Goal: Entertainment & Leisure: Consume media (video, audio)

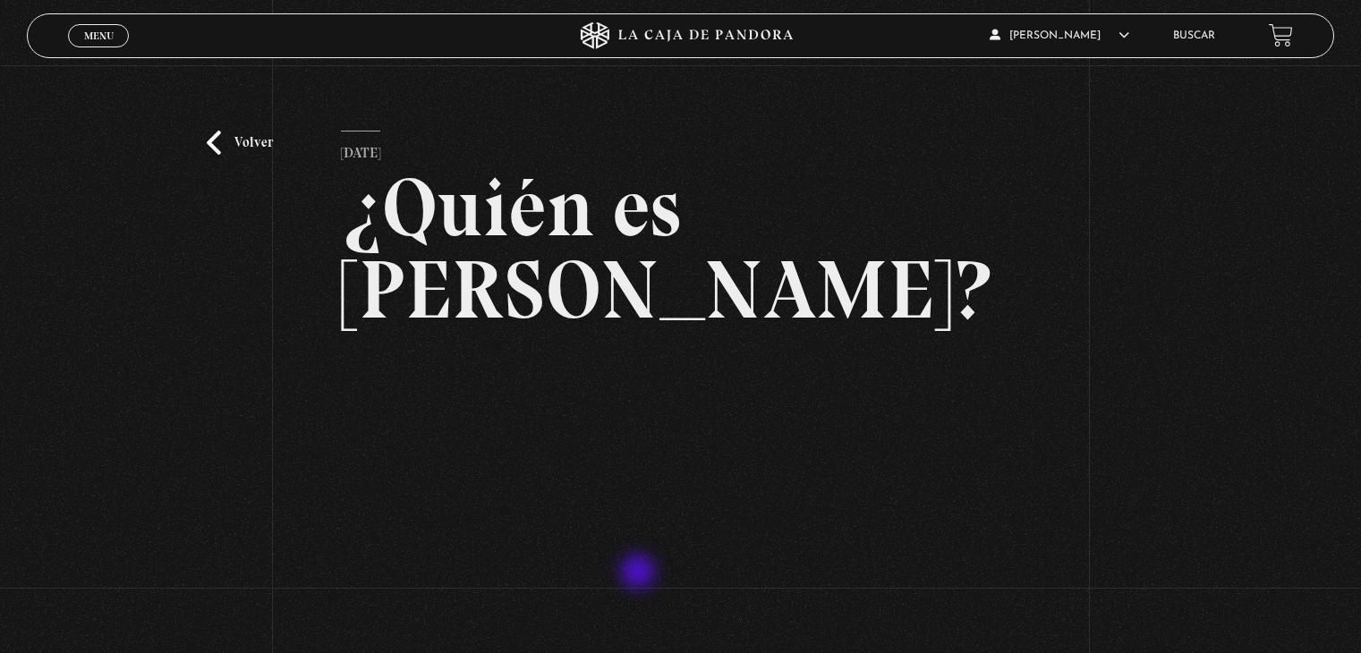
scroll to position [232, 0]
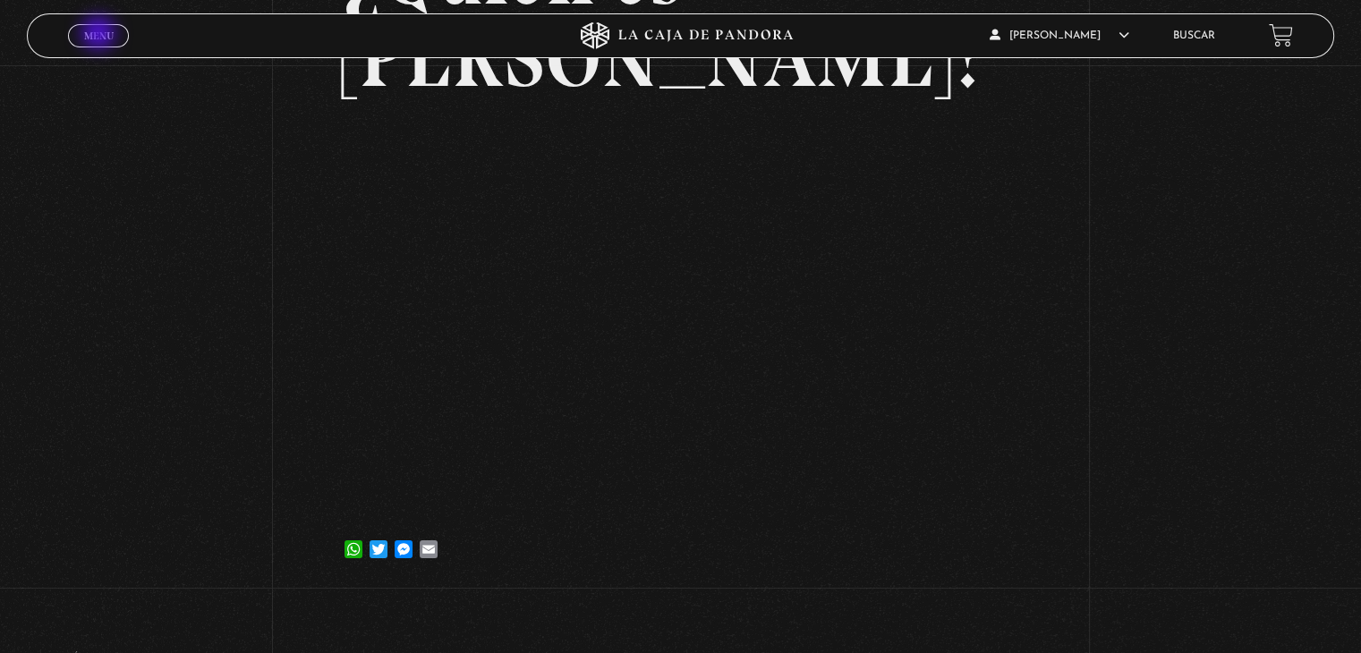
click at [100, 35] on span "Menu" at bounding box center [99, 35] width 30 height 11
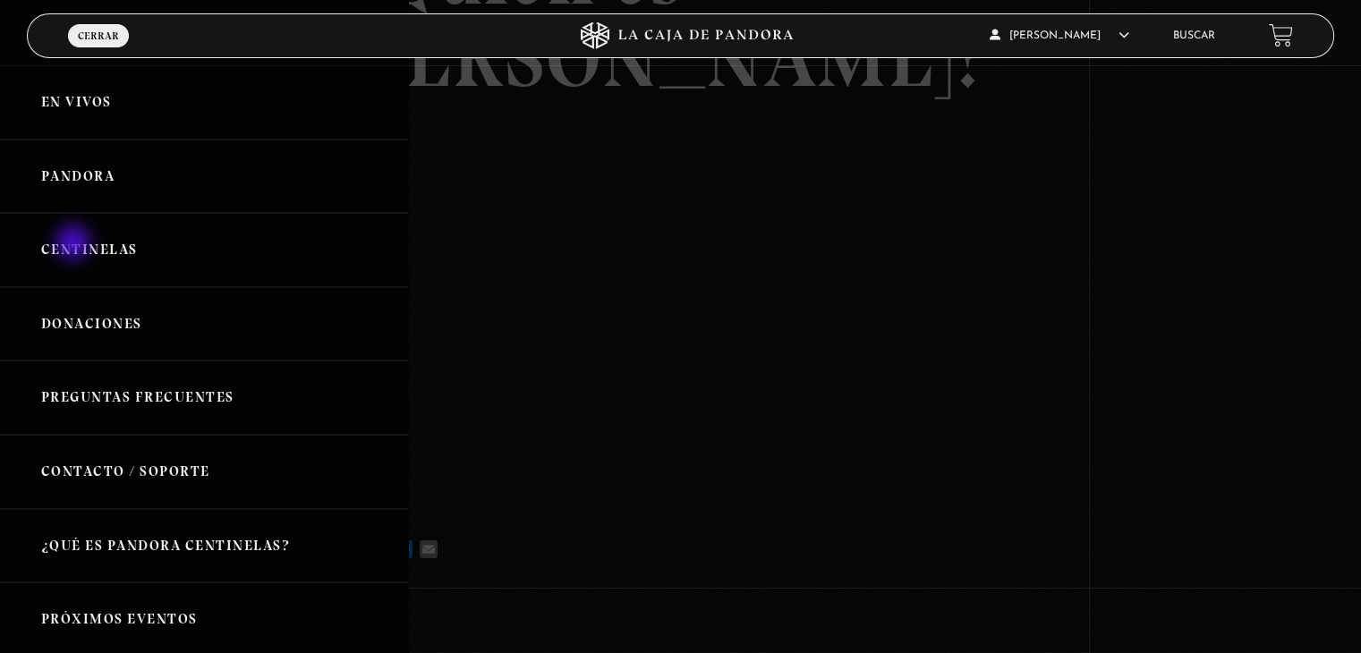
click at [76, 244] on link "Centinelas" at bounding box center [204, 250] width 408 height 74
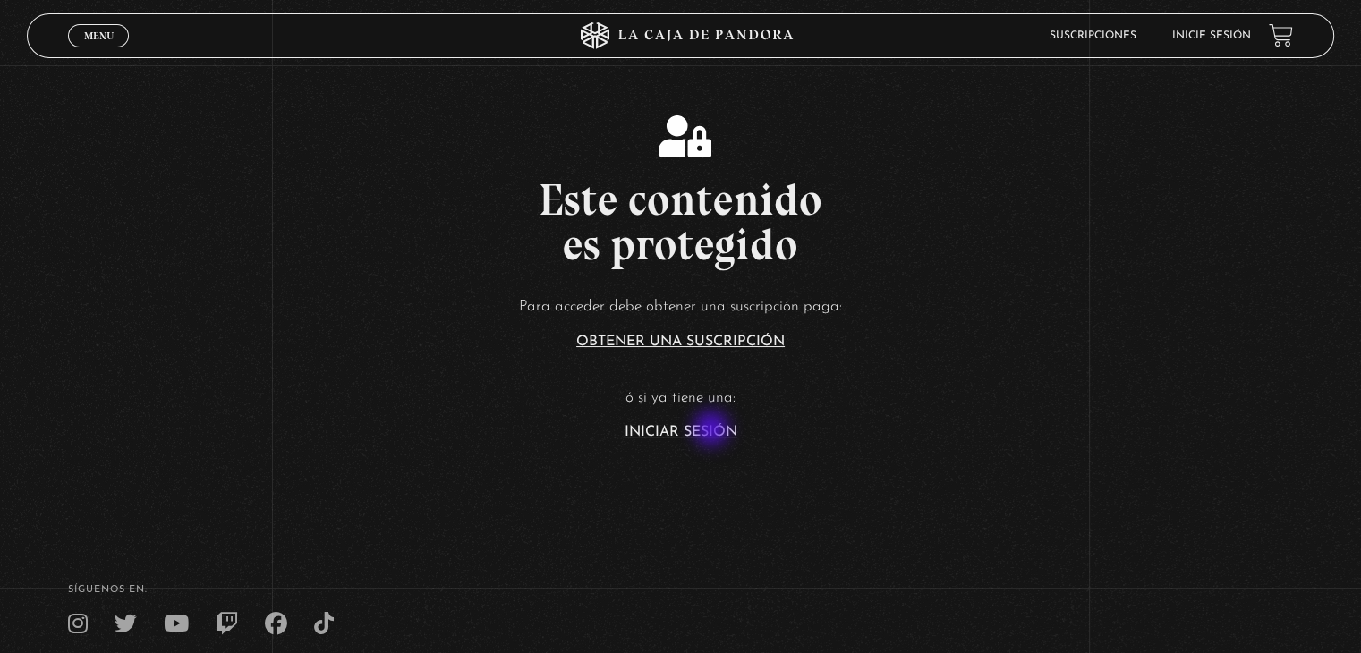
click at [711, 425] on link "Iniciar Sesión" at bounding box center [680, 432] width 113 height 14
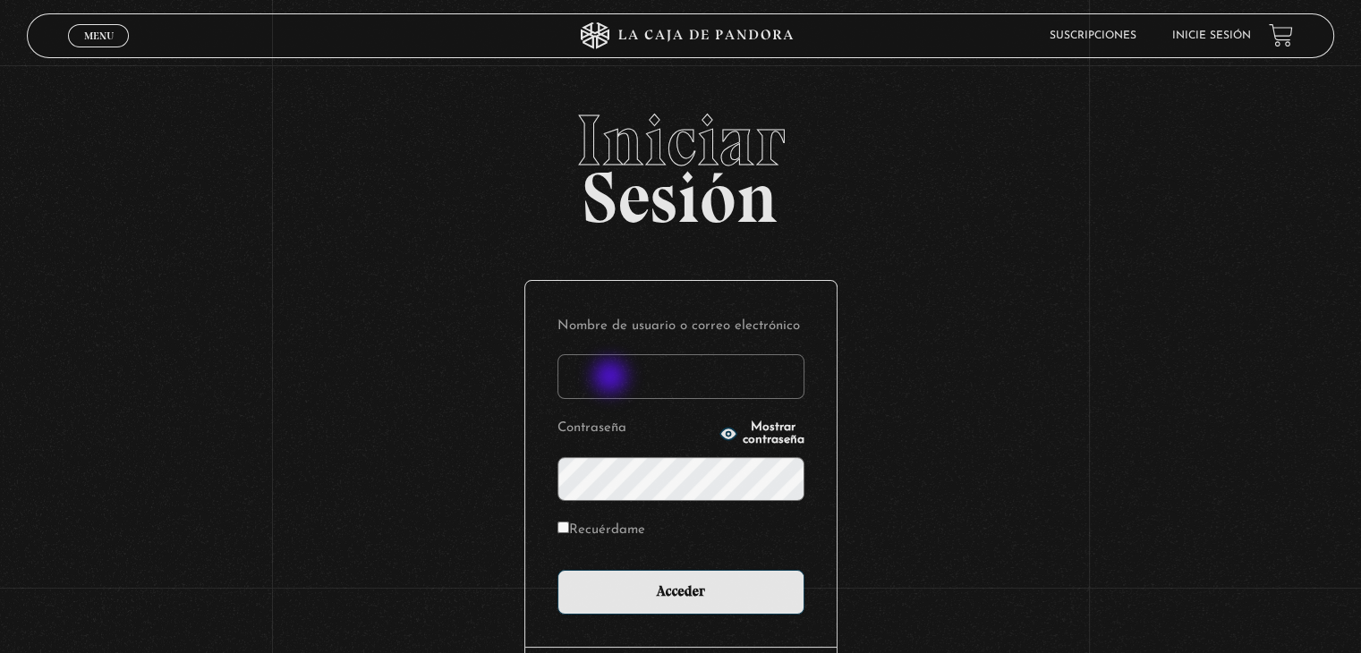
click at [615, 379] on input "Nombre de usuario o correo electrónico" at bounding box center [680, 376] width 247 height 45
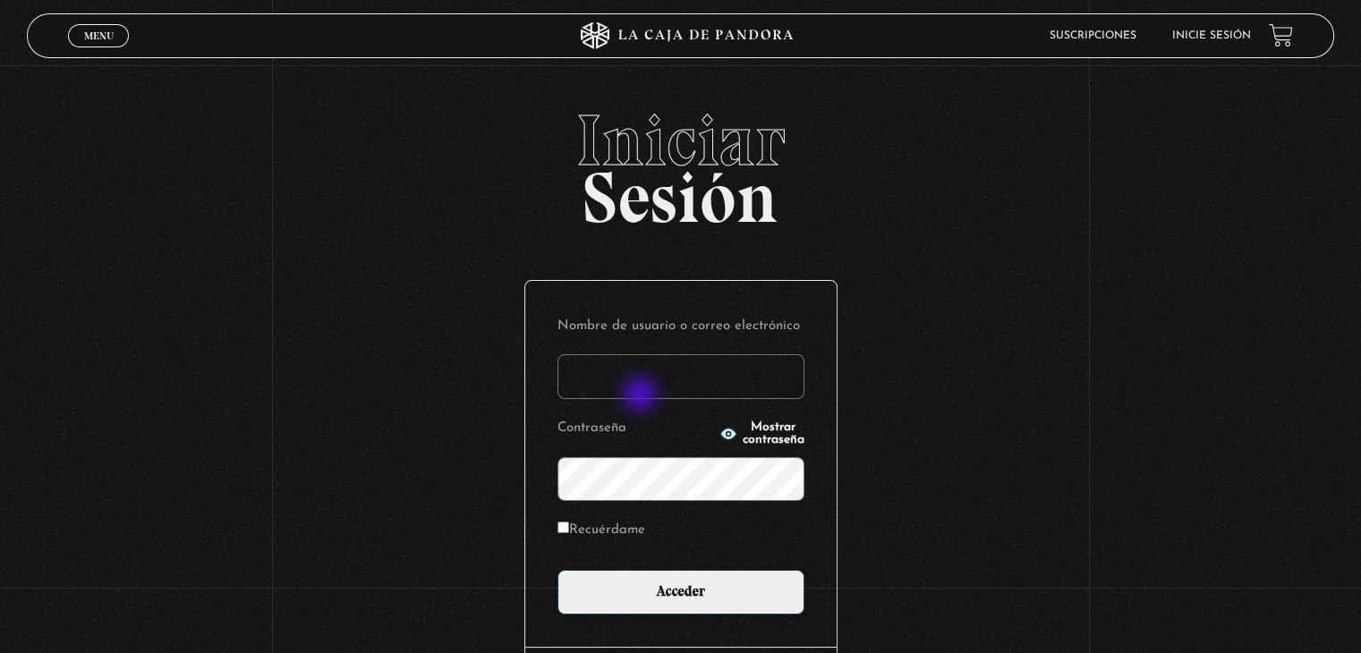
type input "aqueflo23@gmail.com"
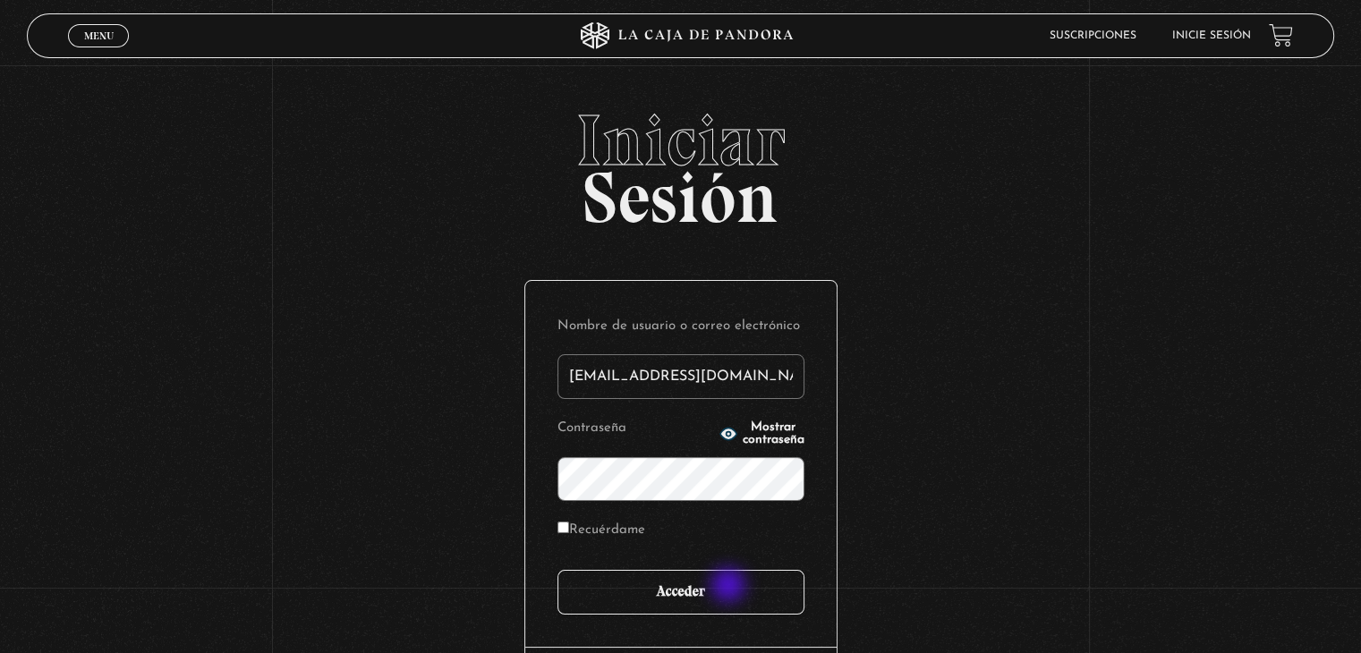
click at [729, 589] on input "Acceder" at bounding box center [680, 592] width 247 height 45
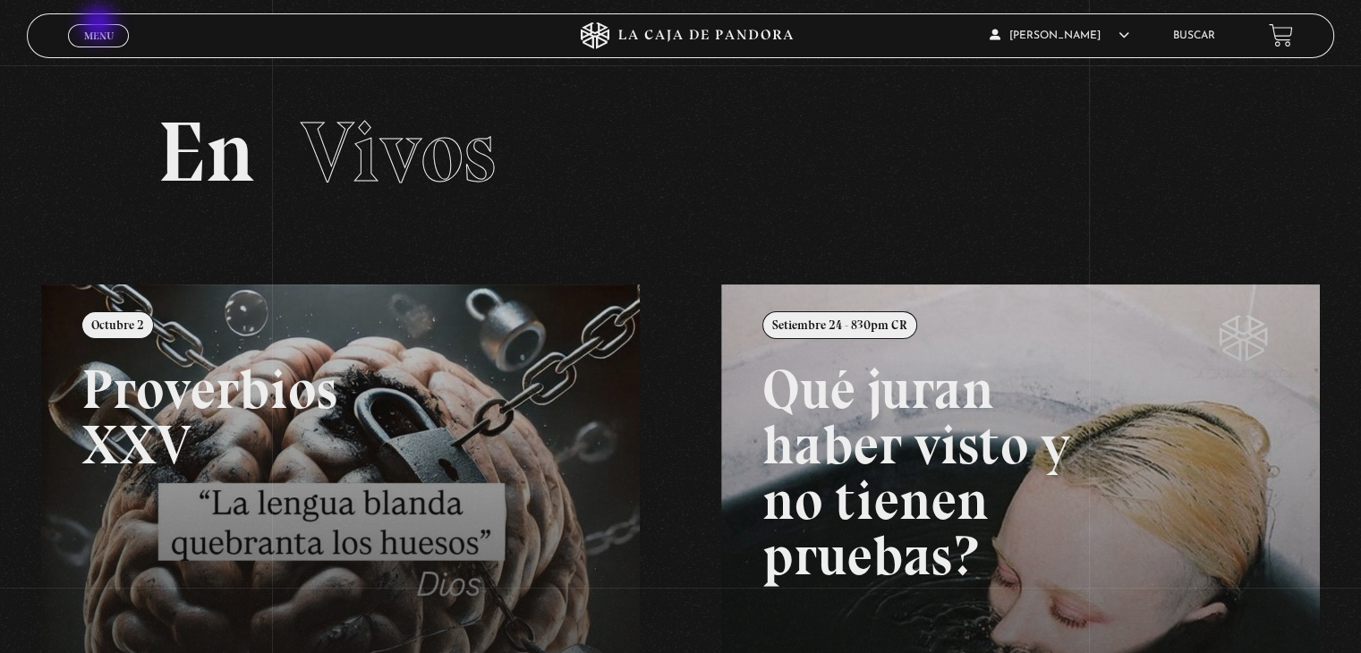
click at [100, 25] on link "Menu Cerrar" at bounding box center [98, 35] width 61 height 23
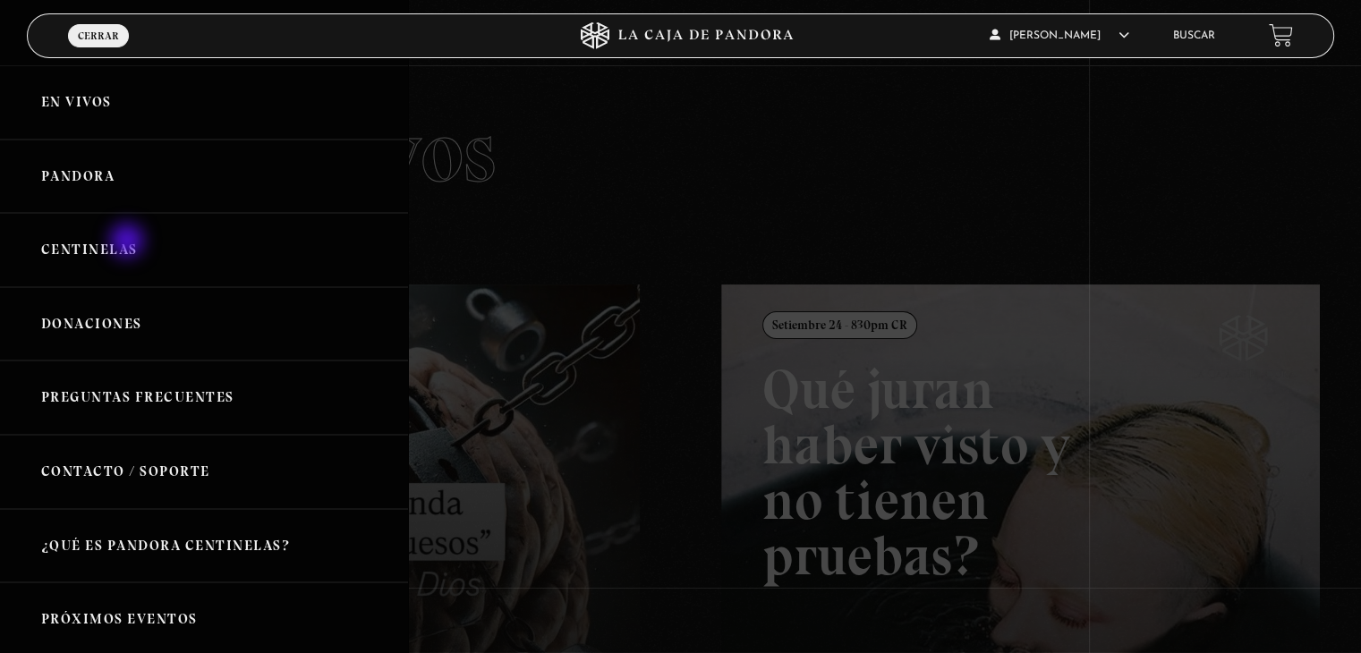
click at [129, 242] on link "Centinelas" at bounding box center [204, 250] width 408 height 74
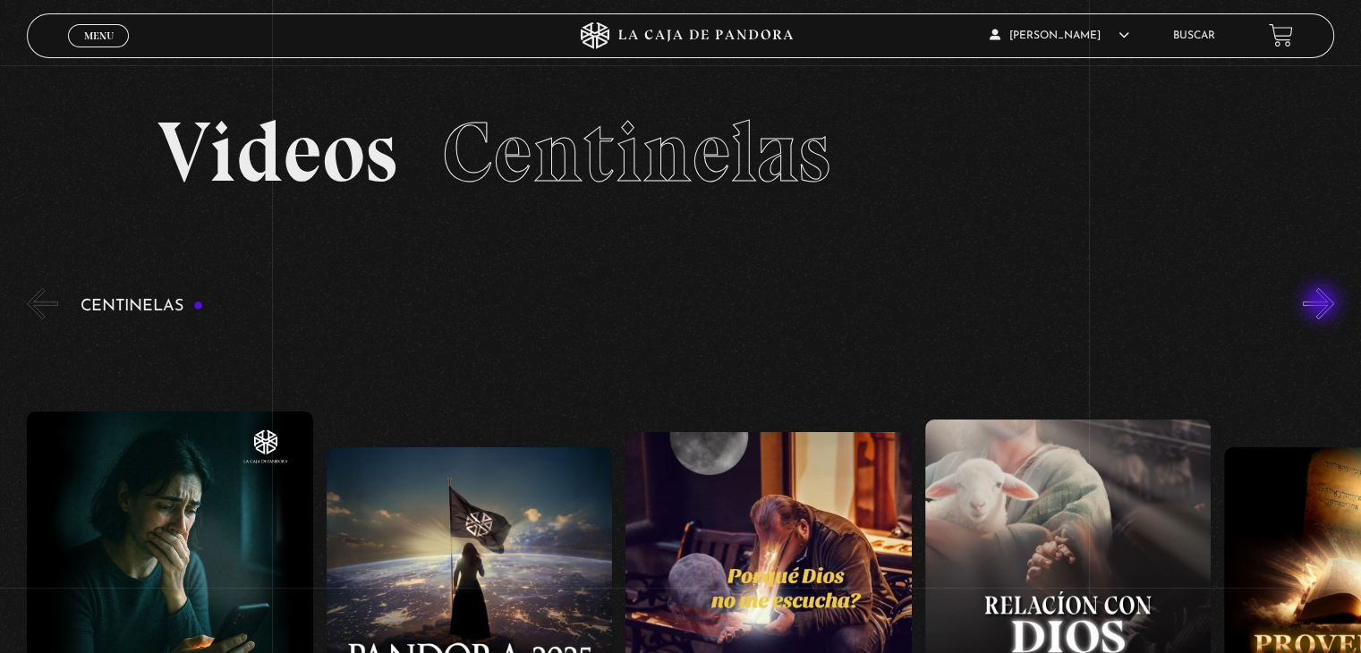
click at [1322, 304] on button "»" at bounding box center [1318, 303] width 31 height 31
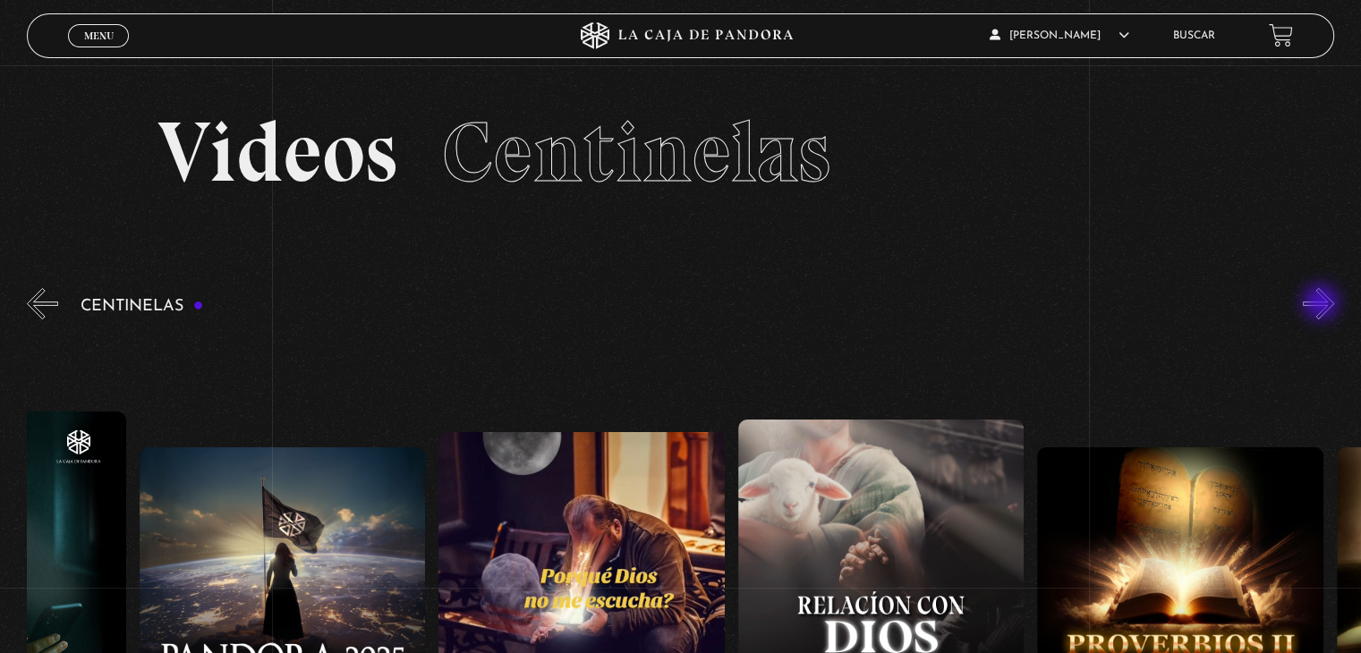
click at [1322, 304] on button "»" at bounding box center [1318, 303] width 31 height 31
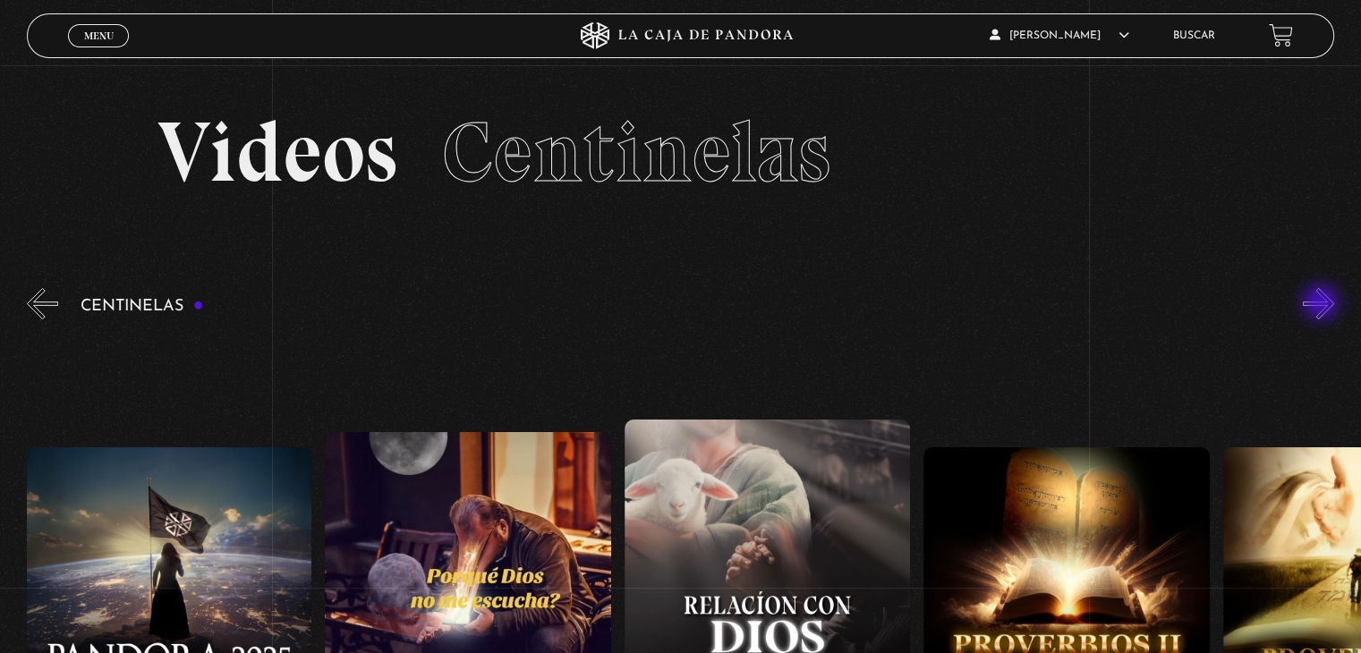
click at [1322, 304] on button "»" at bounding box center [1318, 303] width 31 height 31
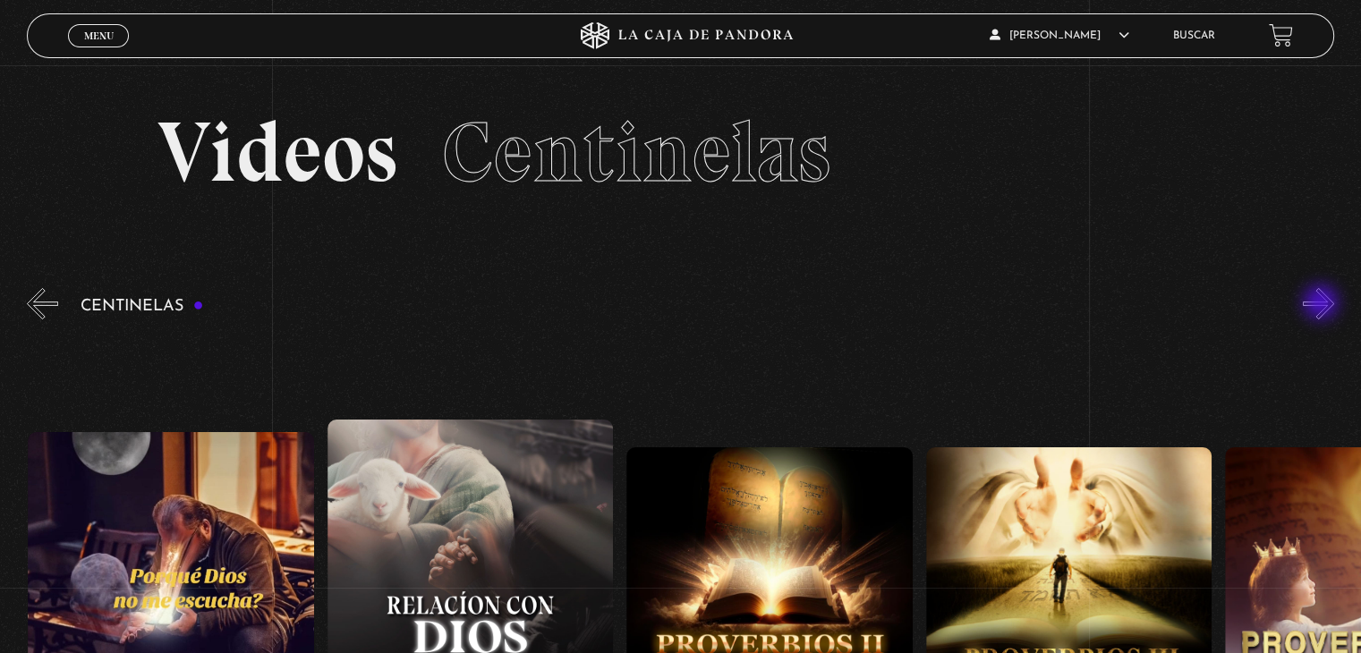
click at [1322, 304] on button "»" at bounding box center [1318, 303] width 31 height 31
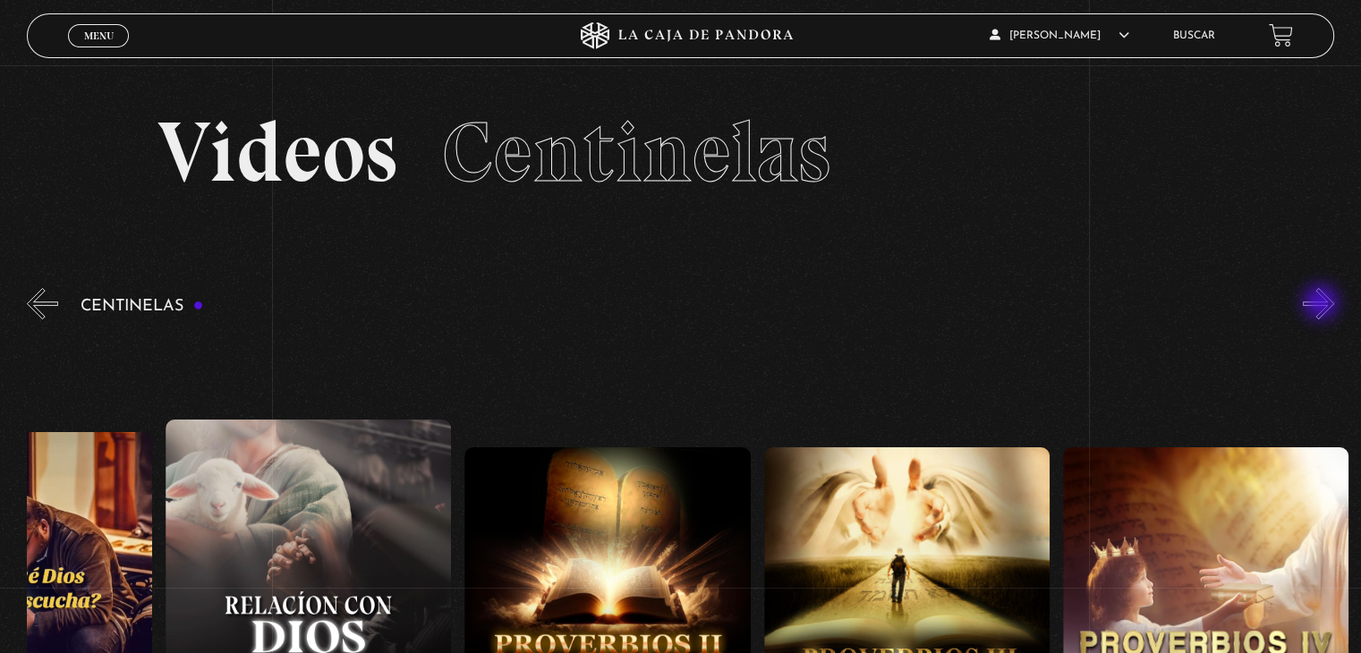
click at [1322, 304] on button "»" at bounding box center [1318, 303] width 31 height 31
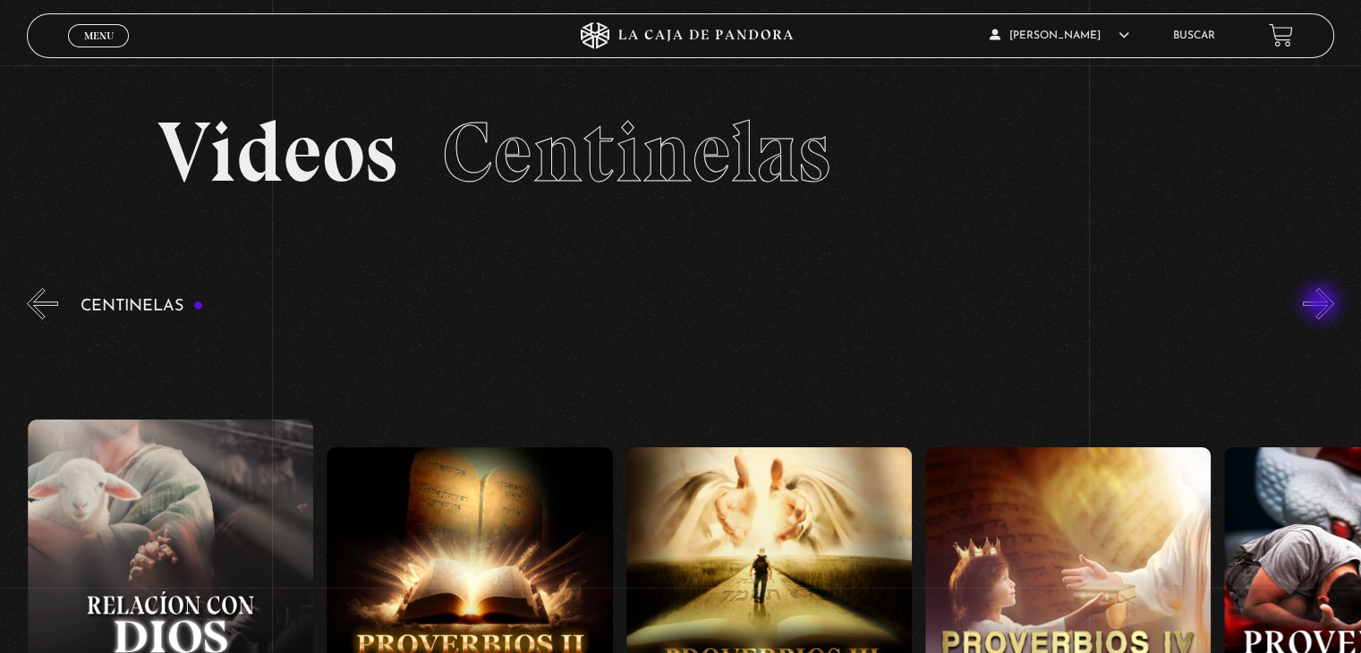
click at [1322, 304] on button "»" at bounding box center [1318, 303] width 31 height 31
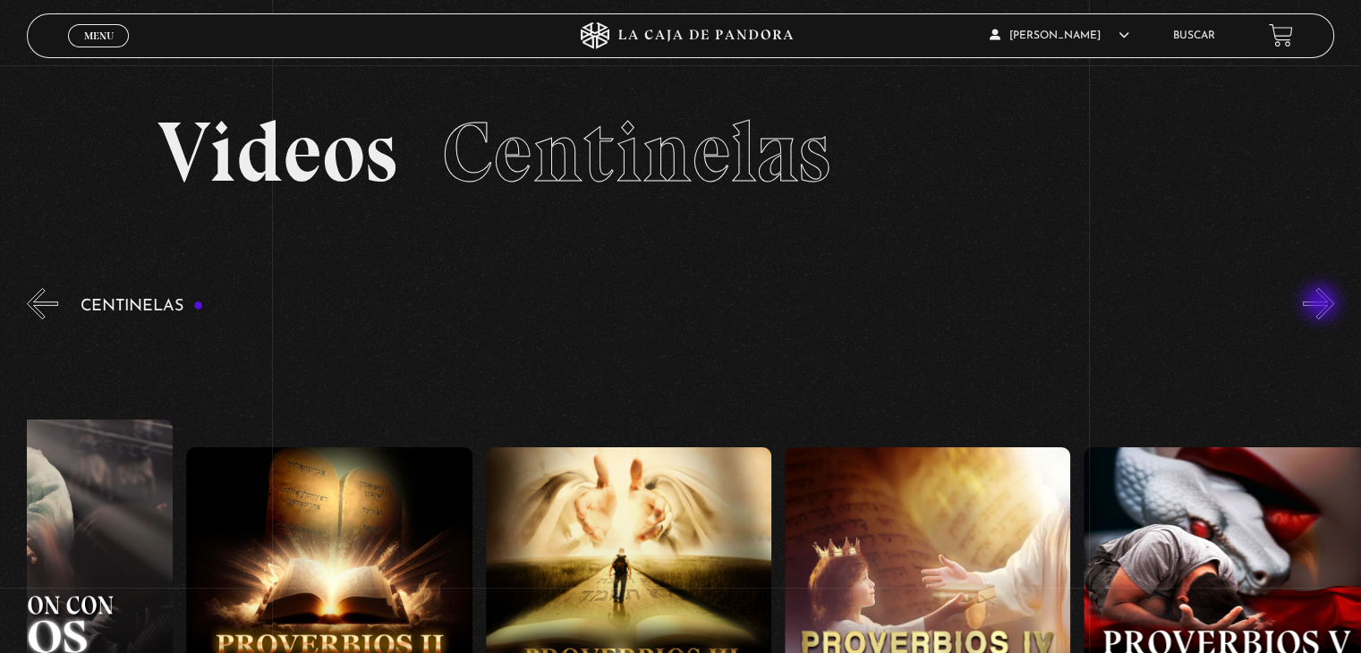
click at [1322, 304] on button "»" at bounding box center [1318, 303] width 31 height 31
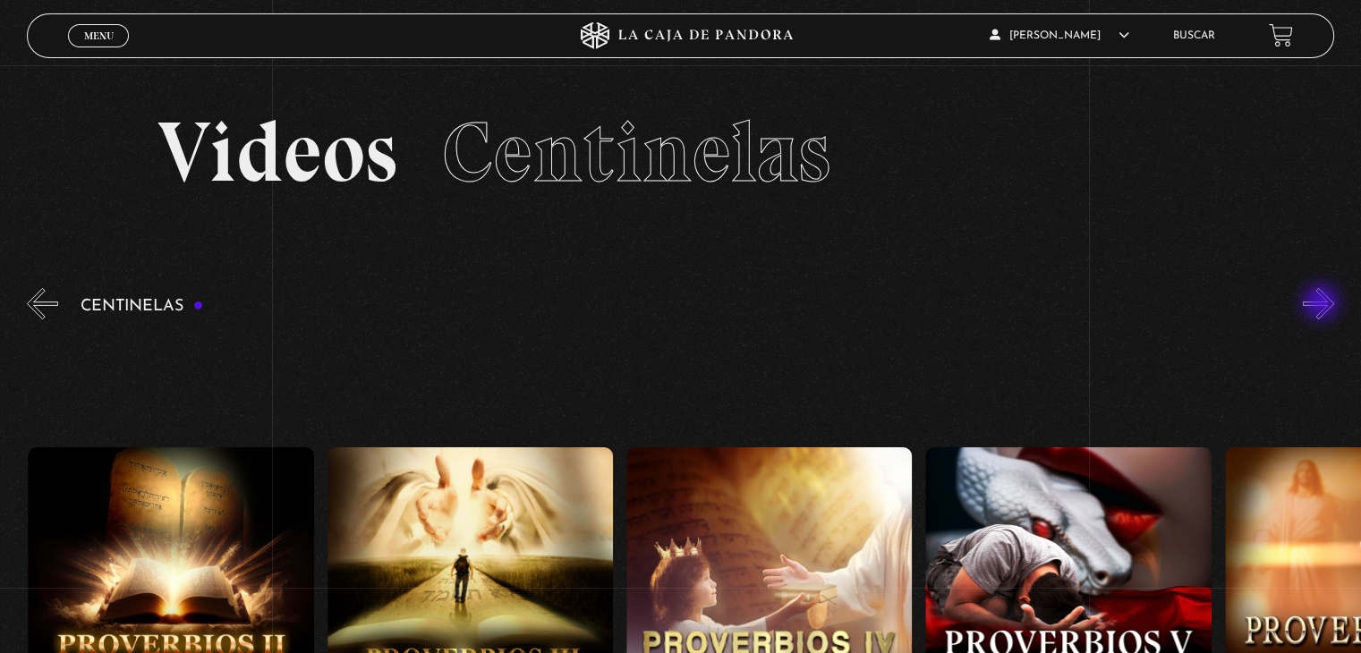
click at [1322, 304] on button "»" at bounding box center [1318, 303] width 31 height 31
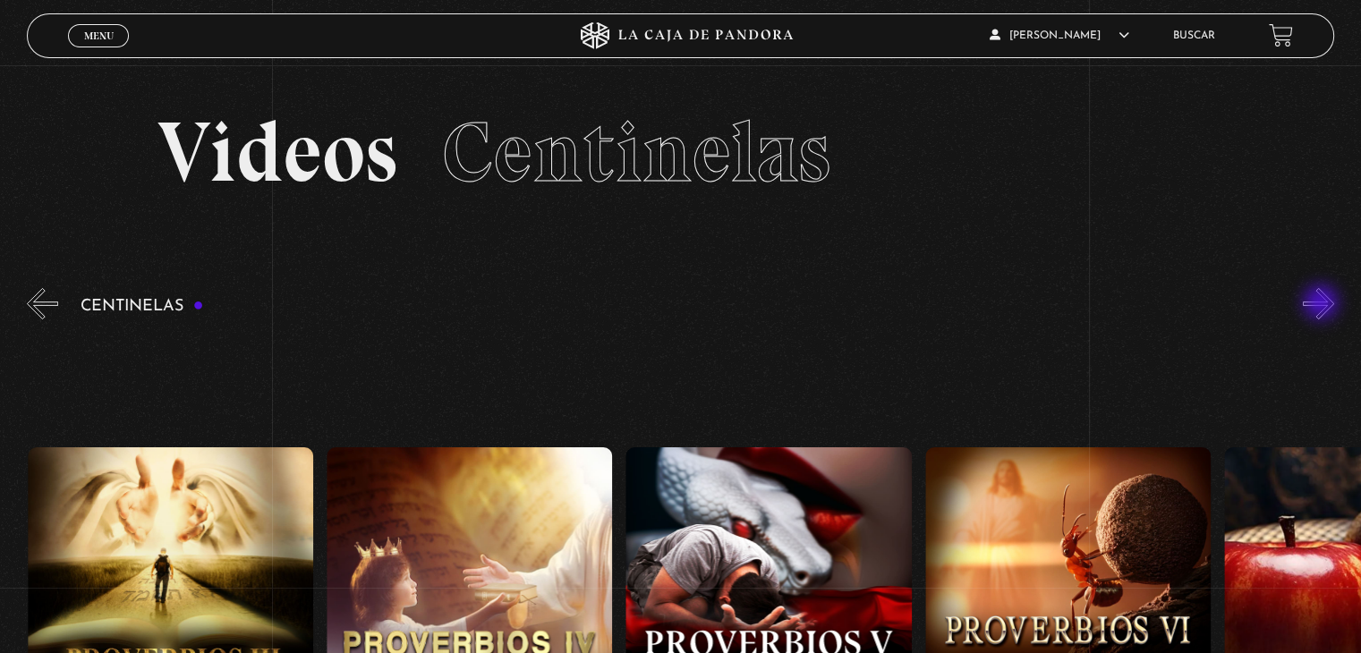
click at [1322, 304] on button "»" at bounding box center [1318, 303] width 31 height 31
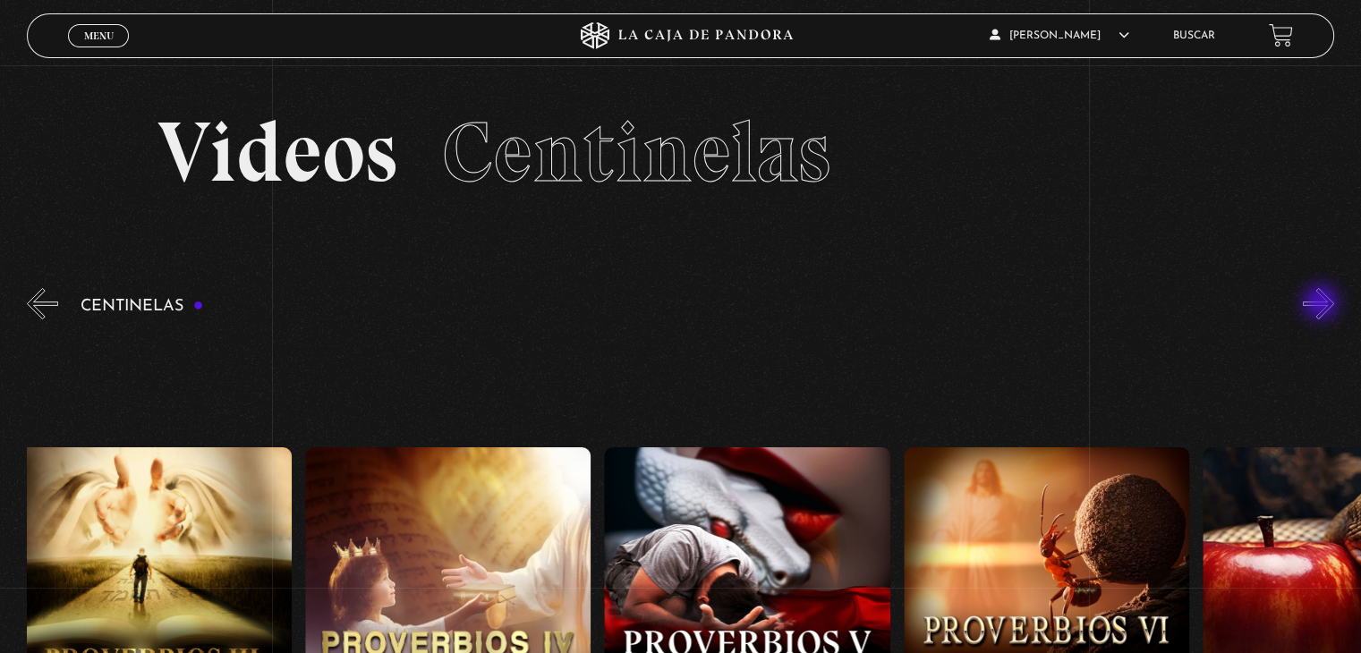
click at [1322, 304] on button "»" at bounding box center [1318, 303] width 31 height 31
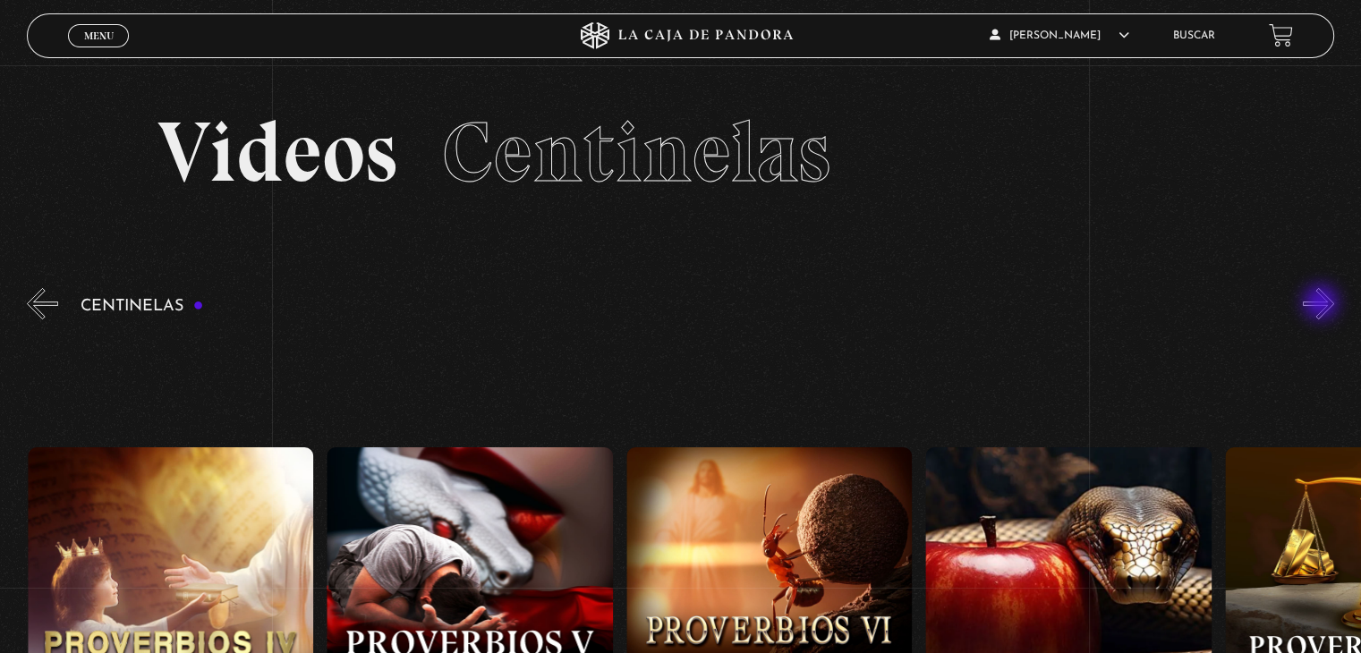
click at [1322, 304] on button "»" at bounding box center [1318, 303] width 31 height 31
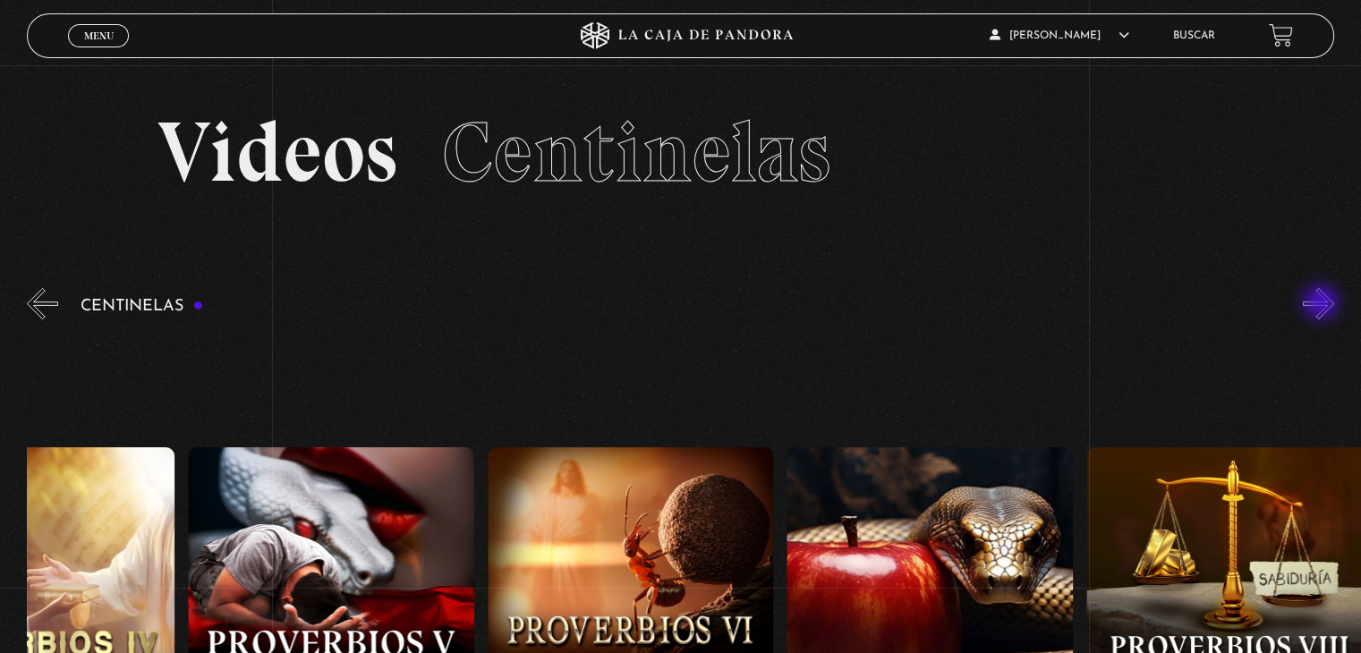
click at [1322, 304] on button "»" at bounding box center [1318, 303] width 31 height 31
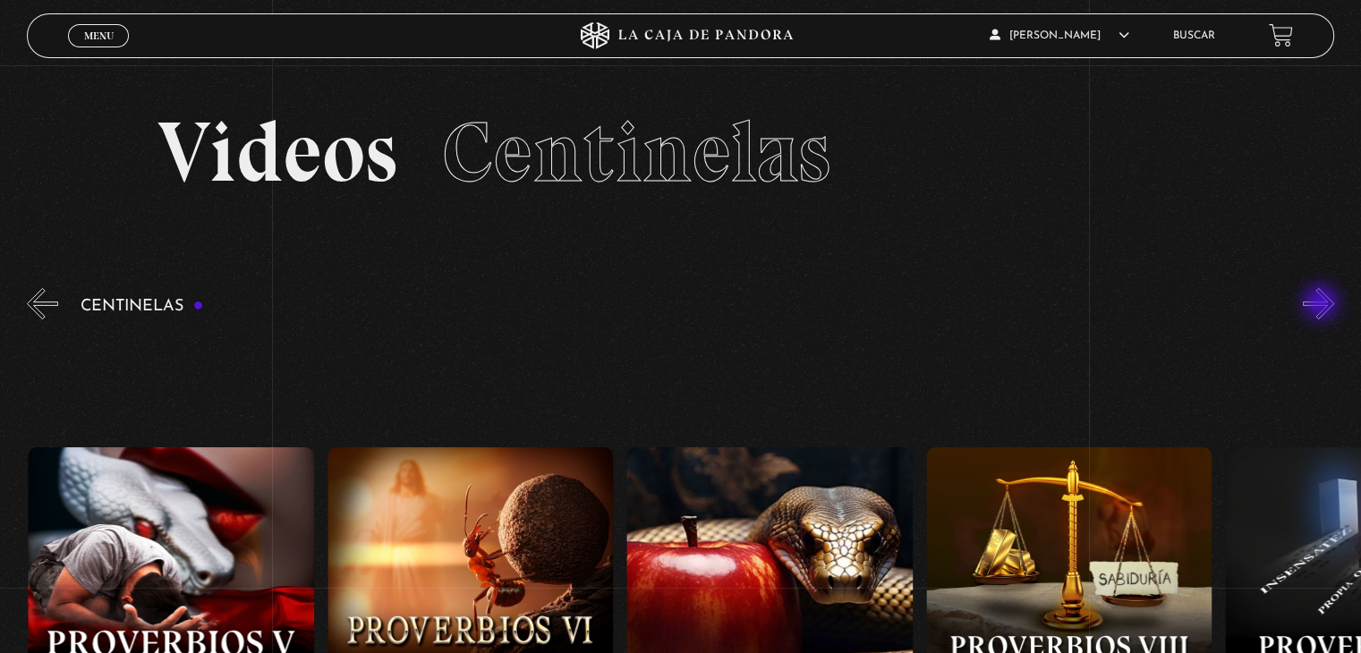
click at [1322, 304] on button "»" at bounding box center [1318, 303] width 31 height 31
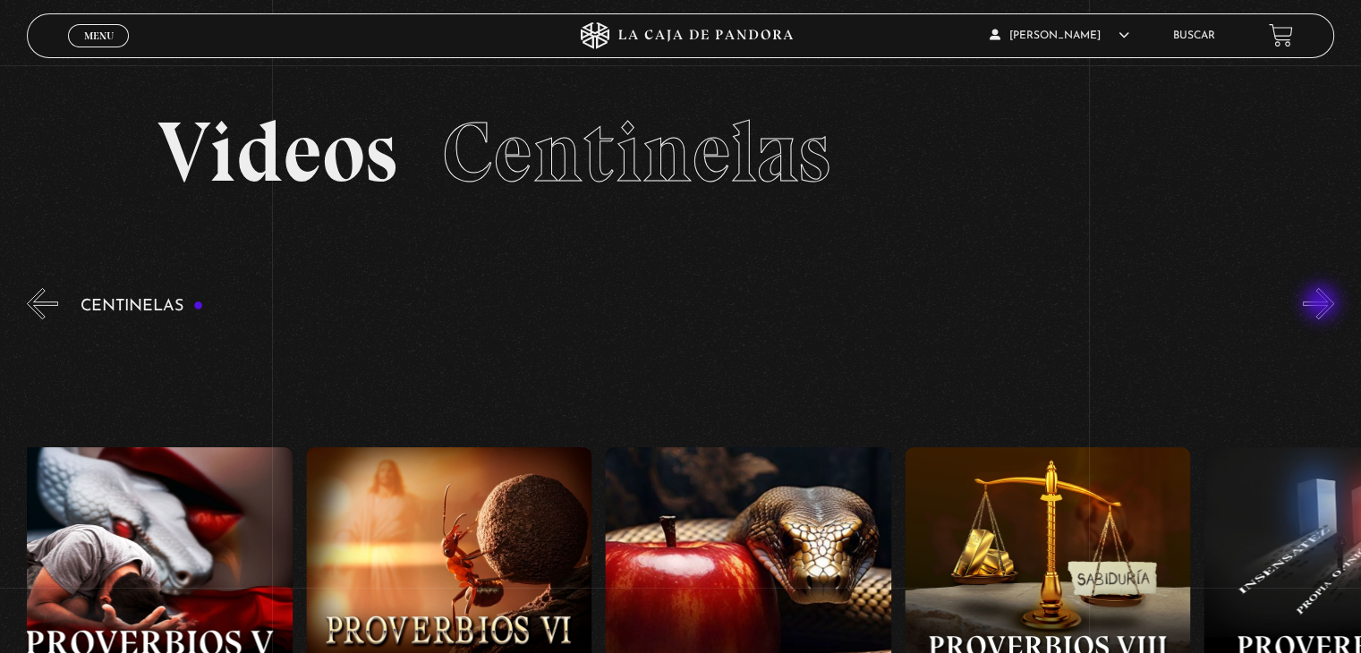
click at [1322, 304] on button "»" at bounding box center [1318, 303] width 31 height 31
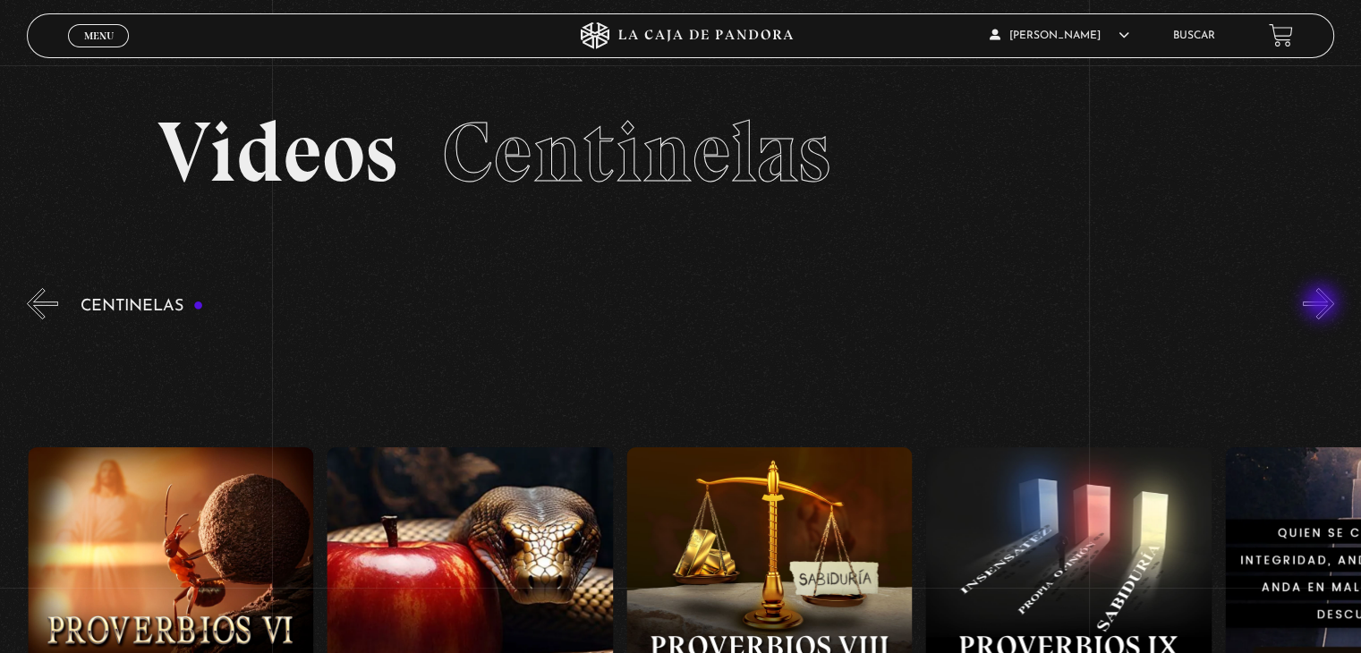
click at [1322, 304] on button "»" at bounding box center [1318, 303] width 31 height 31
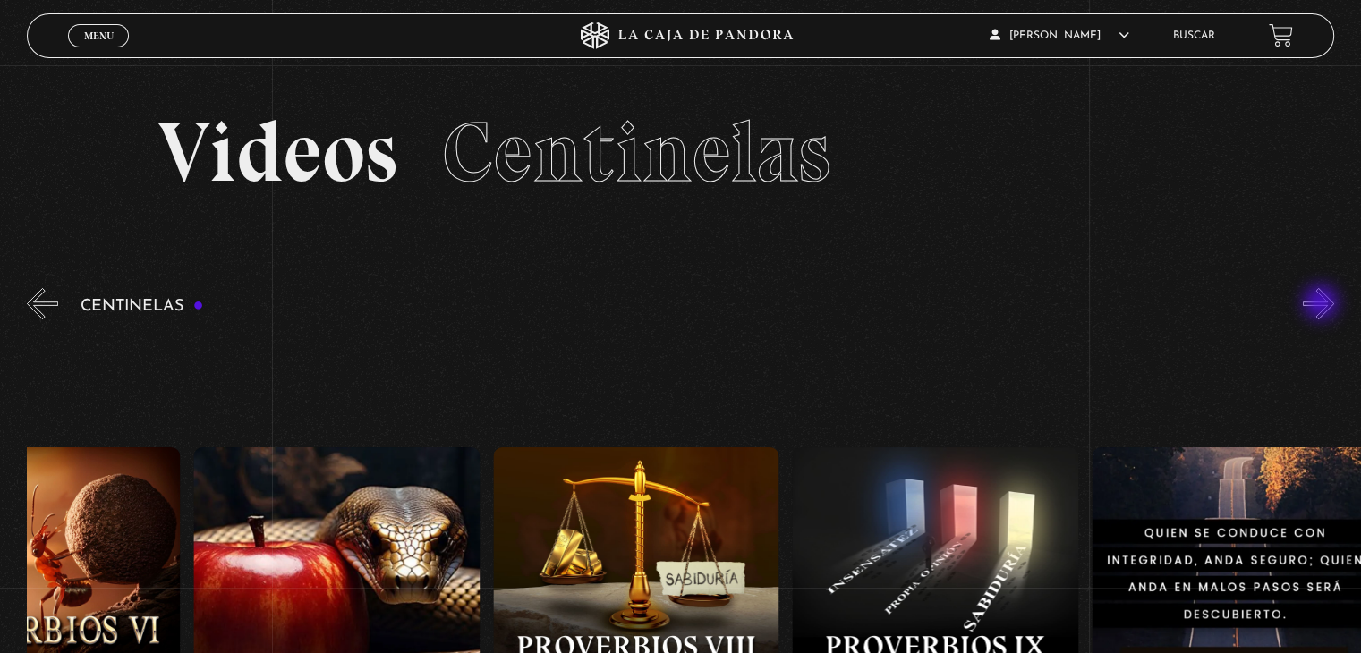
click at [1322, 304] on button "»" at bounding box center [1318, 303] width 31 height 31
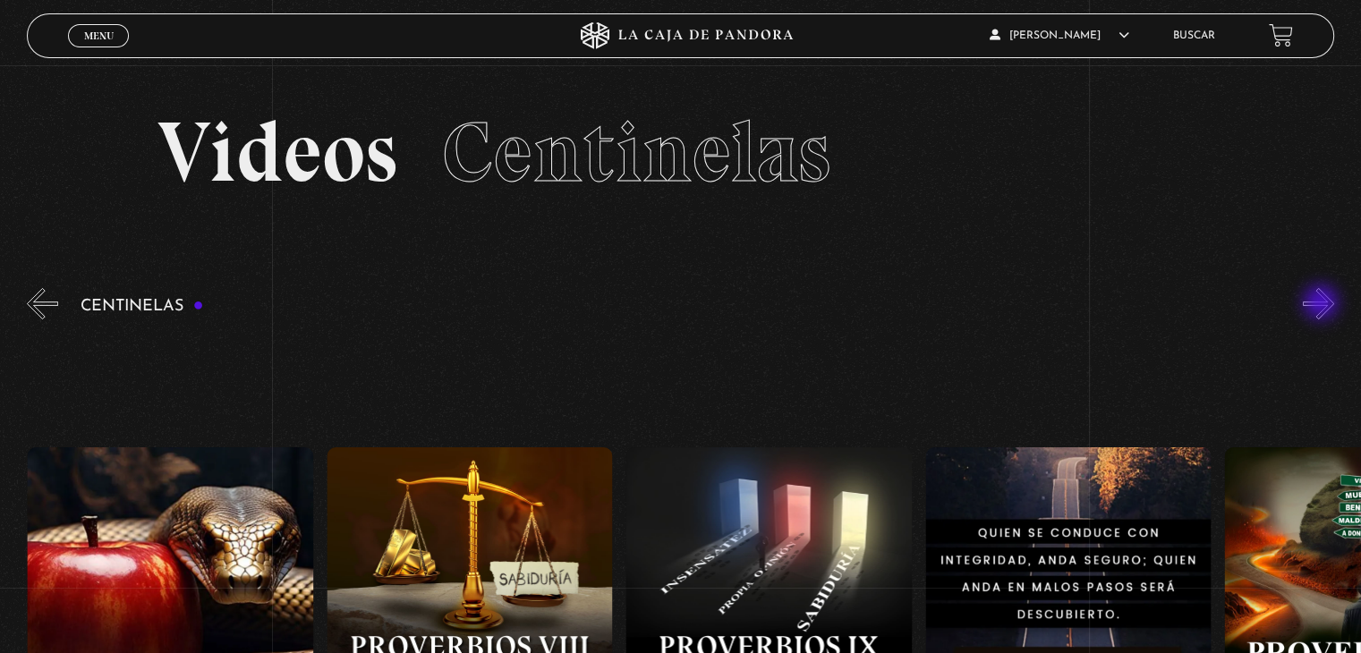
click at [1322, 304] on button "»" at bounding box center [1318, 303] width 31 height 31
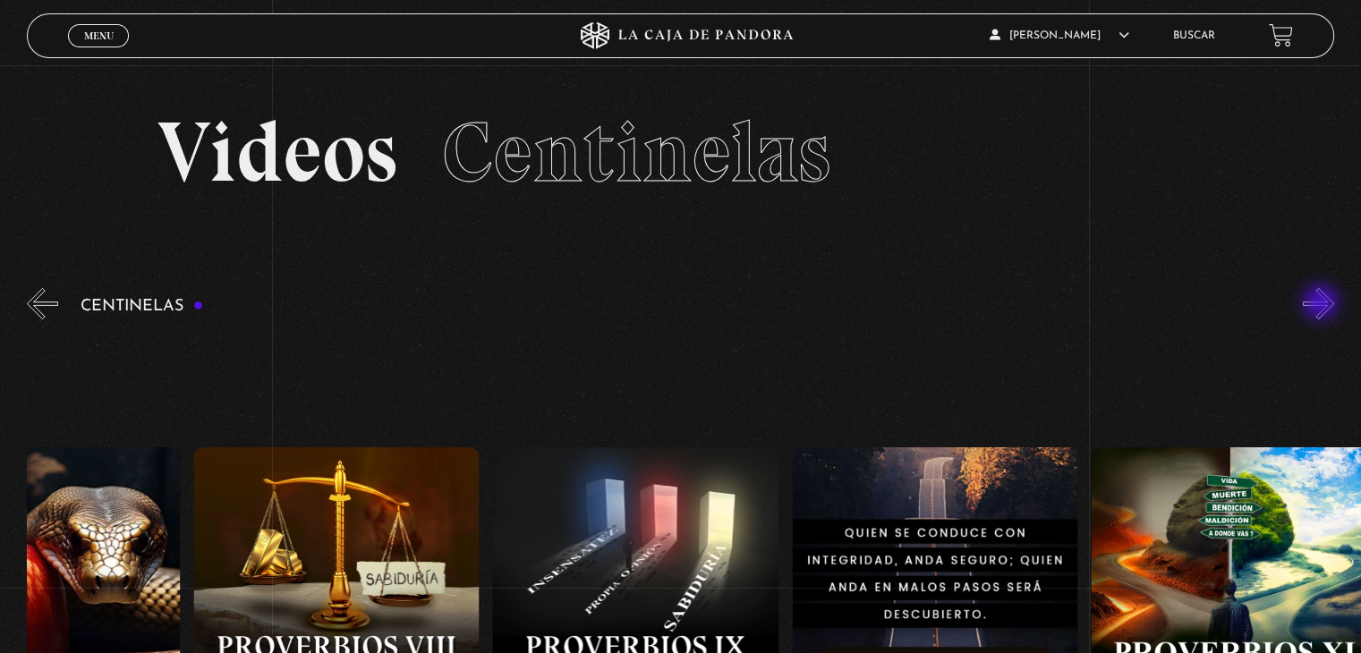
click at [1322, 304] on button "»" at bounding box center [1318, 303] width 31 height 31
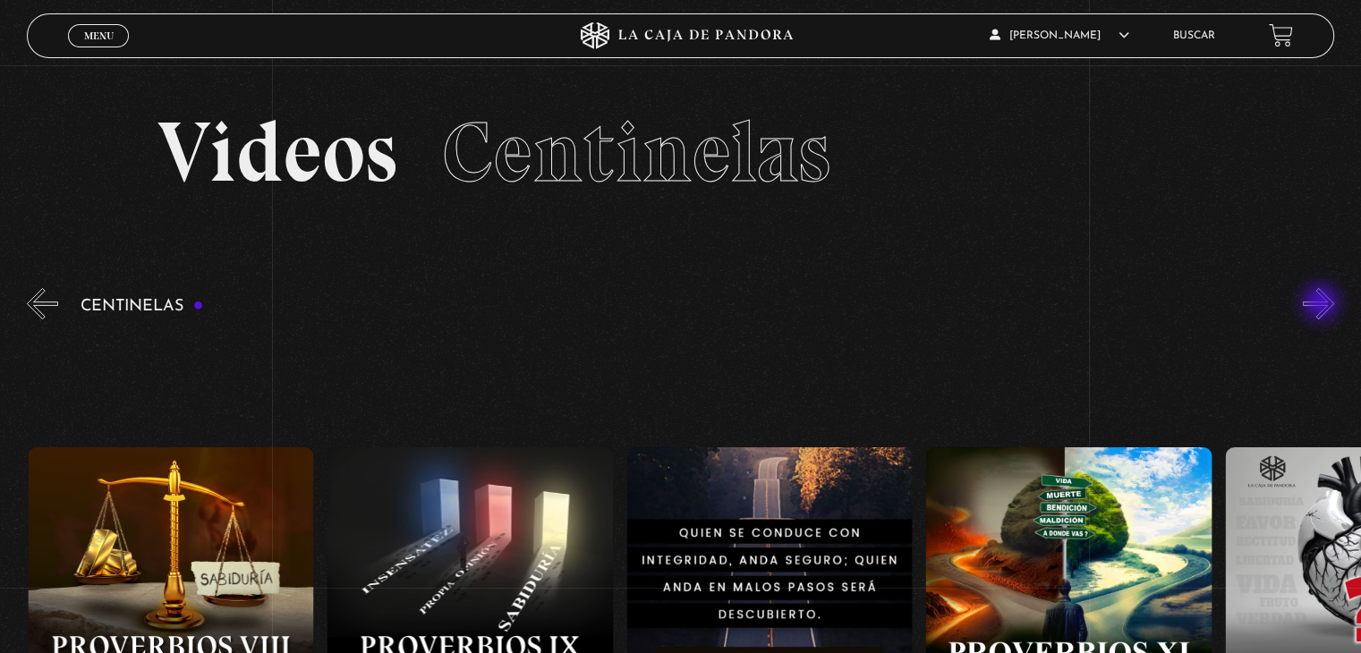
click at [1322, 304] on button "»" at bounding box center [1318, 303] width 31 height 31
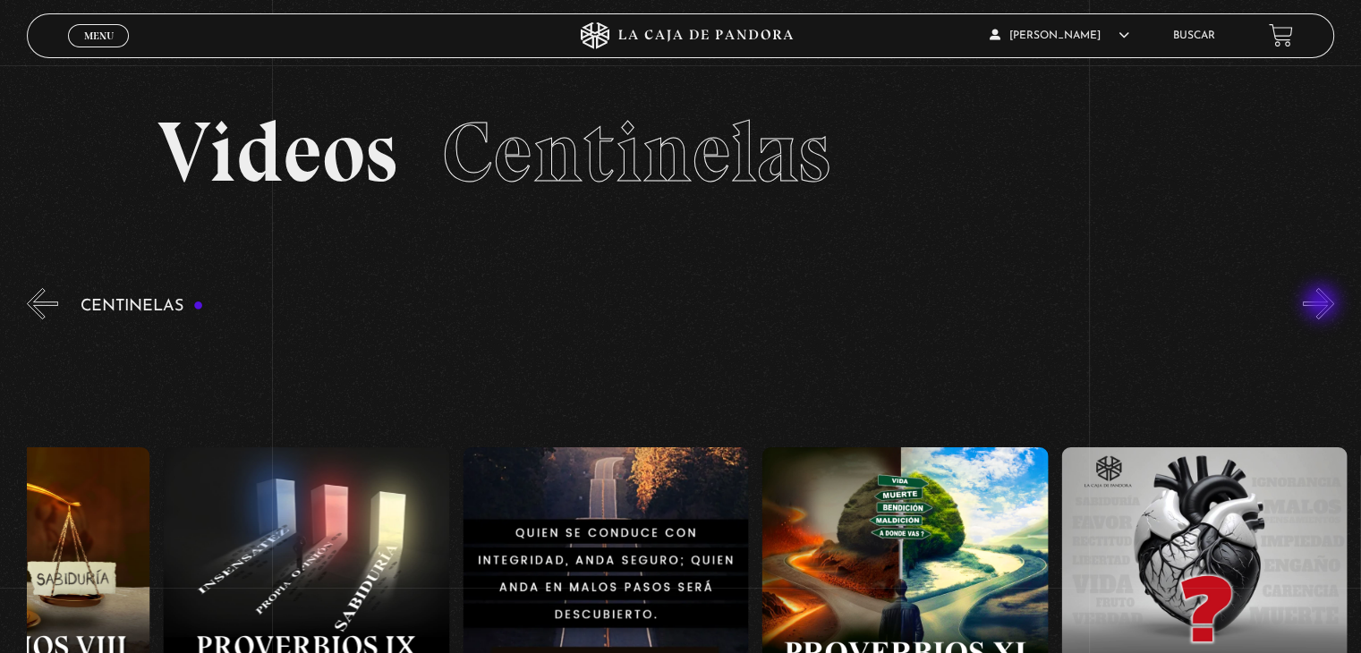
click at [1322, 304] on button "»" at bounding box center [1318, 303] width 31 height 31
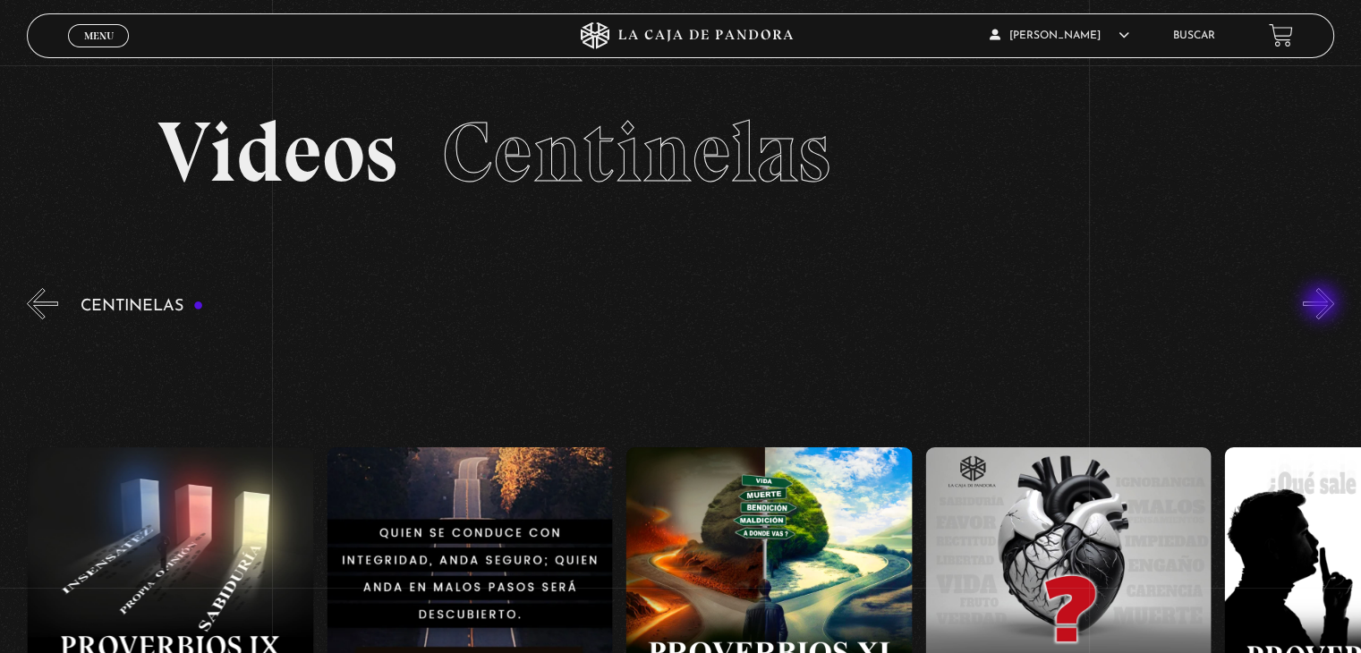
click at [1322, 304] on button "»" at bounding box center [1318, 303] width 31 height 31
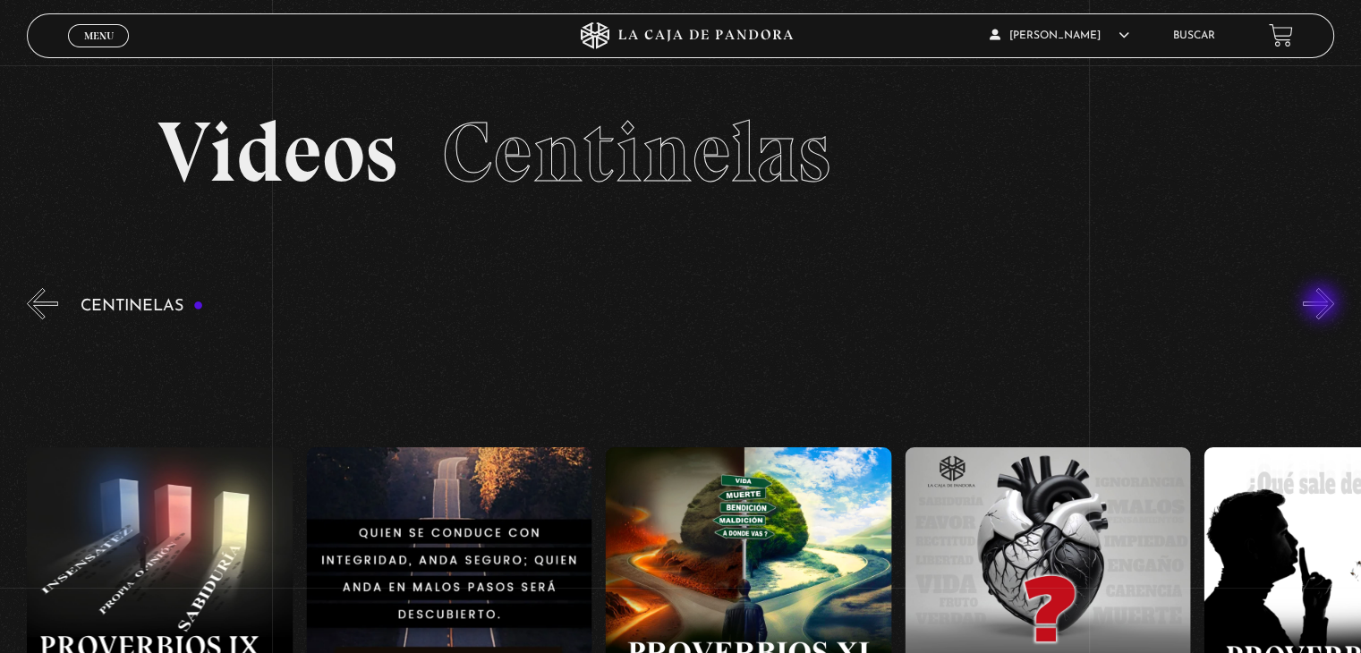
click at [1322, 304] on button "»" at bounding box center [1318, 303] width 31 height 31
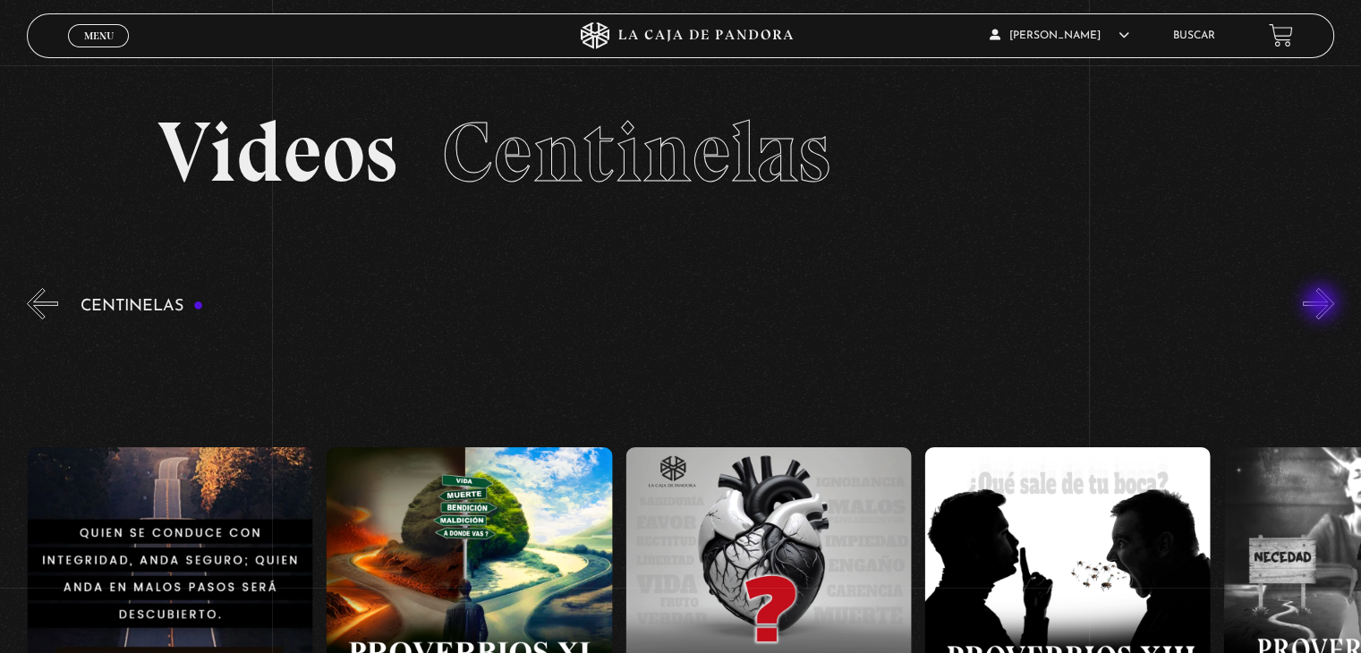
click at [1322, 304] on button "»" at bounding box center [1318, 303] width 31 height 31
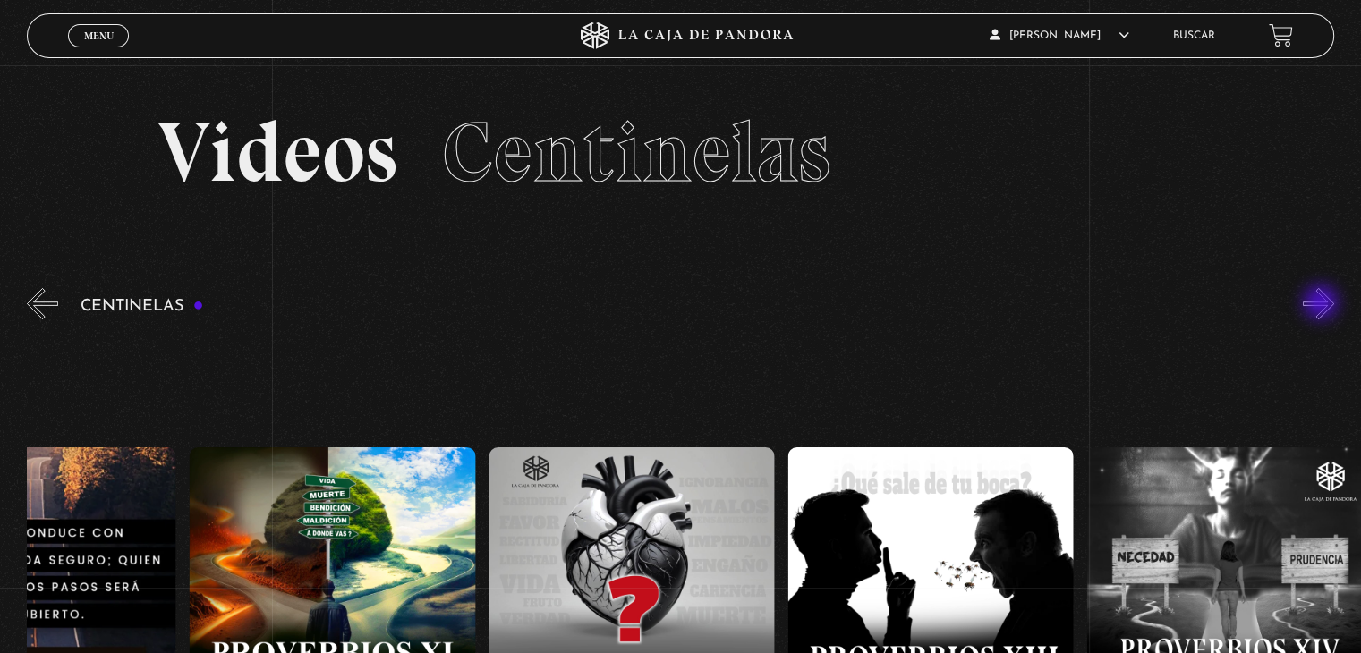
click at [1322, 304] on button "»" at bounding box center [1318, 303] width 31 height 31
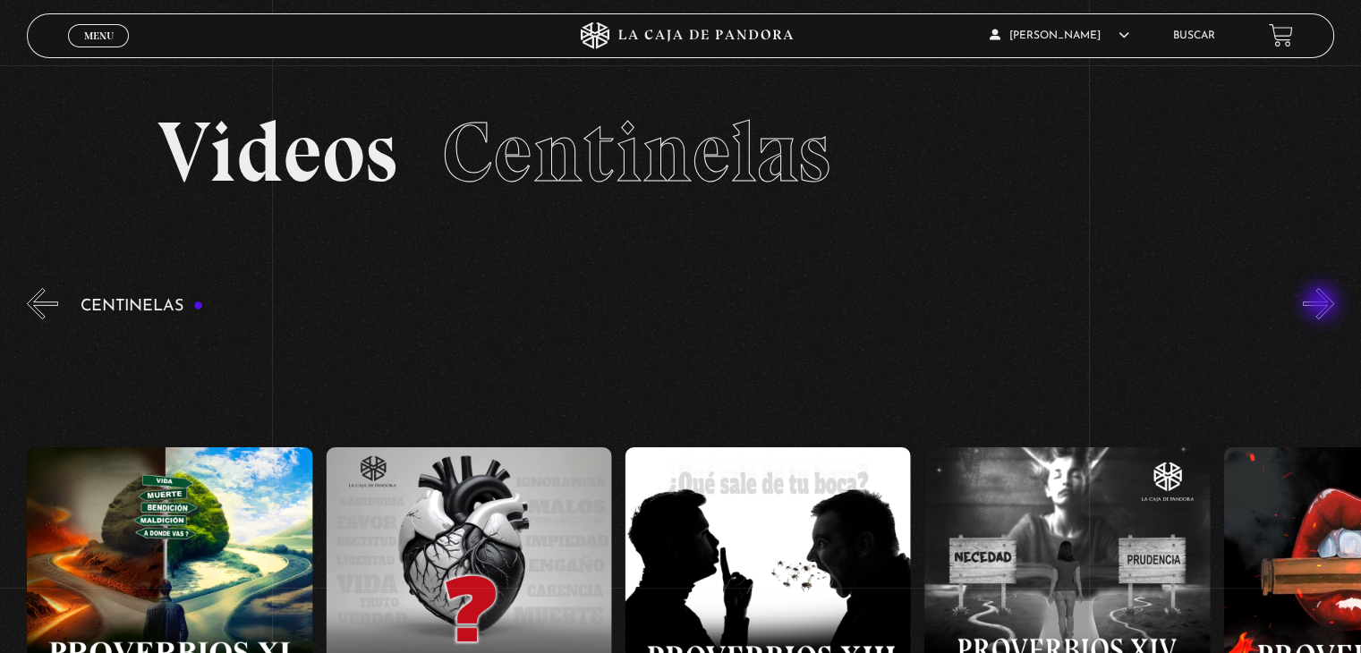
click at [1322, 304] on button "»" at bounding box center [1318, 303] width 31 height 31
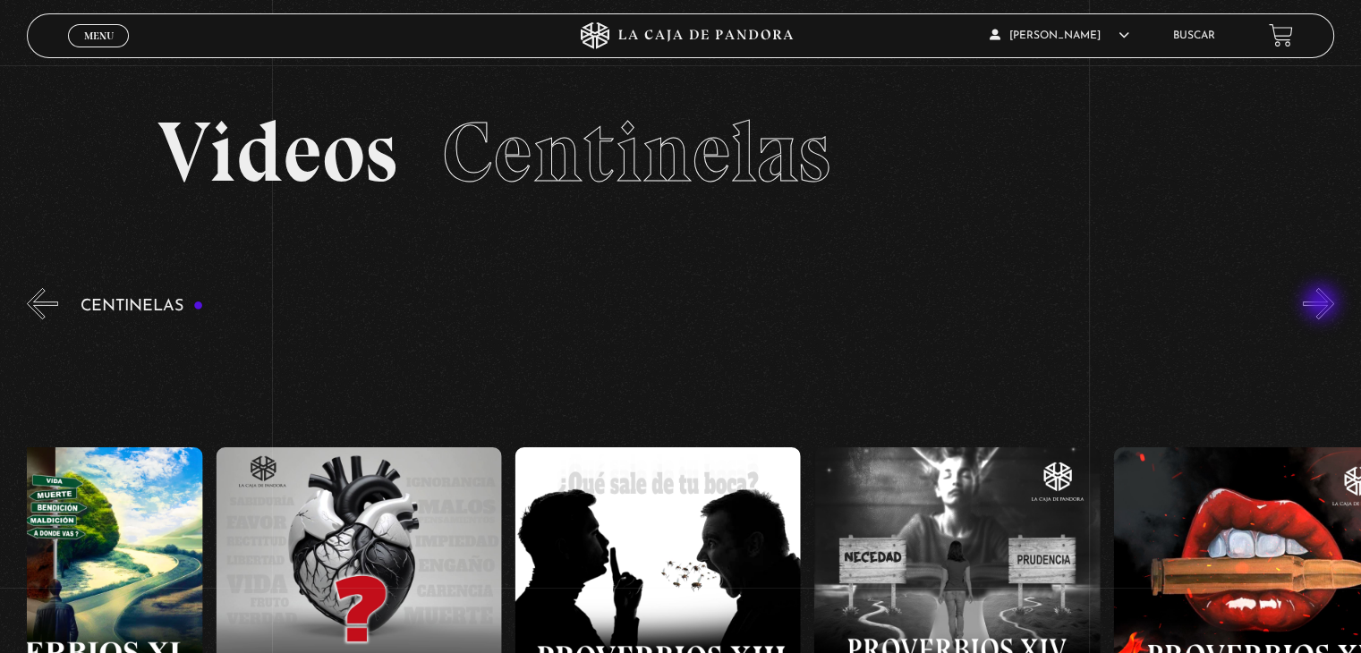
click at [1322, 304] on button "»" at bounding box center [1318, 303] width 31 height 31
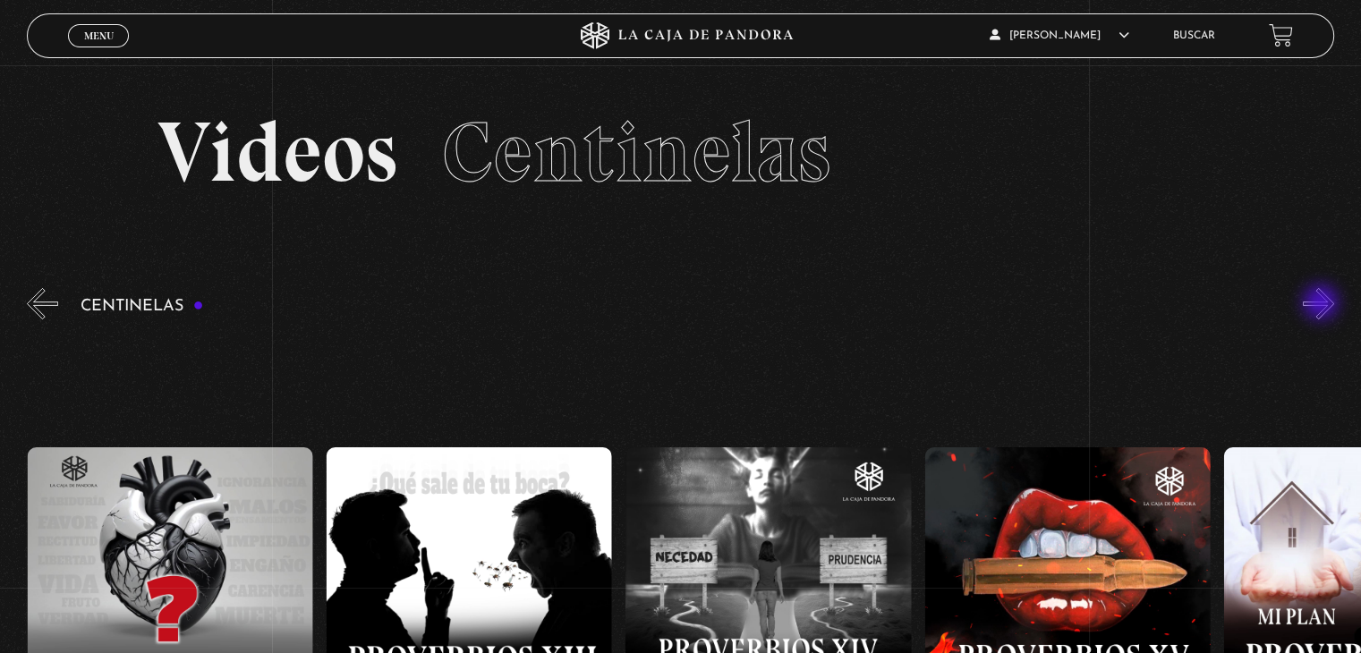
click at [1322, 304] on button "»" at bounding box center [1318, 303] width 31 height 31
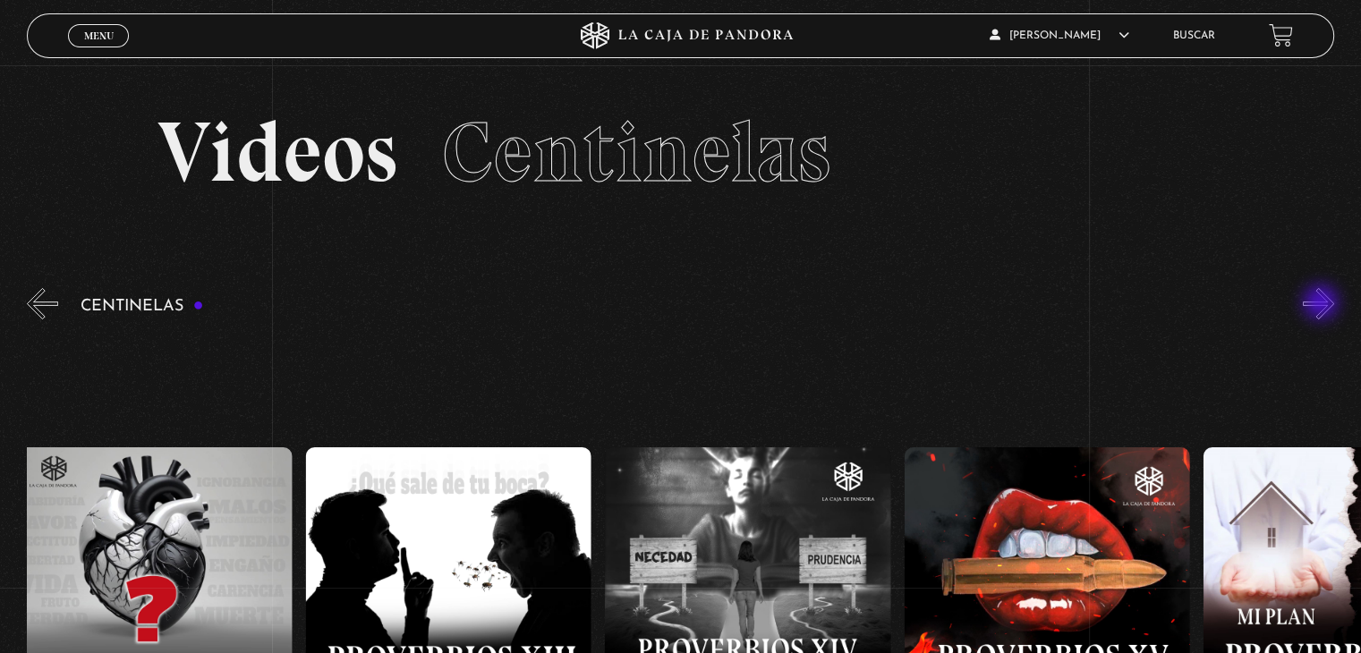
click at [1322, 304] on button "»" at bounding box center [1318, 303] width 31 height 31
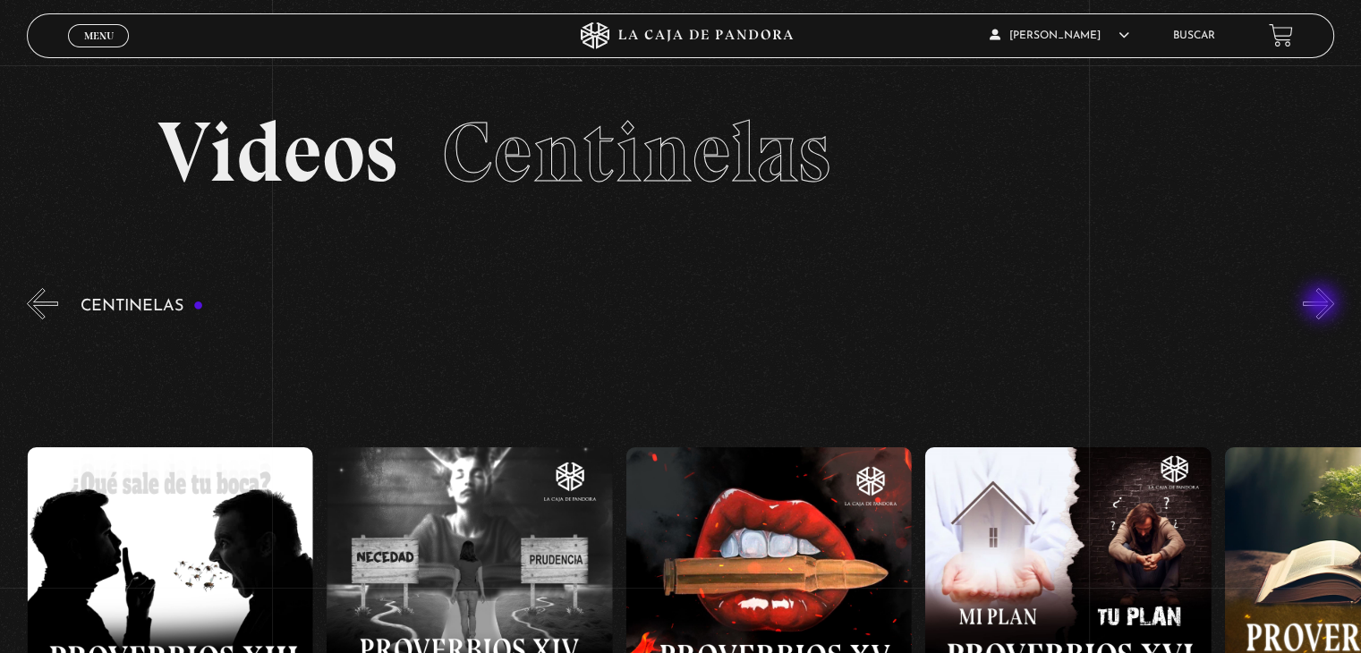
click at [1322, 304] on button "»" at bounding box center [1318, 303] width 31 height 31
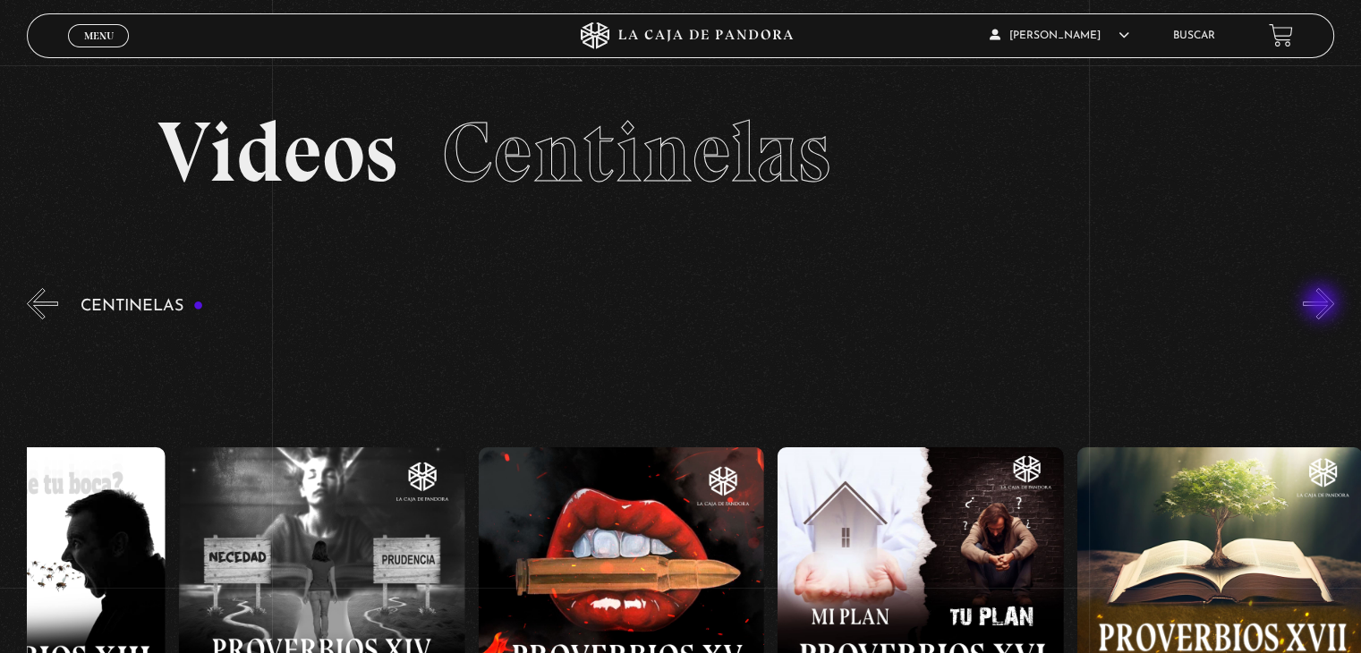
click at [1322, 304] on button "»" at bounding box center [1318, 303] width 31 height 31
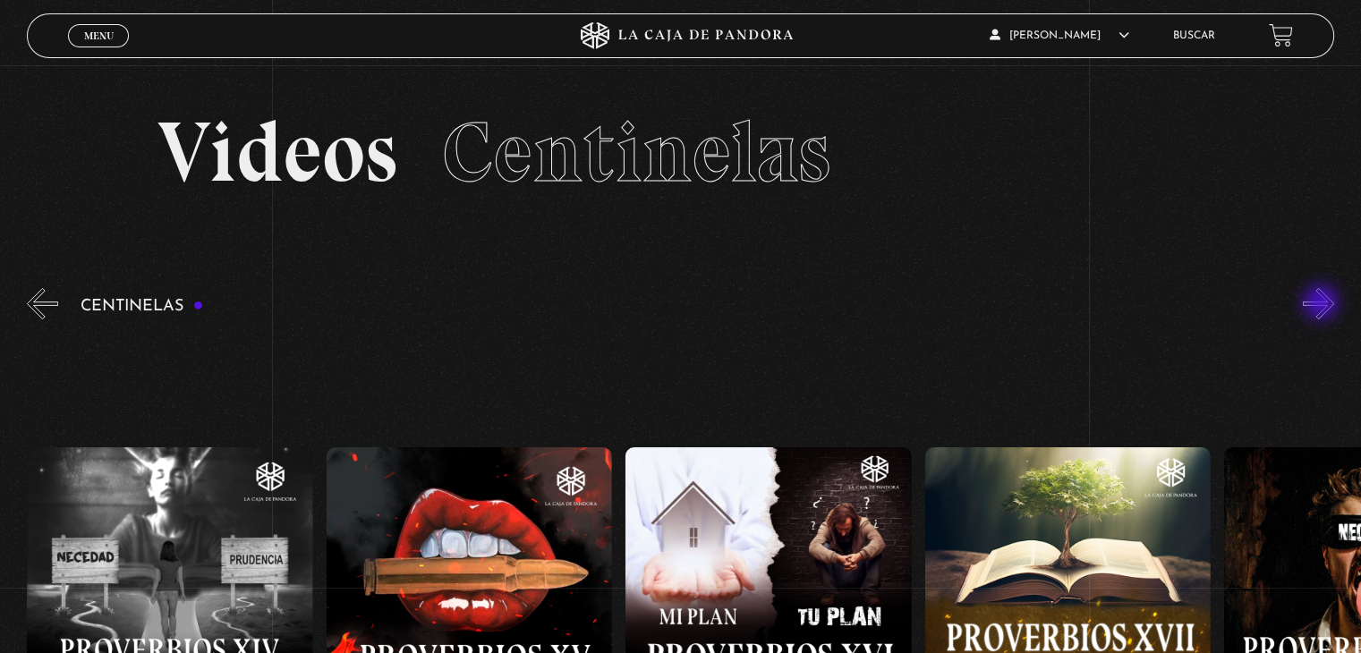
click at [1322, 304] on button "»" at bounding box center [1318, 303] width 31 height 31
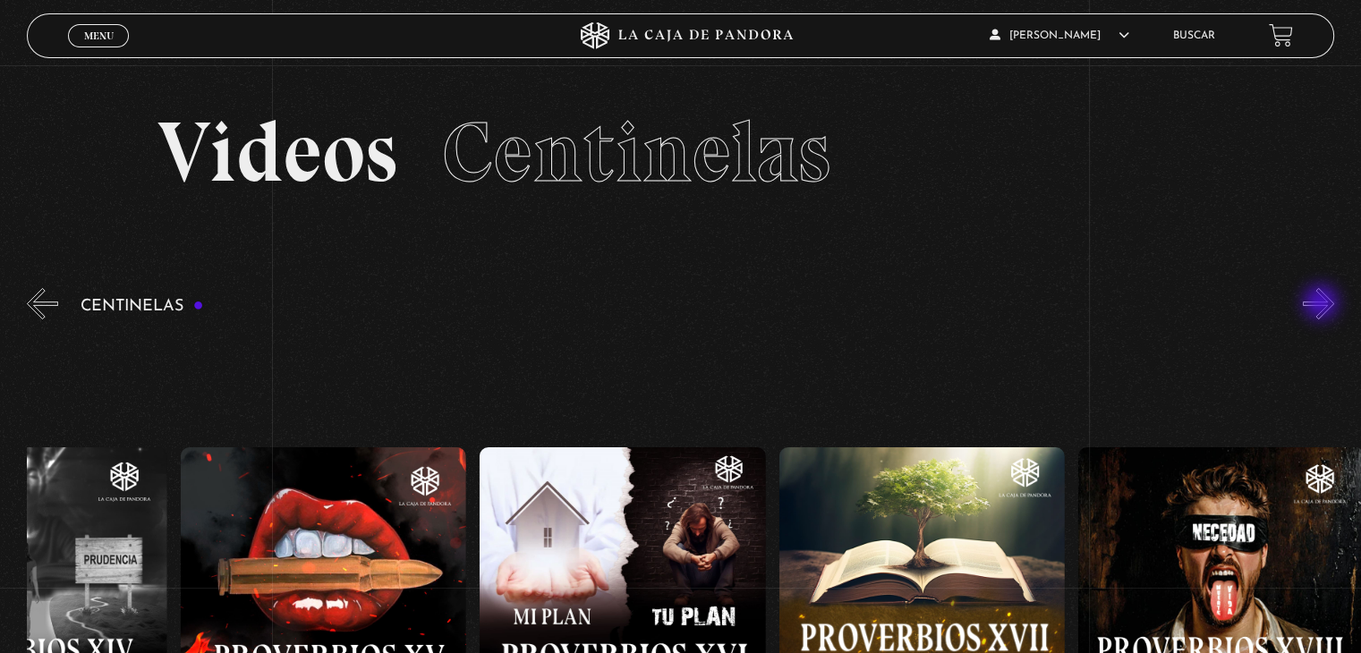
click at [1322, 304] on button "»" at bounding box center [1318, 303] width 31 height 31
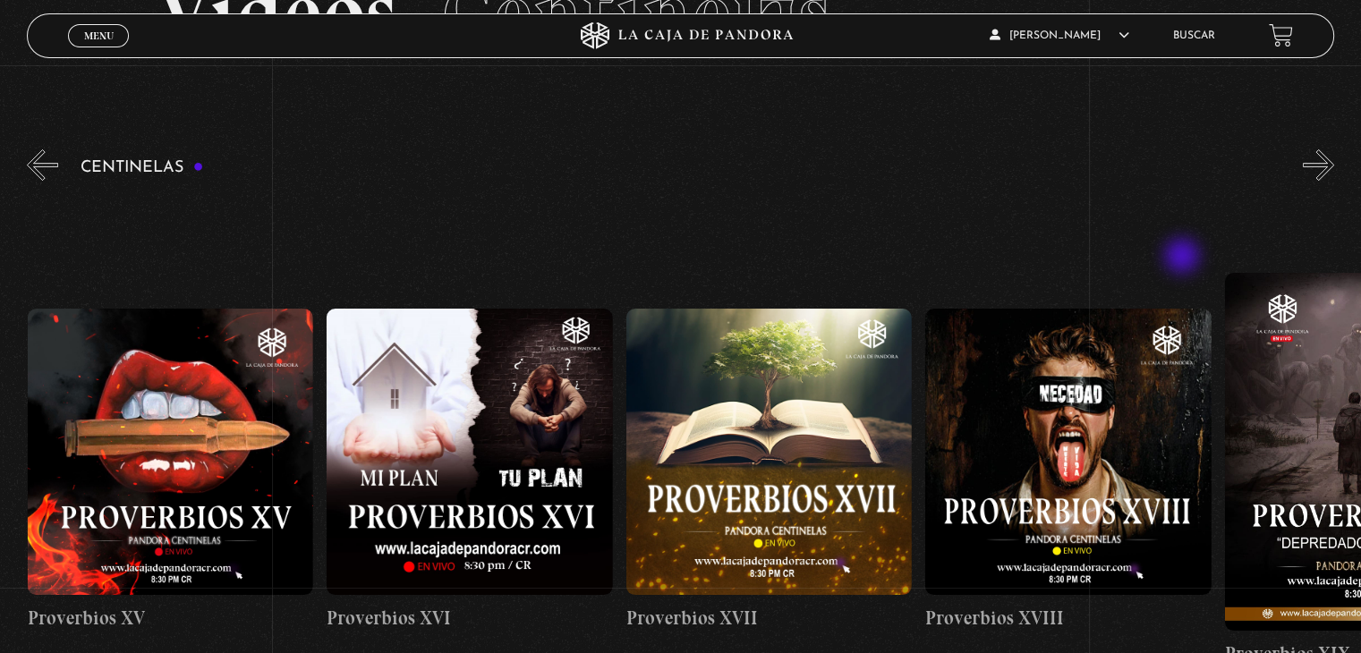
scroll to position [179, 0]
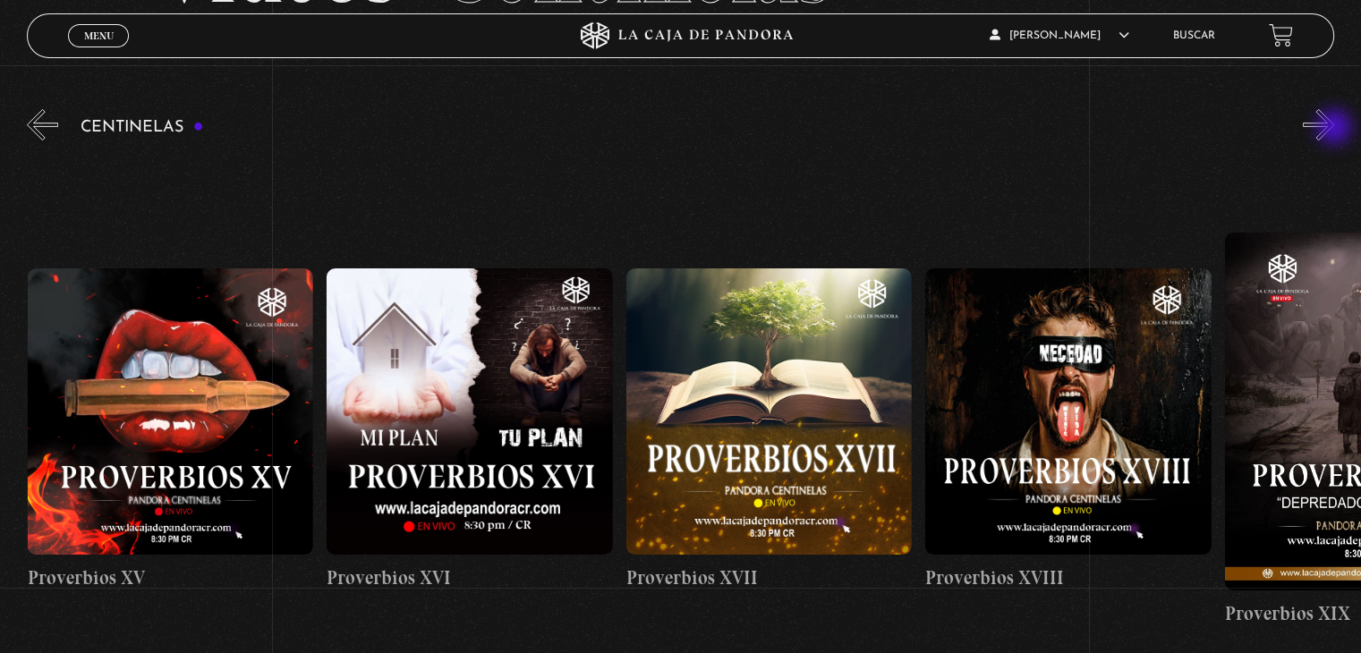
click at [1334, 129] on button "»" at bounding box center [1318, 124] width 31 height 31
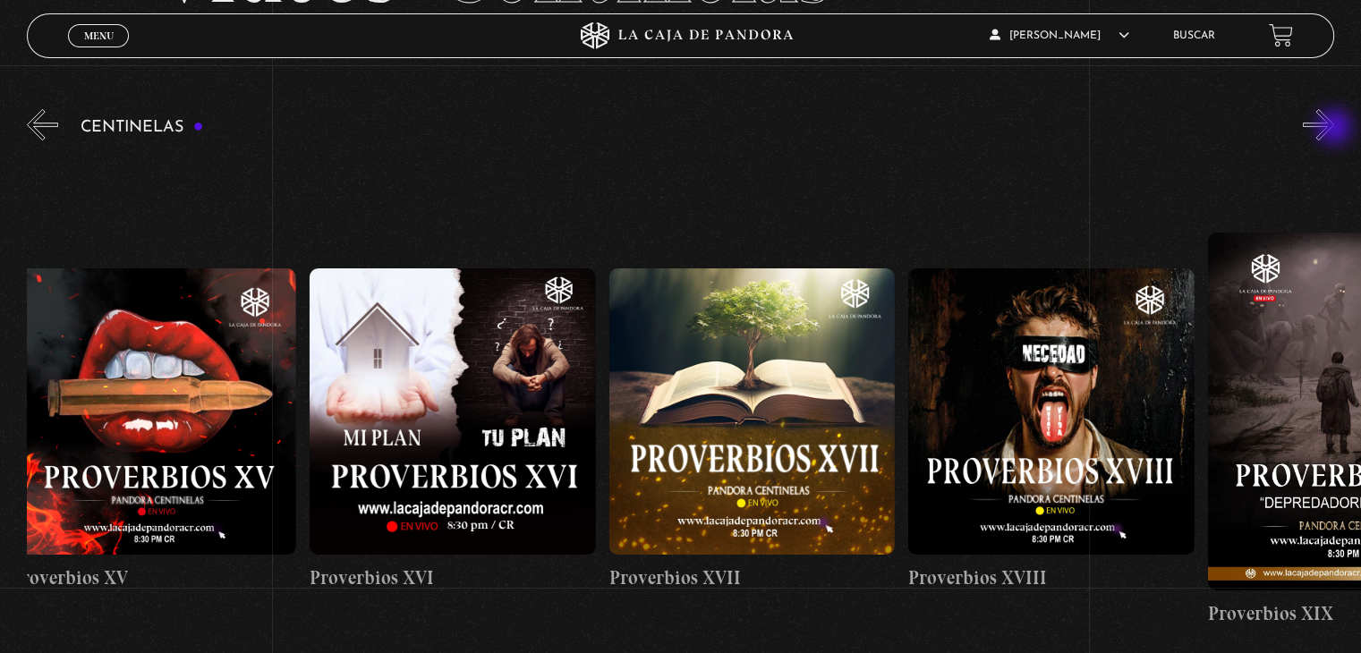
click at [1334, 129] on button "»" at bounding box center [1318, 124] width 31 height 31
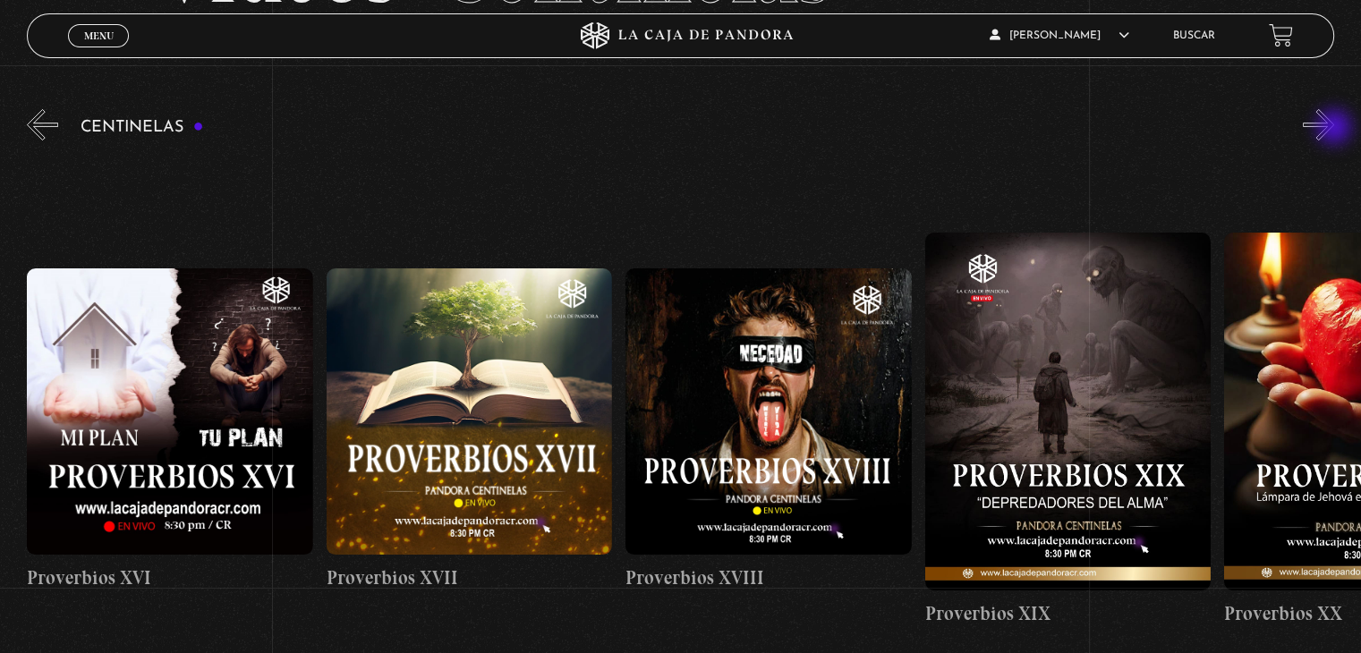
click at [1334, 129] on button "»" at bounding box center [1318, 124] width 31 height 31
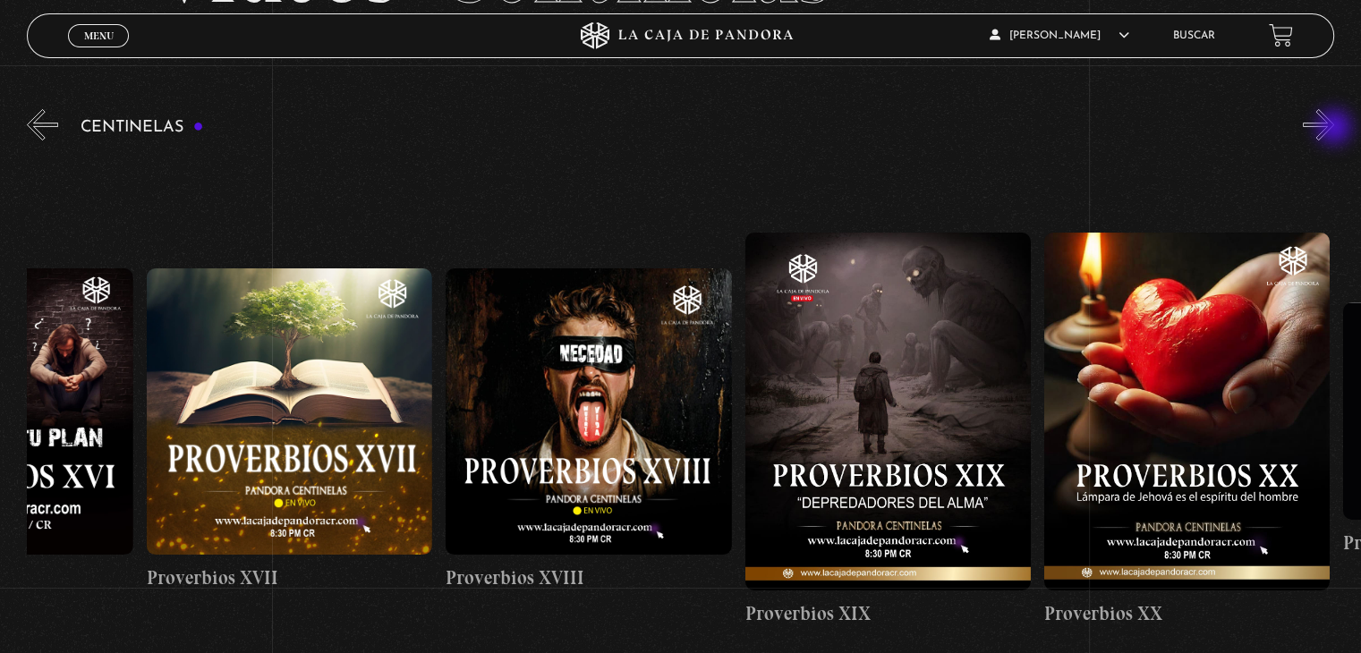
click at [1334, 129] on button "»" at bounding box center [1318, 124] width 31 height 31
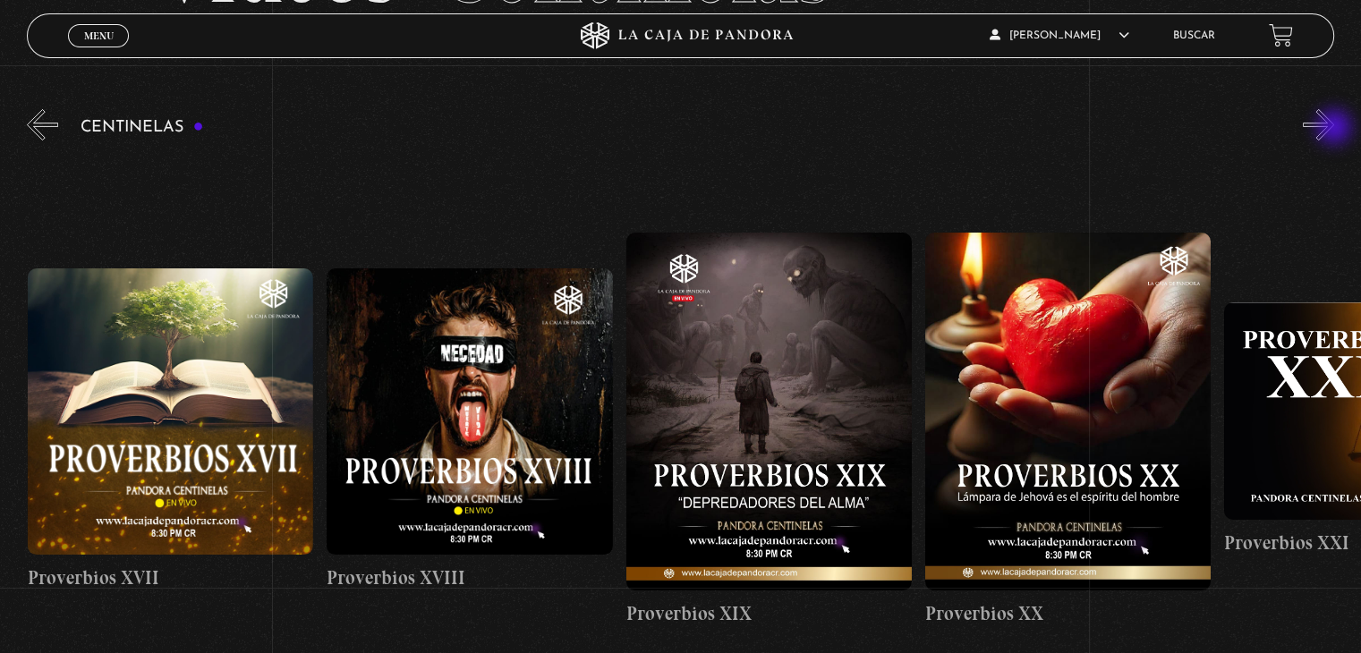
click at [1334, 129] on button "»" at bounding box center [1318, 124] width 31 height 31
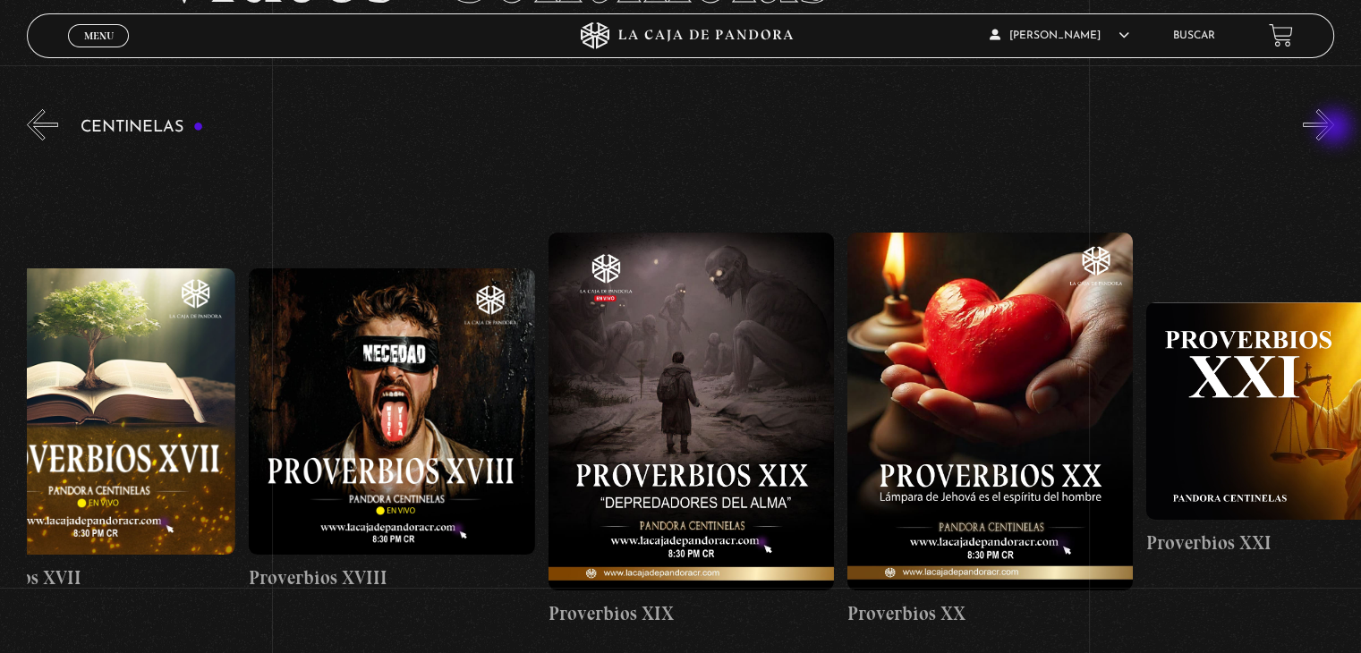
click at [1334, 129] on button "»" at bounding box center [1318, 124] width 31 height 31
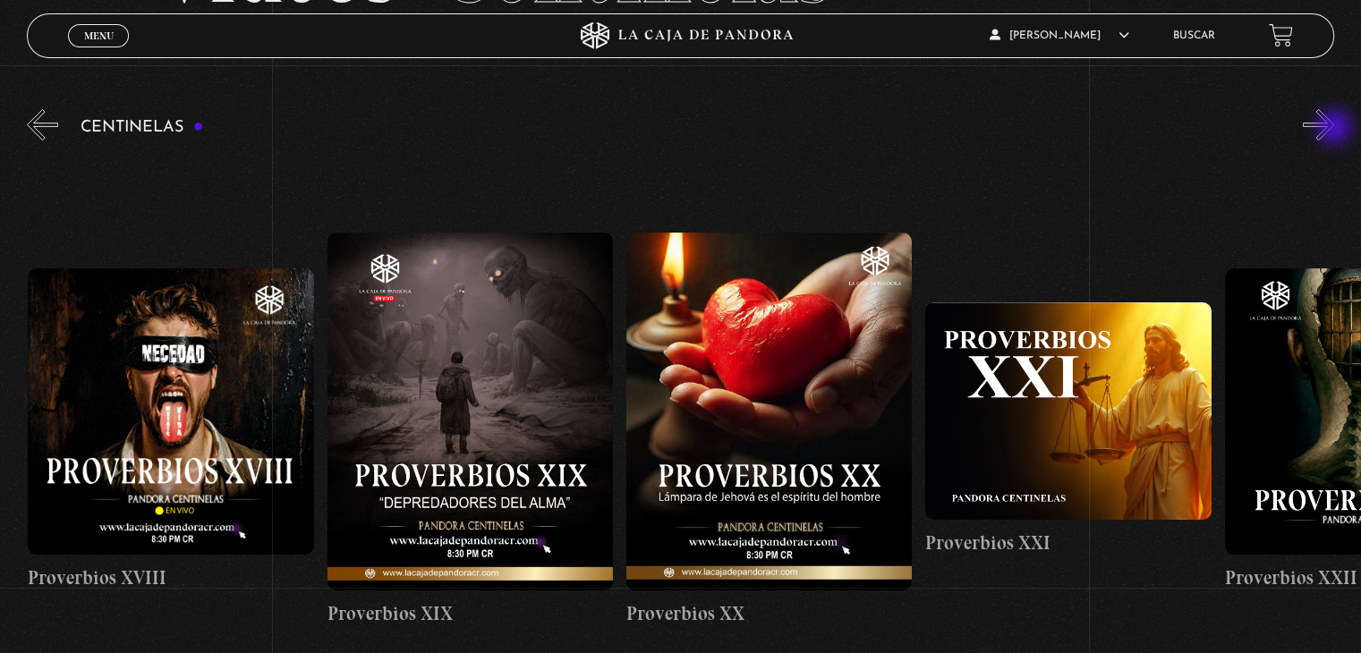
click at [1334, 129] on button "»" at bounding box center [1318, 124] width 31 height 31
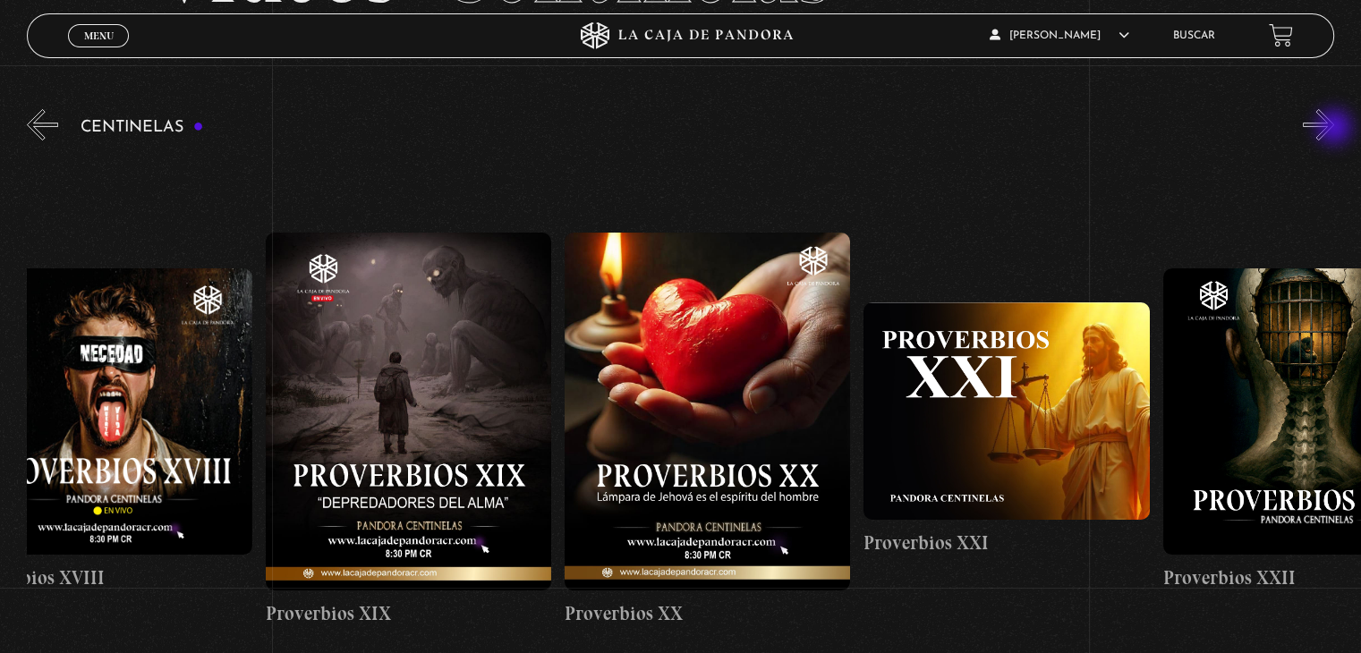
click at [1334, 129] on button "»" at bounding box center [1318, 124] width 31 height 31
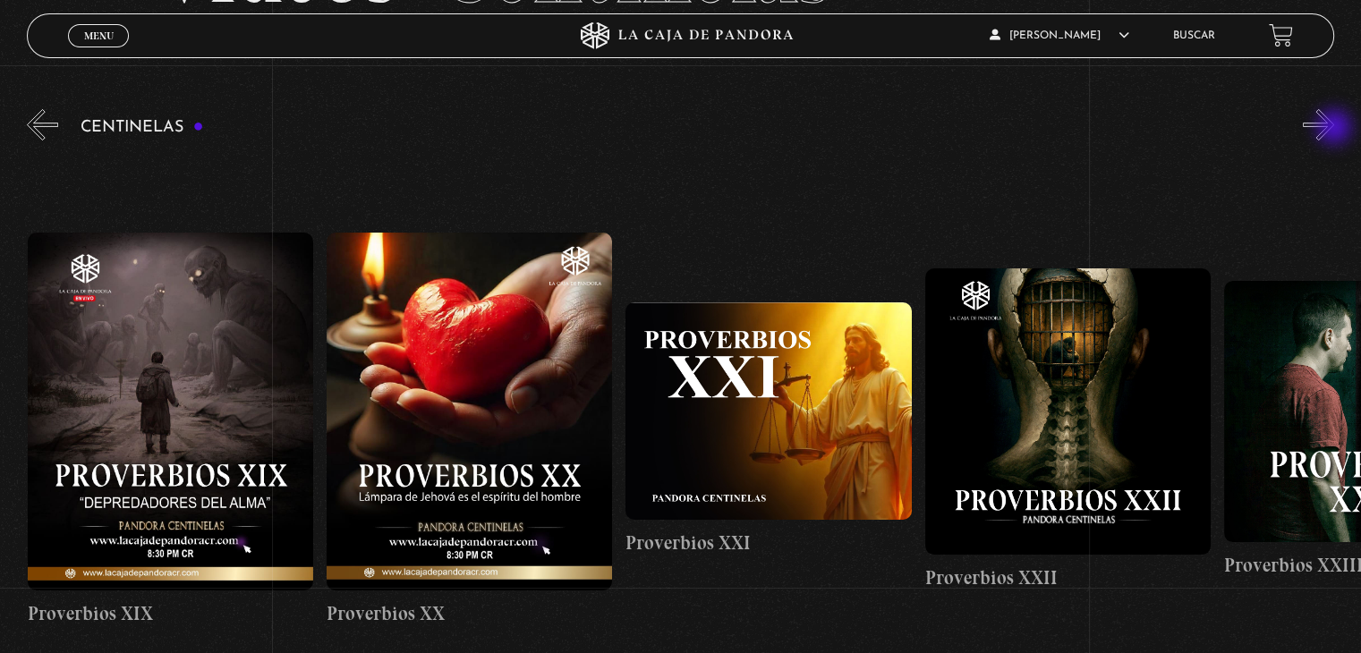
click at [1334, 129] on button "»" at bounding box center [1318, 124] width 31 height 31
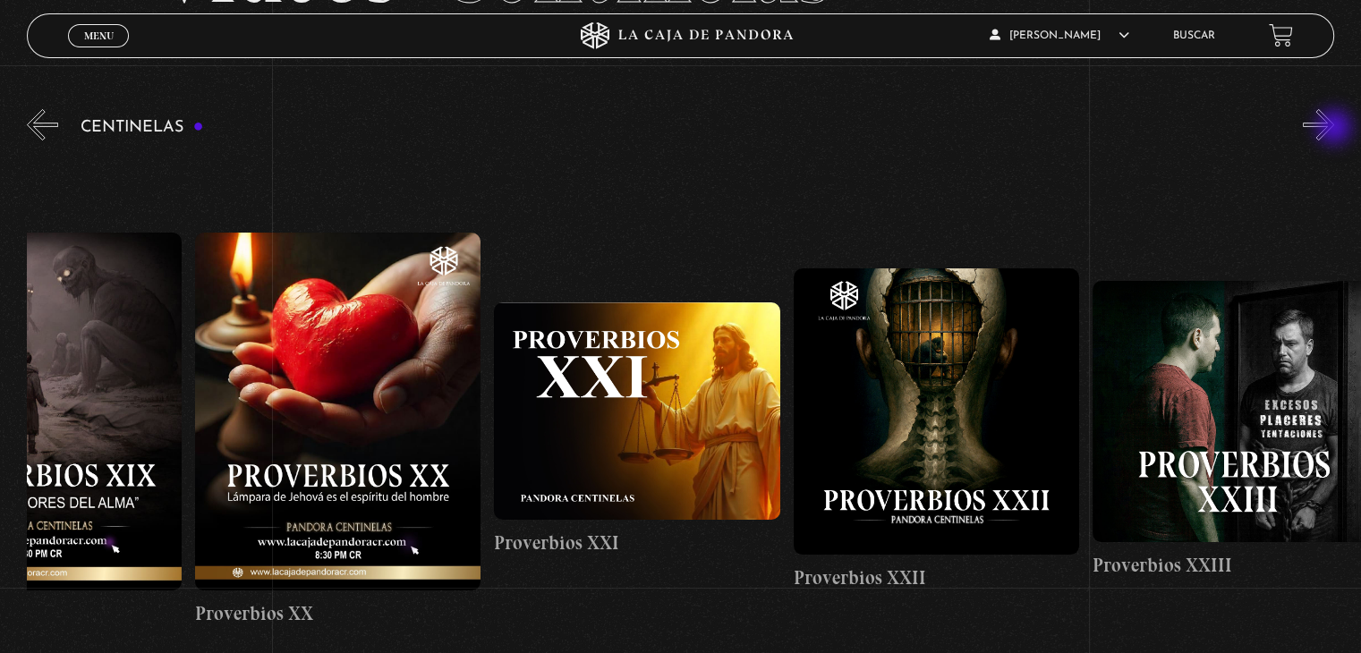
click at [1334, 129] on button "»" at bounding box center [1318, 124] width 31 height 31
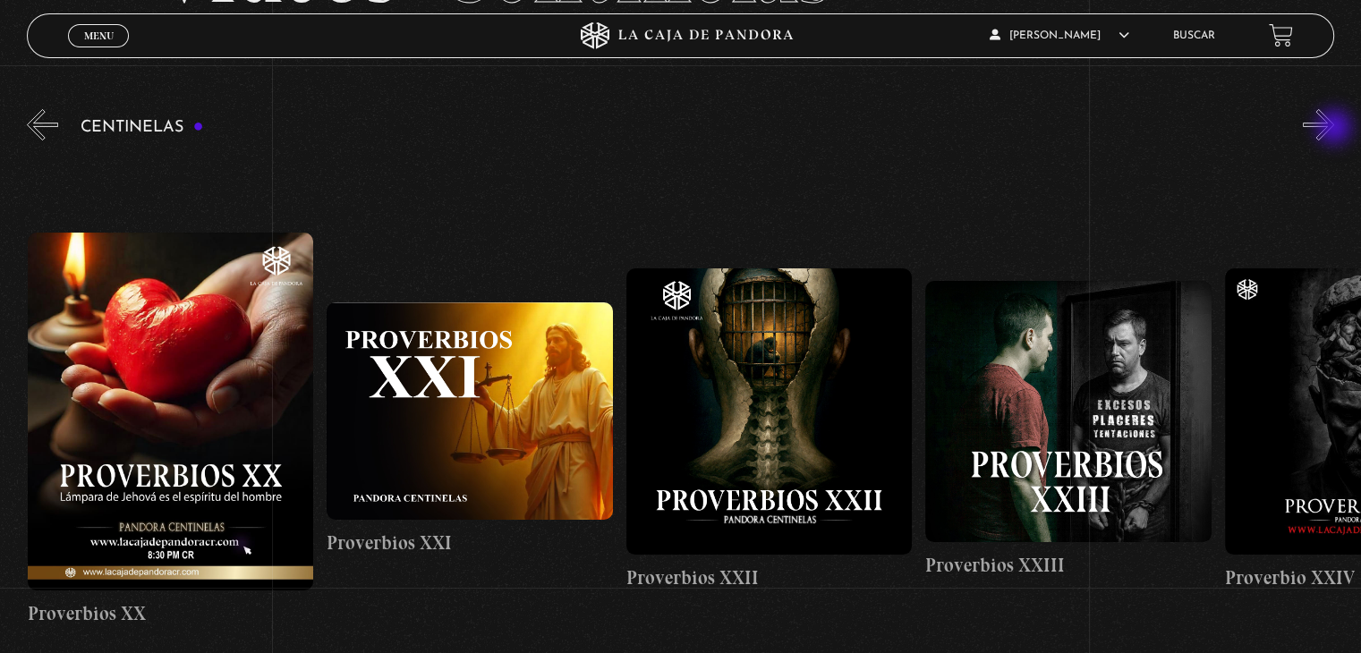
click at [1334, 129] on button "»" at bounding box center [1318, 124] width 31 height 31
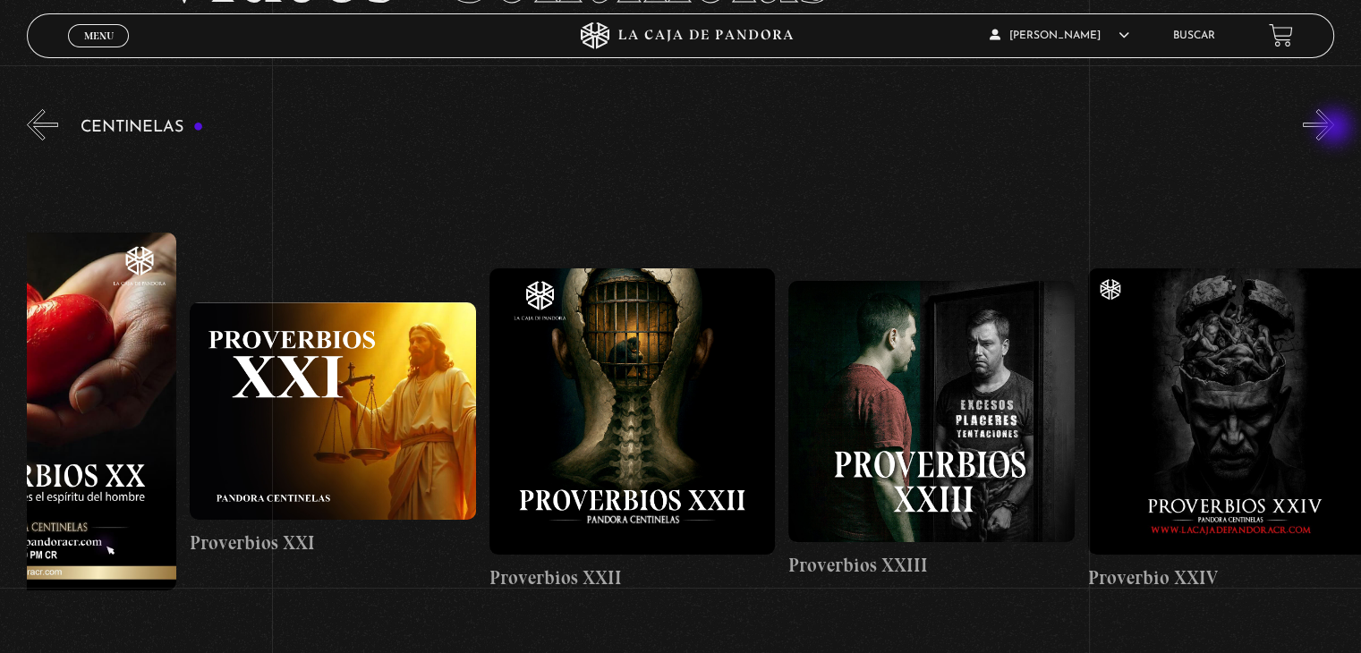
click at [1334, 129] on button "»" at bounding box center [1318, 124] width 31 height 31
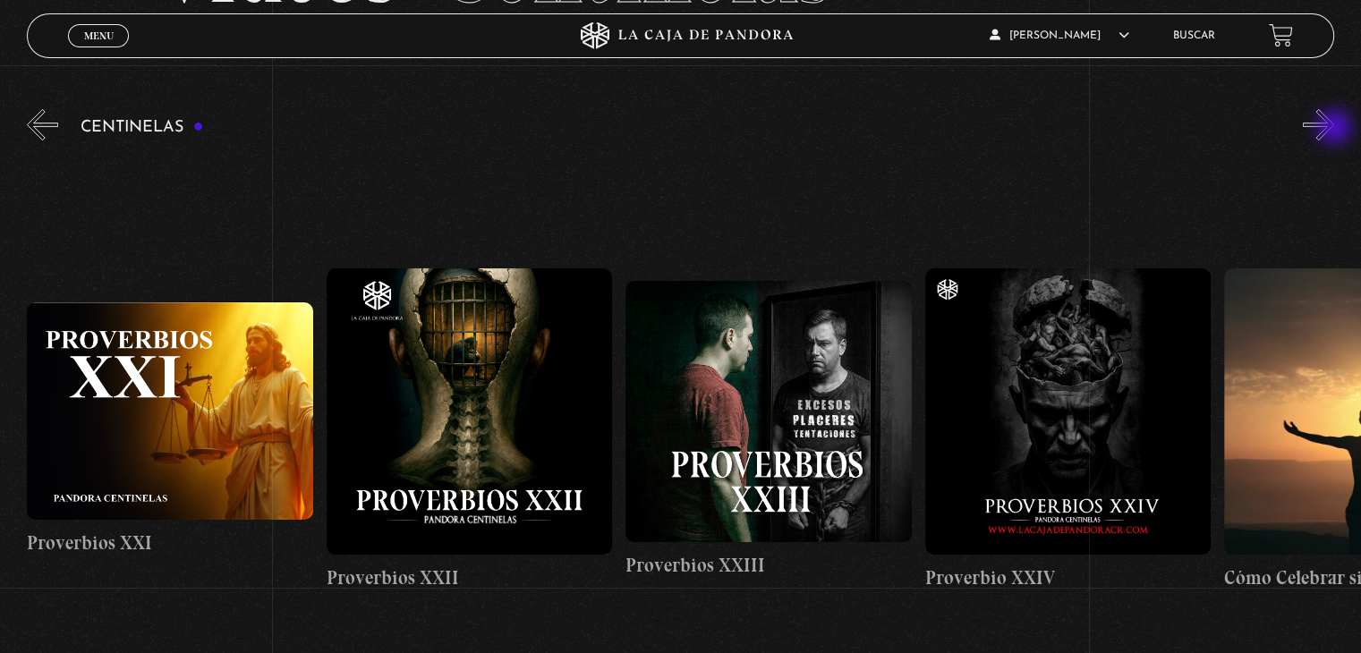
click at [1334, 129] on button "»" at bounding box center [1318, 124] width 31 height 31
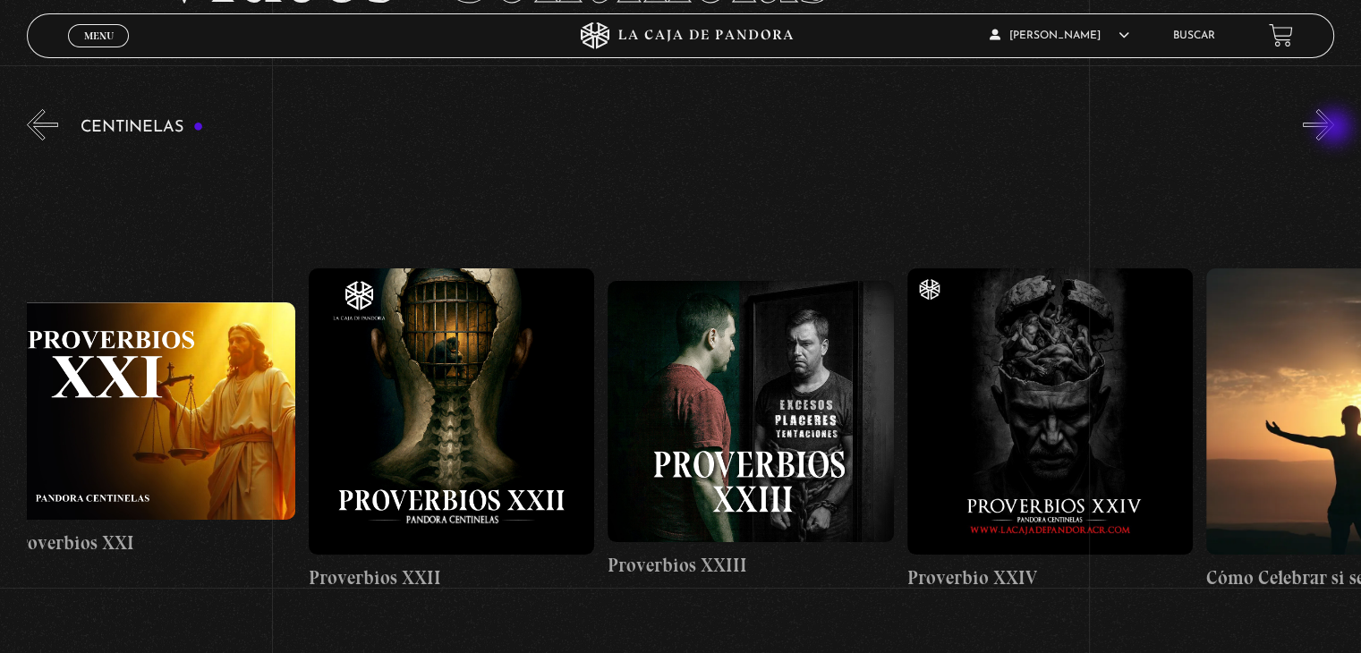
click at [1334, 129] on button "»" at bounding box center [1318, 124] width 31 height 31
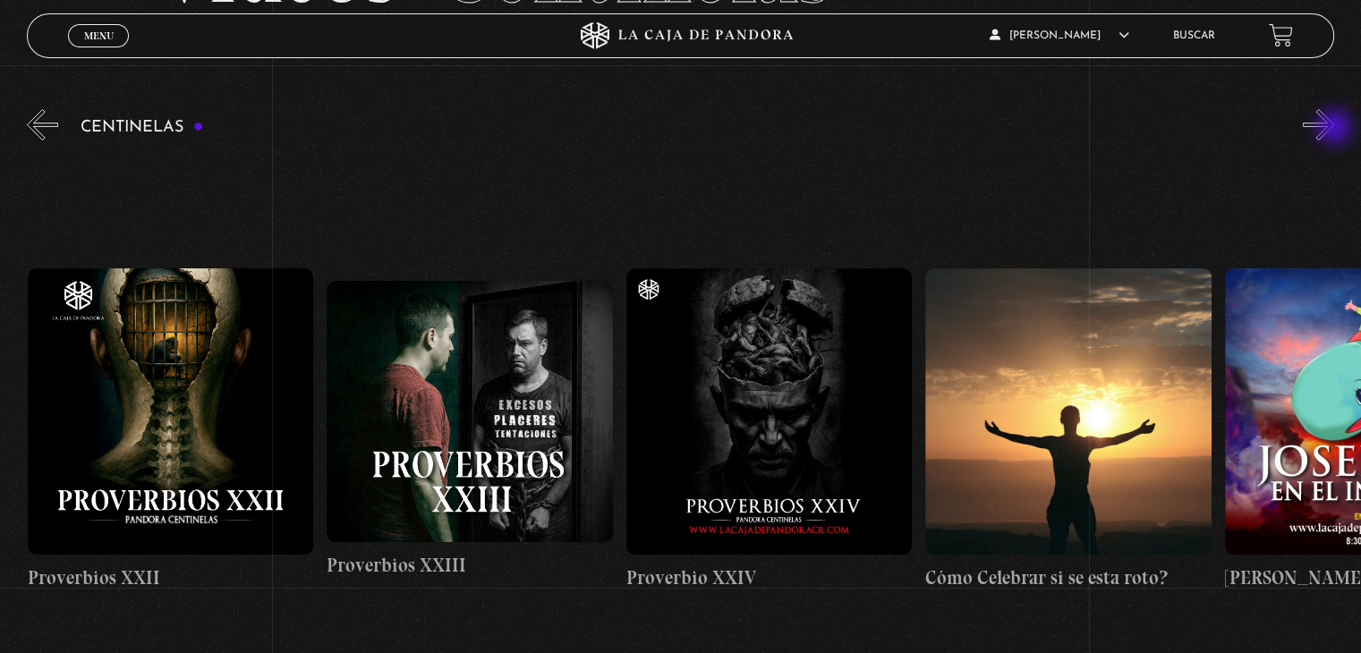
click at [1334, 129] on button "»" at bounding box center [1318, 124] width 31 height 31
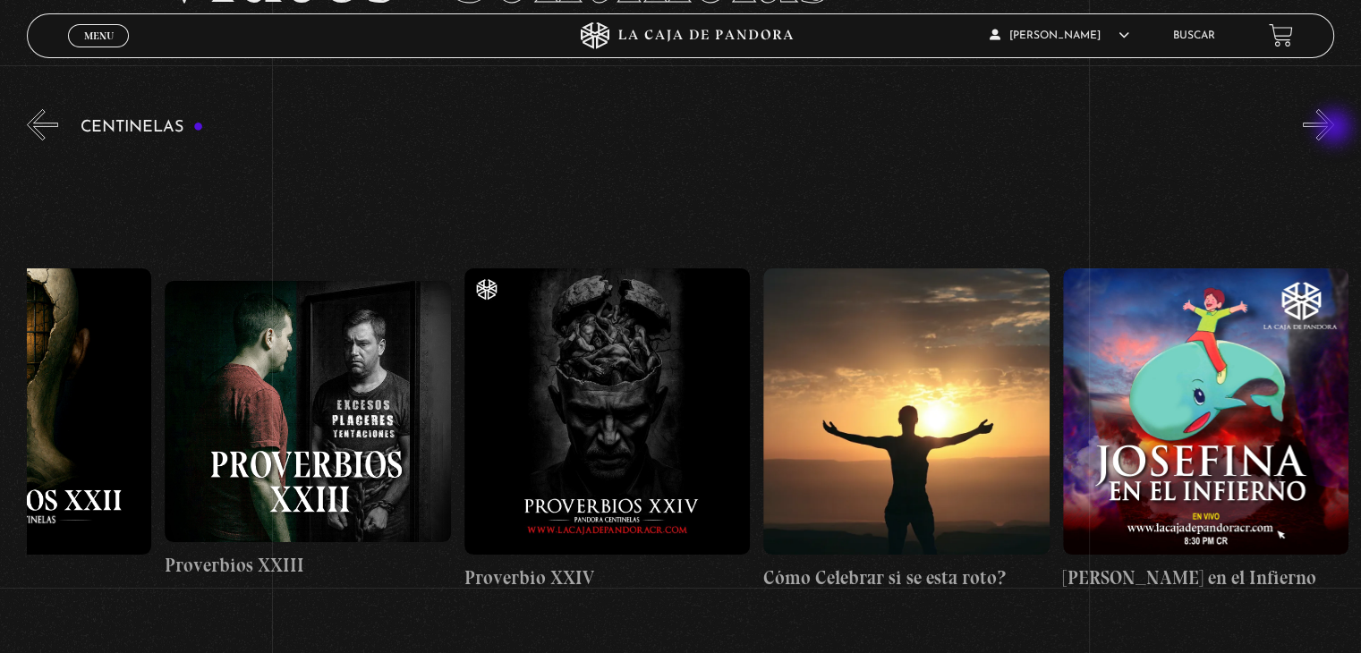
click at [1334, 129] on button "»" at bounding box center [1318, 124] width 31 height 31
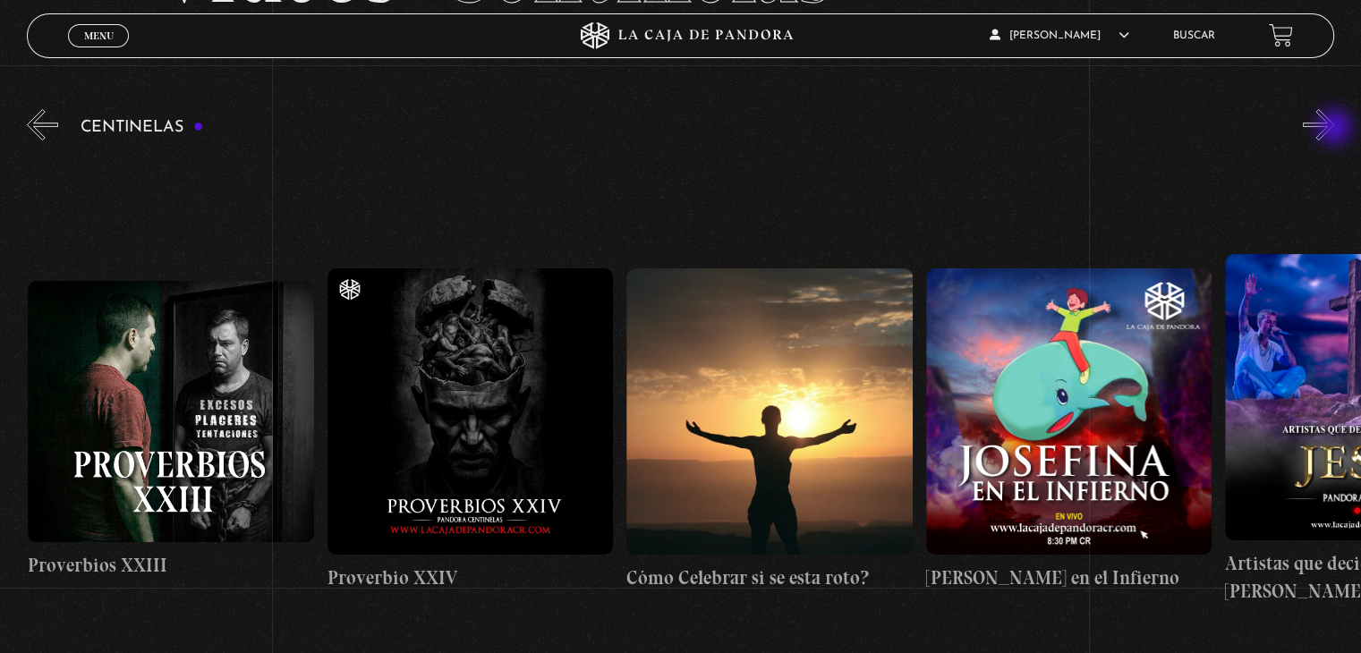
click at [1334, 129] on button "»" at bounding box center [1318, 124] width 31 height 31
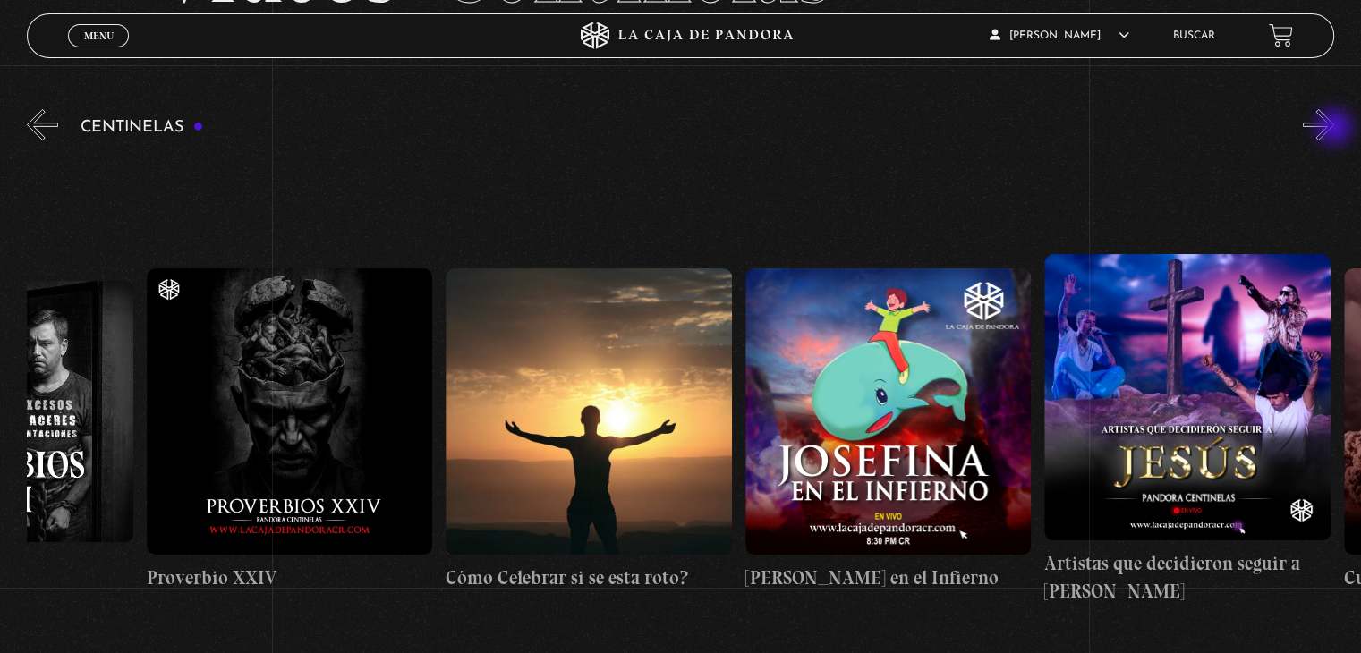
click at [1334, 129] on button "»" at bounding box center [1318, 124] width 31 height 31
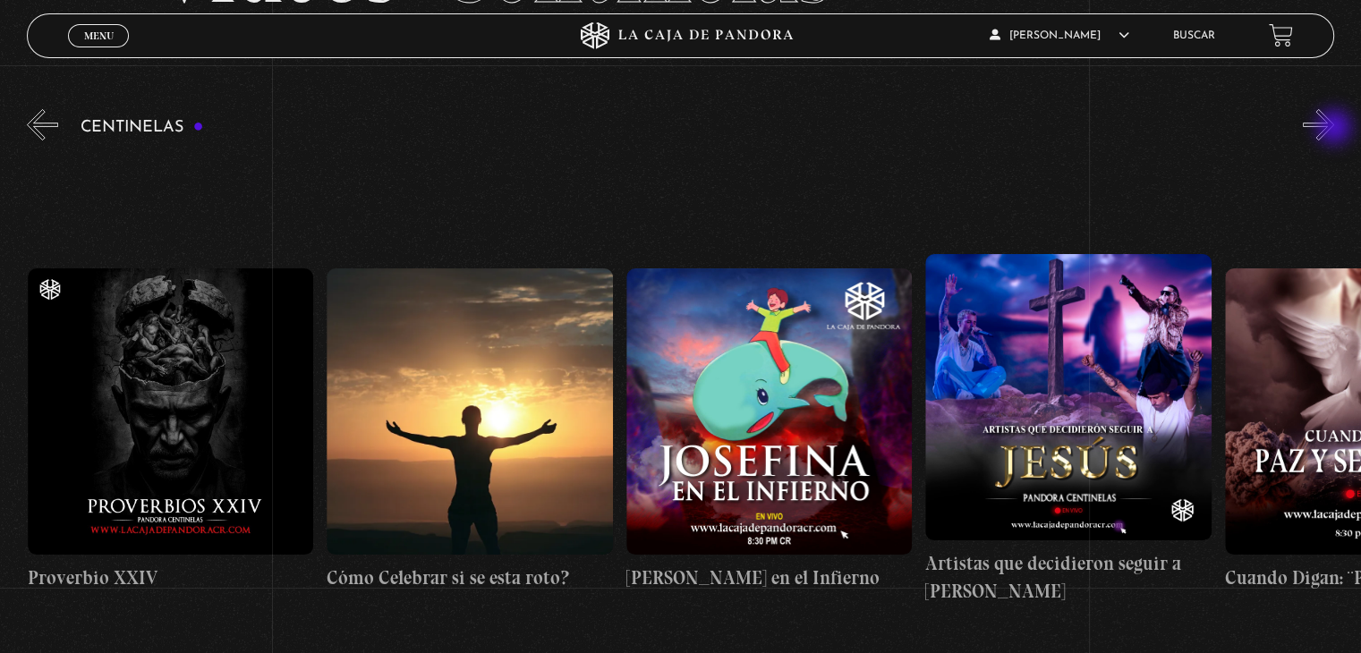
click at [1334, 129] on button "»" at bounding box center [1318, 124] width 31 height 31
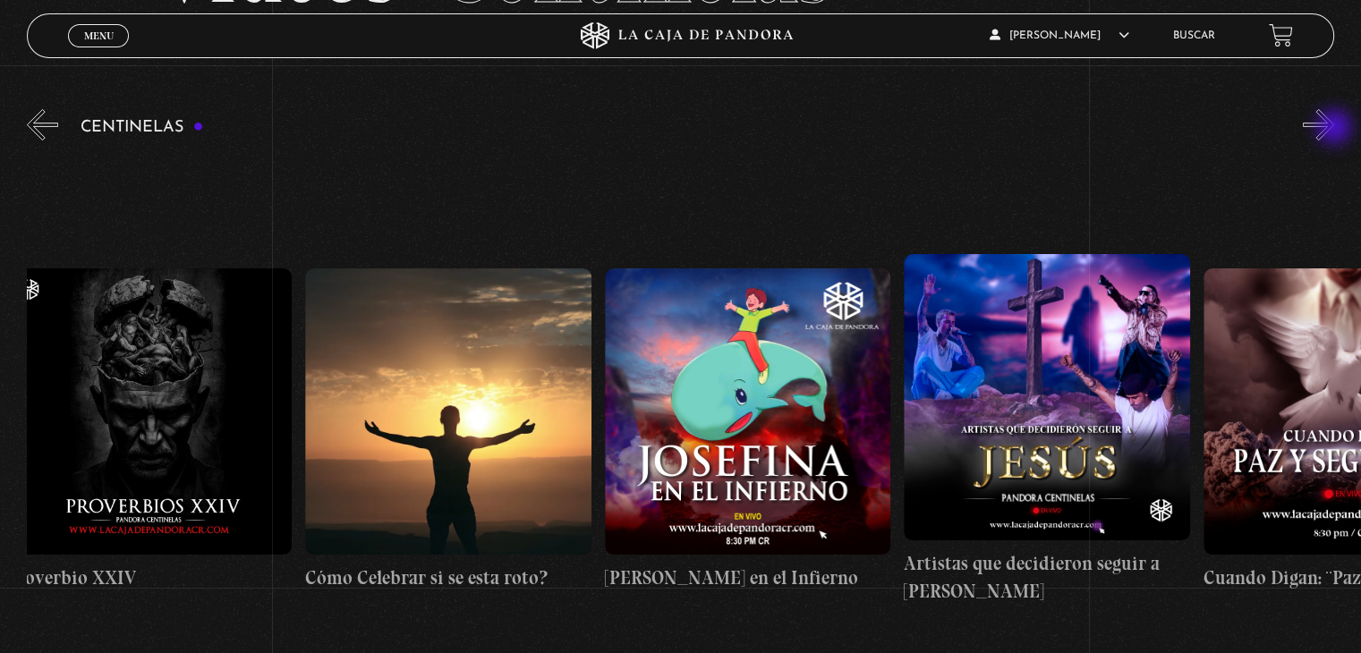
click at [1334, 129] on button "»" at bounding box center [1318, 124] width 31 height 31
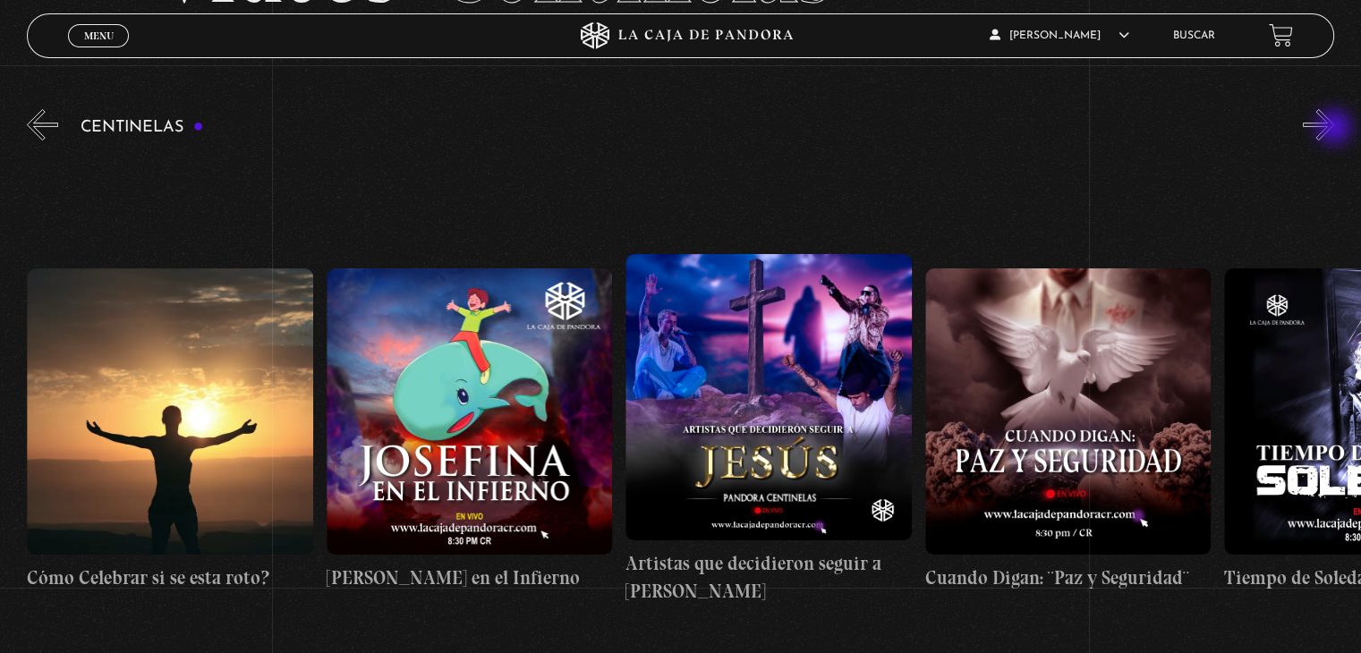
click at [1334, 129] on button "»" at bounding box center [1318, 124] width 31 height 31
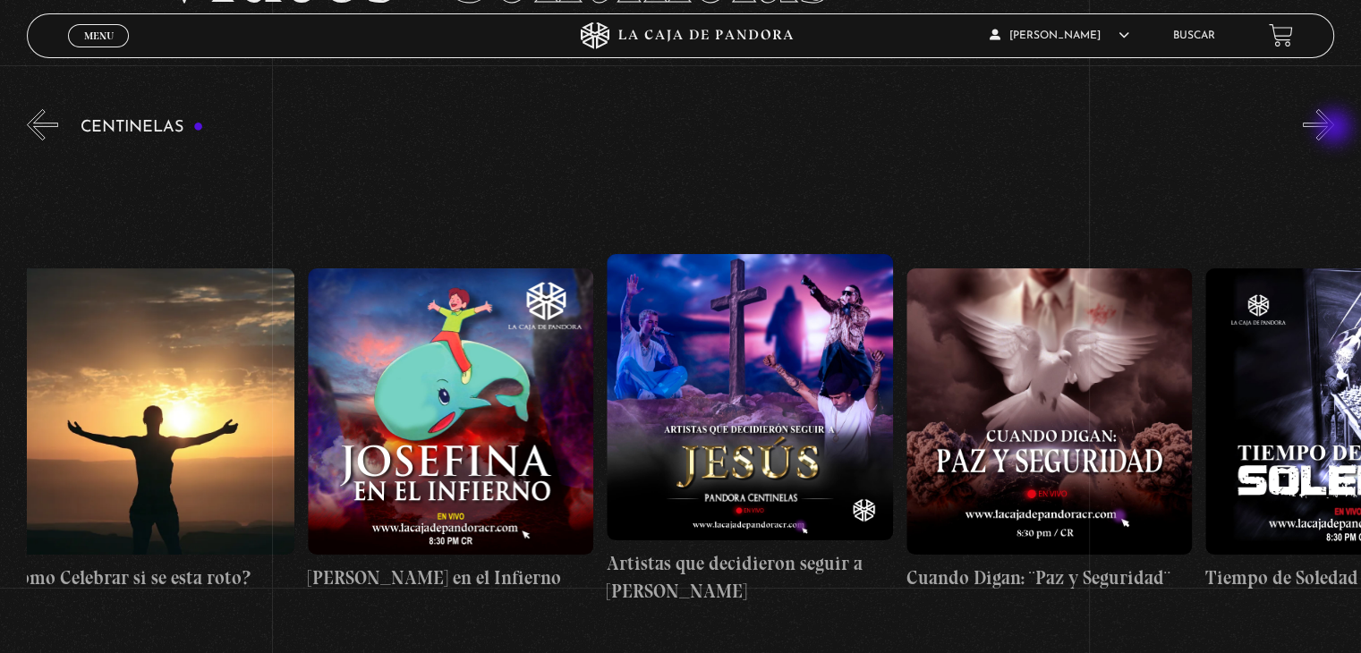
click at [1334, 129] on button "»" at bounding box center [1318, 124] width 31 height 31
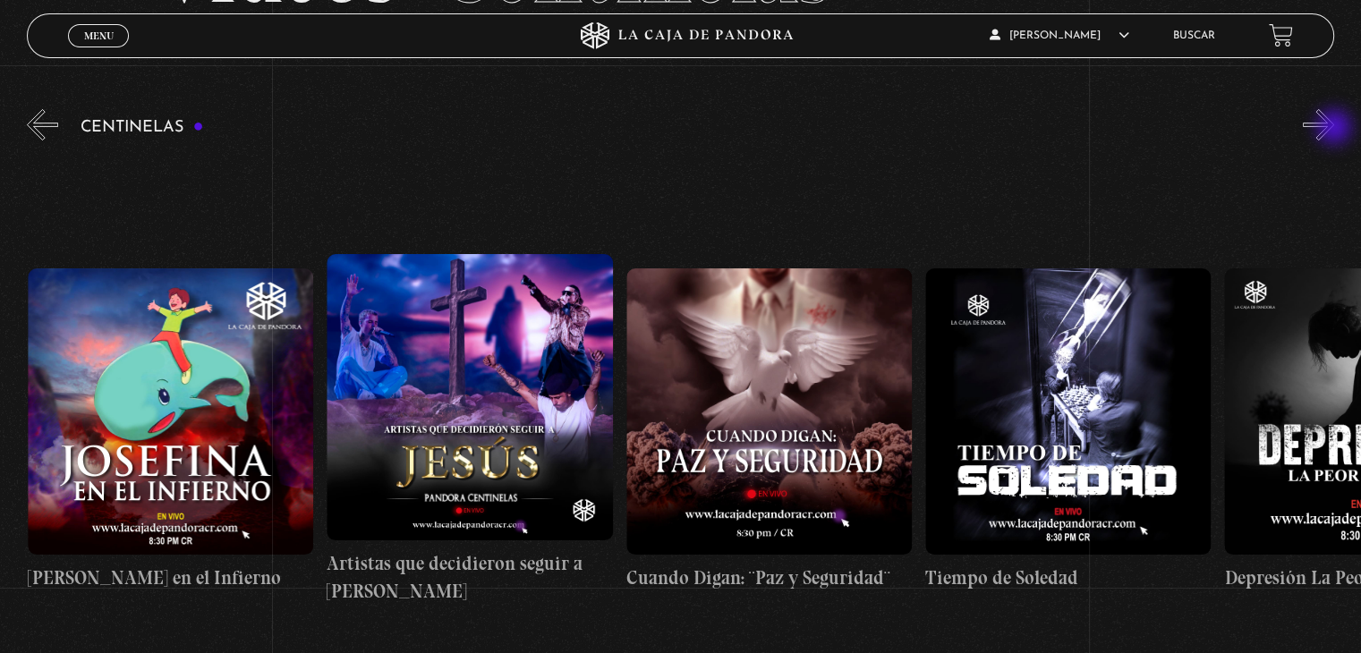
click at [1334, 129] on button "»" at bounding box center [1318, 124] width 31 height 31
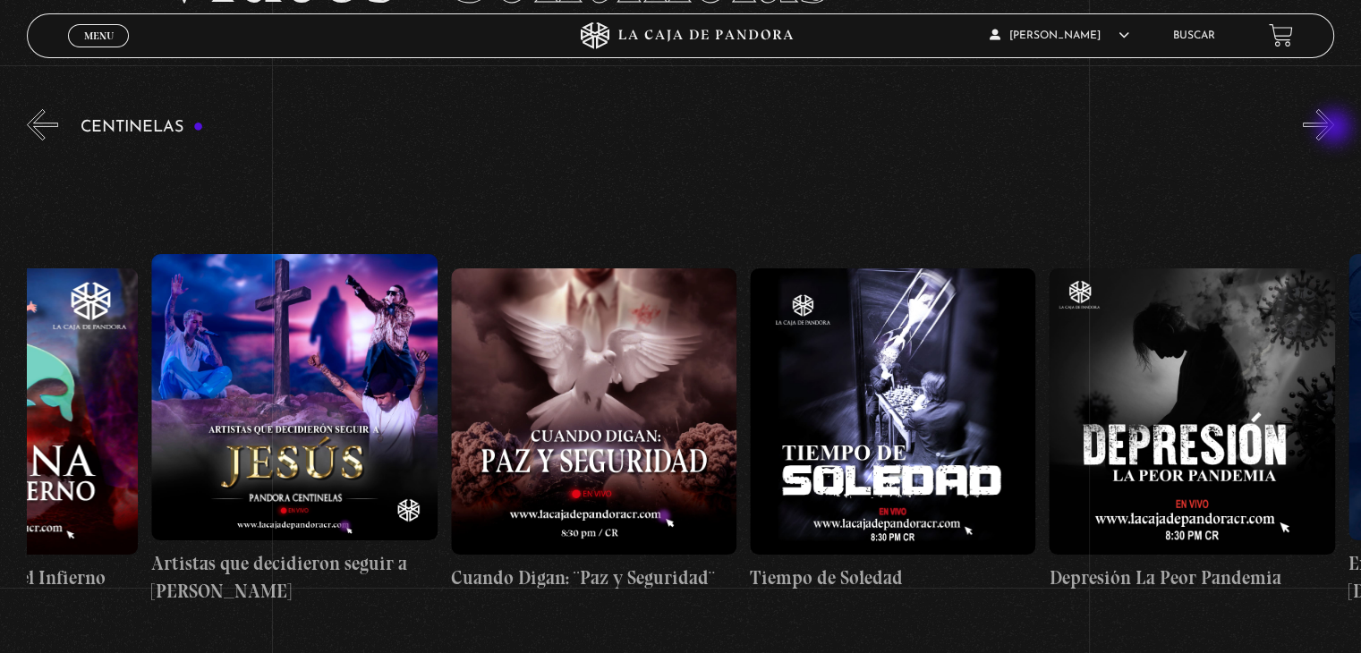
click at [1334, 129] on button "»" at bounding box center [1318, 124] width 31 height 31
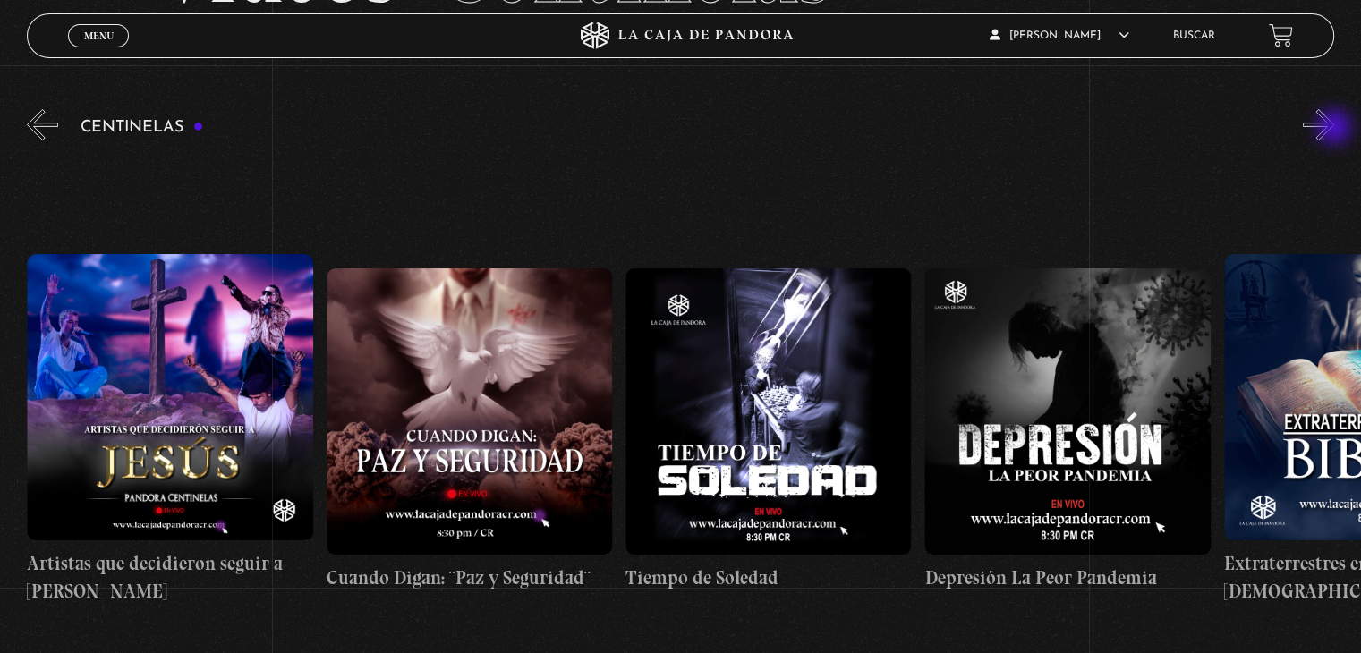
click at [1334, 129] on button "»" at bounding box center [1318, 124] width 31 height 31
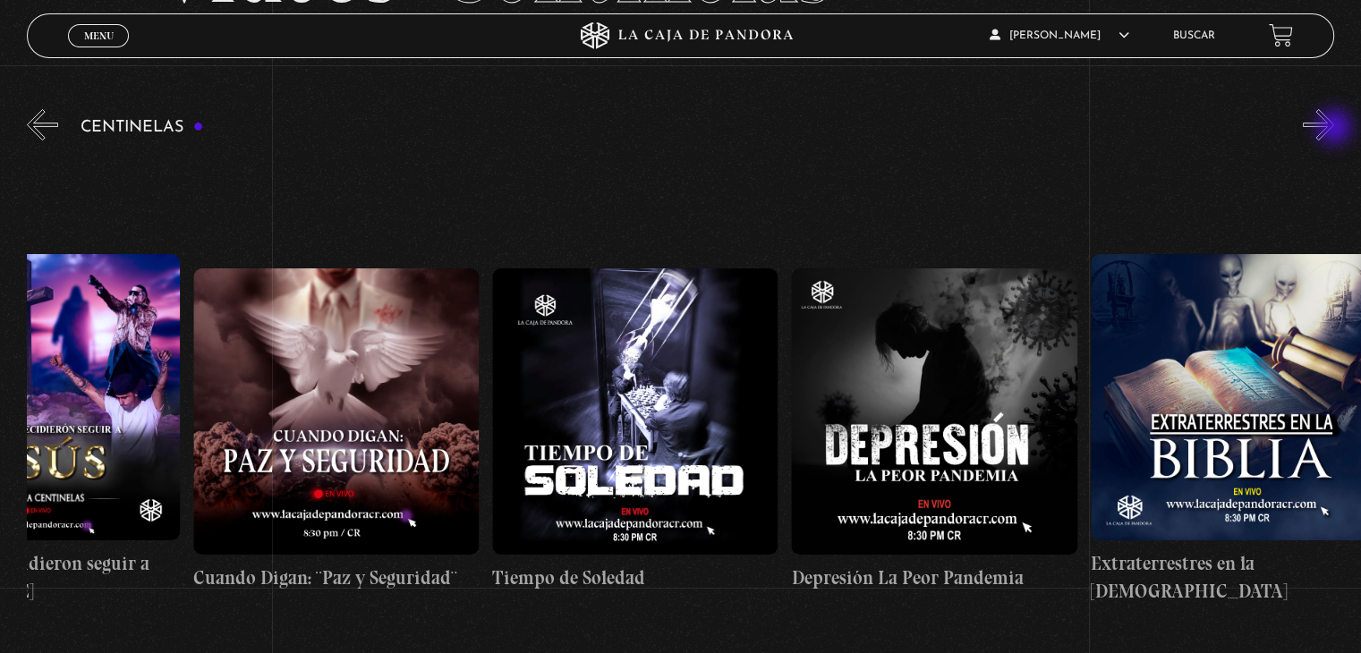
click at [1334, 129] on button "»" at bounding box center [1318, 124] width 31 height 31
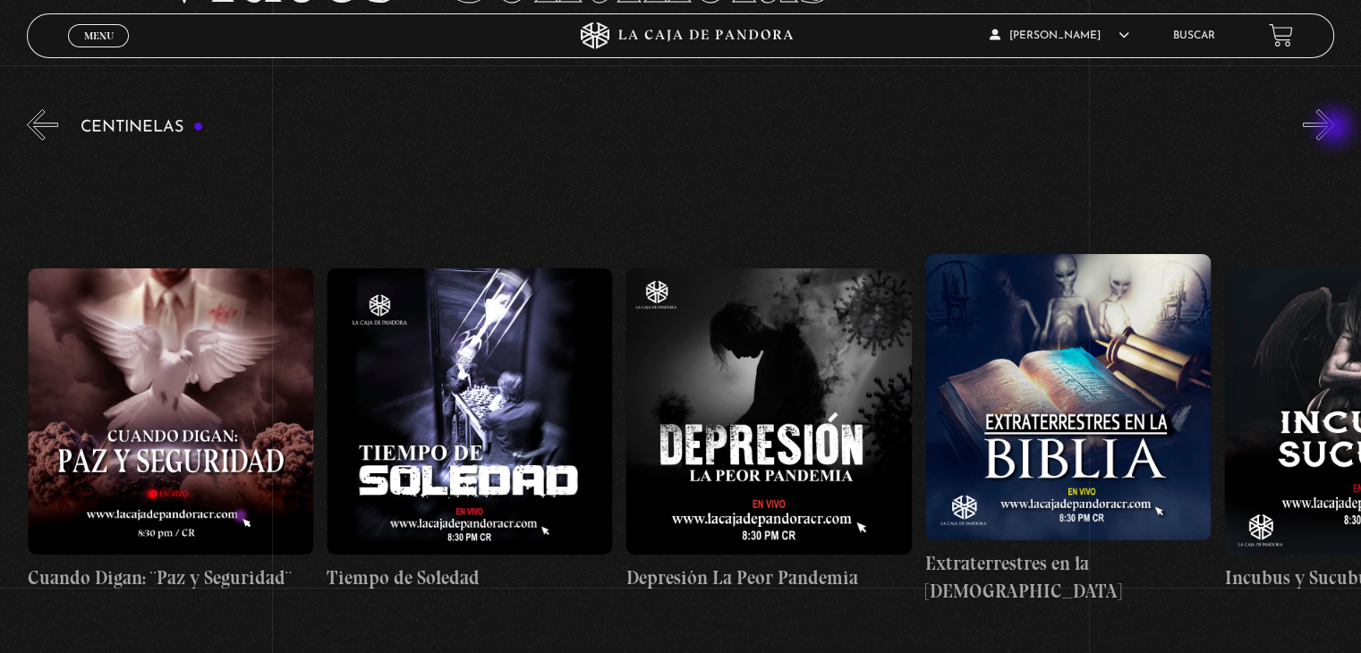
click at [1334, 129] on button "»" at bounding box center [1318, 124] width 31 height 31
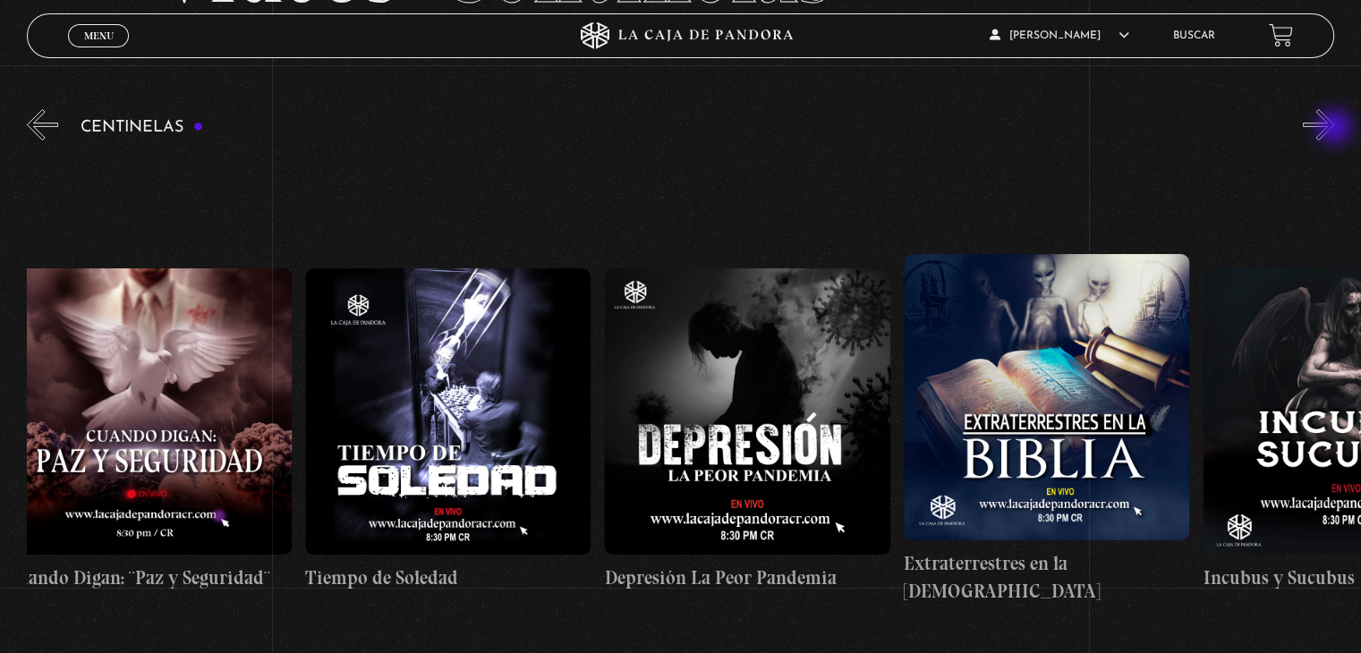
click at [1334, 129] on button "»" at bounding box center [1318, 124] width 31 height 31
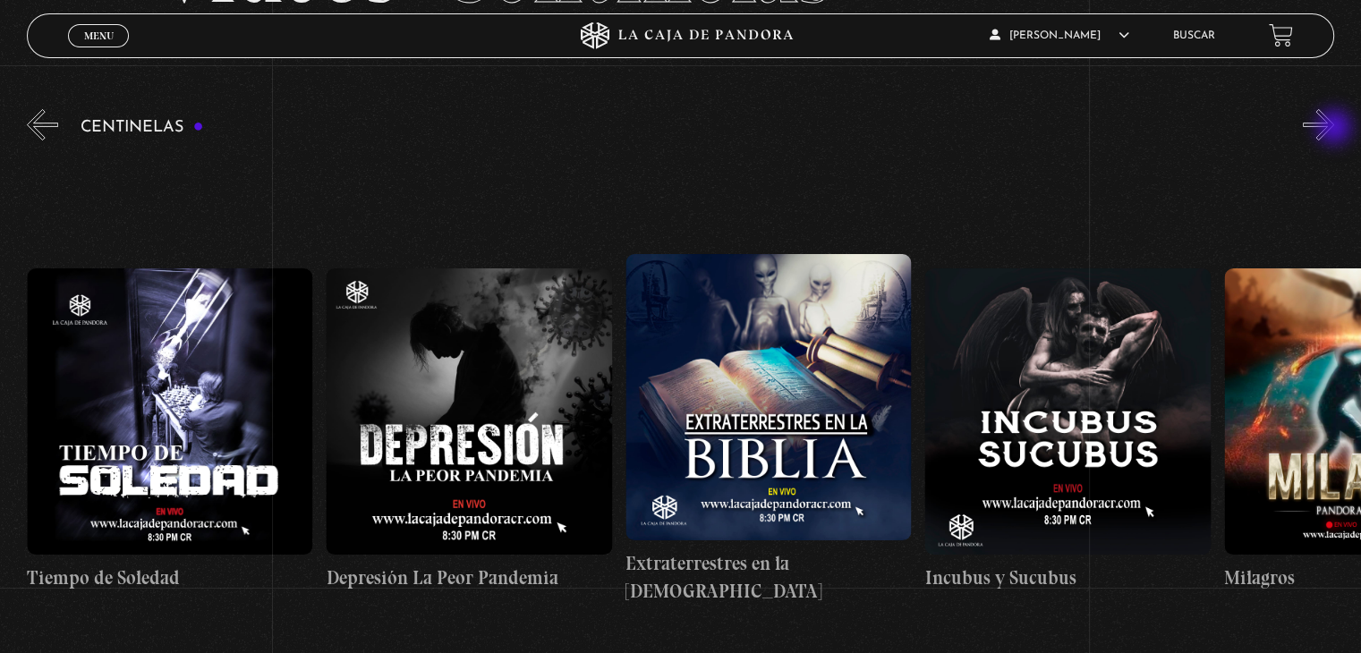
click at [1334, 129] on button "»" at bounding box center [1318, 124] width 31 height 31
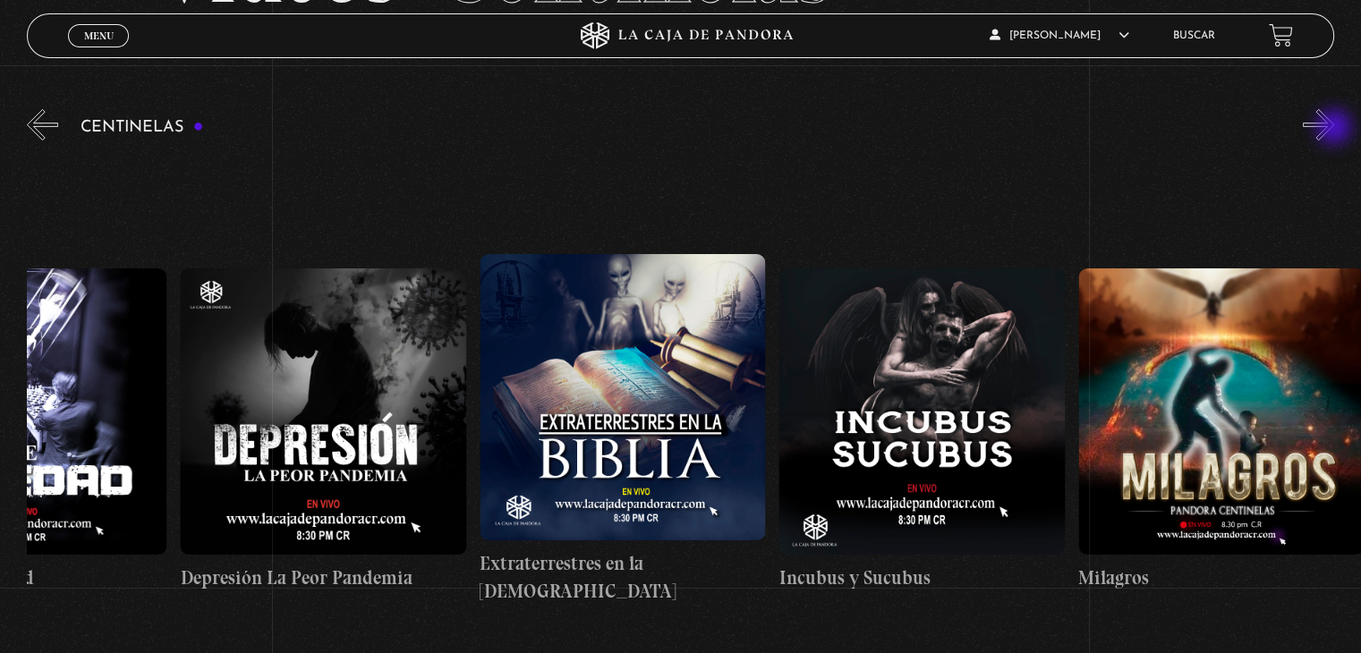
click at [1334, 129] on button "»" at bounding box center [1318, 124] width 31 height 31
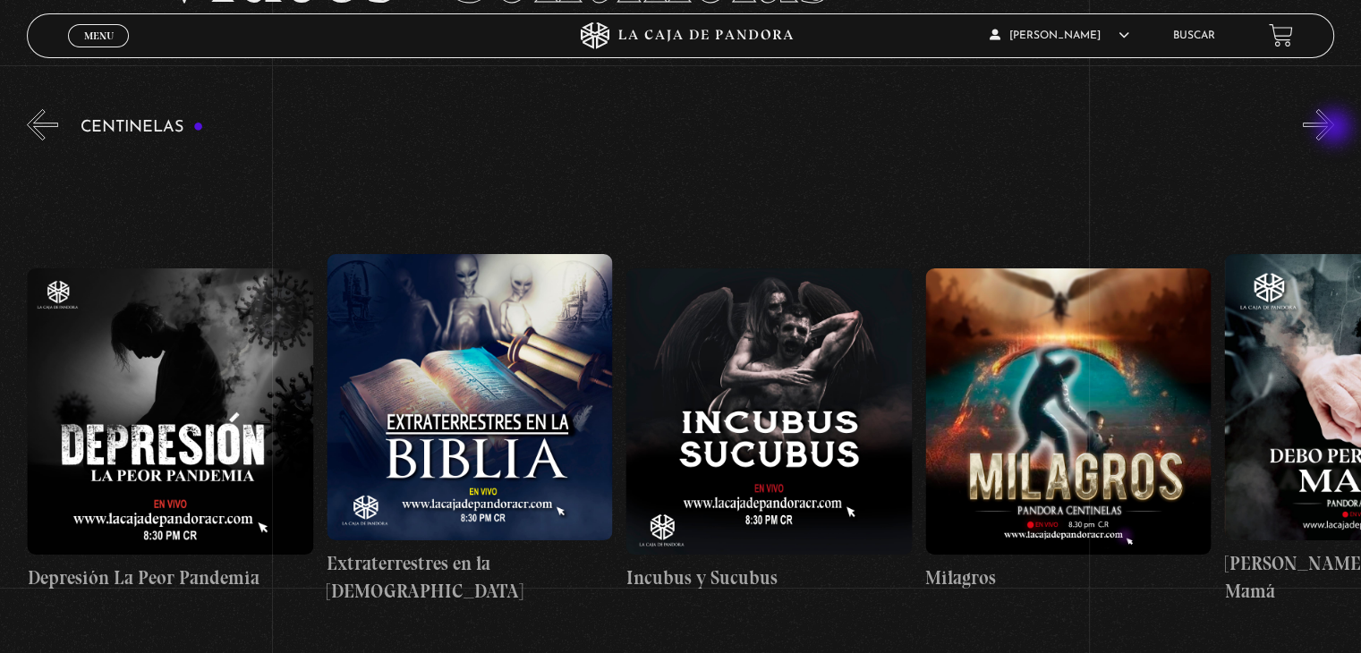
click at [1334, 129] on button "»" at bounding box center [1318, 124] width 31 height 31
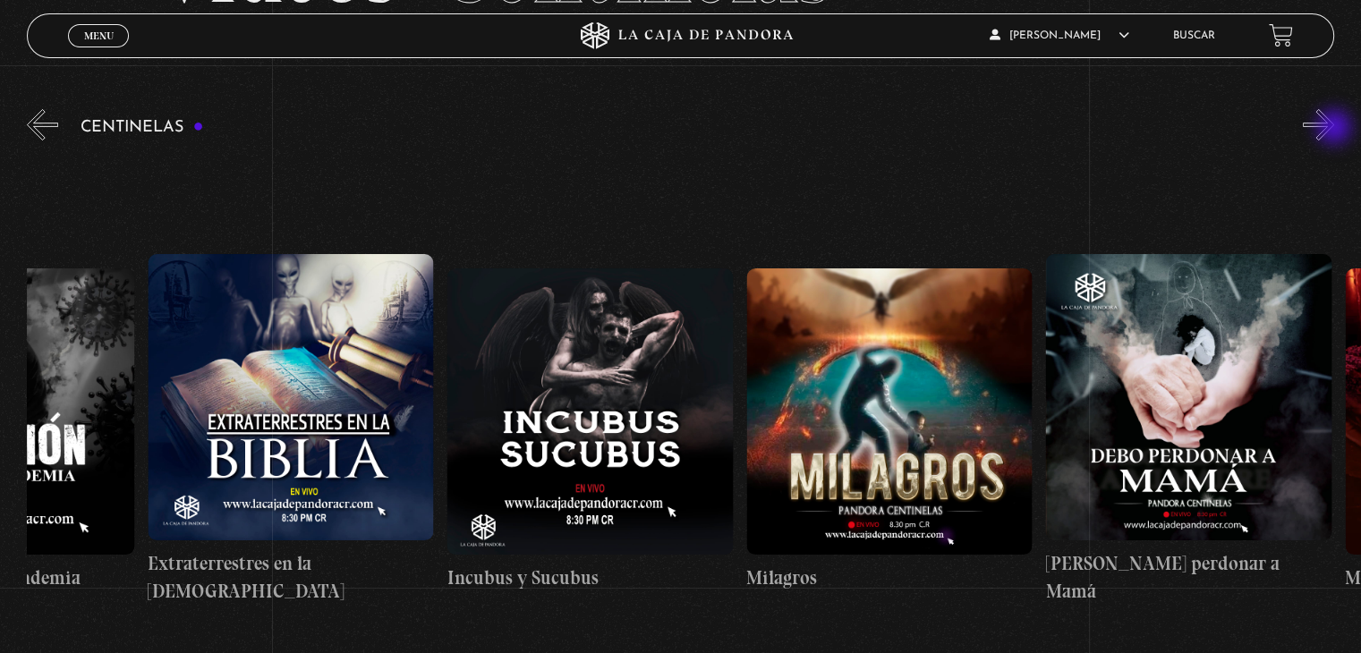
click at [1334, 129] on button "»" at bounding box center [1318, 124] width 31 height 31
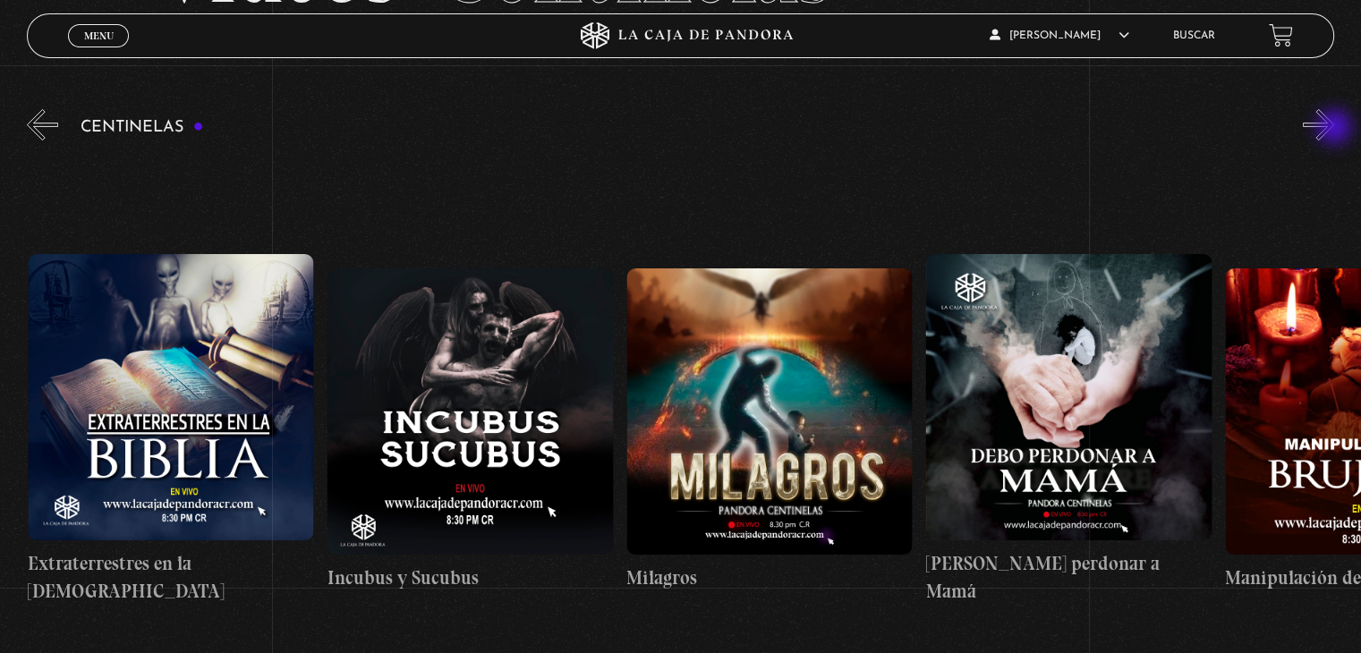
click at [1334, 129] on button "»" at bounding box center [1318, 124] width 31 height 31
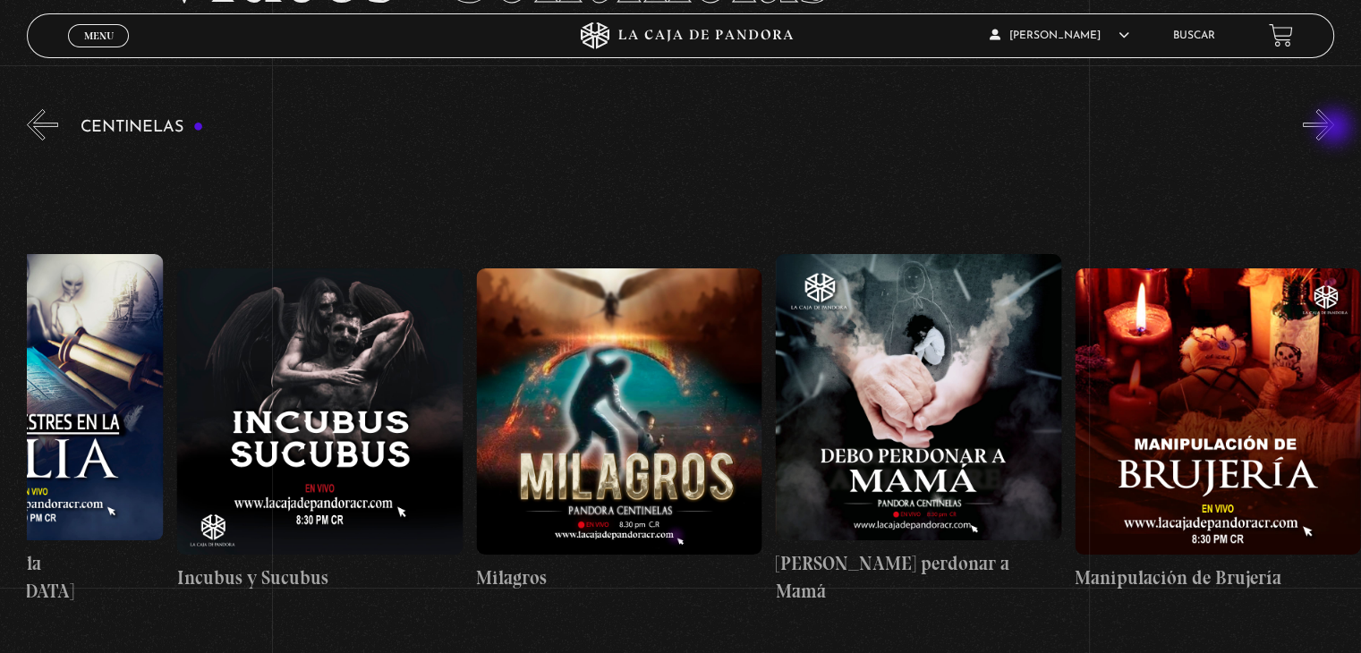
click at [1334, 129] on button "»" at bounding box center [1318, 124] width 31 height 31
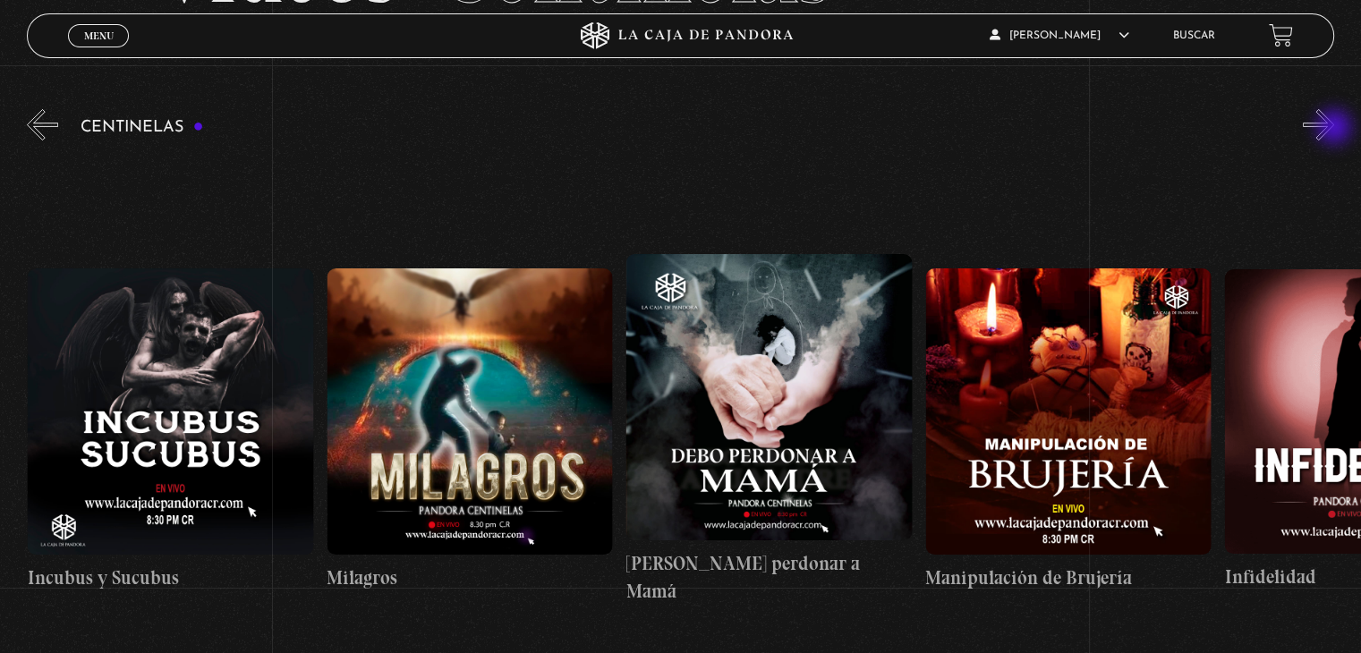
click at [1334, 129] on button "»" at bounding box center [1318, 124] width 31 height 31
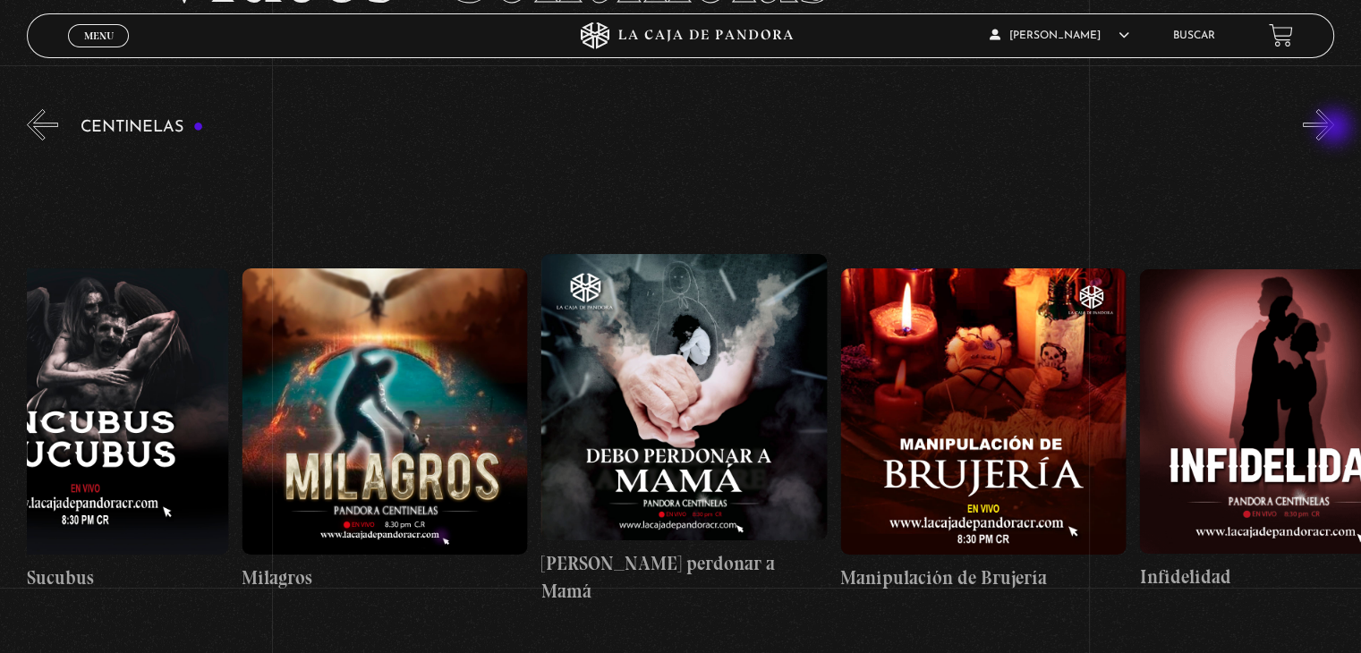
click at [1334, 129] on button "»" at bounding box center [1318, 124] width 31 height 31
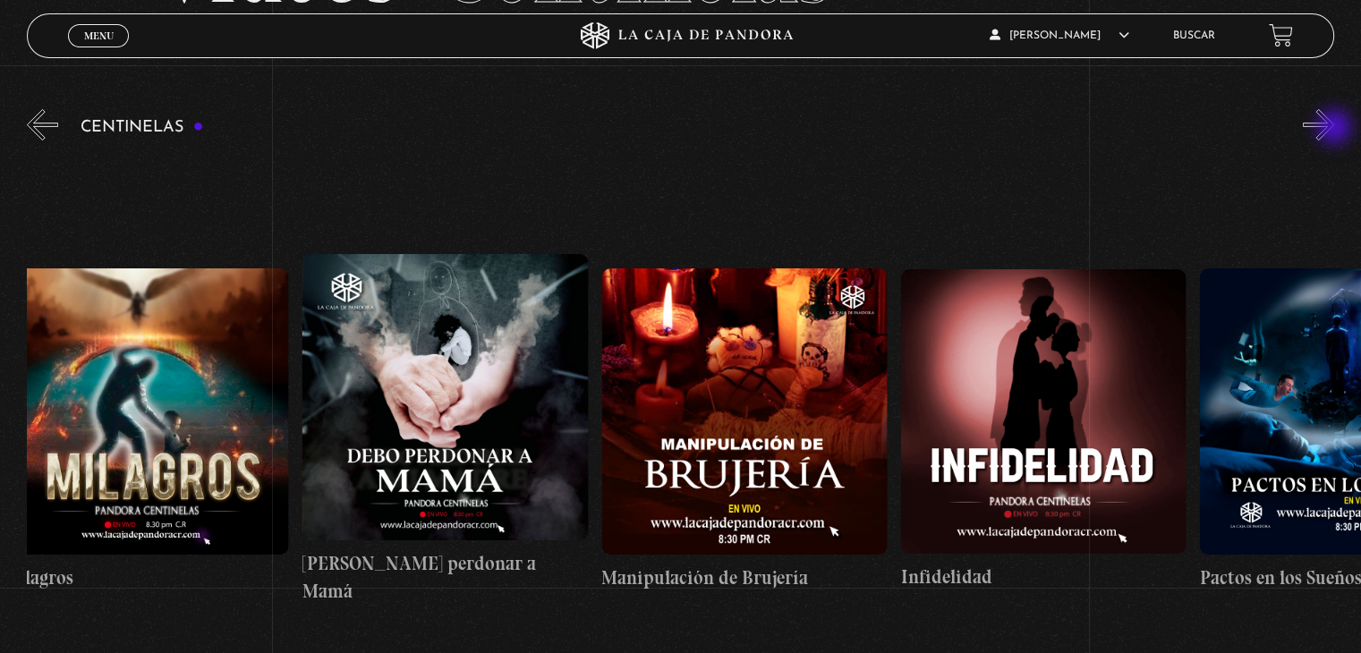
click at [1334, 129] on button "»" at bounding box center [1318, 124] width 31 height 31
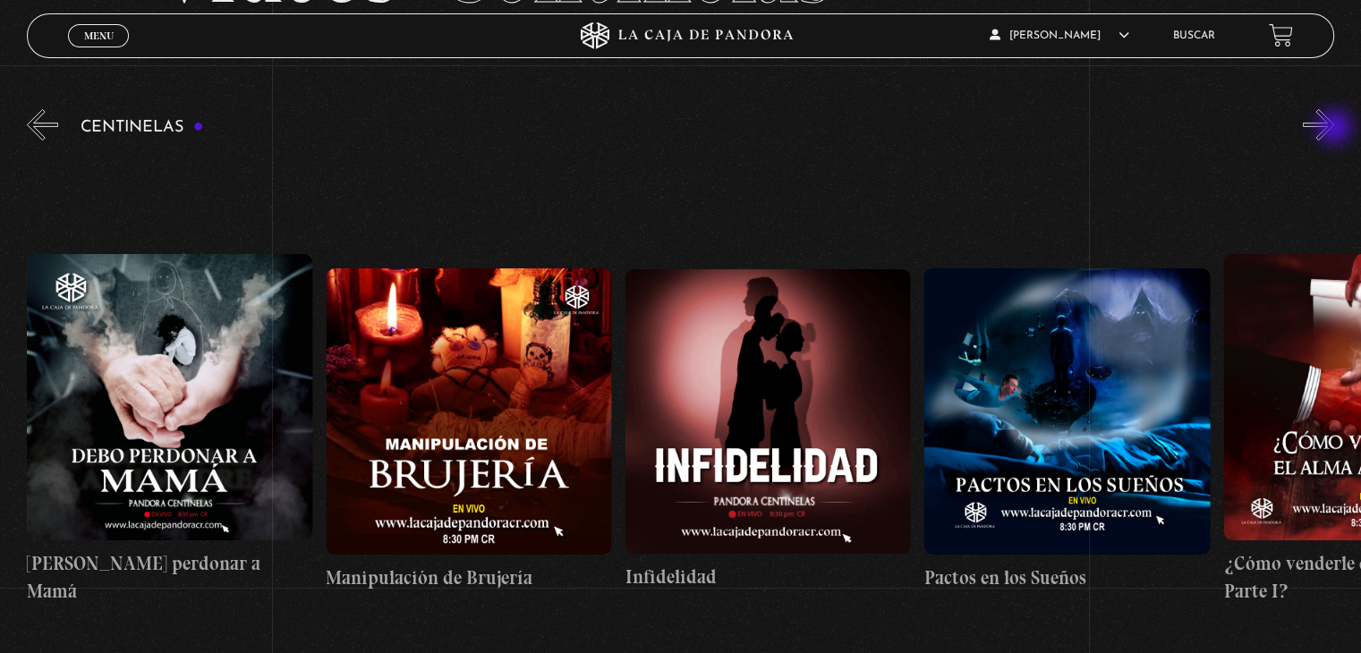
click at [1334, 129] on button "»" at bounding box center [1318, 124] width 31 height 31
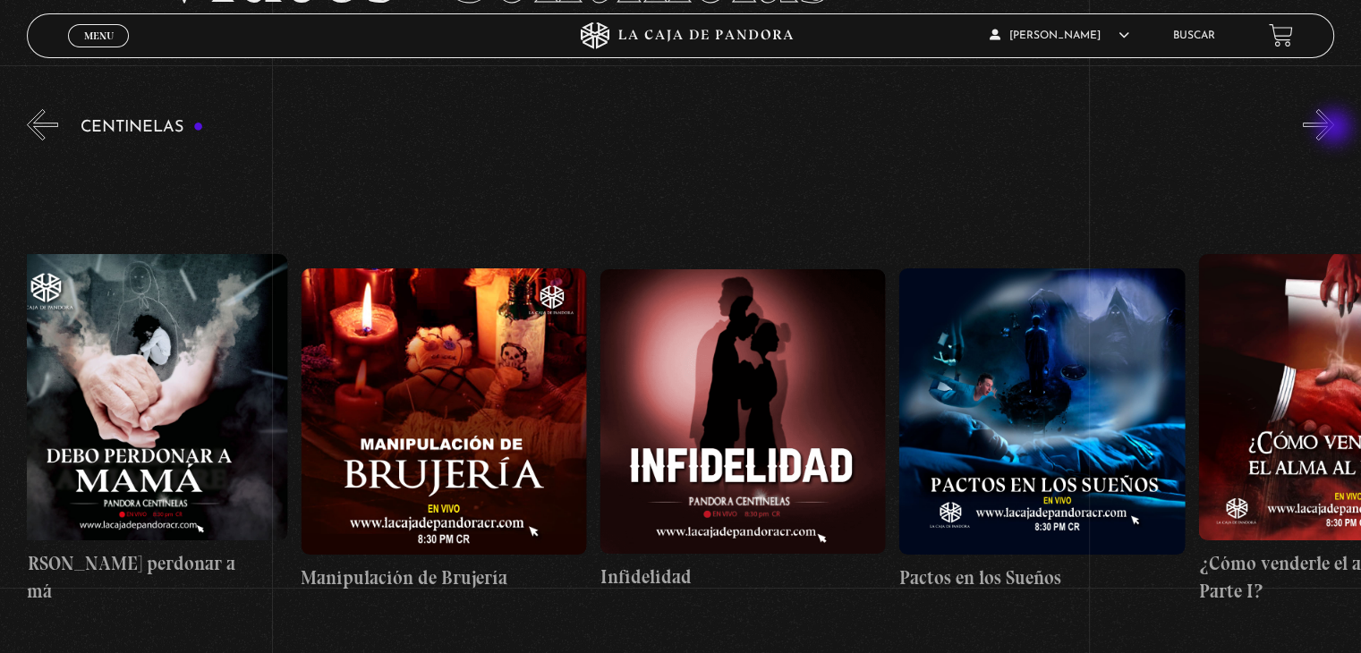
click at [1334, 129] on button "»" at bounding box center [1318, 124] width 31 height 31
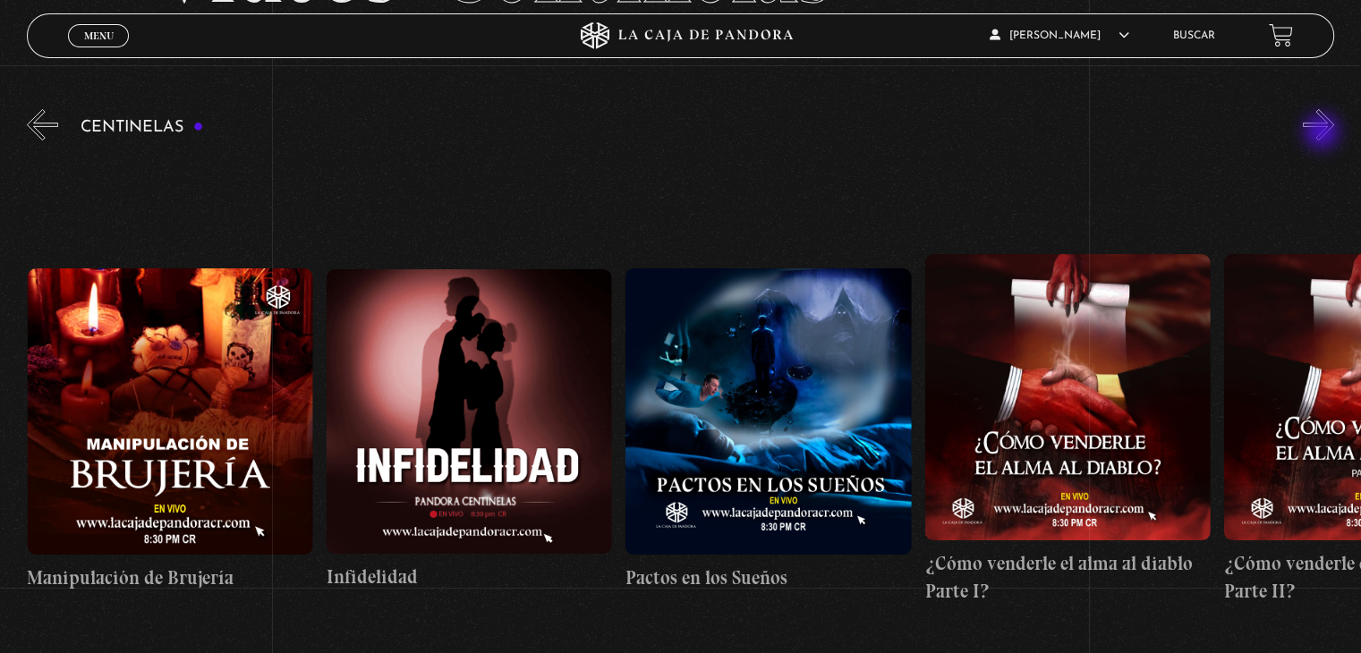
click at [1322, 127] on button "»" at bounding box center [1318, 124] width 31 height 31
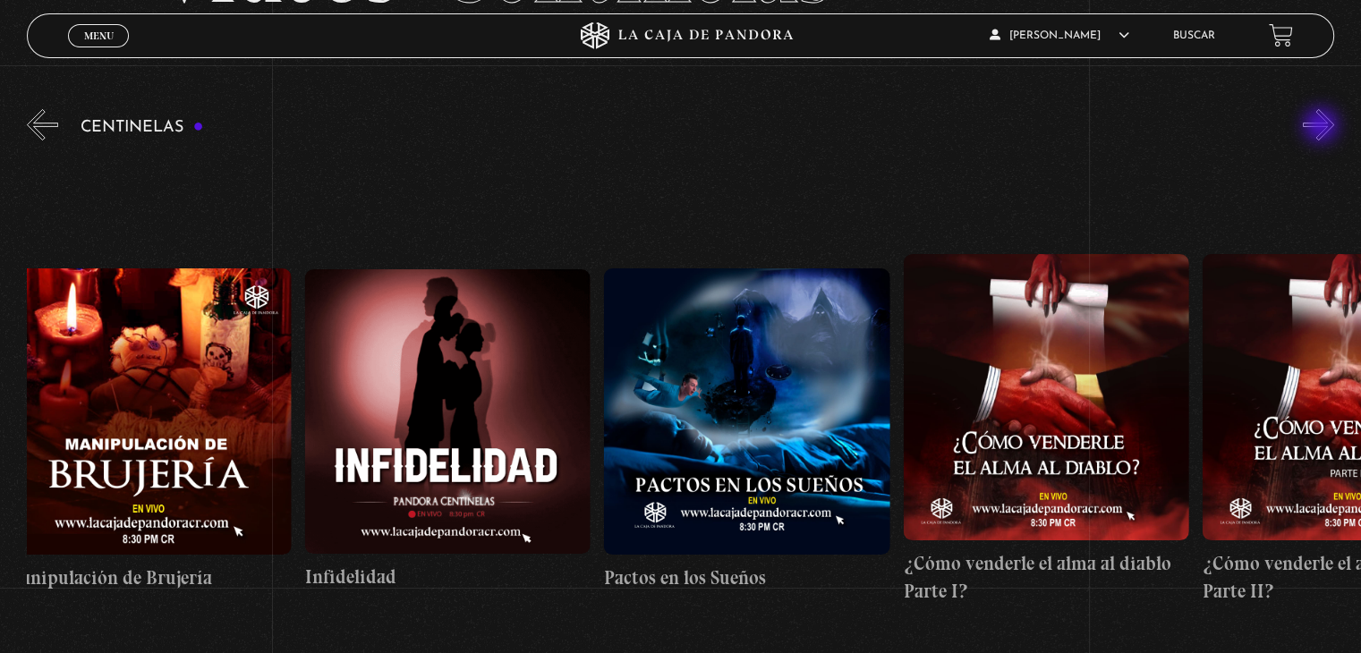
click at [1322, 127] on button "»" at bounding box center [1318, 124] width 31 height 31
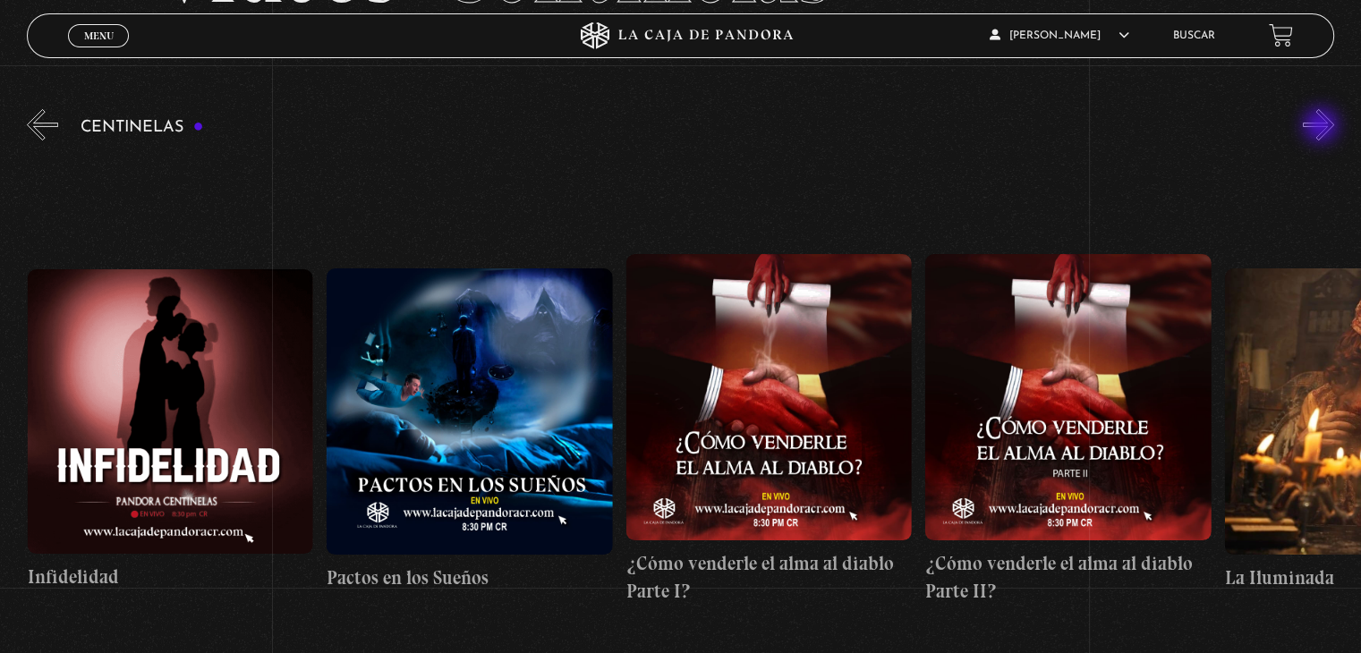
click at [1322, 127] on button "»" at bounding box center [1318, 124] width 31 height 31
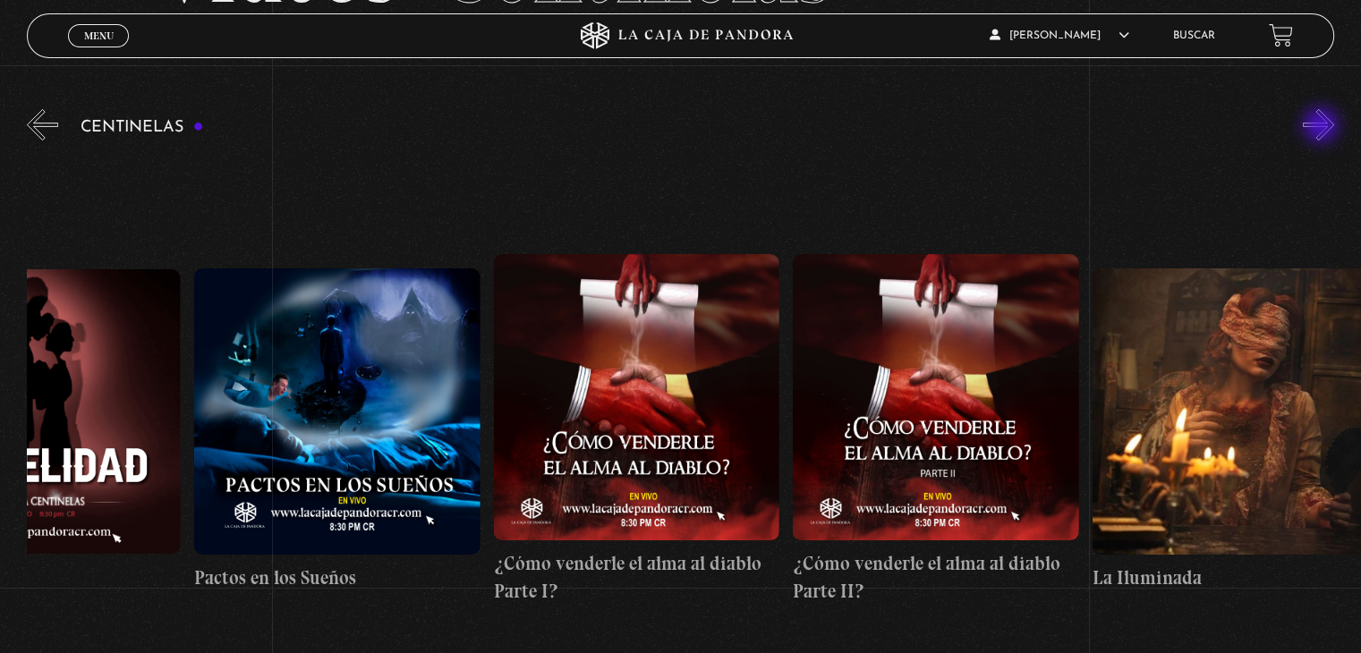
click at [1322, 127] on button "»" at bounding box center [1318, 124] width 31 height 31
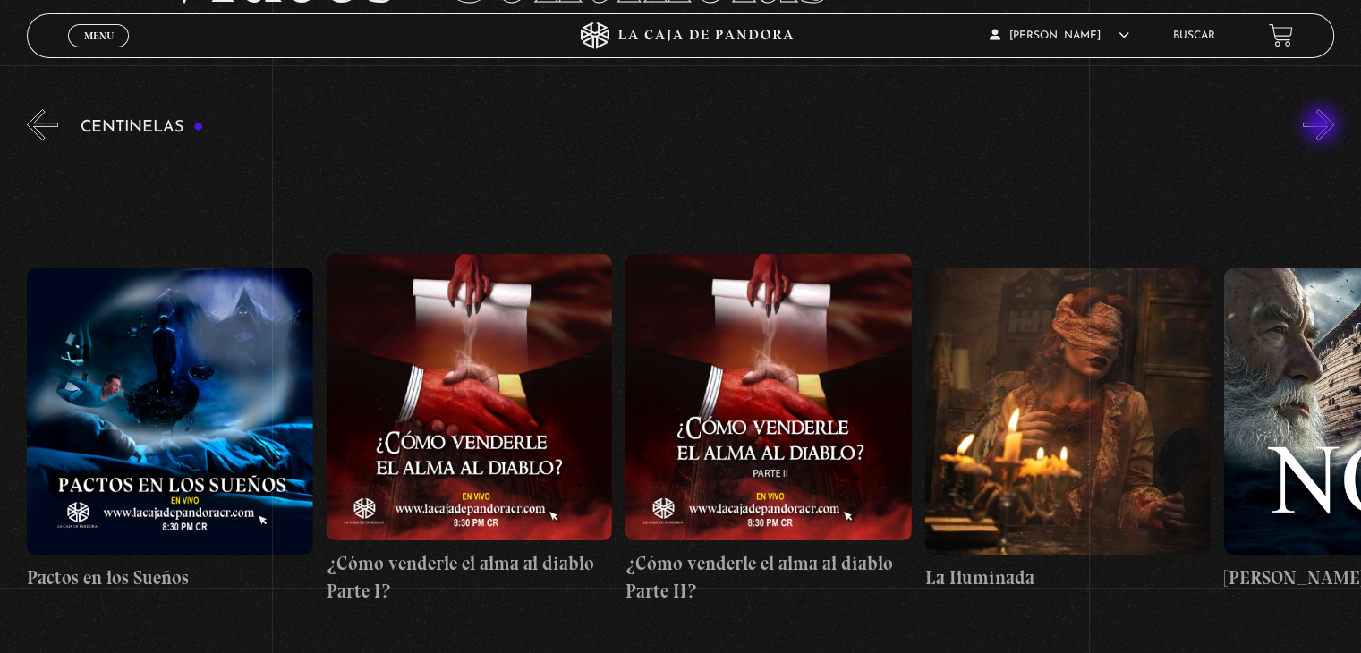
click at [1322, 126] on button "»" at bounding box center [1318, 124] width 31 height 31
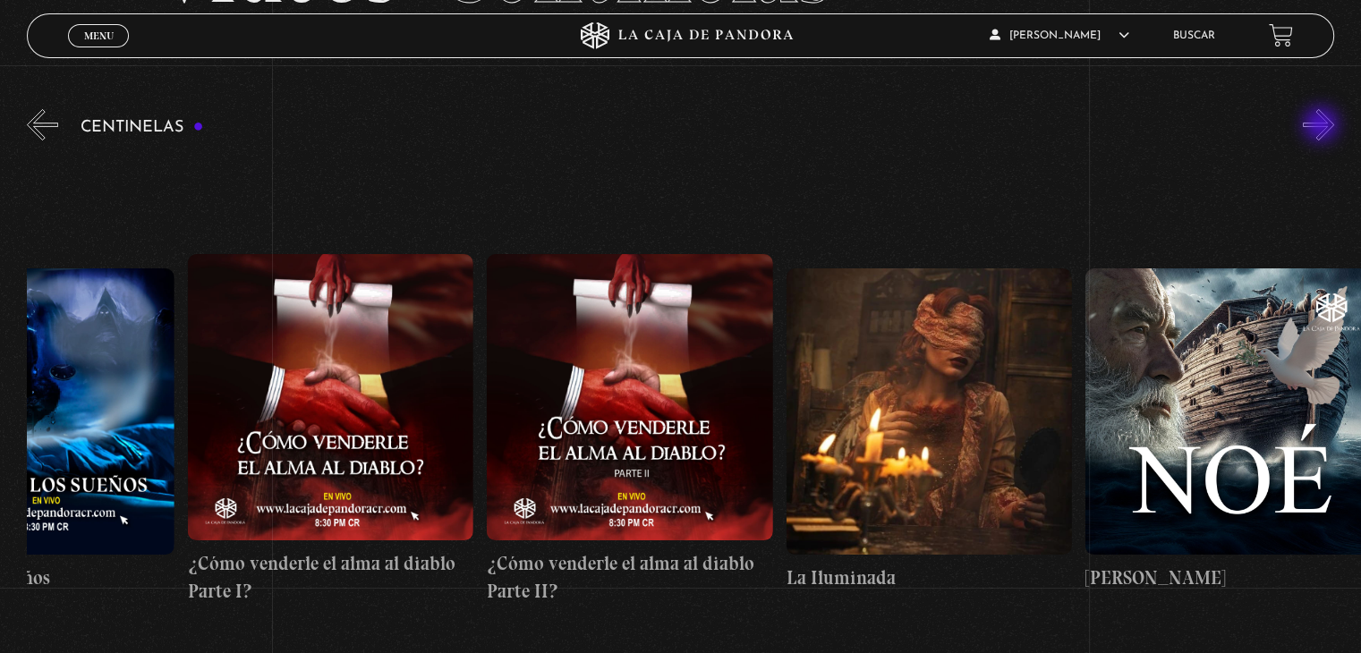
click at [1322, 126] on button "»" at bounding box center [1318, 124] width 31 height 31
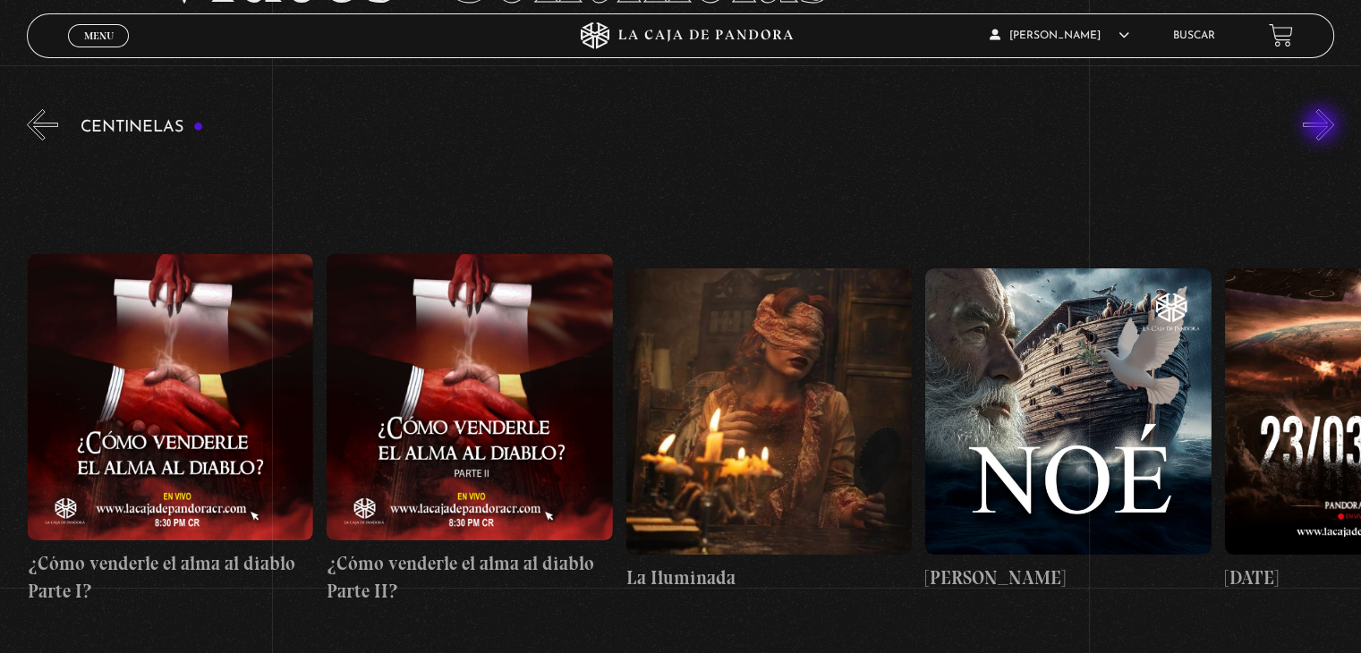
click at [1322, 126] on button "»" at bounding box center [1318, 124] width 31 height 31
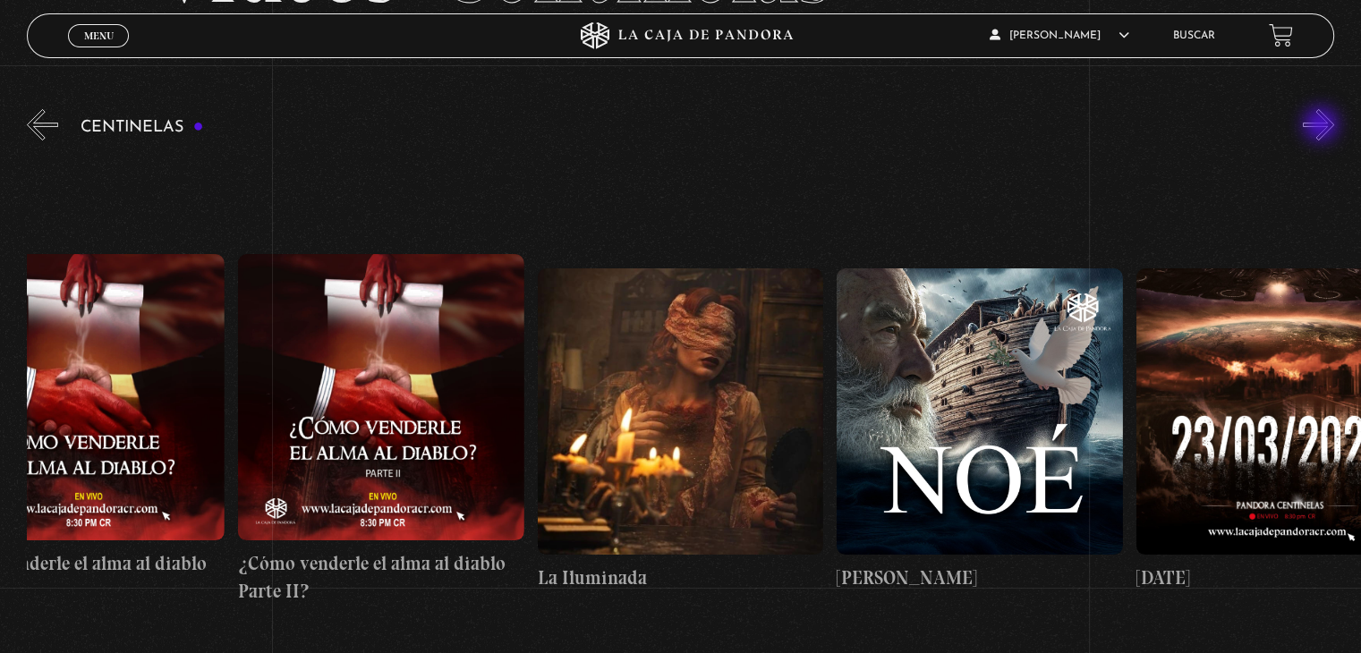
click at [1322, 126] on button "»" at bounding box center [1318, 124] width 31 height 31
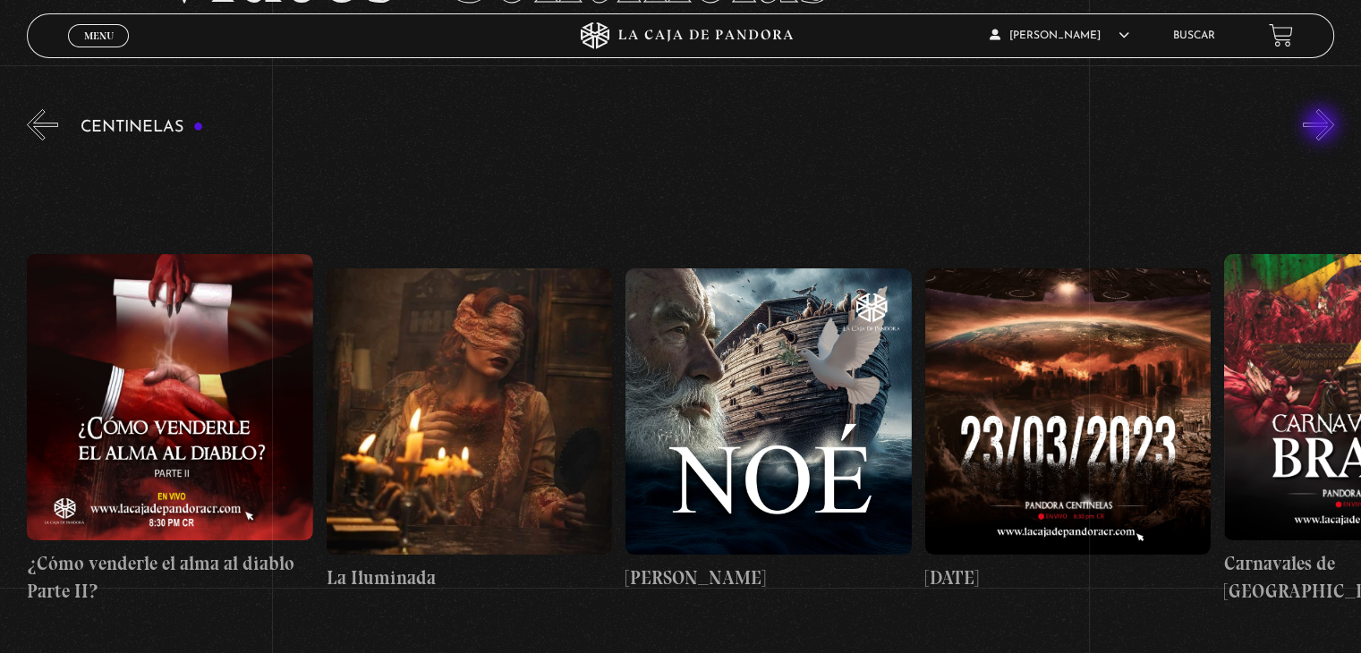
click at [1322, 126] on button "»" at bounding box center [1318, 124] width 31 height 31
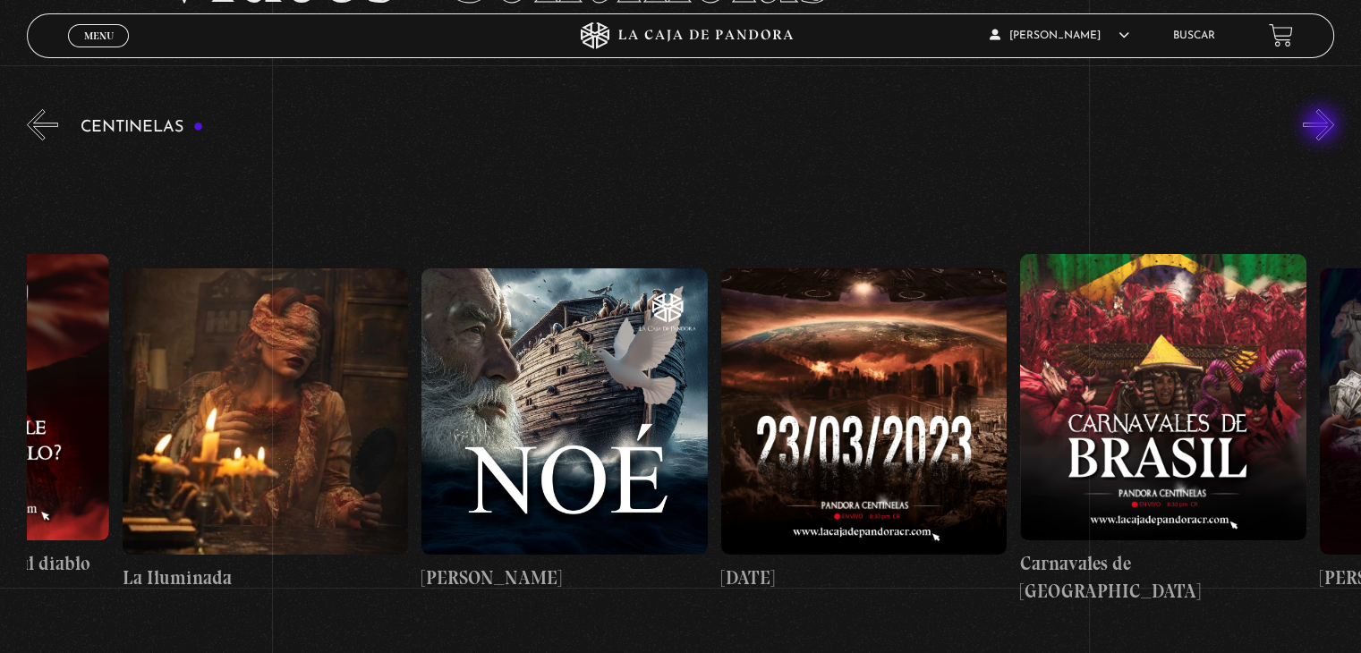
click at [1322, 126] on button "»" at bounding box center [1318, 124] width 31 height 31
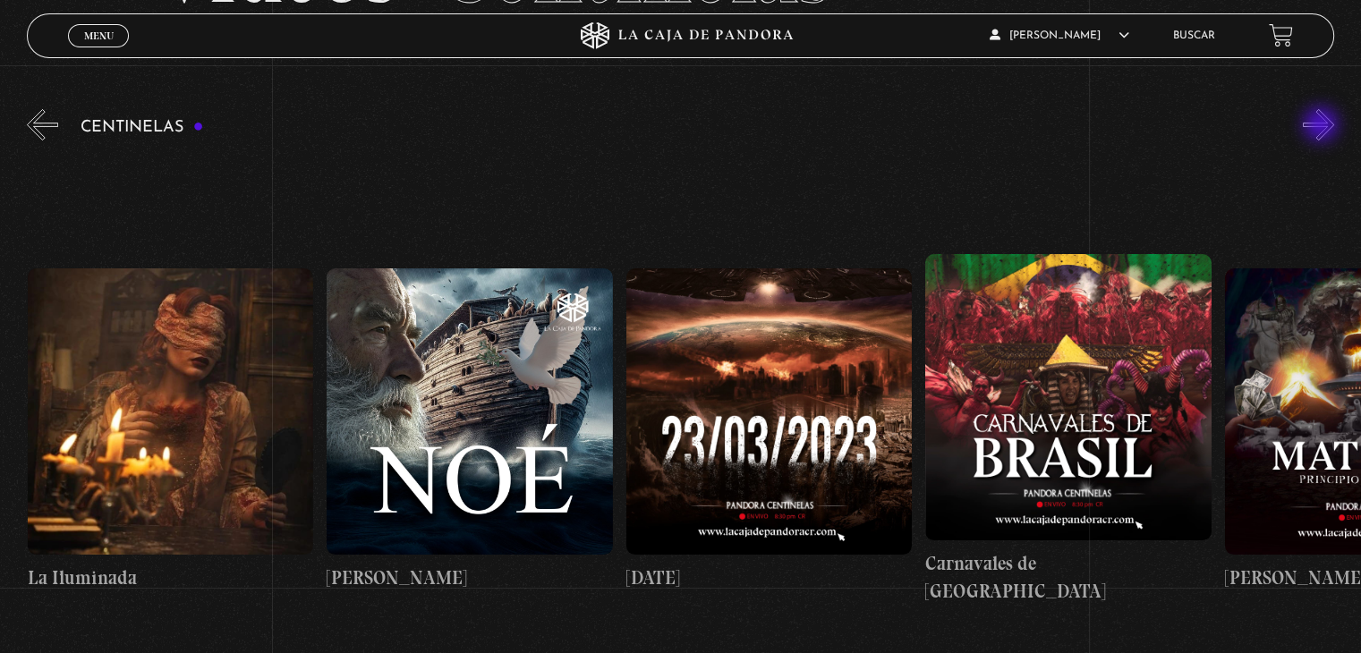
click at [1322, 126] on button "»" at bounding box center [1318, 124] width 31 height 31
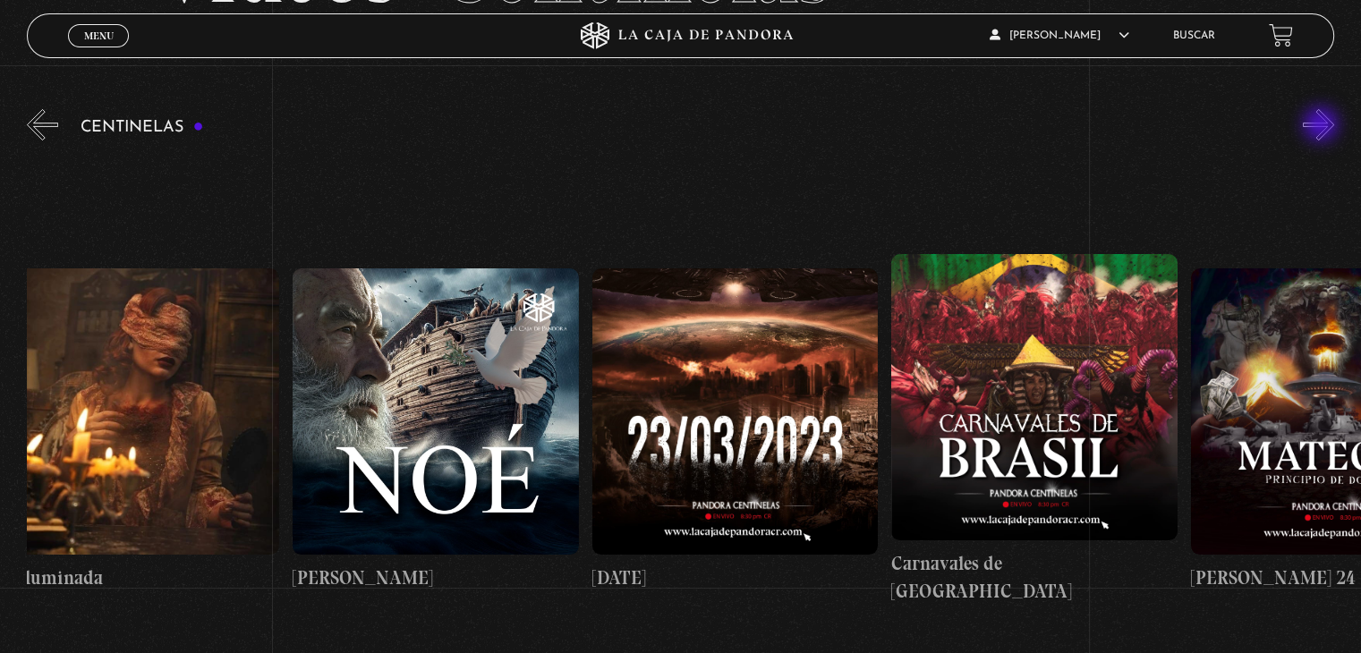
click at [1322, 126] on button "»" at bounding box center [1318, 124] width 31 height 31
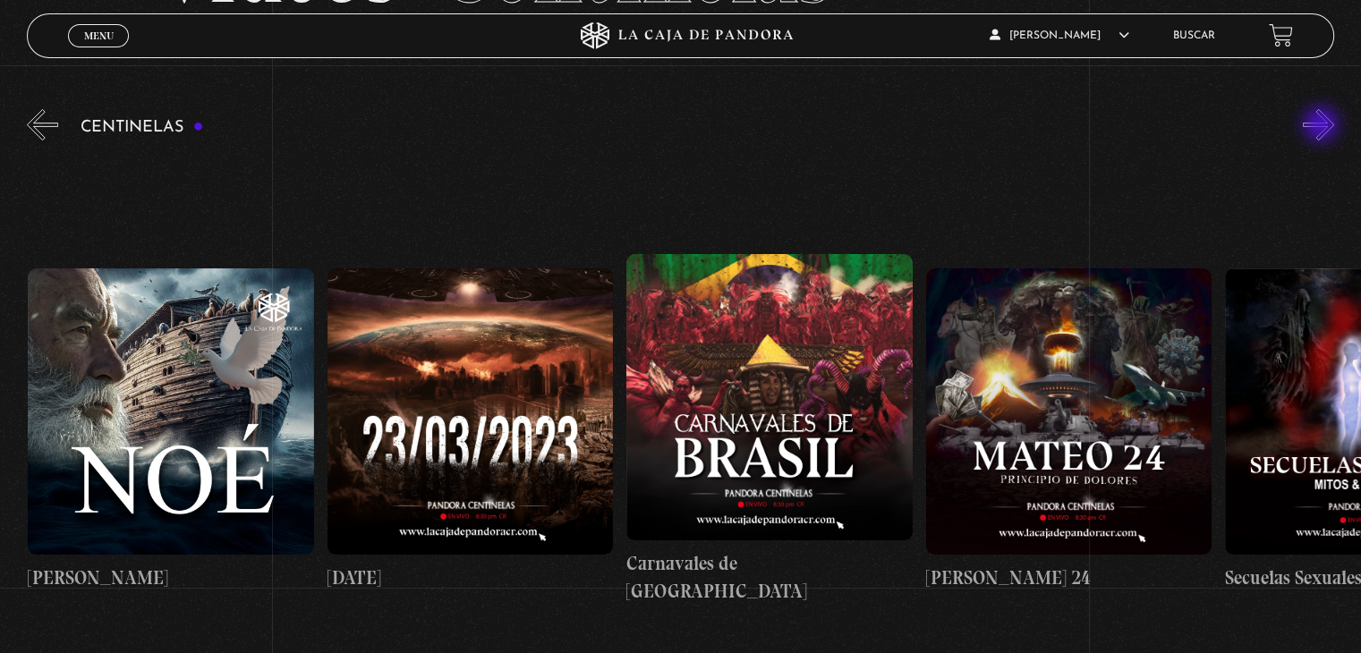
click at [1322, 126] on button "»" at bounding box center [1318, 124] width 31 height 31
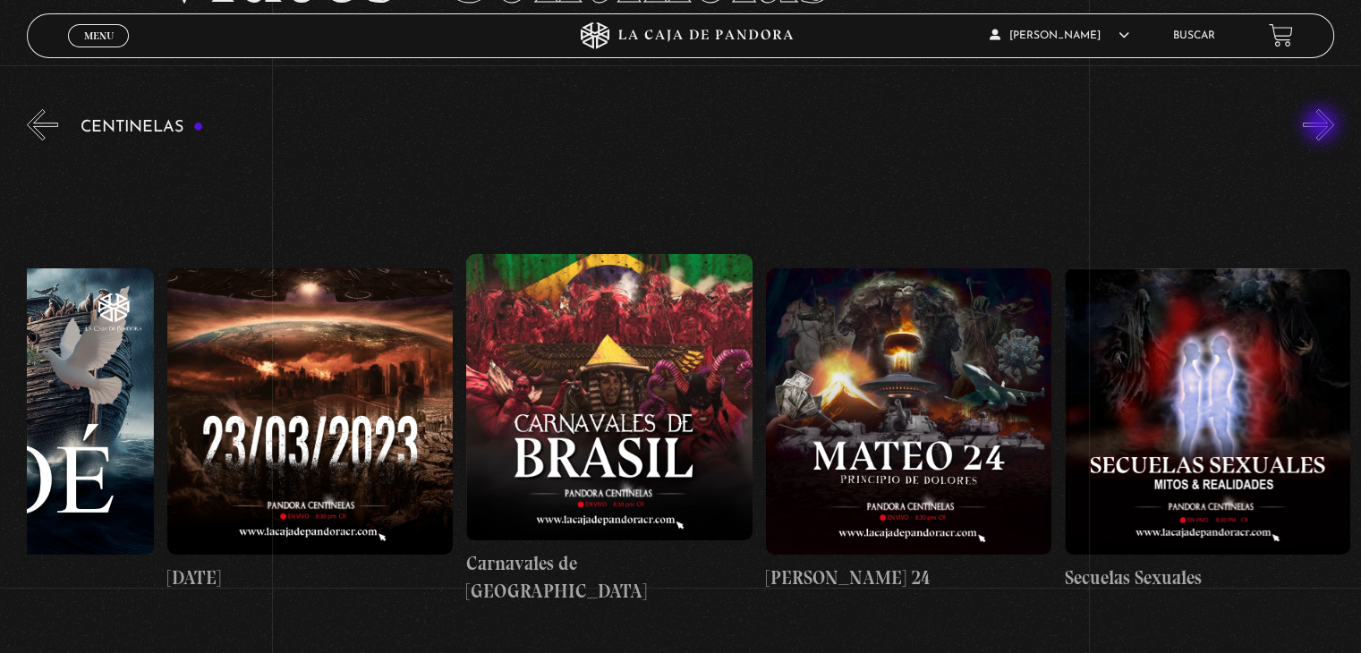
click at [1322, 126] on button "»" at bounding box center [1318, 124] width 31 height 31
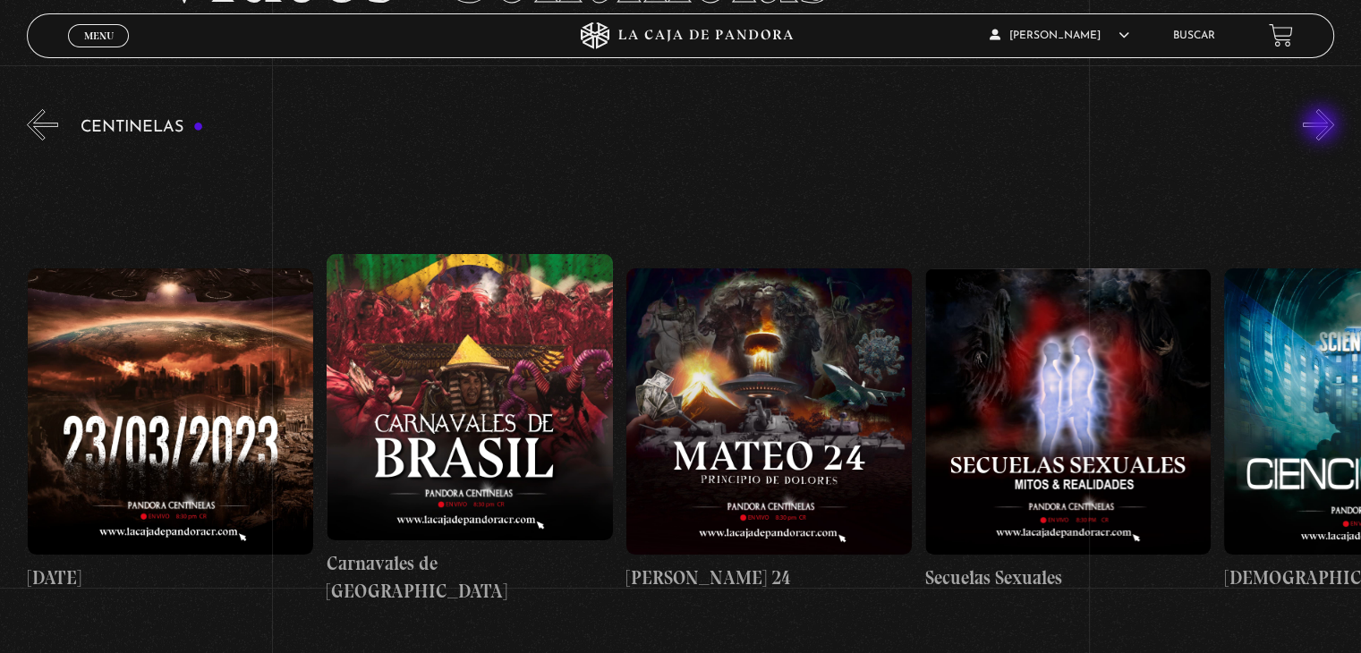
click at [1322, 126] on button "»" at bounding box center [1318, 124] width 31 height 31
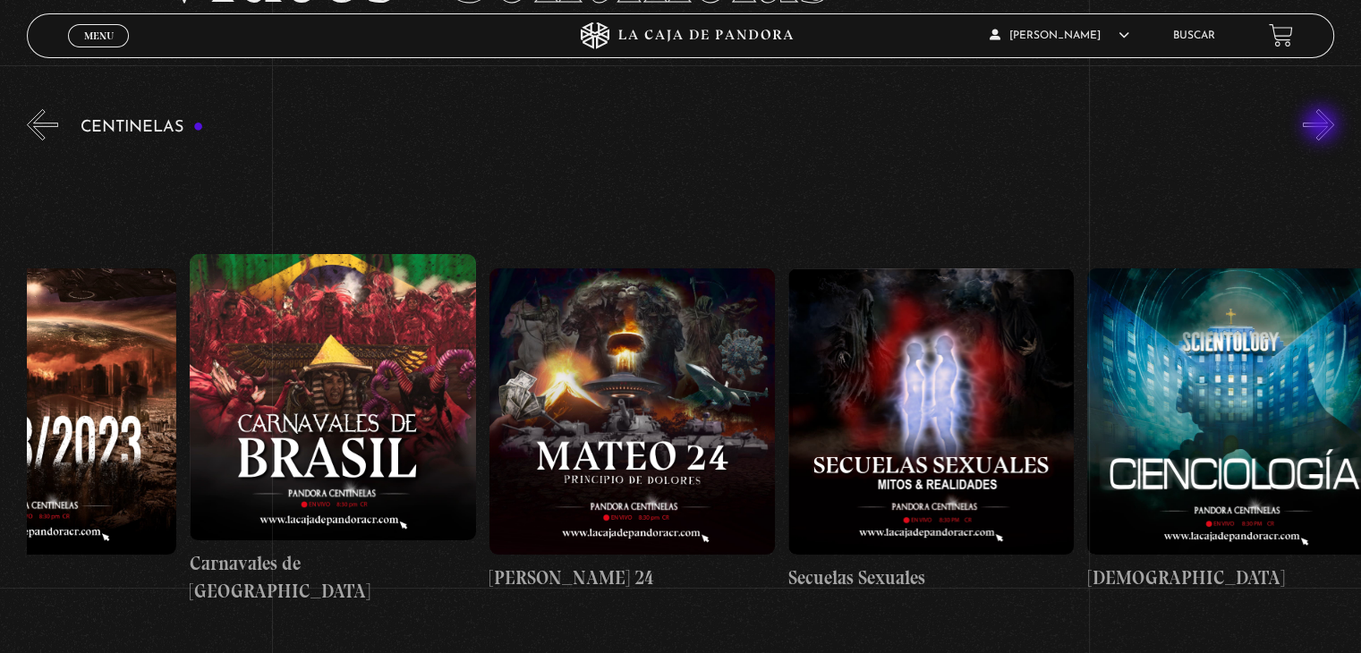
click at [1322, 126] on button "»" at bounding box center [1318, 124] width 31 height 31
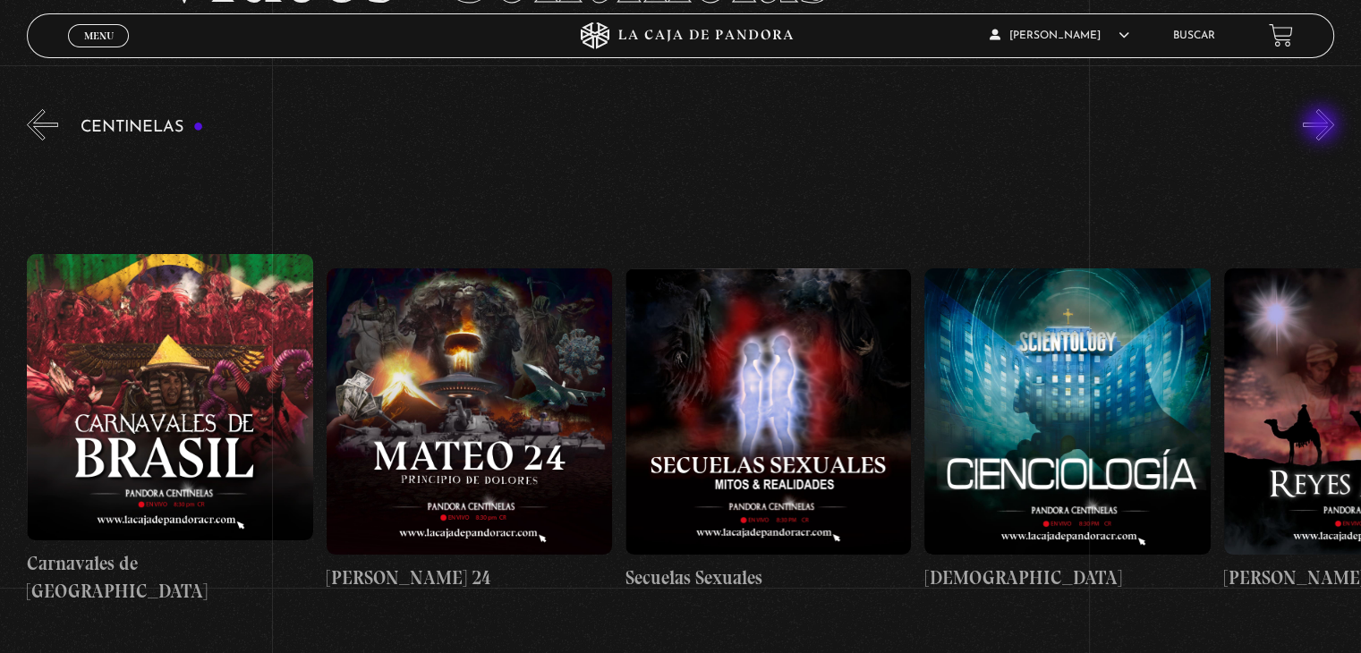
click at [1322, 126] on button "»" at bounding box center [1318, 124] width 31 height 31
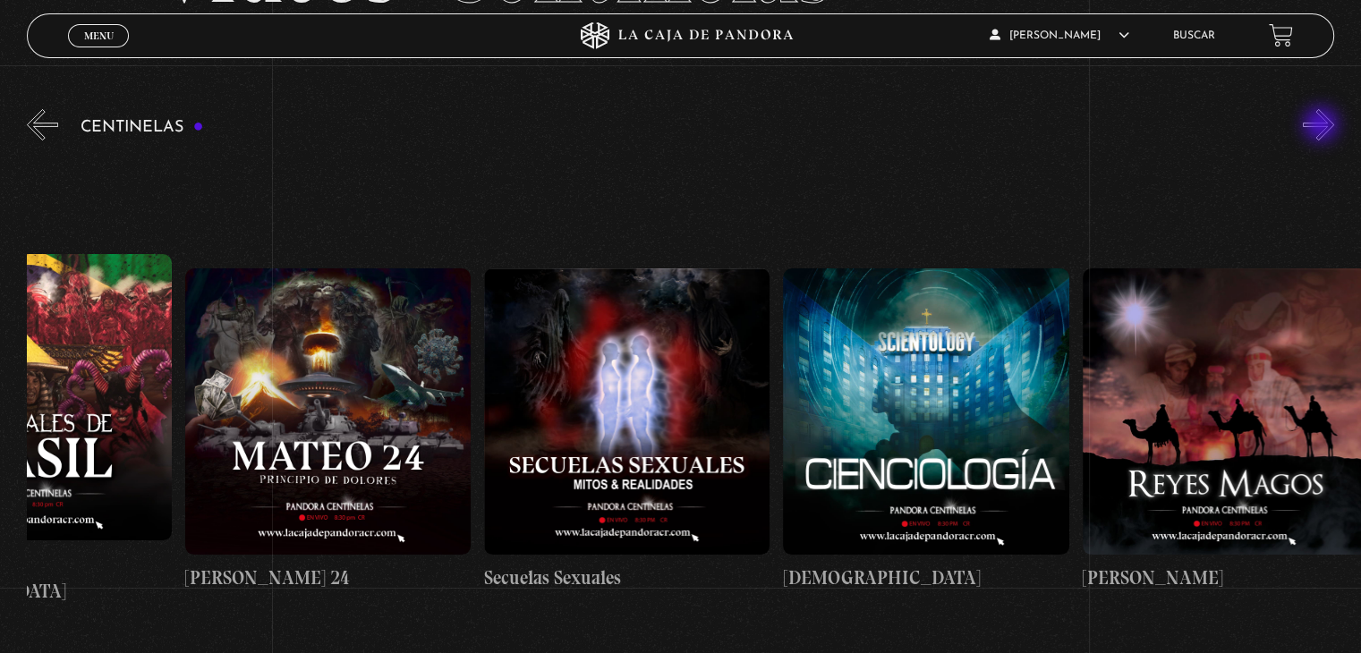
click at [1322, 126] on button "»" at bounding box center [1318, 124] width 31 height 31
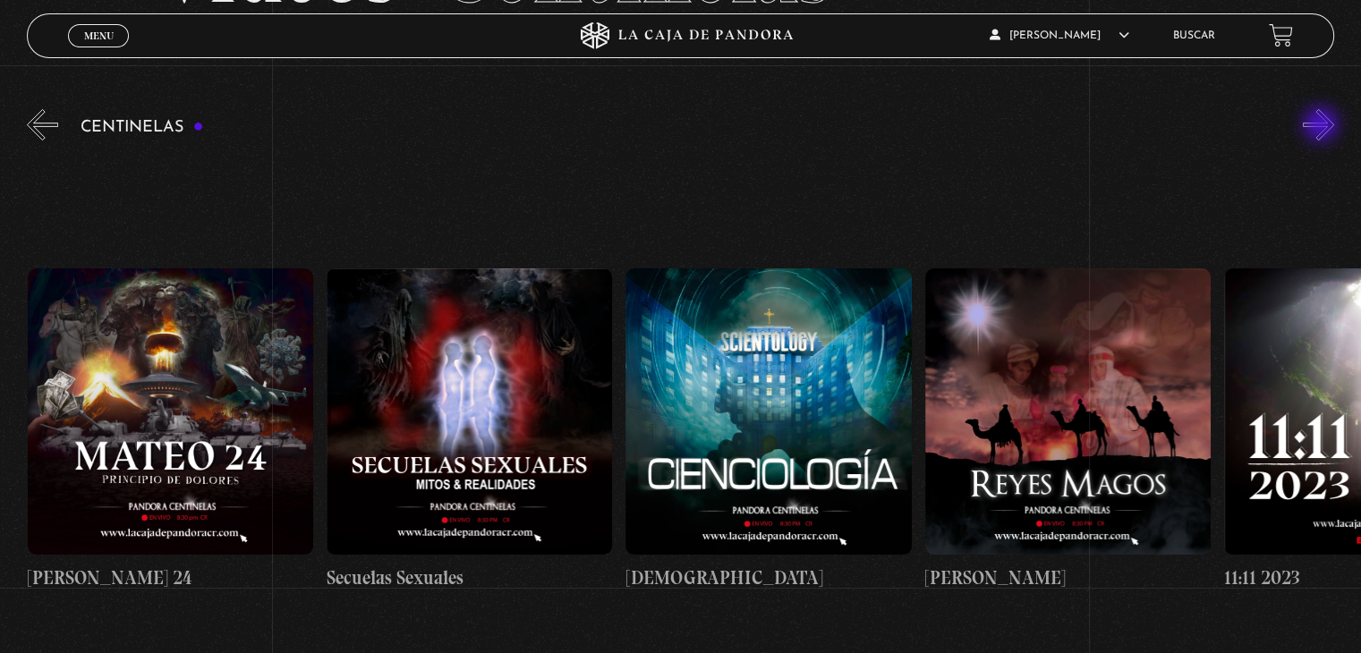
click at [1322, 126] on button "»" at bounding box center [1318, 124] width 31 height 31
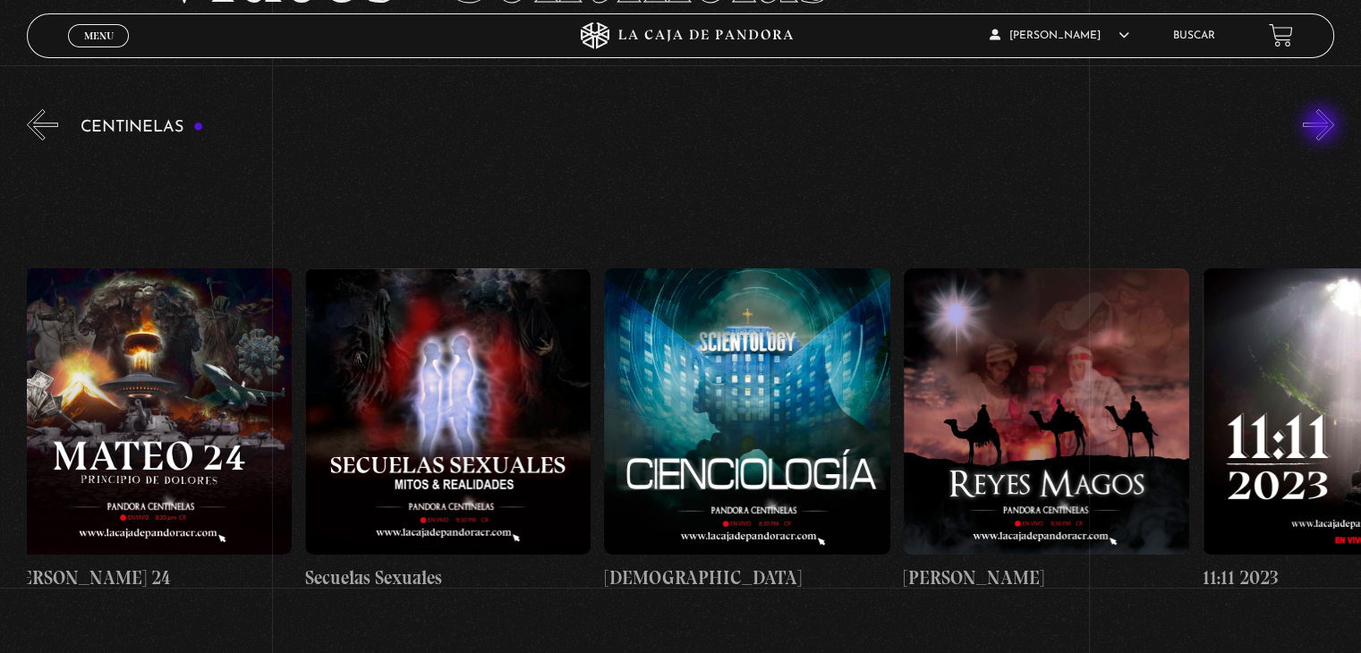
click at [1322, 126] on button "»" at bounding box center [1318, 124] width 31 height 31
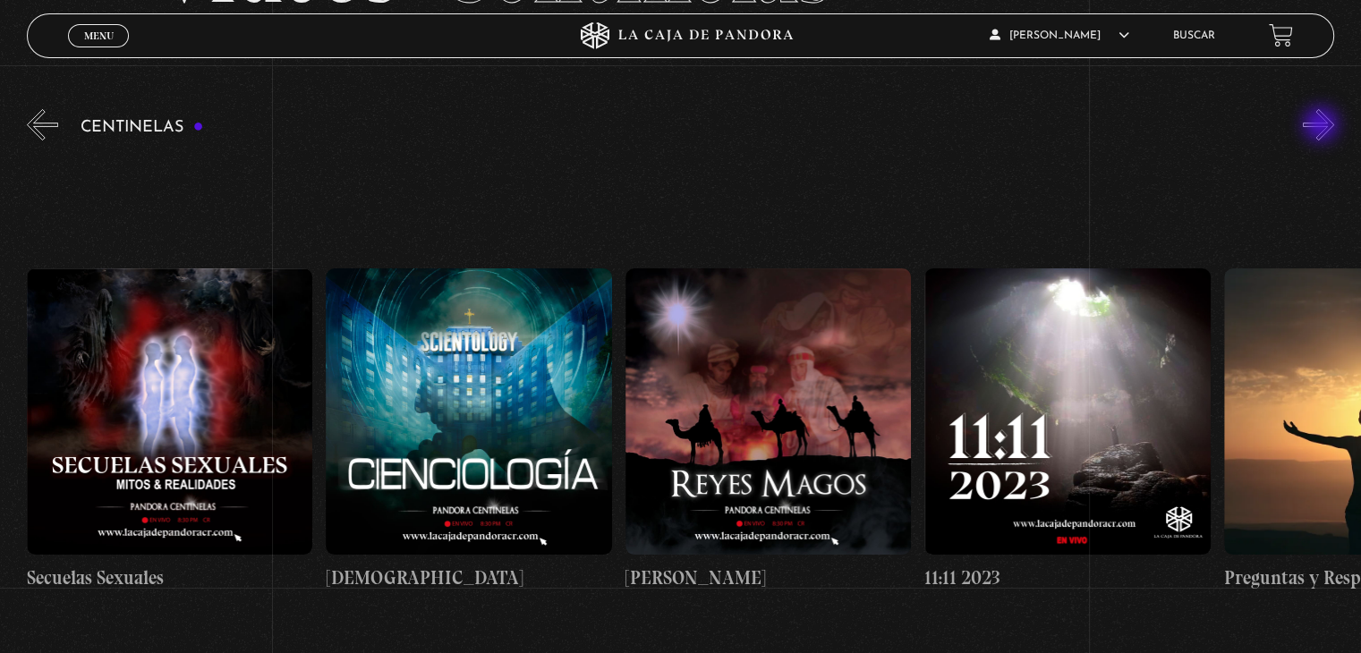
click at [1322, 126] on button "»" at bounding box center [1318, 124] width 31 height 31
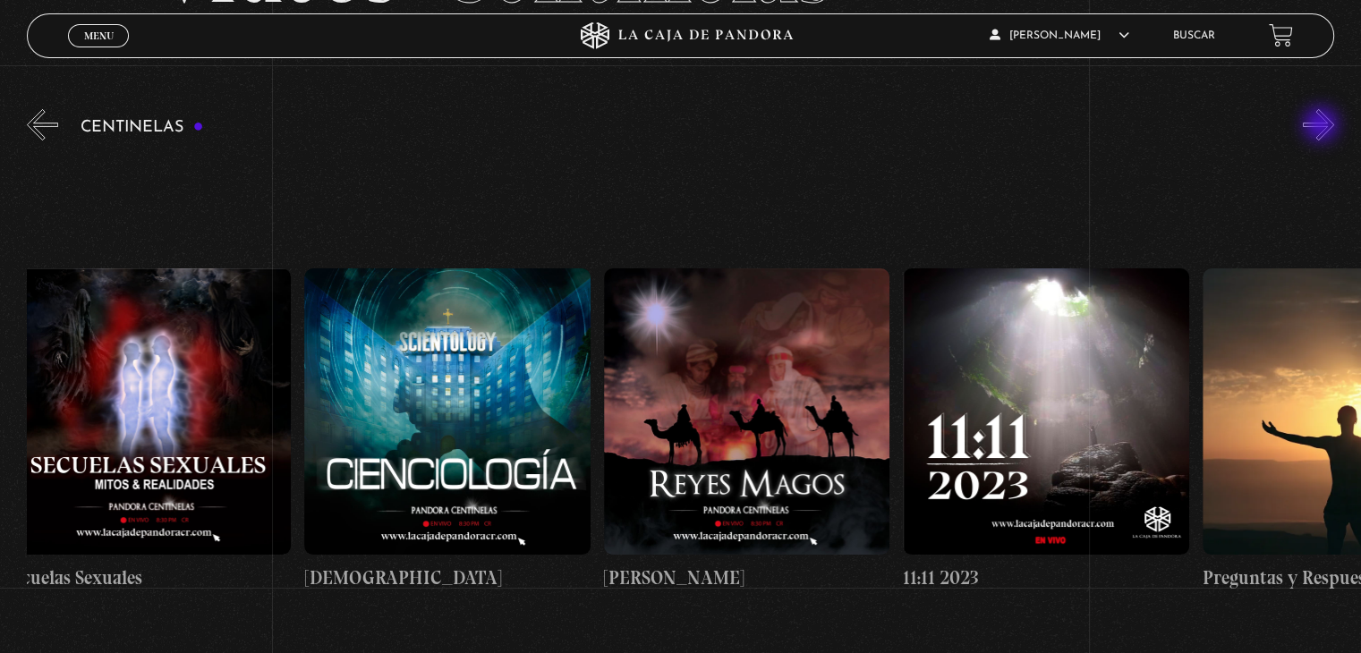
click at [1322, 126] on button "»" at bounding box center [1318, 124] width 31 height 31
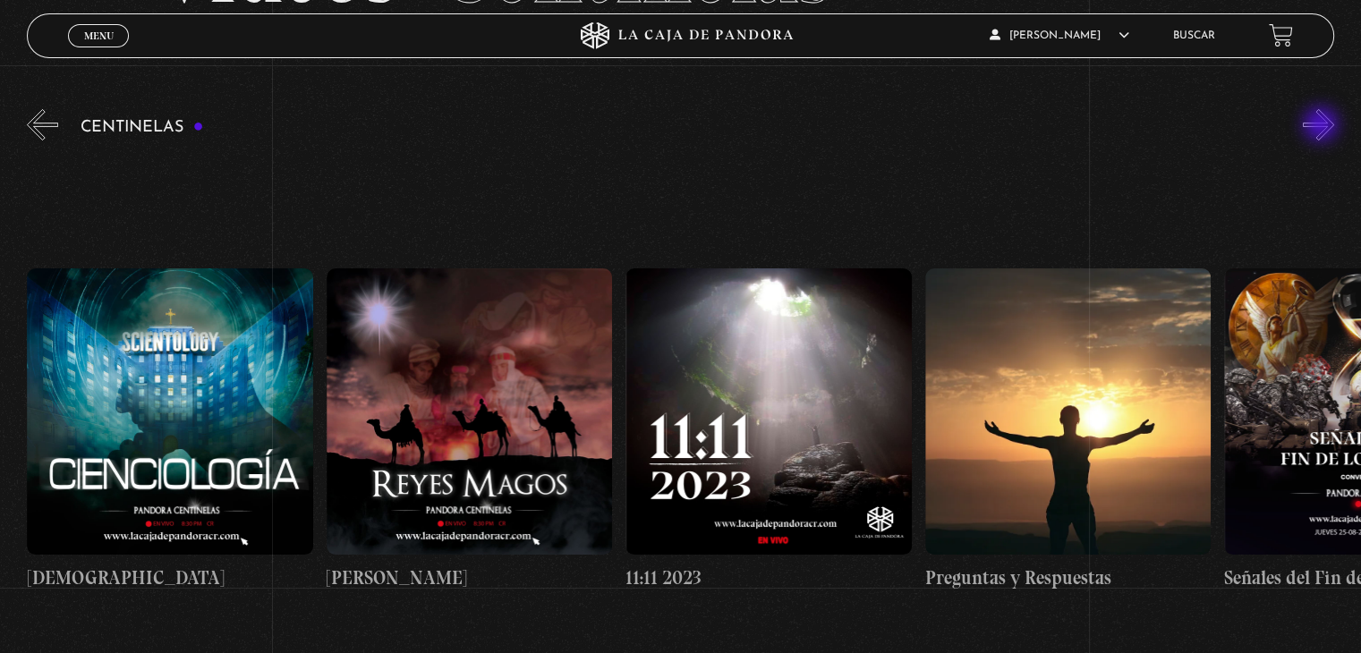
click at [1322, 126] on button "»" at bounding box center [1318, 124] width 31 height 31
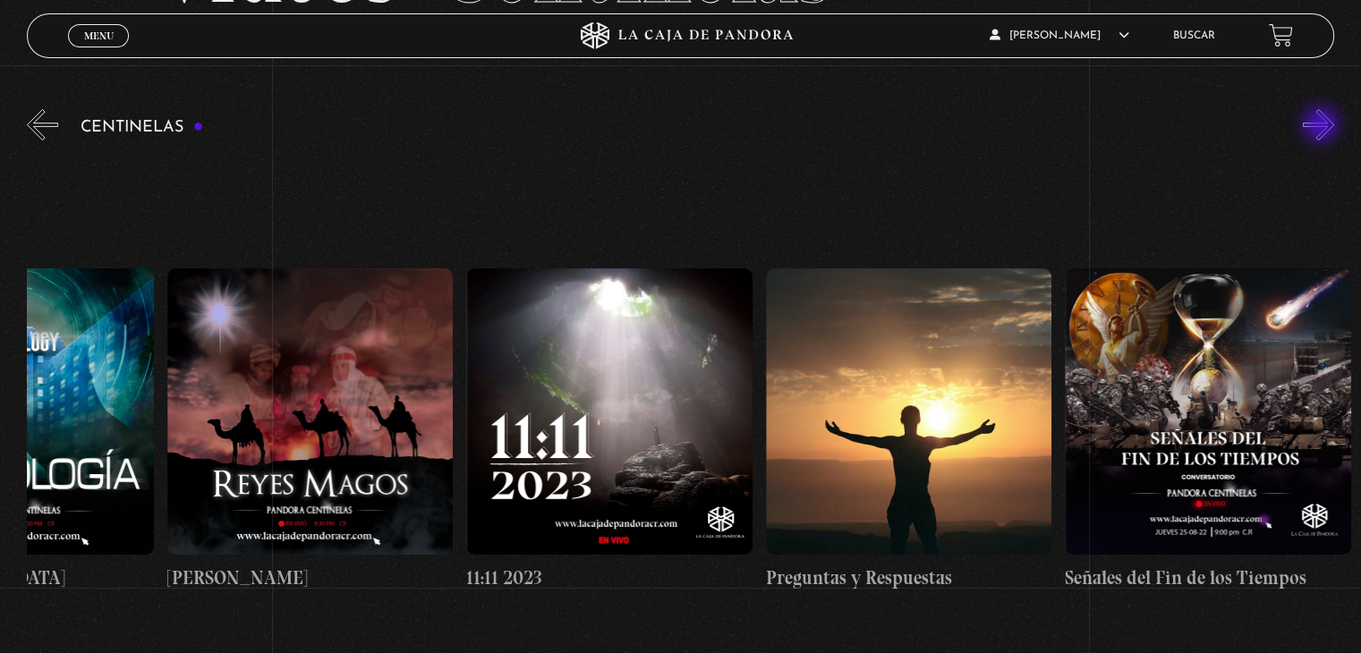
click at [1322, 126] on button "»" at bounding box center [1318, 124] width 31 height 31
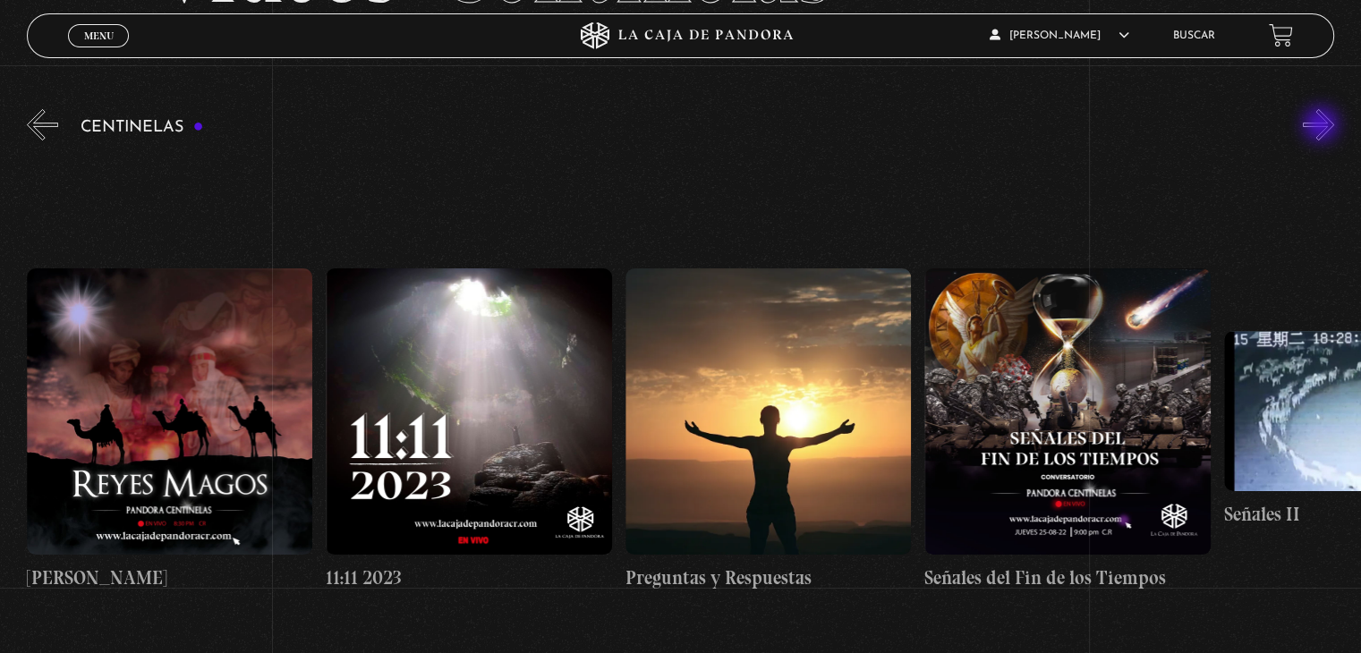
click at [1322, 126] on button "»" at bounding box center [1318, 124] width 31 height 31
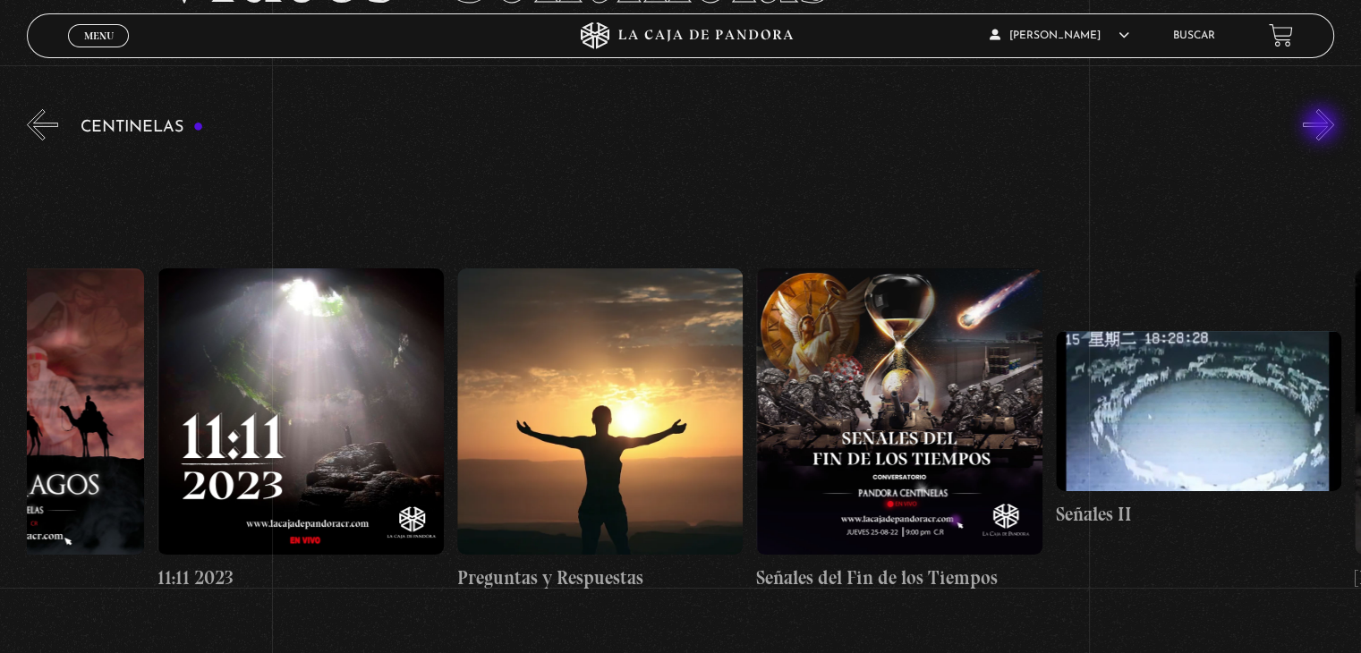
click at [1322, 126] on button "»" at bounding box center [1318, 124] width 31 height 31
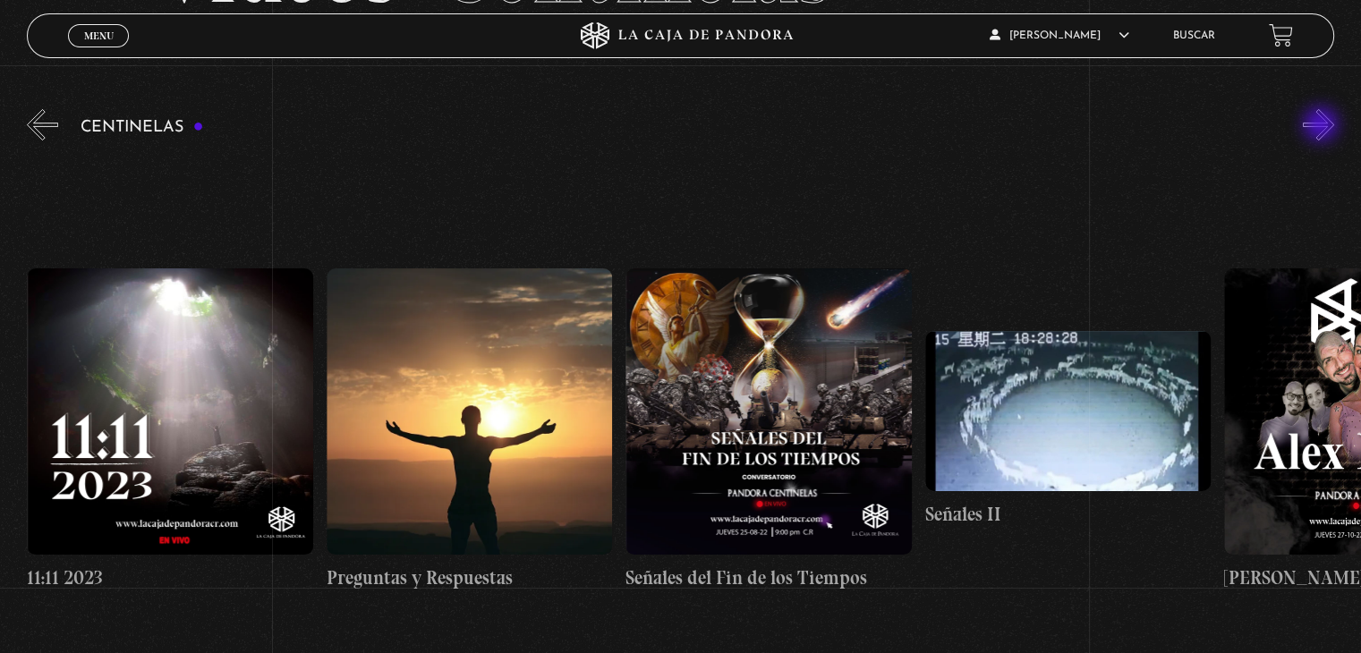
click at [1322, 126] on button "»" at bounding box center [1318, 124] width 31 height 31
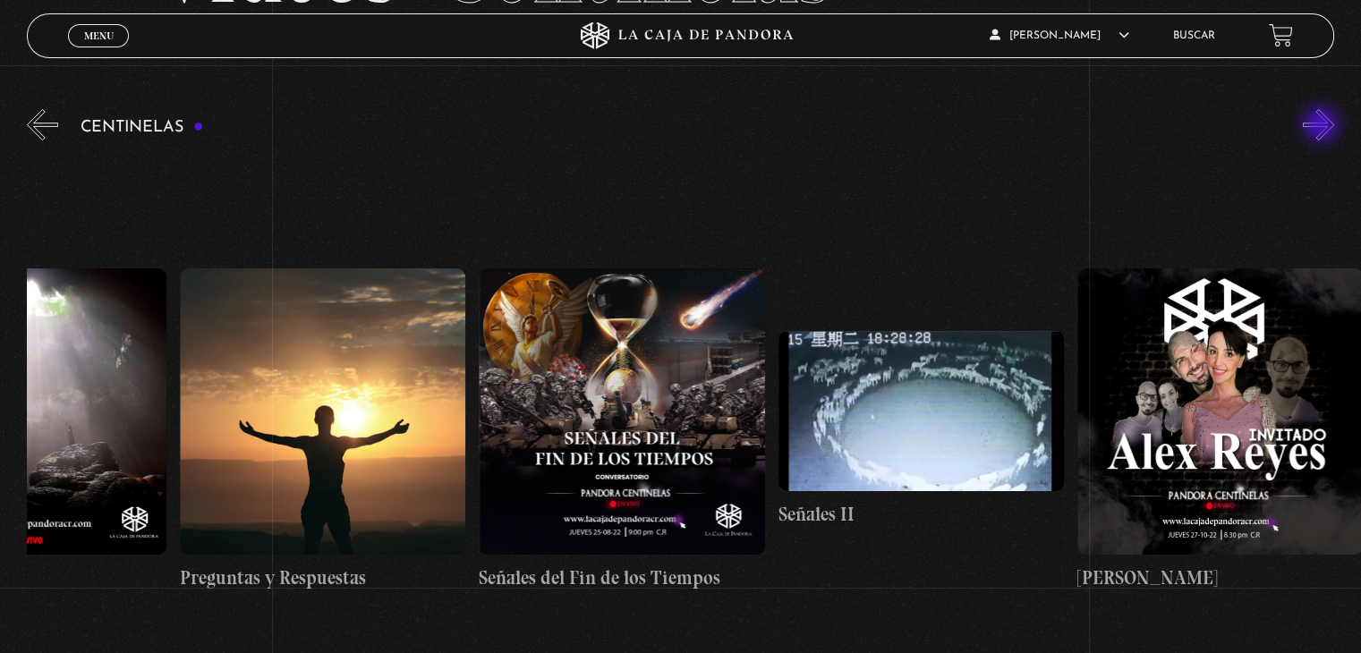
click at [1322, 126] on button "»" at bounding box center [1318, 124] width 31 height 31
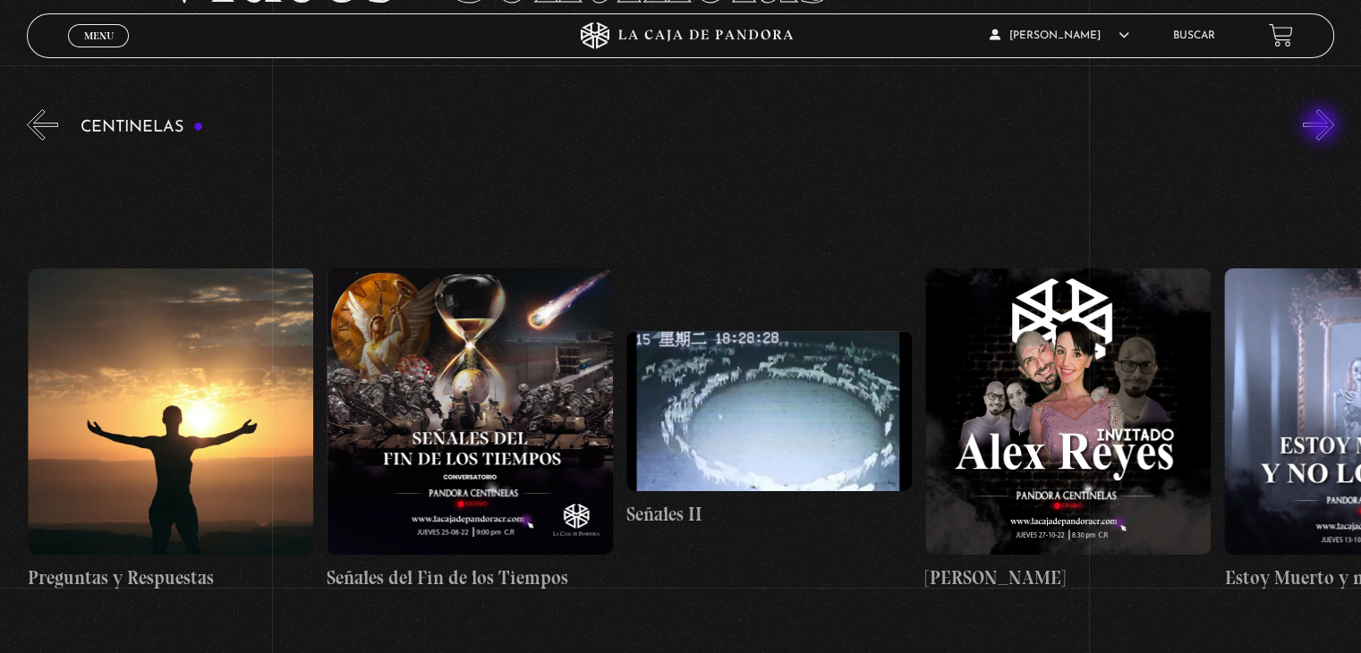
click at [1322, 126] on button "»" at bounding box center [1318, 124] width 31 height 31
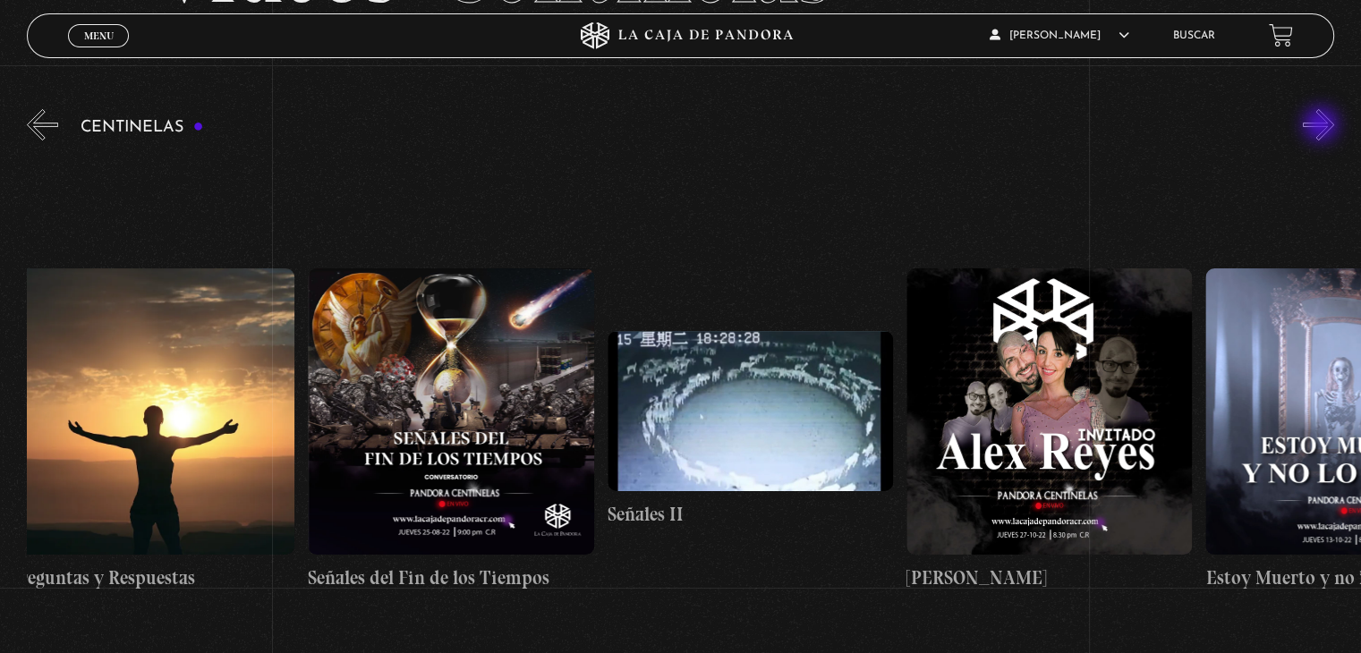
click at [1322, 126] on button "»" at bounding box center [1318, 124] width 31 height 31
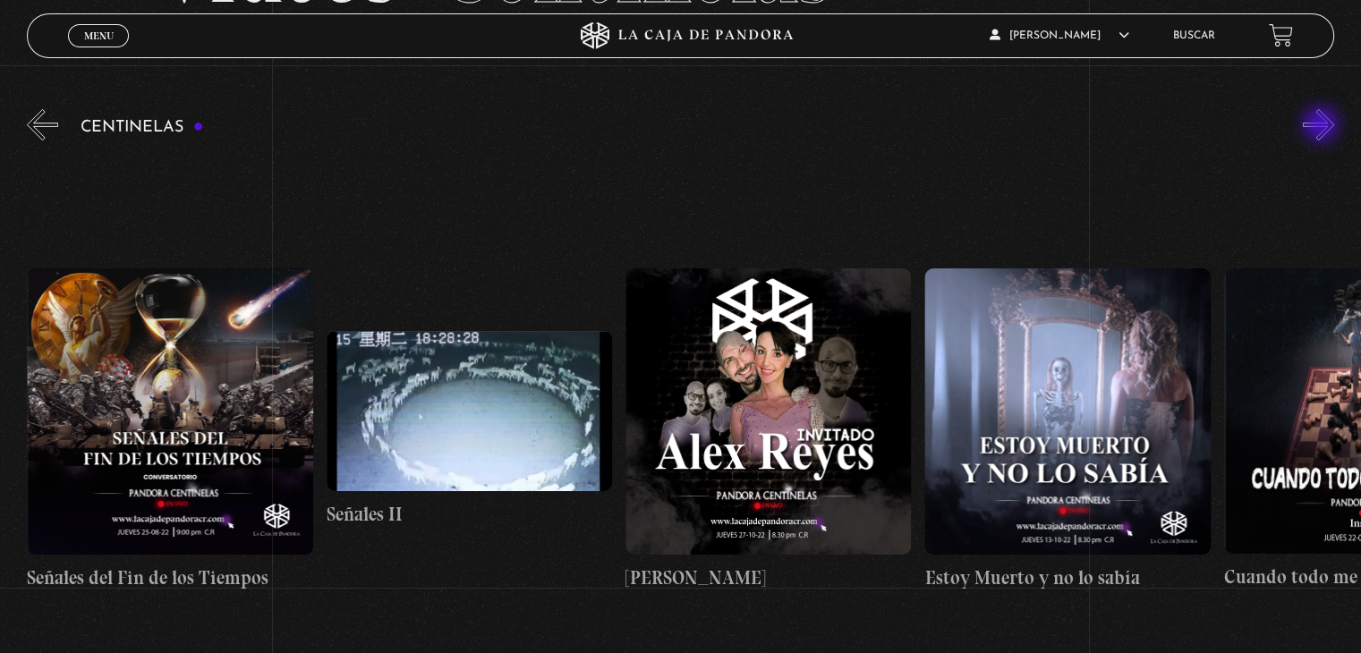
click at [1322, 126] on button "»" at bounding box center [1318, 124] width 31 height 31
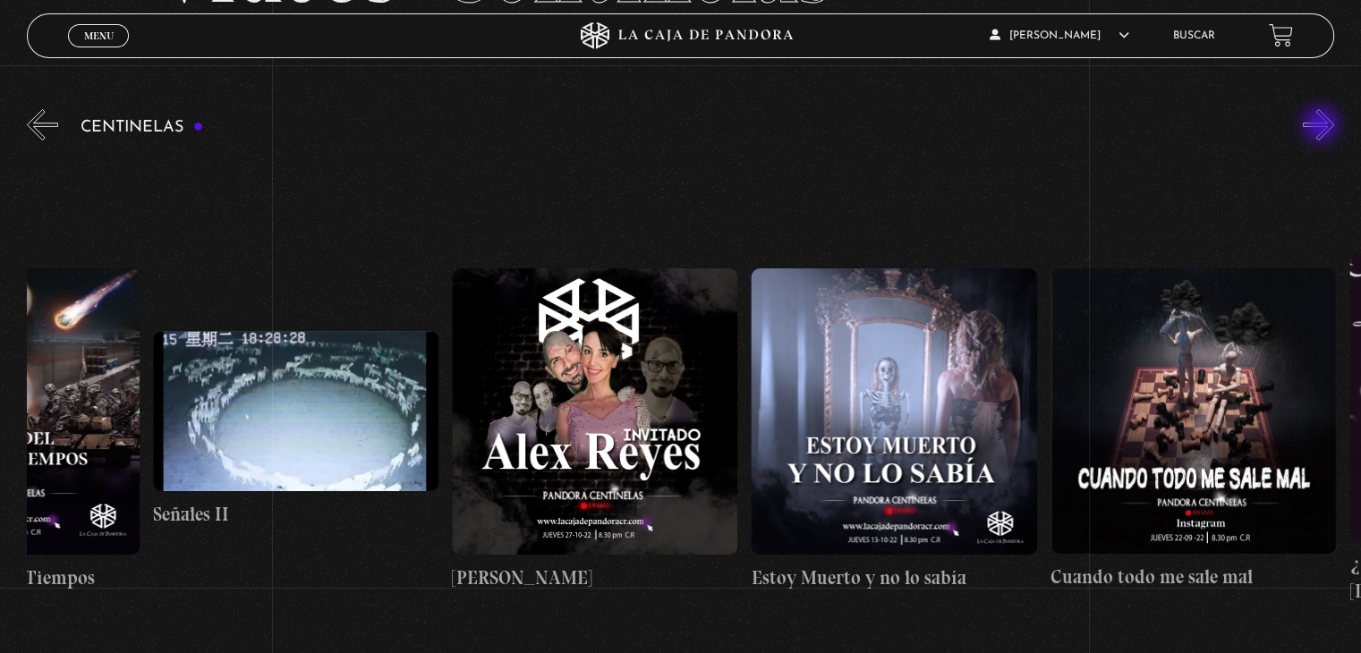
click at [1322, 126] on button "»" at bounding box center [1318, 124] width 31 height 31
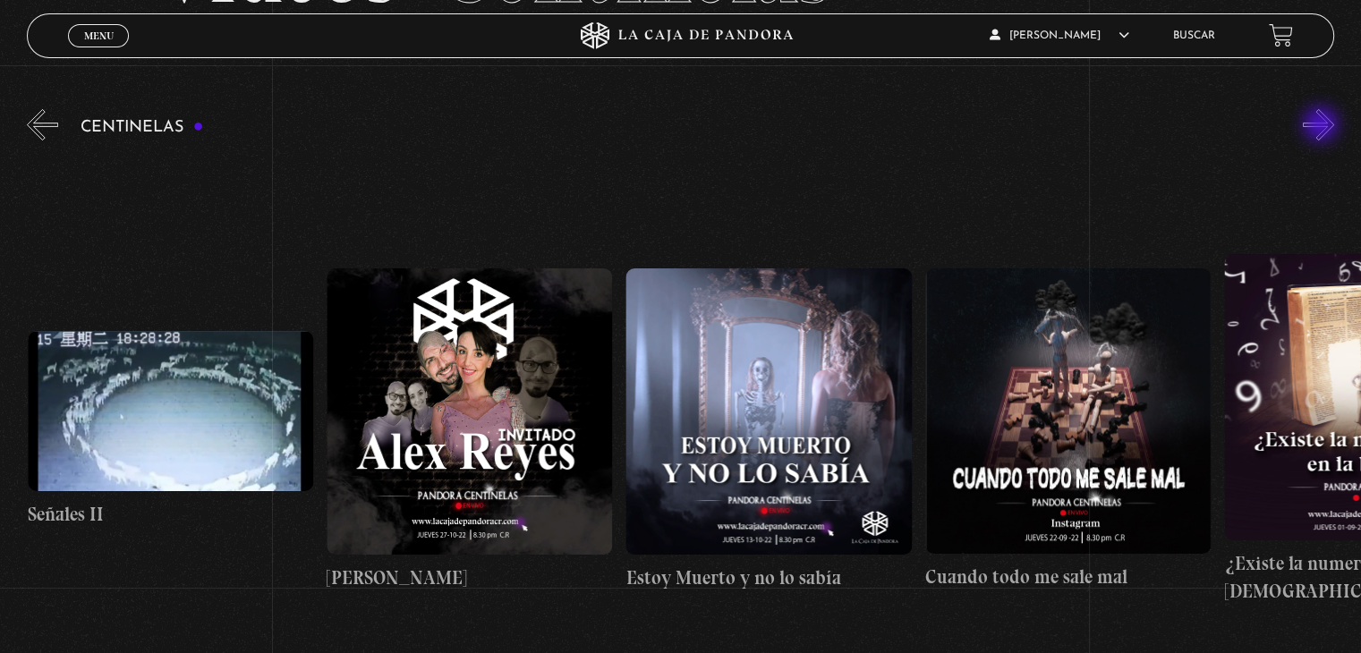
click at [1322, 126] on button "»" at bounding box center [1318, 124] width 31 height 31
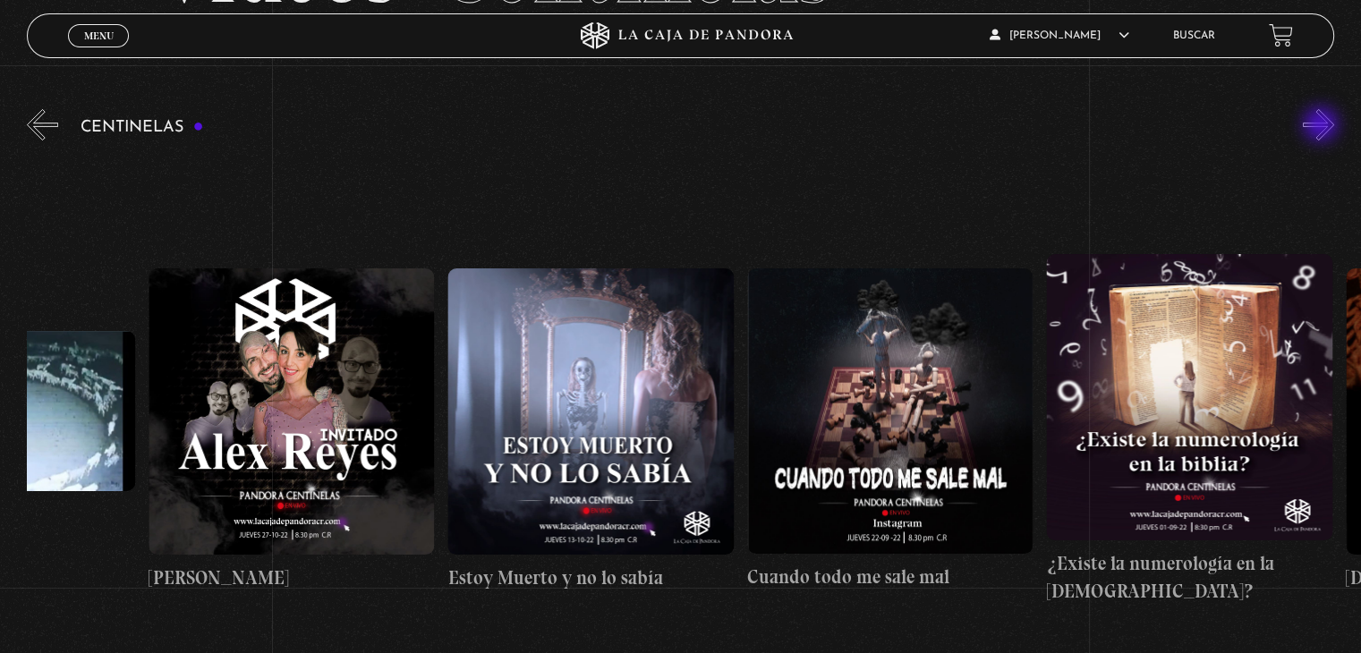
click at [1322, 126] on button "»" at bounding box center [1318, 124] width 31 height 31
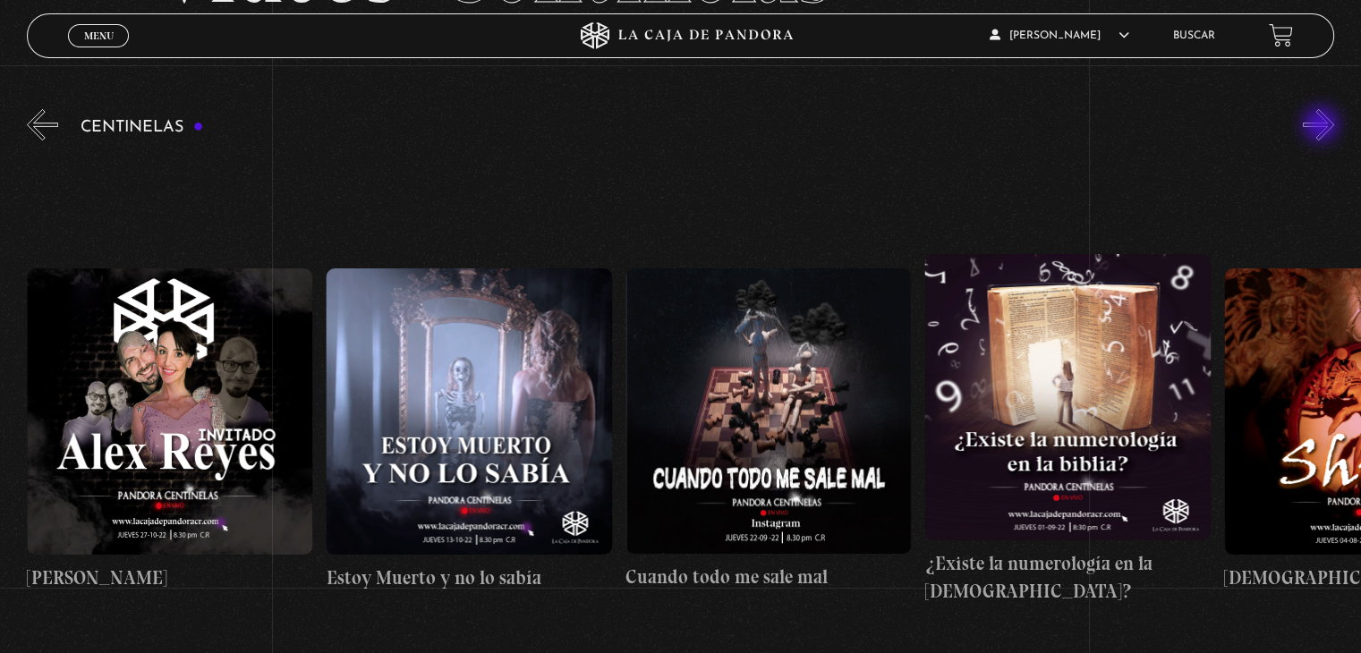
click at [1322, 126] on button "»" at bounding box center [1318, 124] width 31 height 31
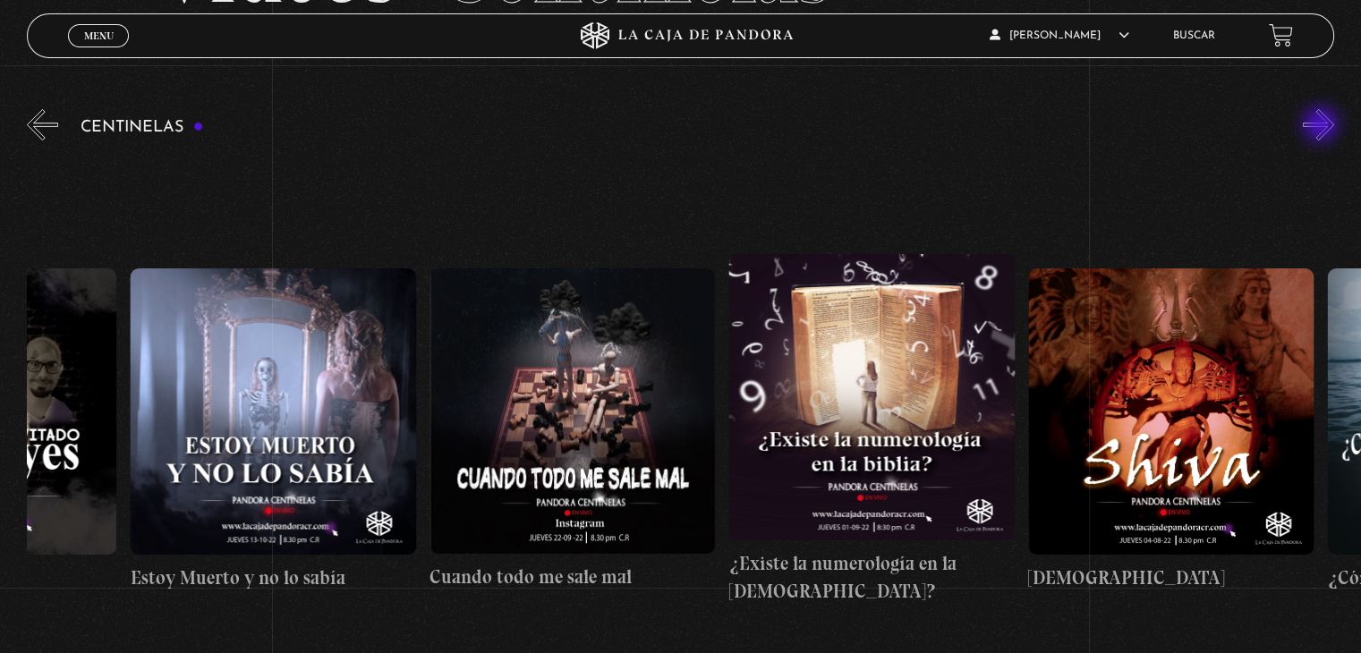
click at [1322, 126] on button "»" at bounding box center [1318, 124] width 31 height 31
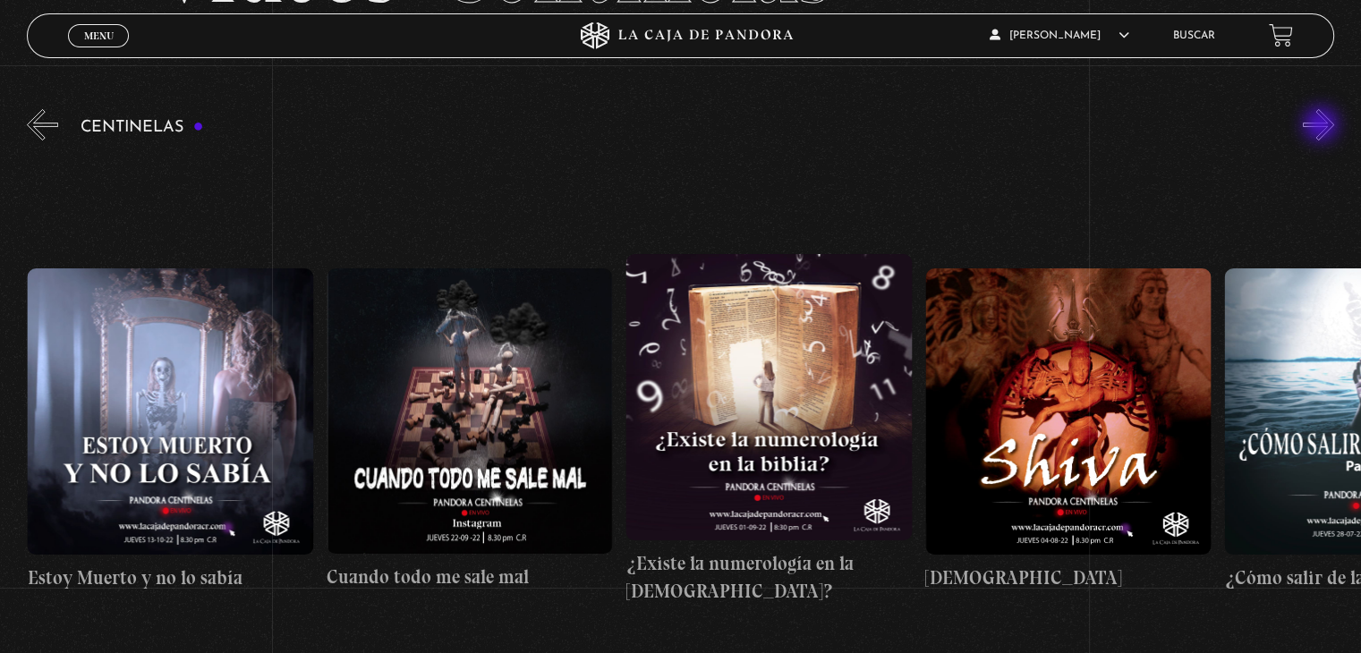
click at [1322, 126] on button "»" at bounding box center [1318, 124] width 31 height 31
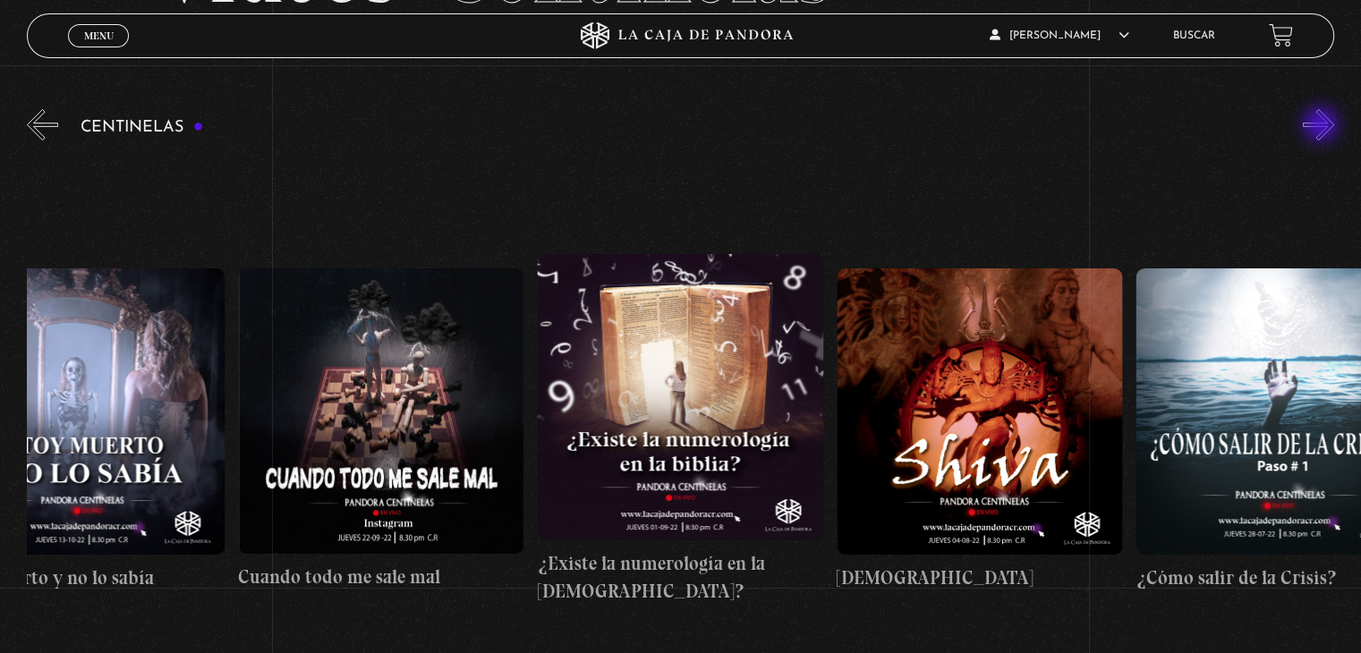
click at [1322, 126] on button "»" at bounding box center [1318, 124] width 31 height 31
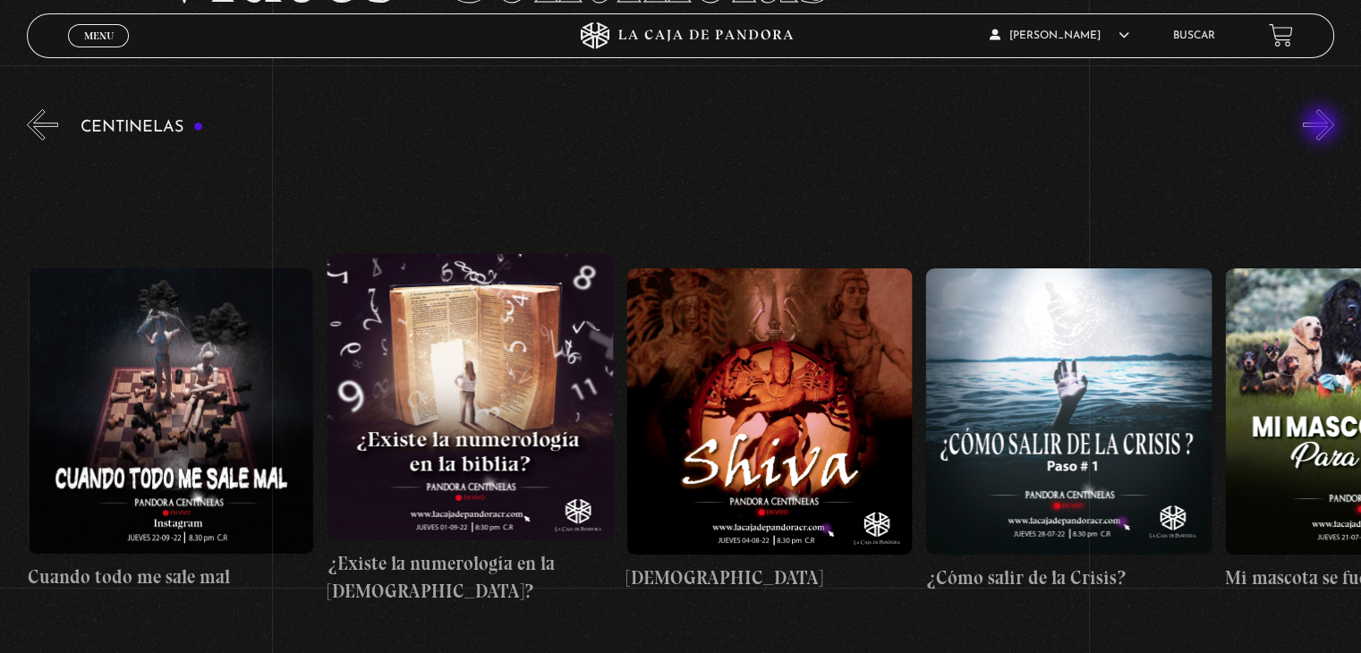
click at [1322, 126] on button "»" at bounding box center [1318, 124] width 31 height 31
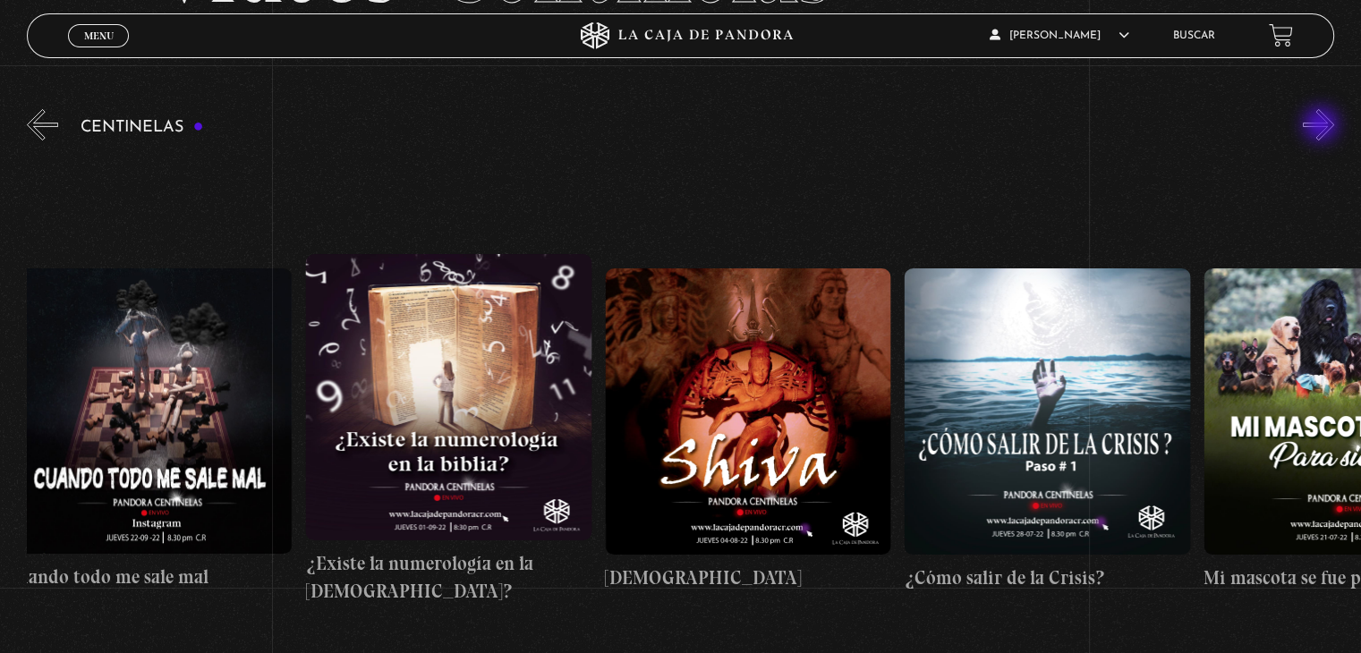
click at [1322, 126] on button "»" at bounding box center [1318, 124] width 31 height 31
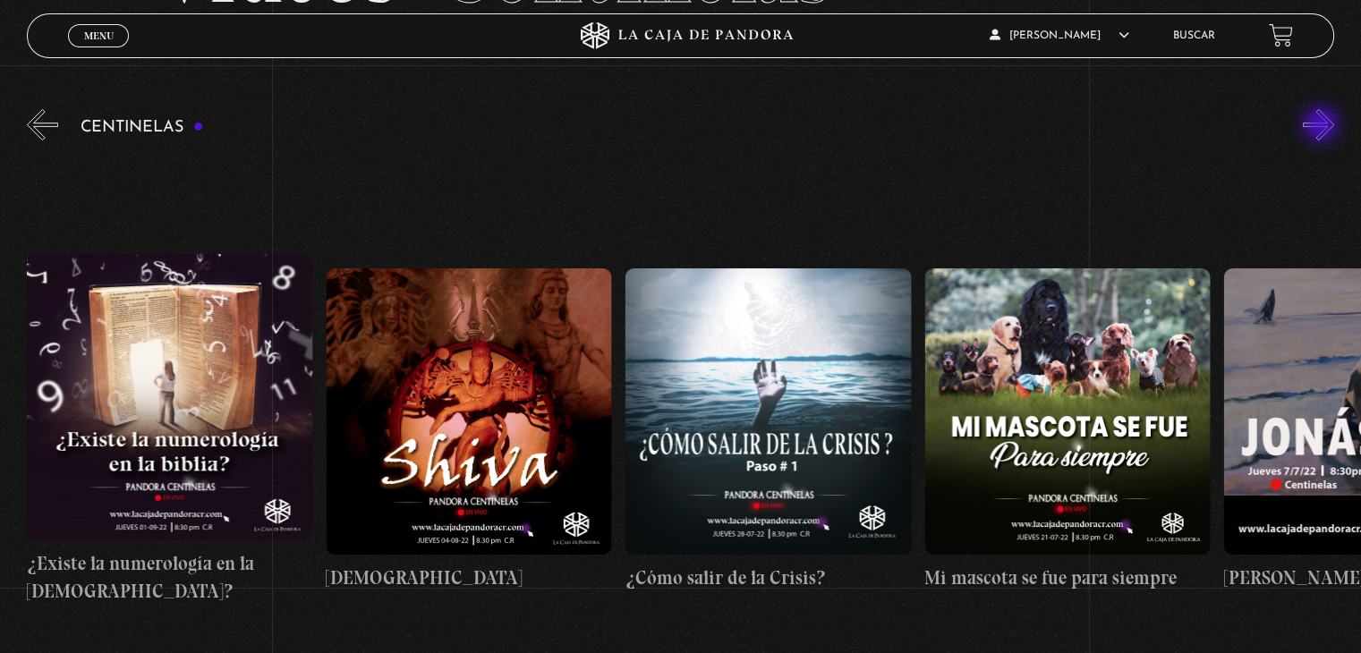
click at [1322, 126] on button "»" at bounding box center [1318, 124] width 31 height 31
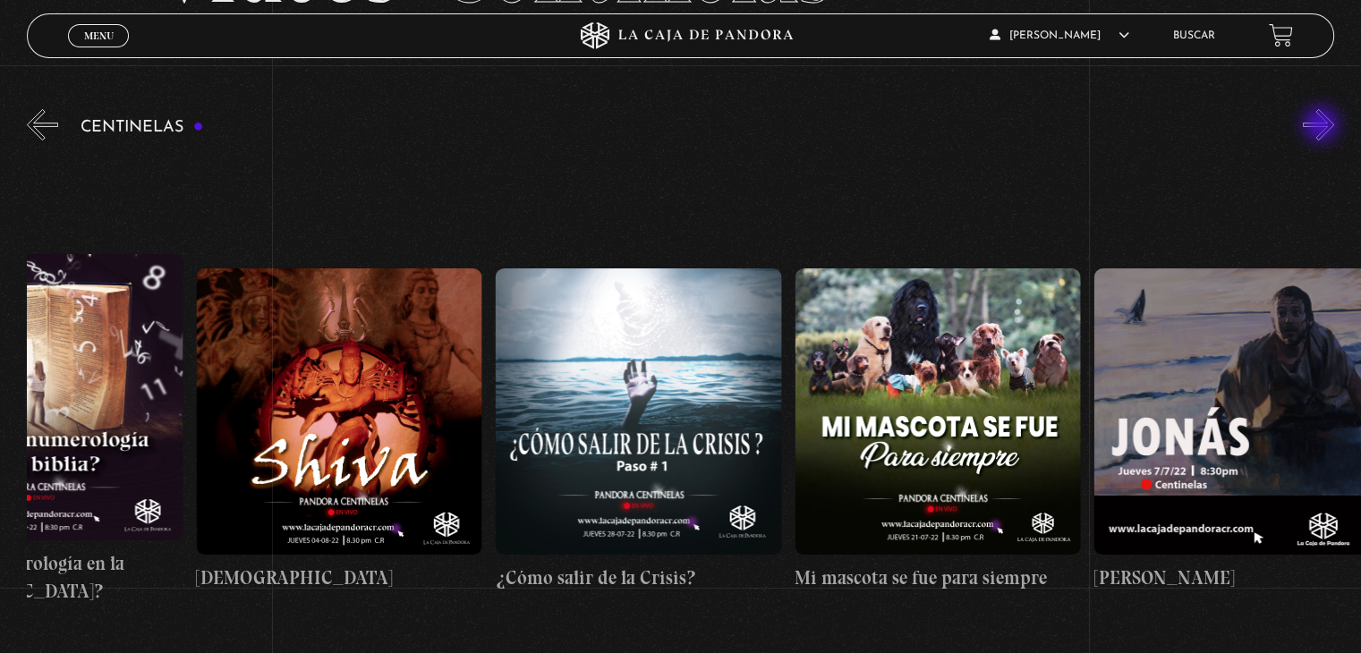
click at [1322, 126] on button "»" at bounding box center [1318, 124] width 31 height 31
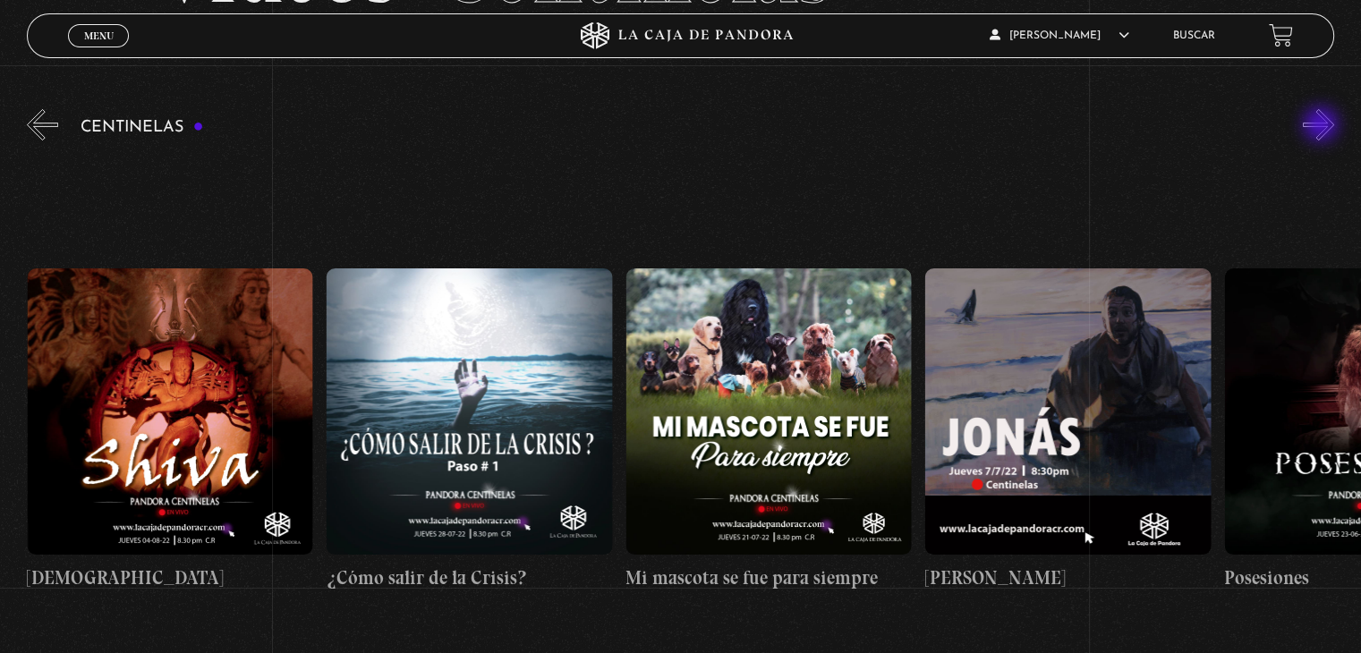
click at [1322, 126] on button "»" at bounding box center [1318, 124] width 31 height 31
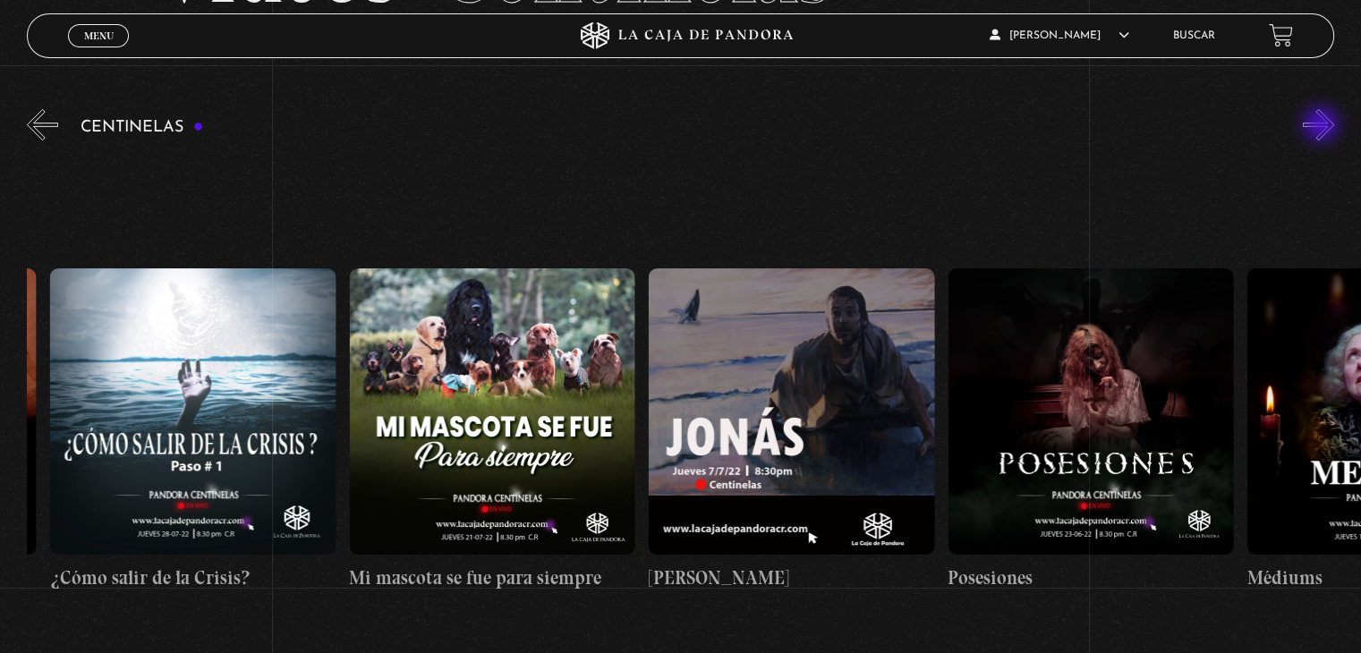
click at [1322, 126] on button "»" at bounding box center [1318, 124] width 31 height 31
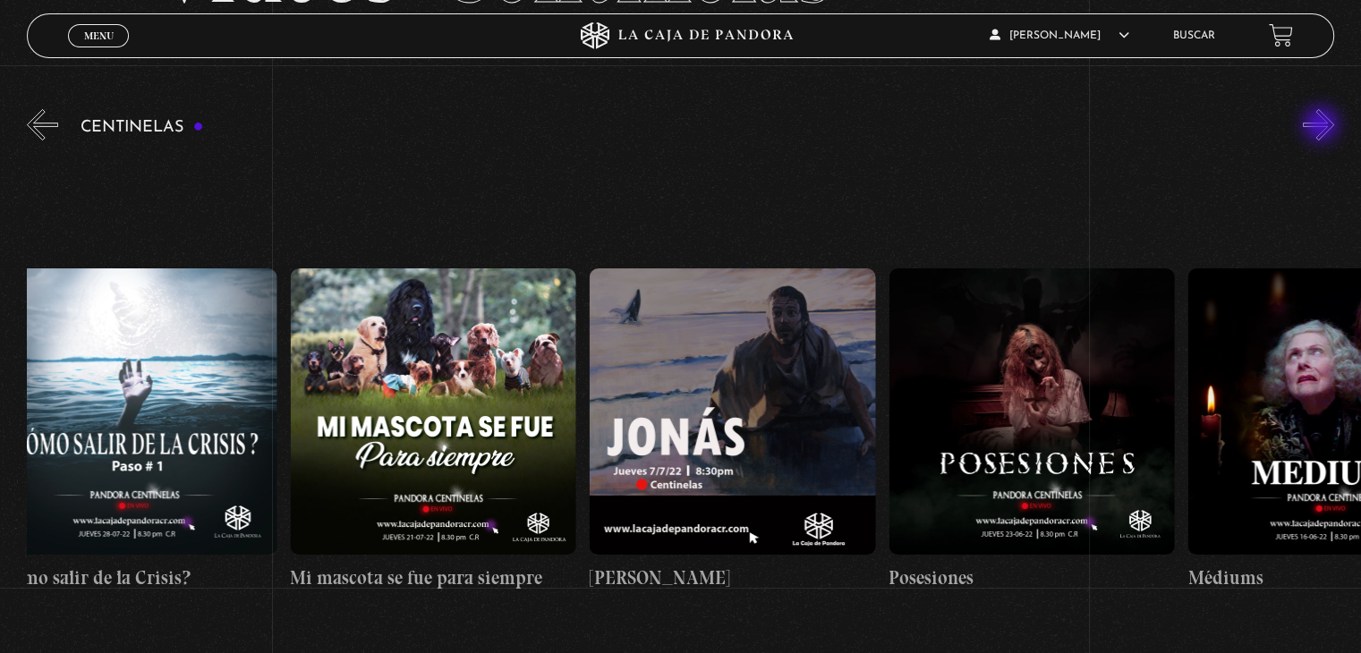
click at [1322, 126] on button "»" at bounding box center [1318, 124] width 31 height 31
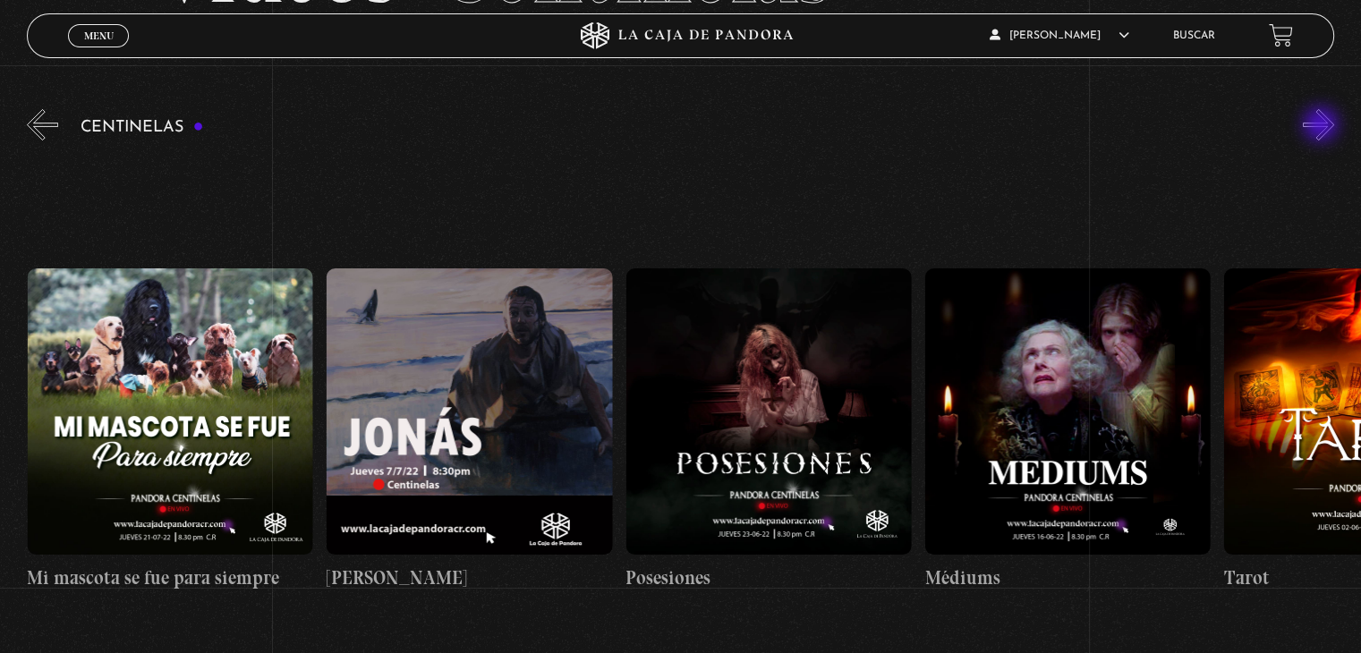
click at [1322, 126] on button "»" at bounding box center [1318, 124] width 31 height 31
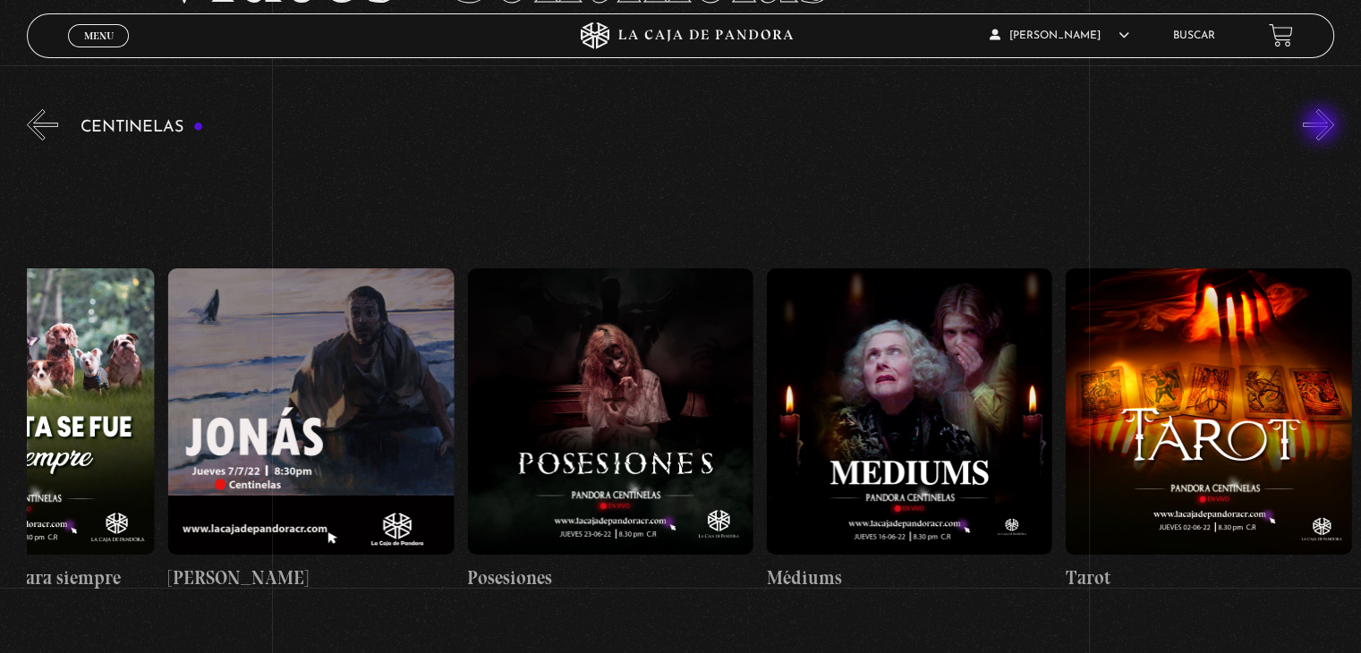
click at [1322, 126] on button "»" at bounding box center [1318, 124] width 31 height 31
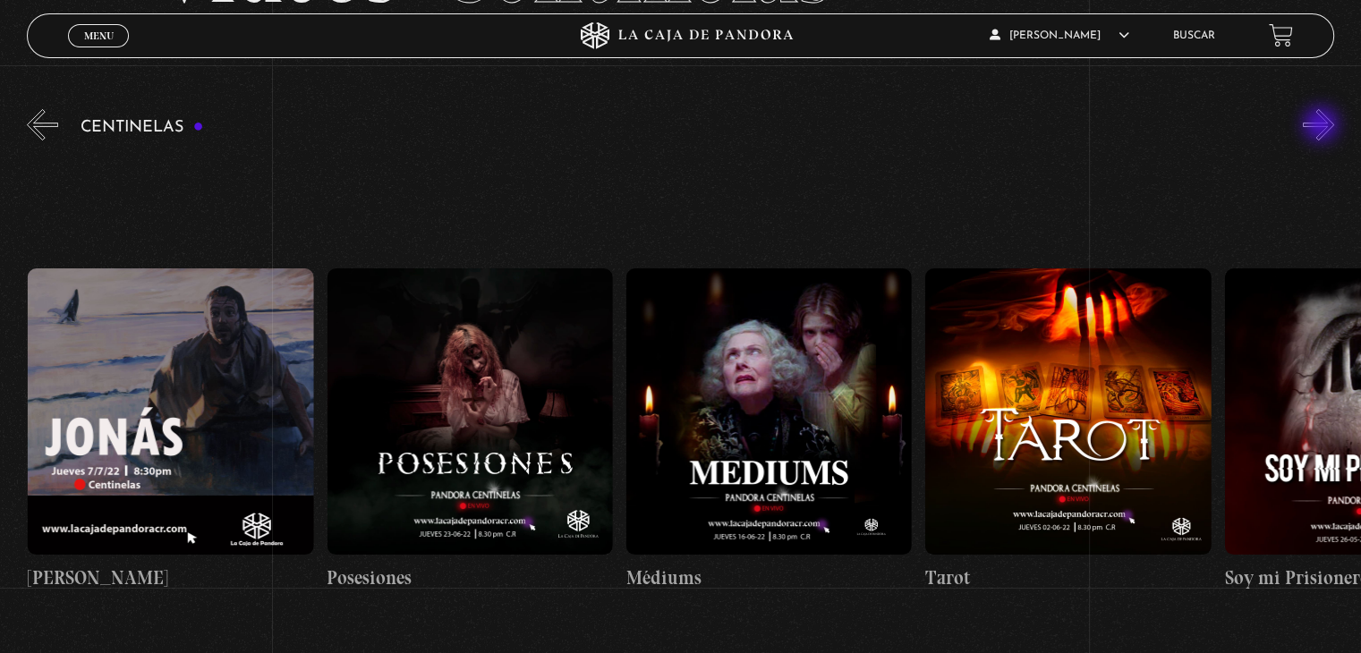
click at [1322, 126] on button "»" at bounding box center [1318, 124] width 31 height 31
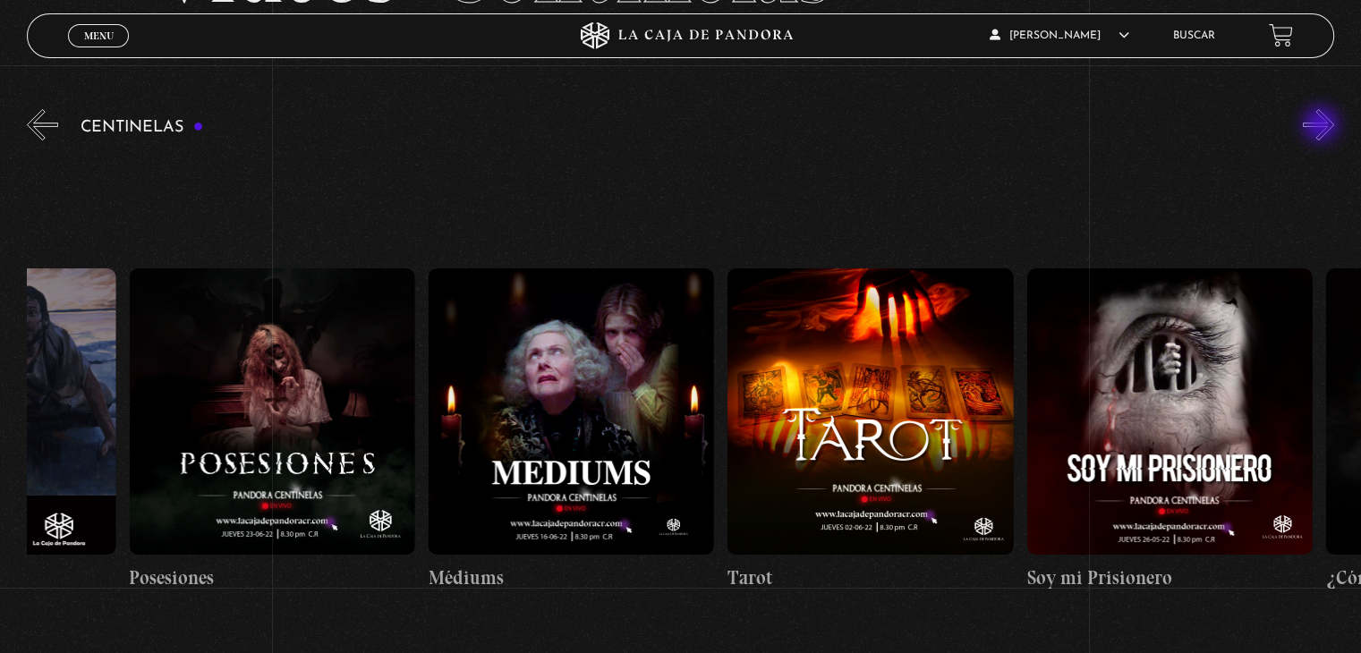
click at [1322, 126] on button "»" at bounding box center [1318, 124] width 31 height 31
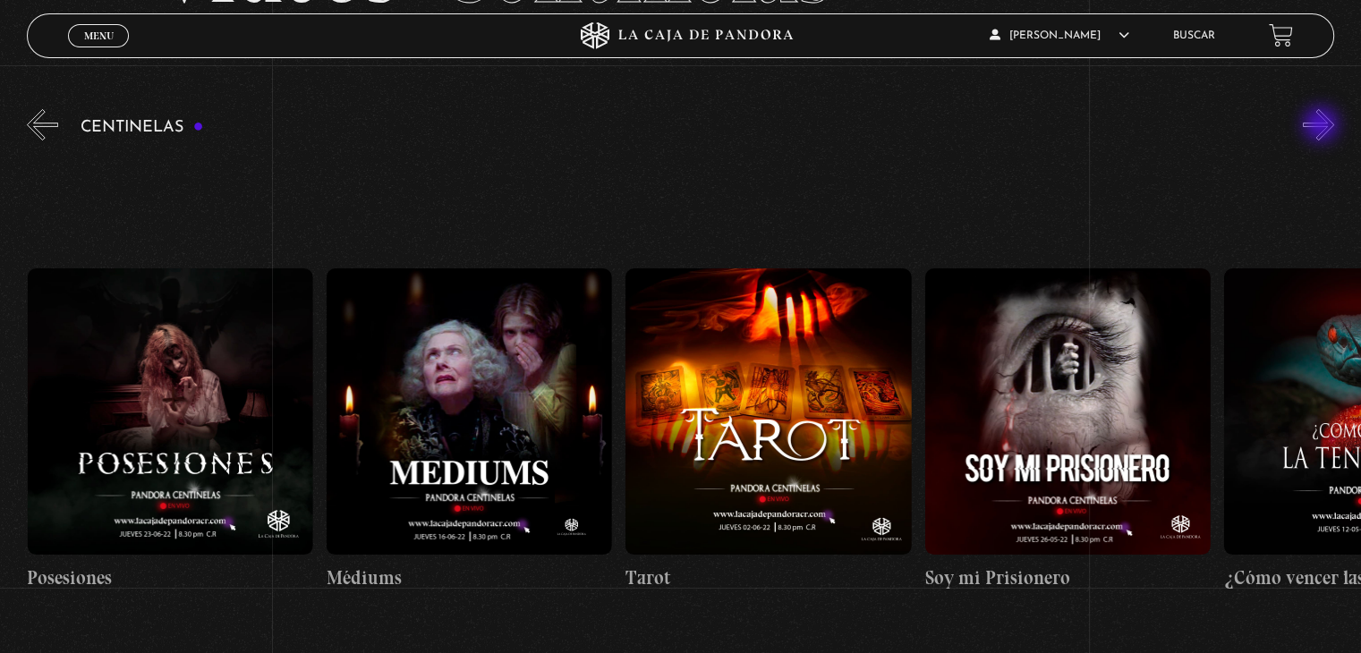
click at [1322, 126] on button "»" at bounding box center [1318, 124] width 31 height 31
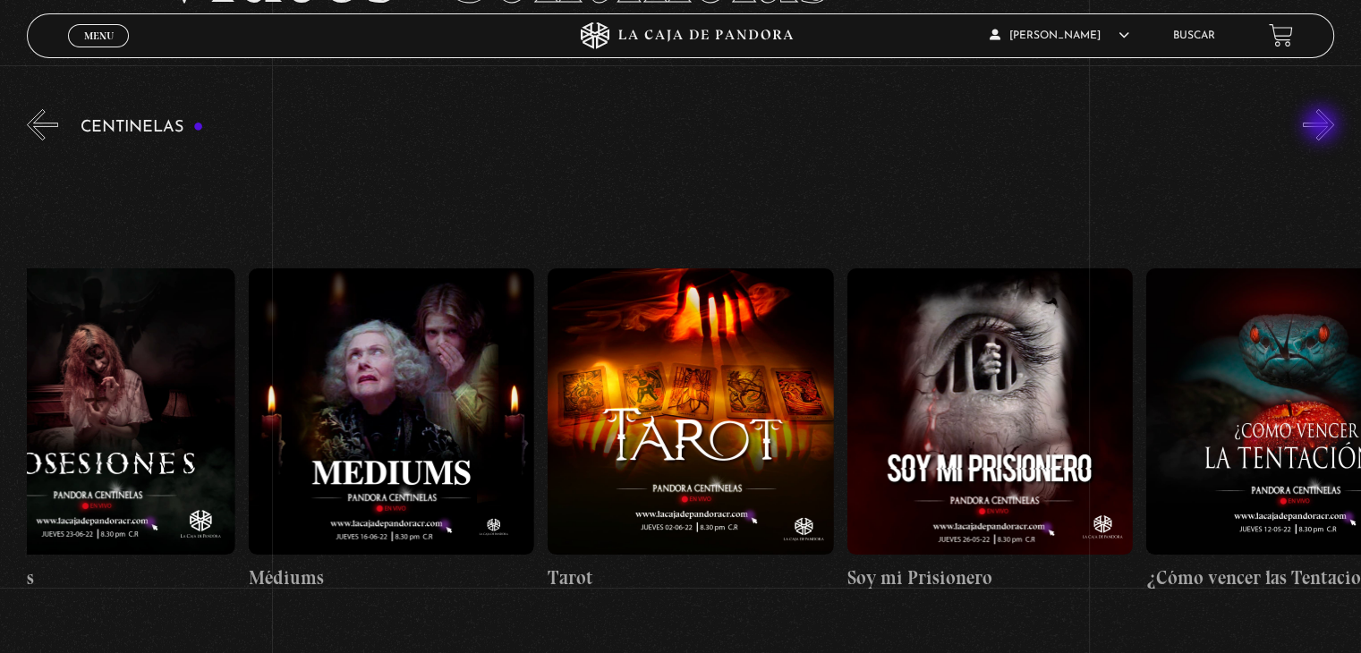
click at [1322, 126] on button "»" at bounding box center [1318, 124] width 31 height 31
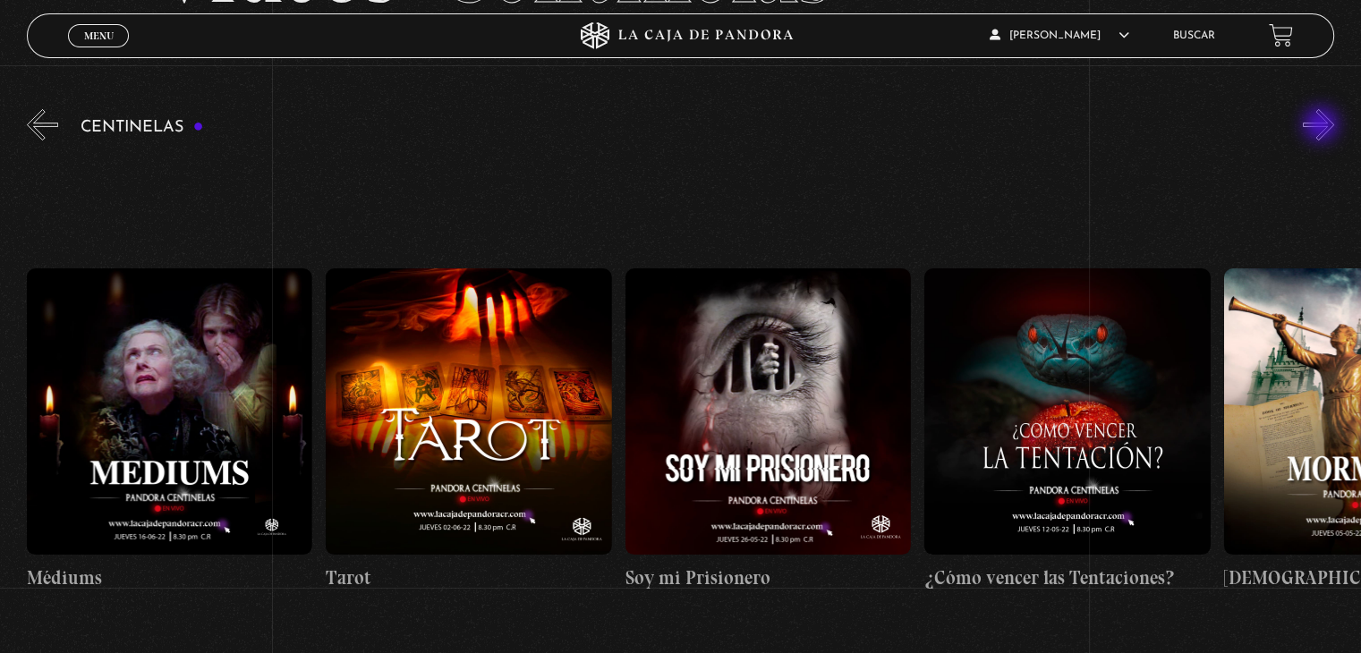
click at [1322, 126] on button "»" at bounding box center [1318, 124] width 31 height 31
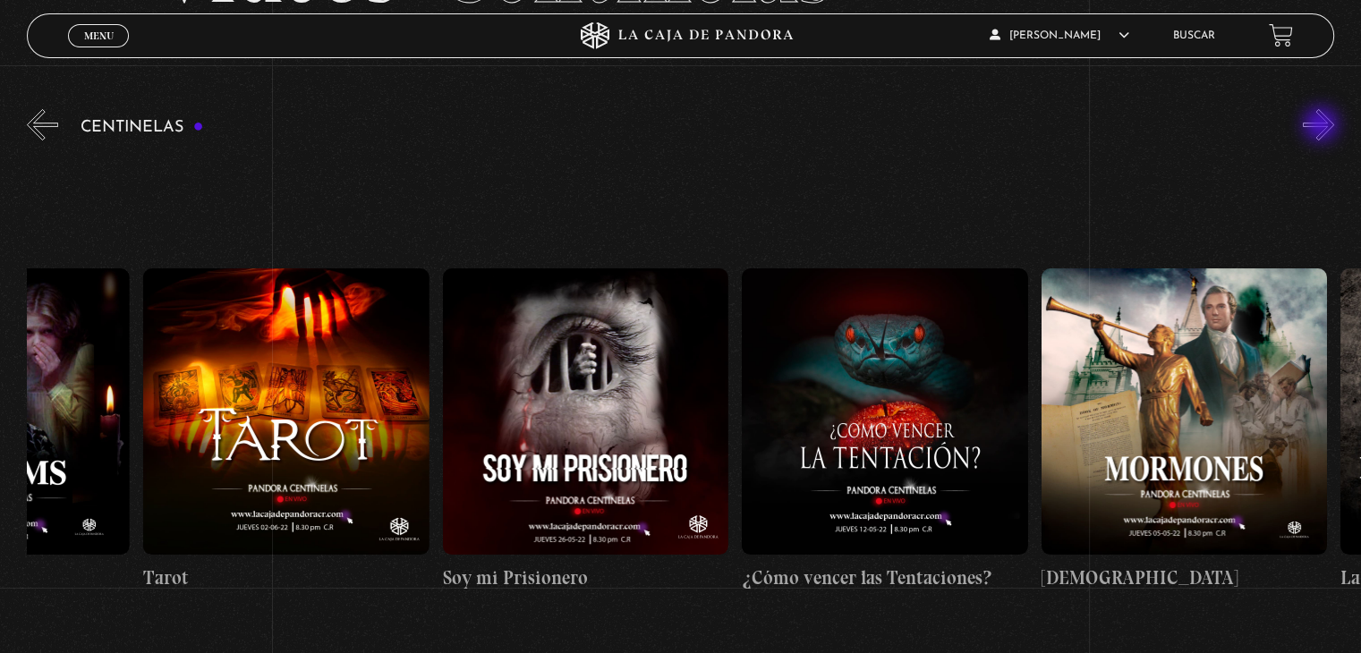
click at [1322, 126] on button "»" at bounding box center [1318, 124] width 31 height 31
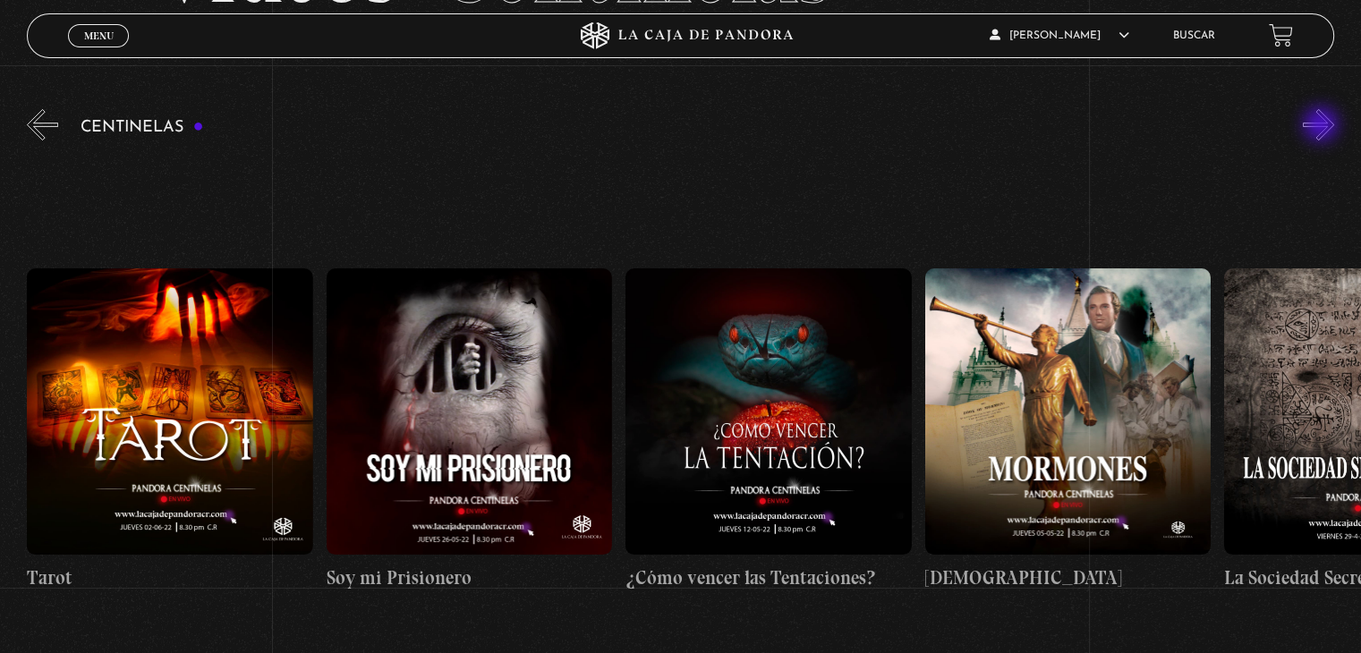
click at [1322, 126] on button "»" at bounding box center [1318, 124] width 31 height 31
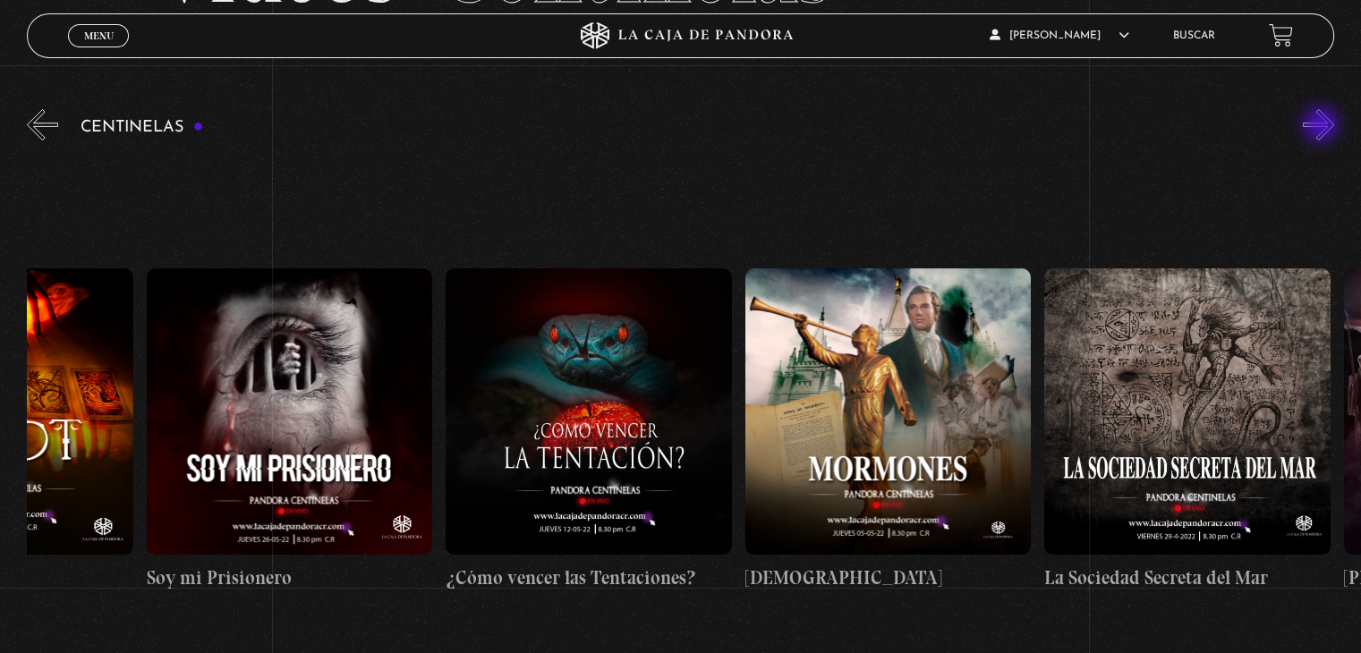
click at [1322, 126] on button "»" at bounding box center [1318, 124] width 31 height 31
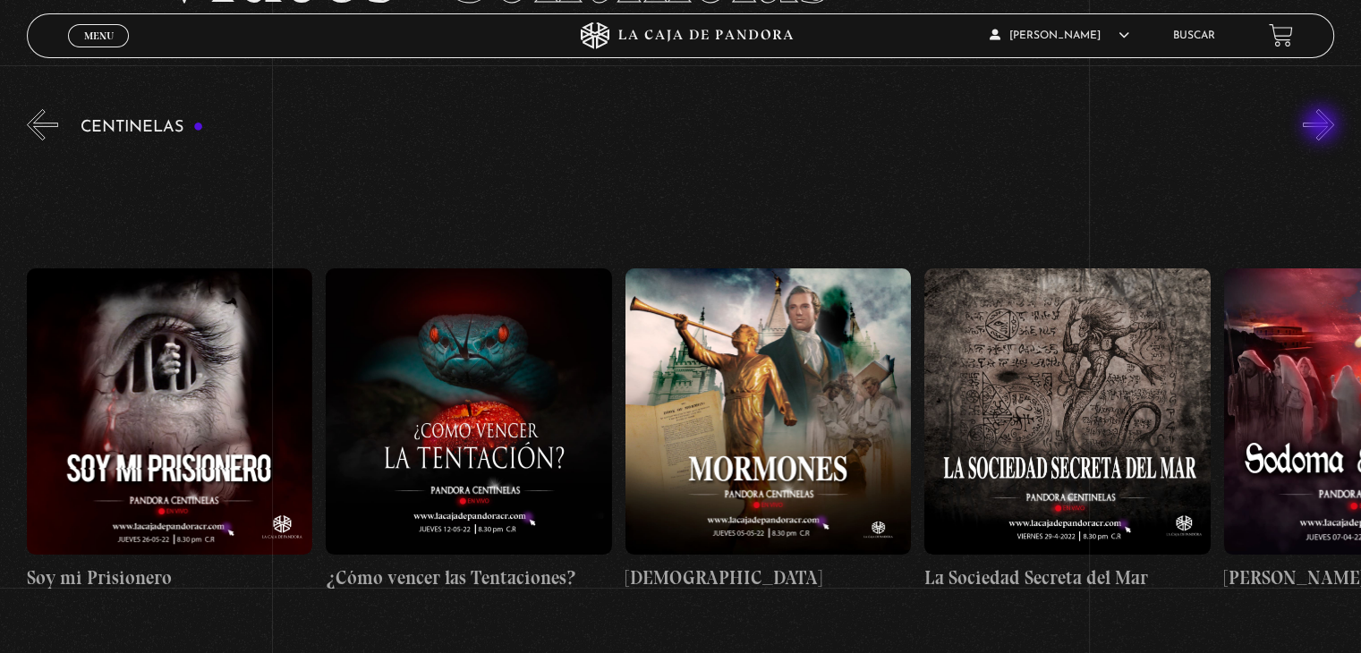
click at [1322, 126] on button "»" at bounding box center [1318, 124] width 31 height 31
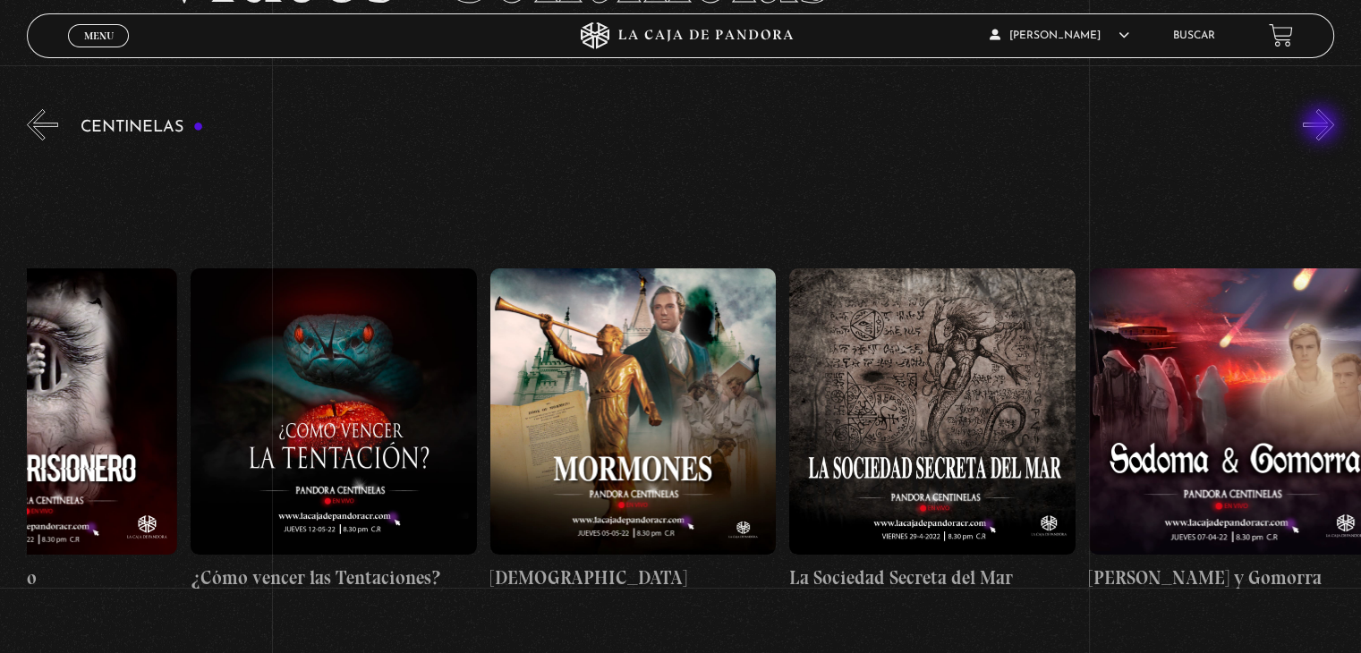
click at [1322, 126] on button "»" at bounding box center [1318, 124] width 31 height 31
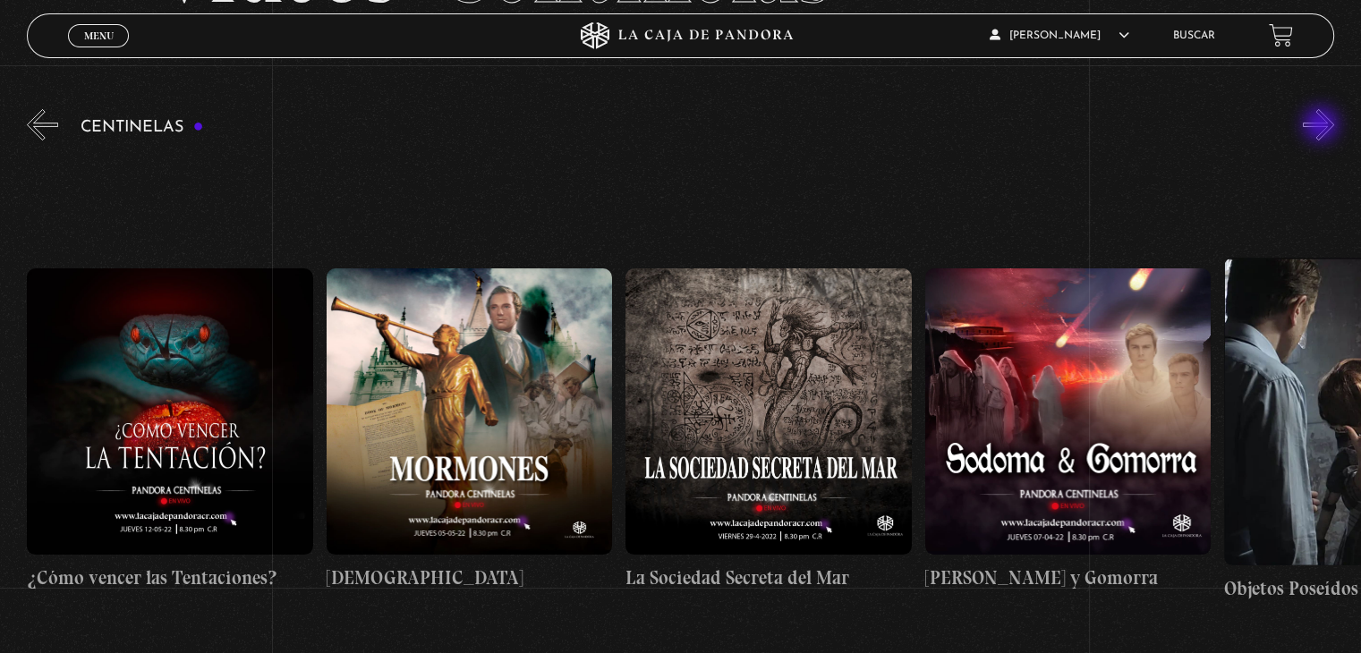
click at [1322, 126] on button "»" at bounding box center [1318, 124] width 31 height 31
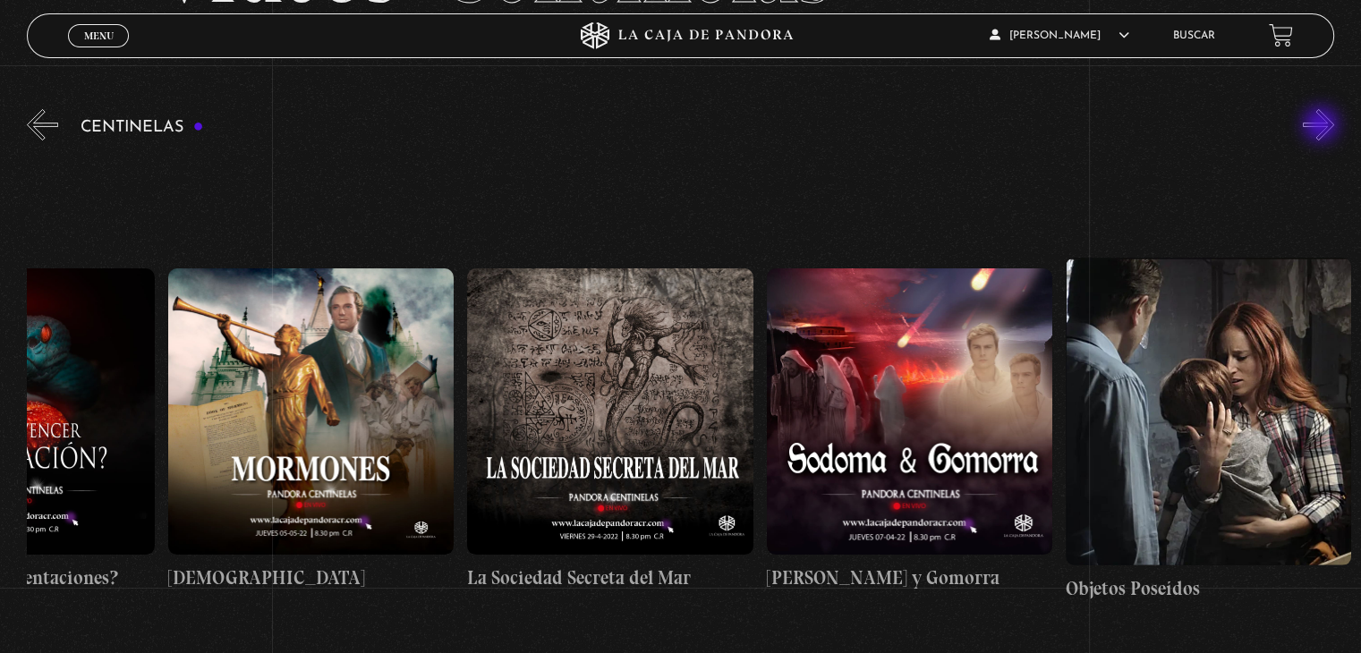
click at [1322, 126] on button "»" at bounding box center [1318, 124] width 31 height 31
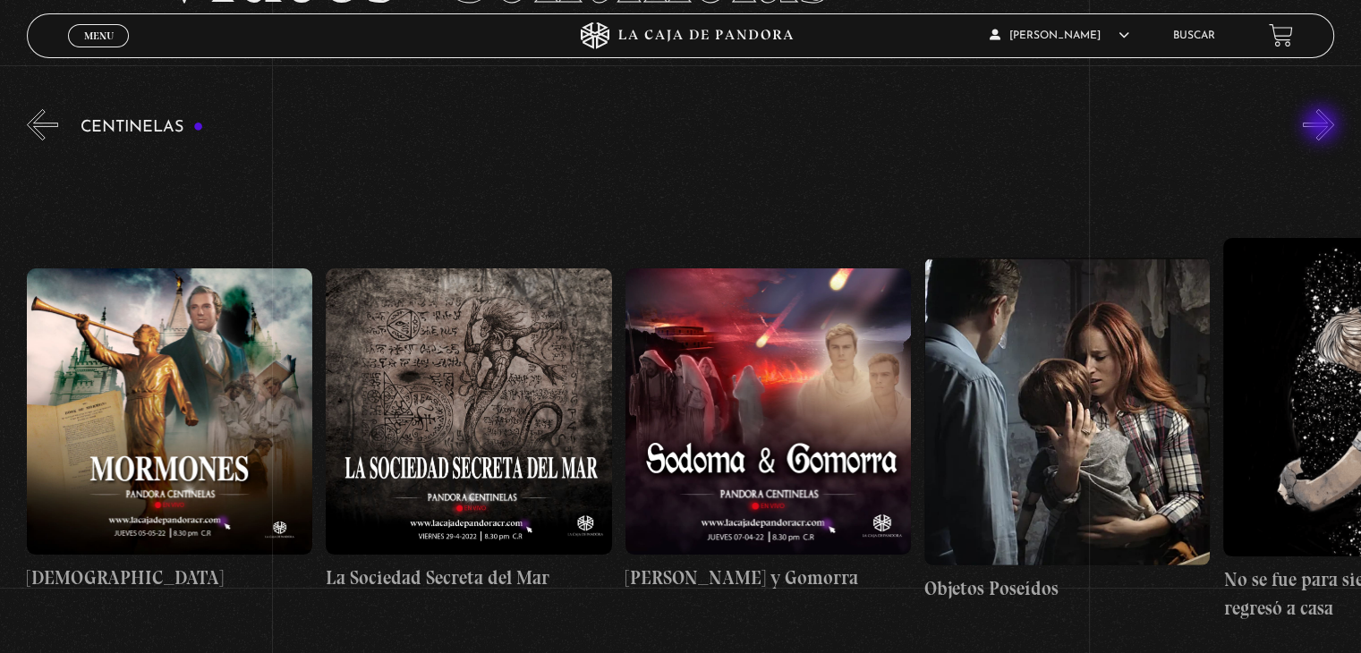
click at [1322, 126] on button "»" at bounding box center [1318, 124] width 31 height 31
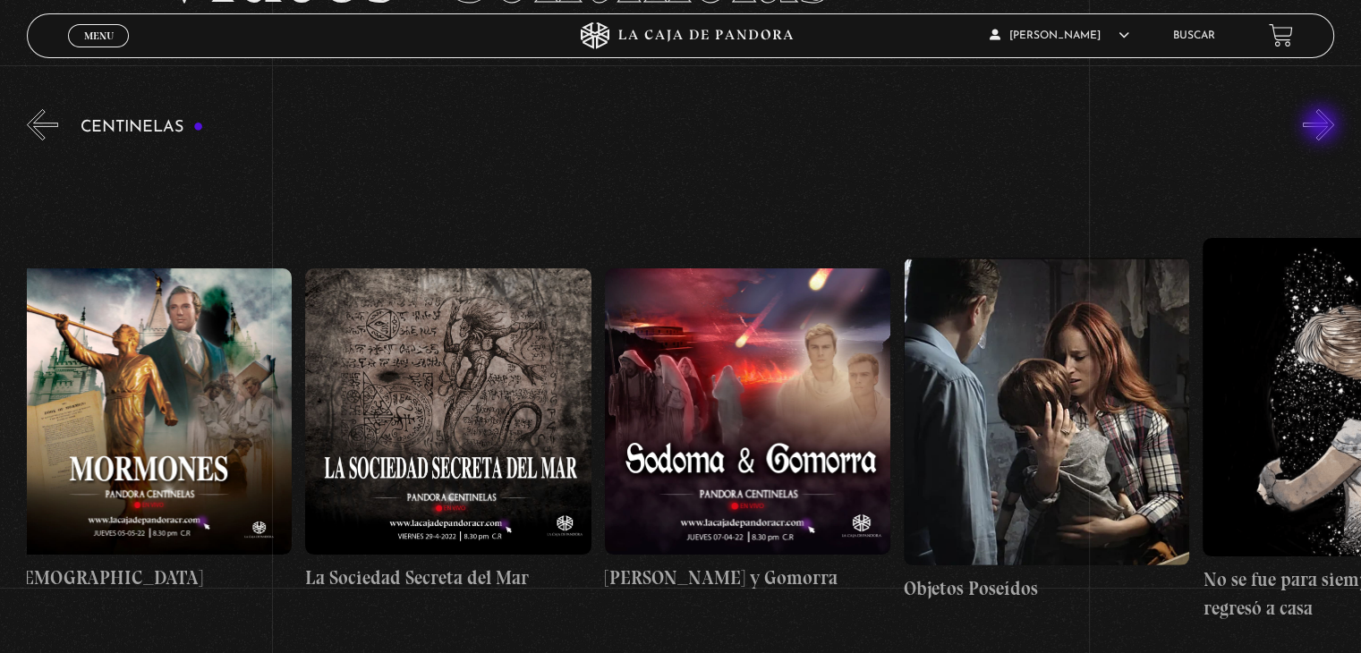
click at [1322, 126] on button "»" at bounding box center [1318, 124] width 31 height 31
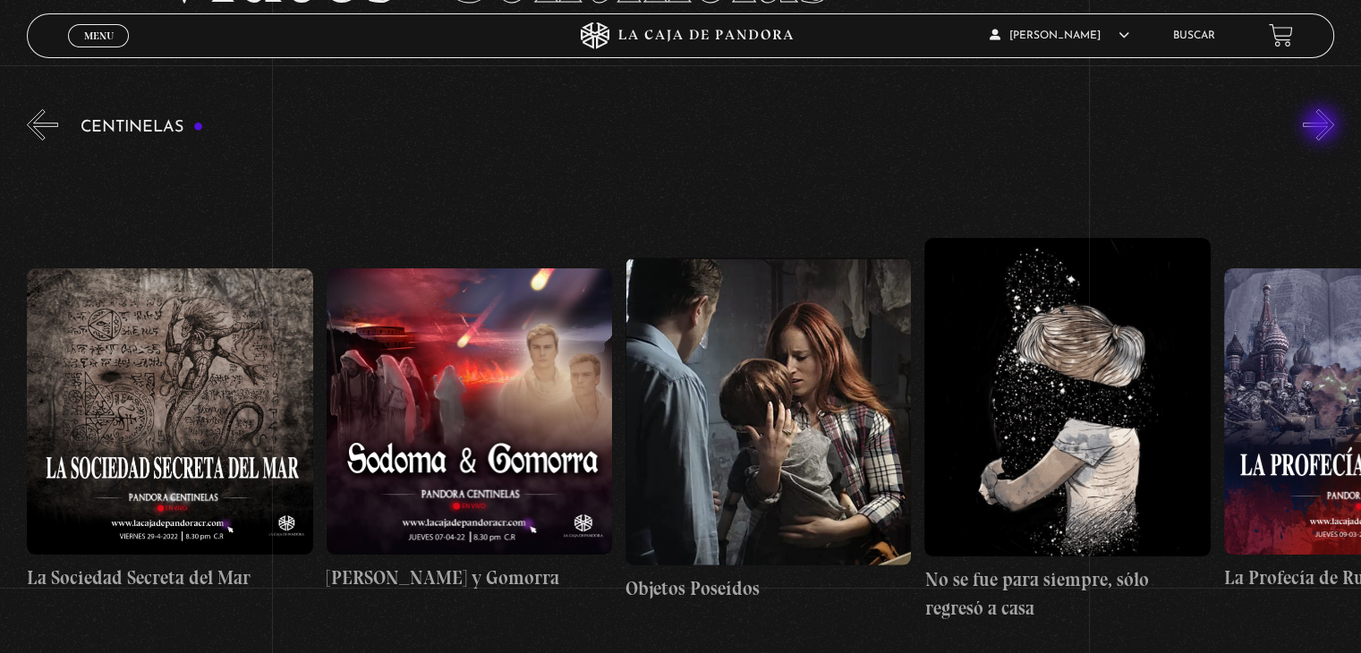
click at [1322, 126] on button "»" at bounding box center [1318, 124] width 31 height 31
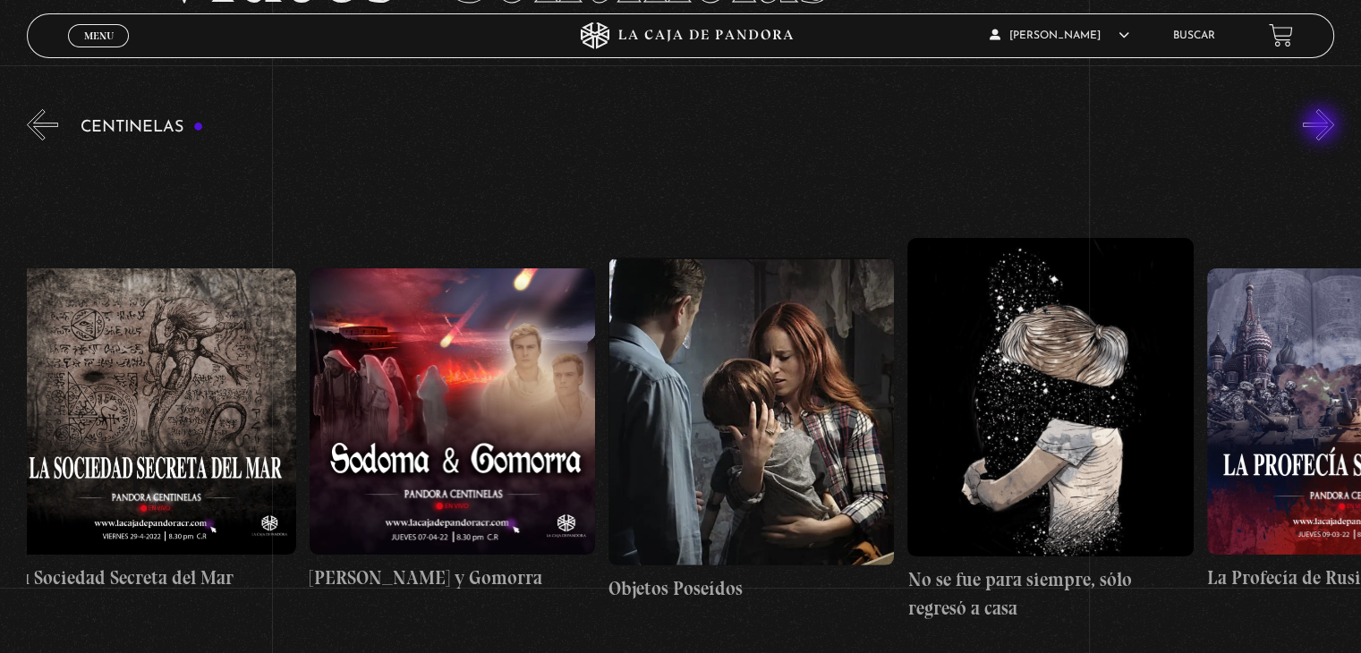
click at [1322, 126] on button "»" at bounding box center [1318, 124] width 31 height 31
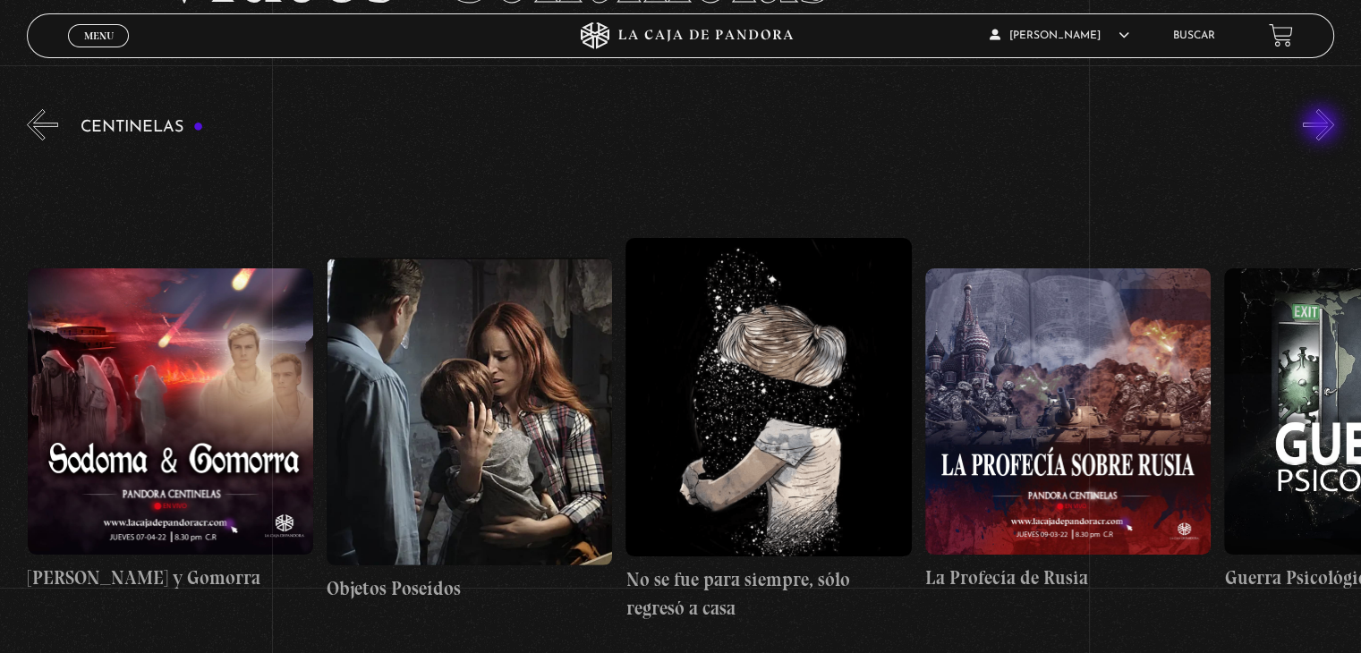
click at [1322, 126] on button "»" at bounding box center [1318, 124] width 31 height 31
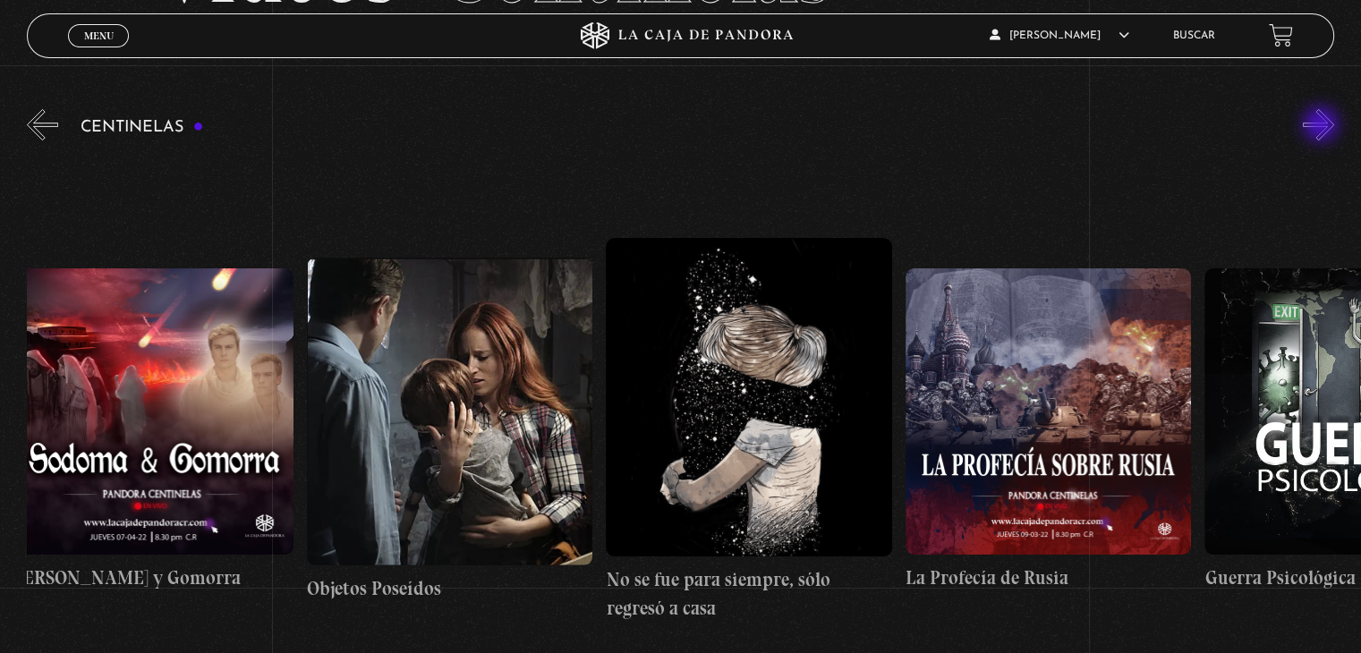
click at [1322, 126] on button "»" at bounding box center [1318, 124] width 31 height 31
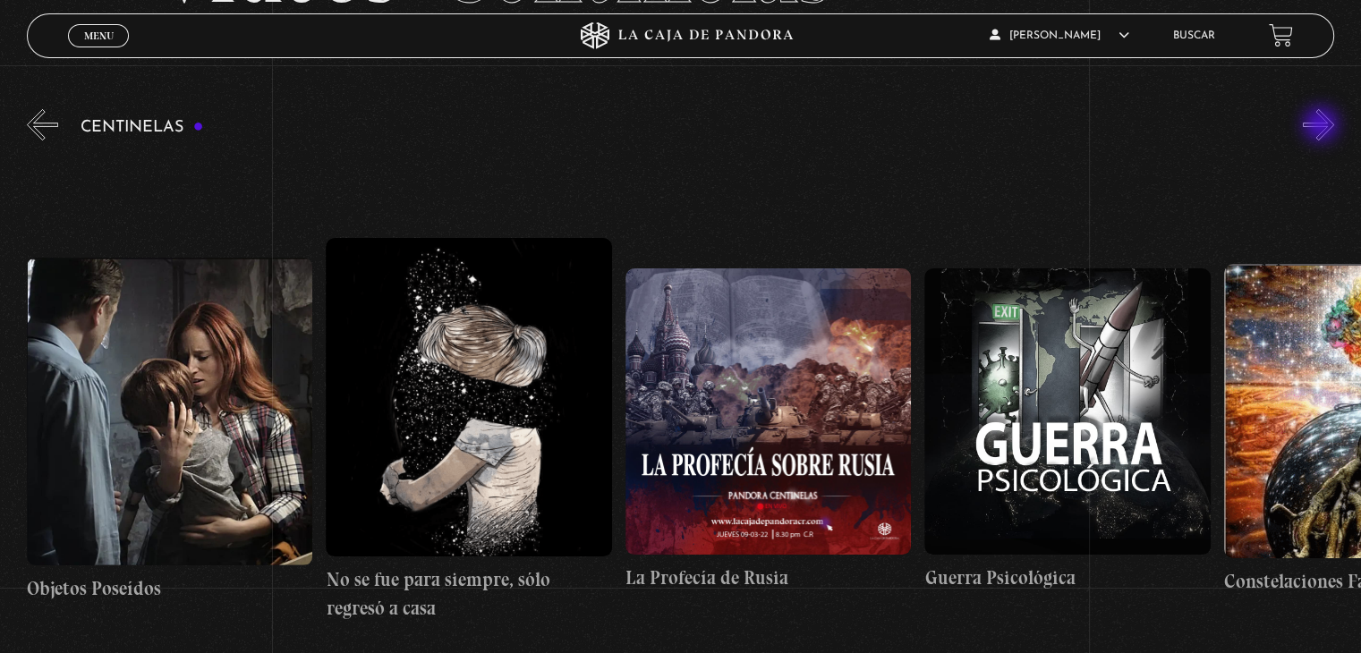
click at [1322, 126] on button "»" at bounding box center [1318, 124] width 31 height 31
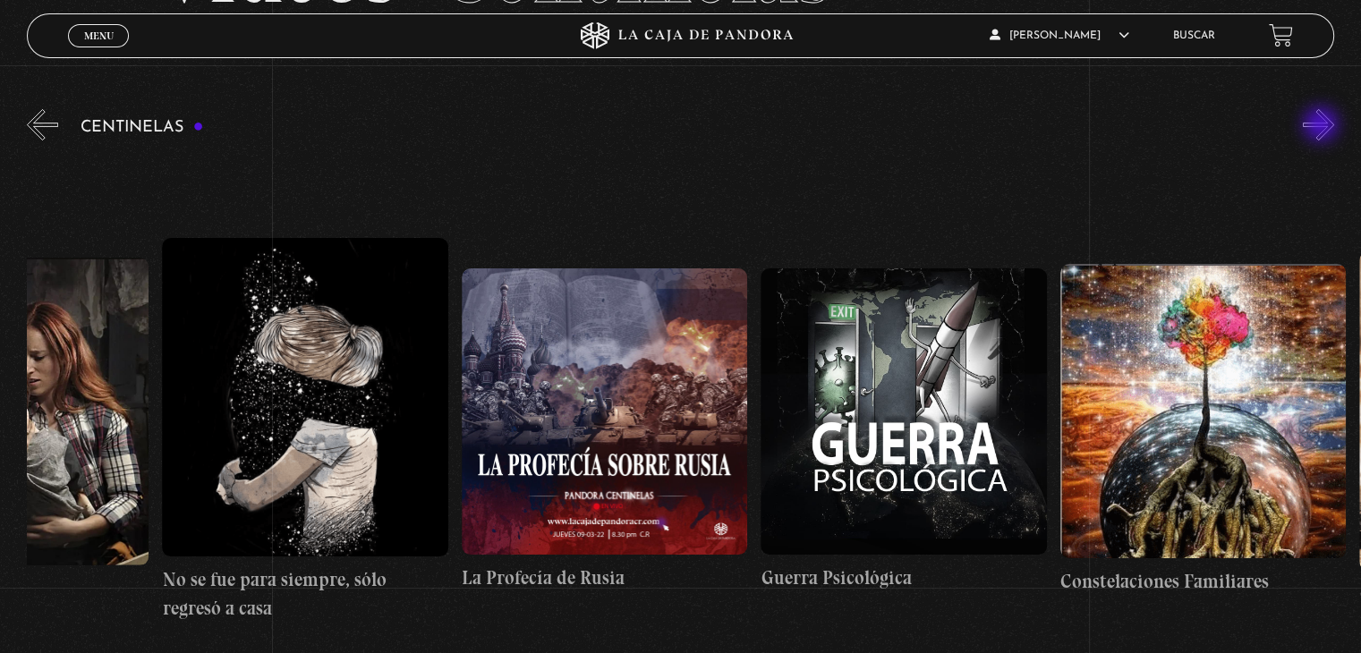
click at [1322, 126] on button "»" at bounding box center [1318, 124] width 31 height 31
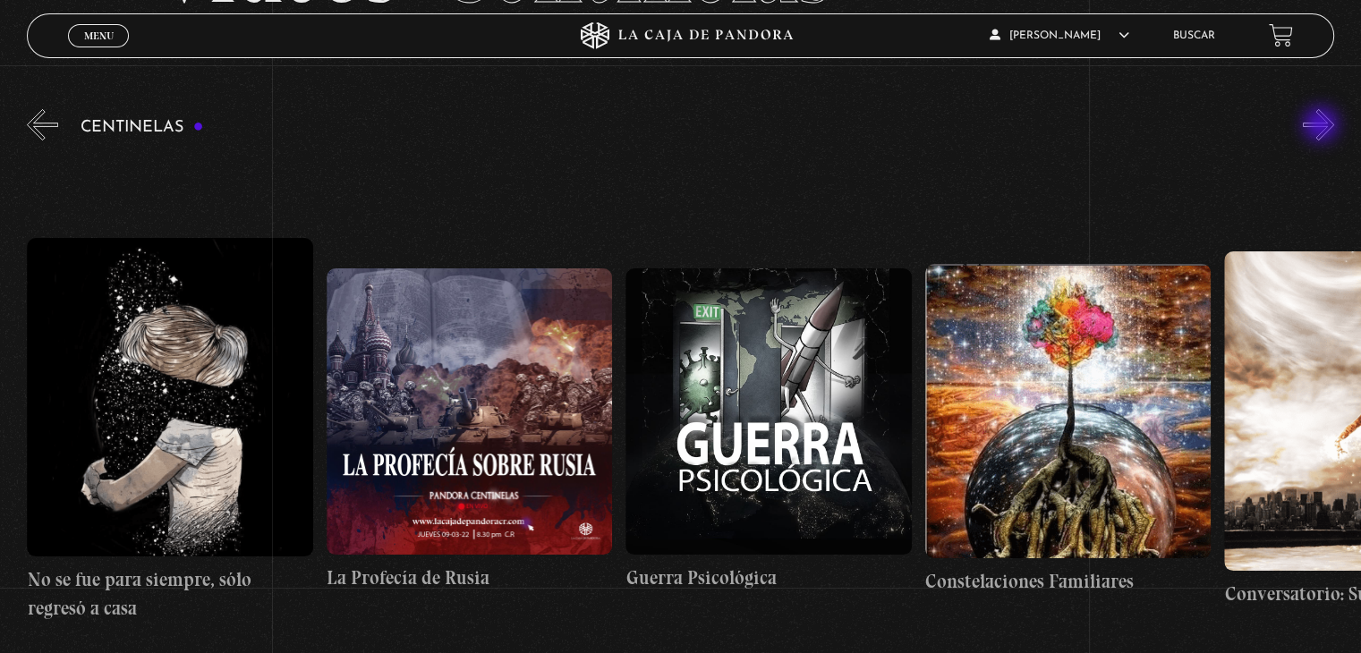
click at [1322, 126] on button "»" at bounding box center [1318, 124] width 31 height 31
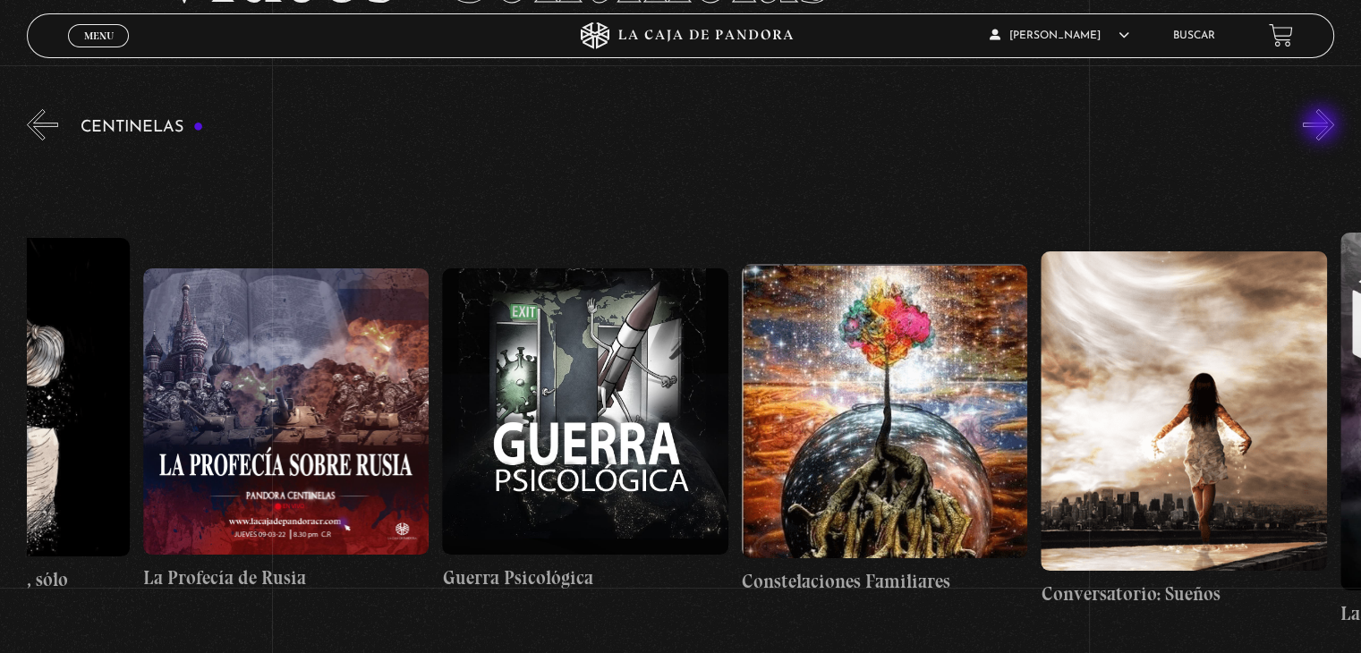
click at [1322, 126] on button "»" at bounding box center [1318, 124] width 31 height 31
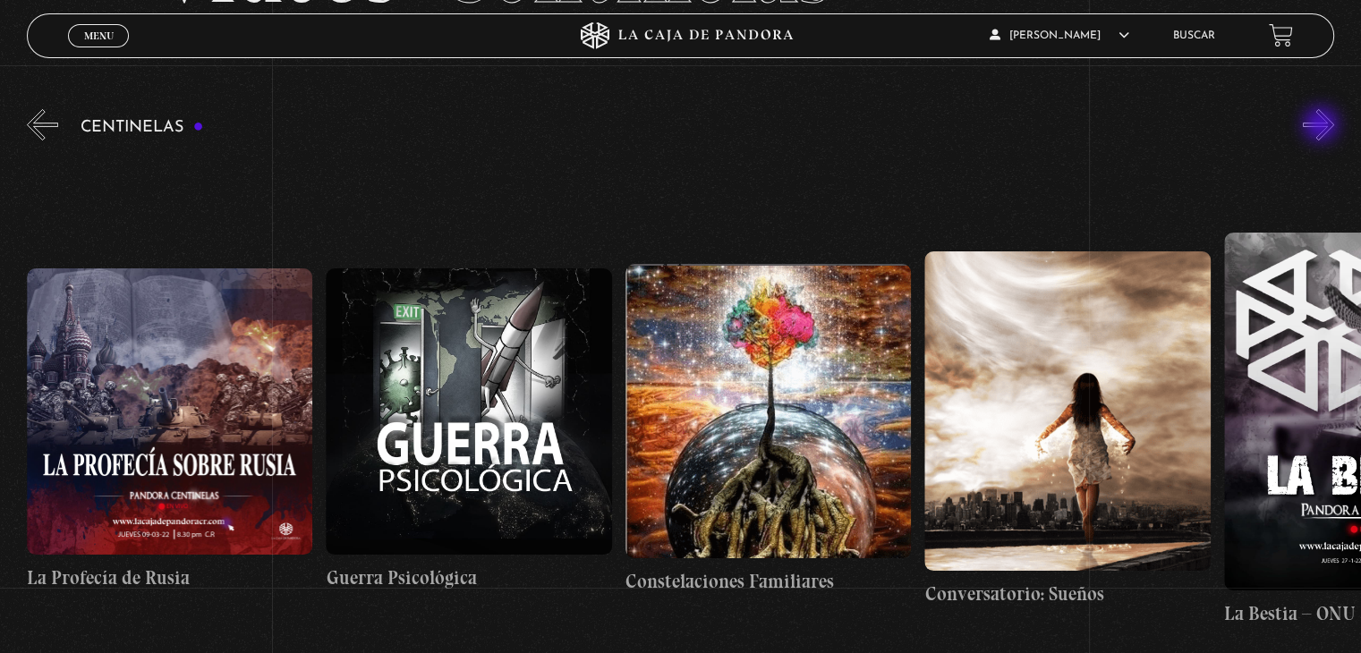
click at [1322, 126] on button "»" at bounding box center [1318, 124] width 31 height 31
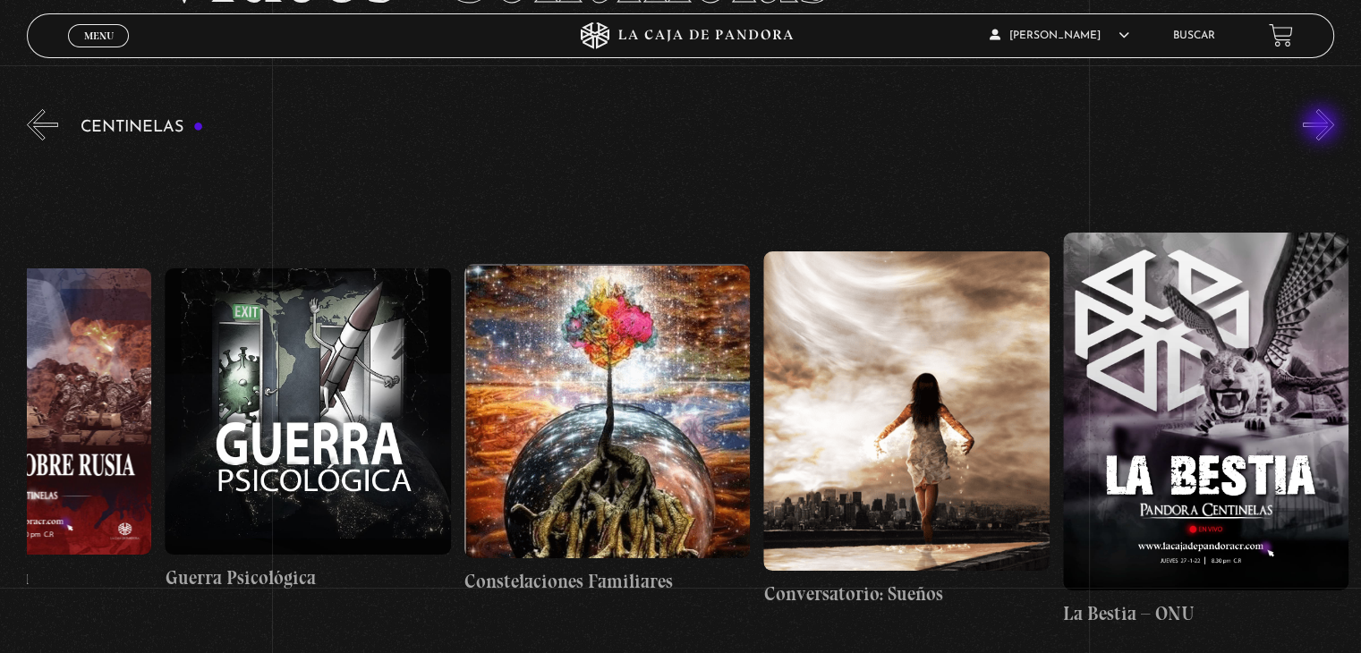
click at [1322, 126] on button "»" at bounding box center [1318, 124] width 31 height 31
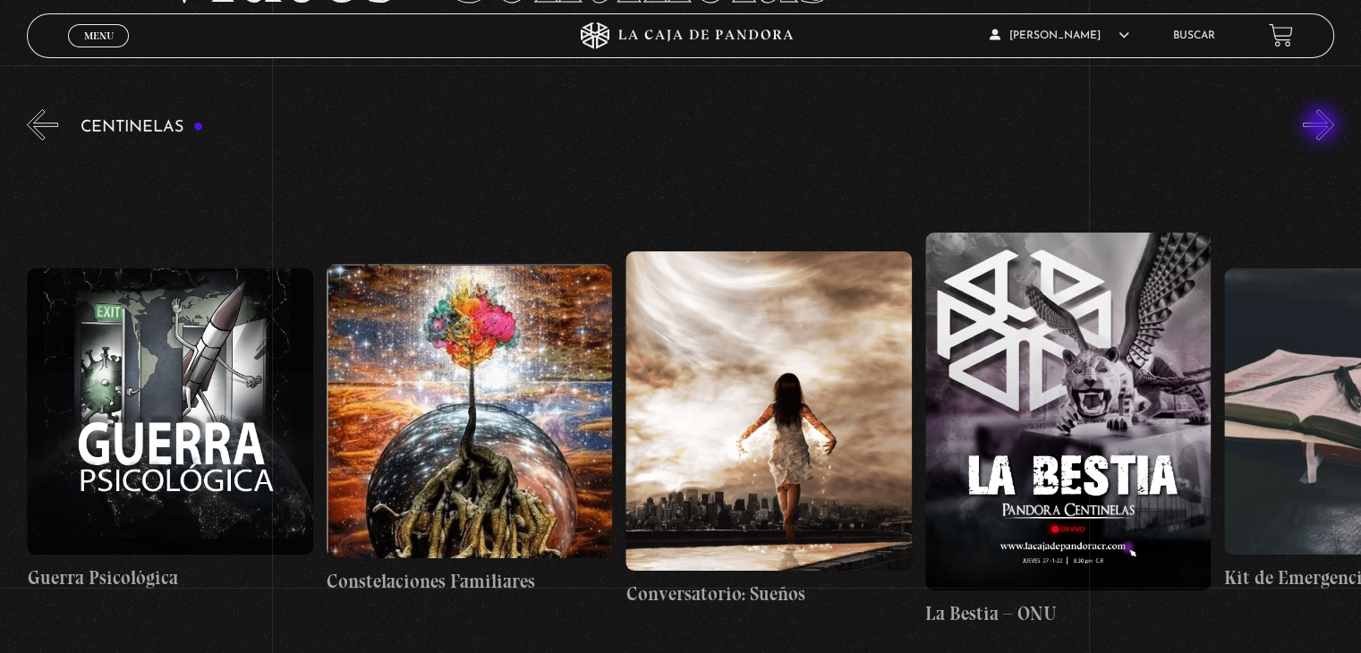
click at [1322, 126] on button "»" at bounding box center [1318, 124] width 31 height 31
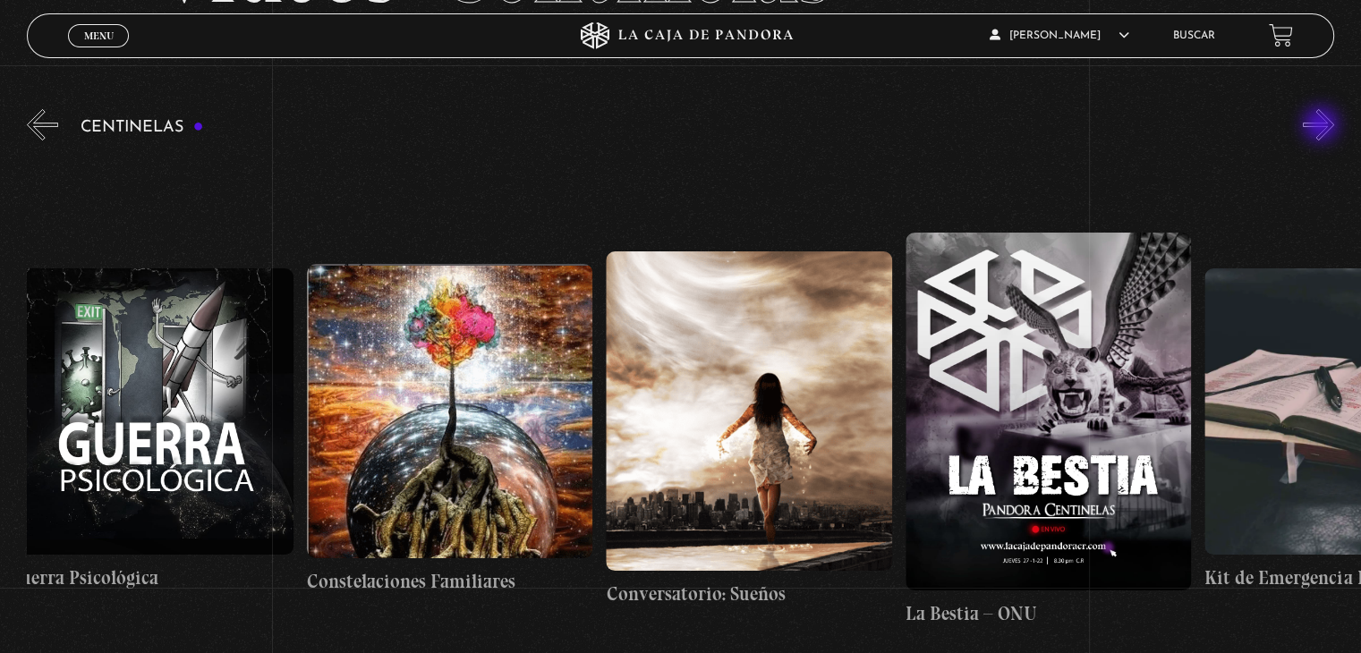
click at [1322, 126] on button "»" at bounding box center [1318, 124] width 31 height 31
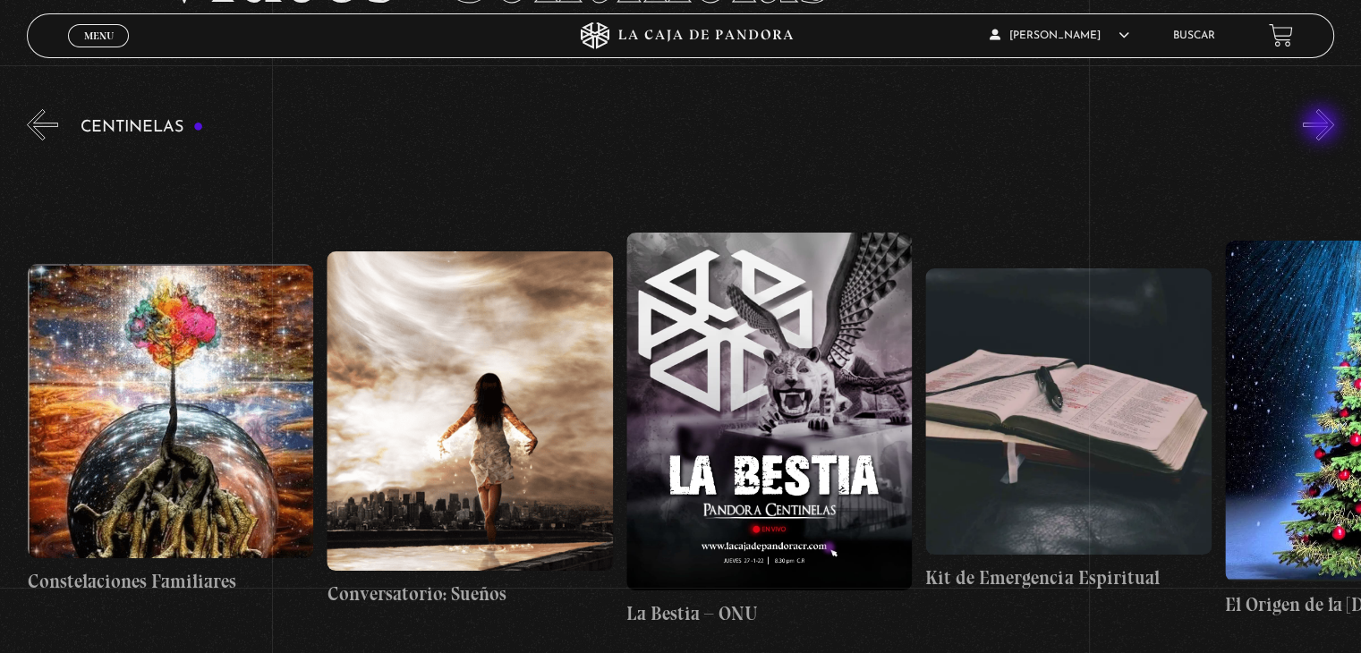
click at [1322, 126] on button "»" at bounding box center [1318, 124] width 31 height 31
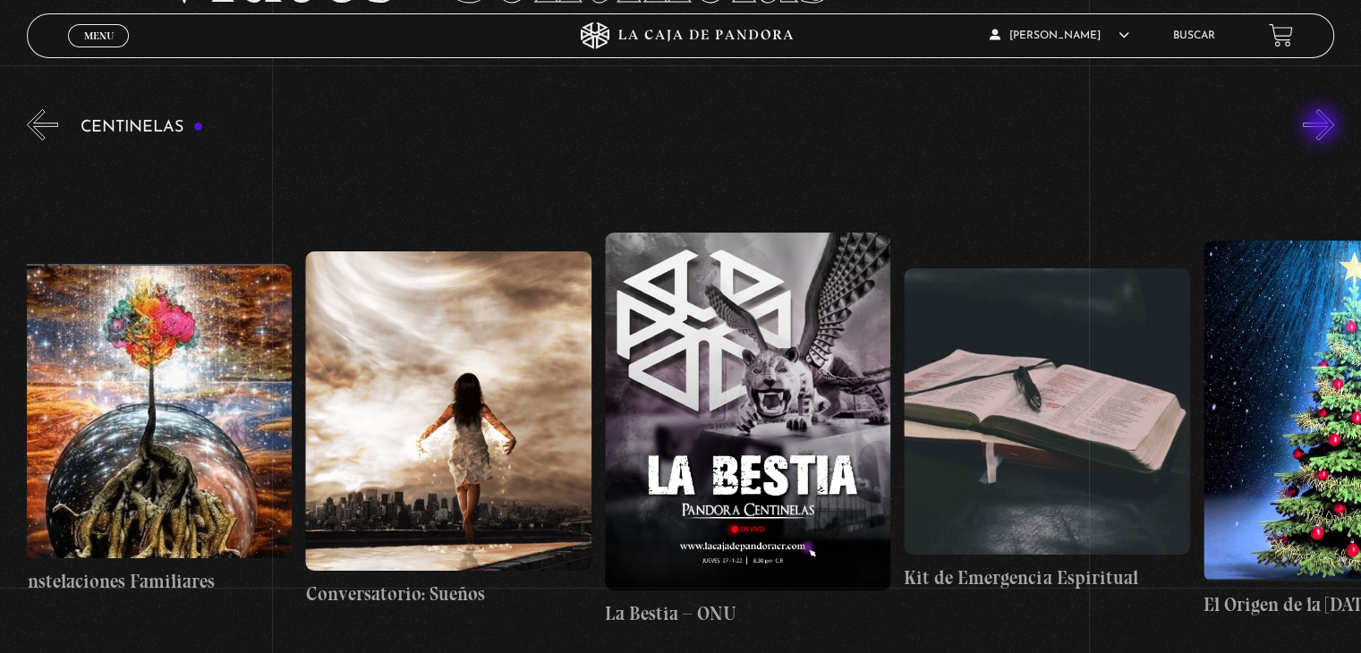
click at [1322, 126] on button "»" at bounding box center [1318, 124] width 31 height 31
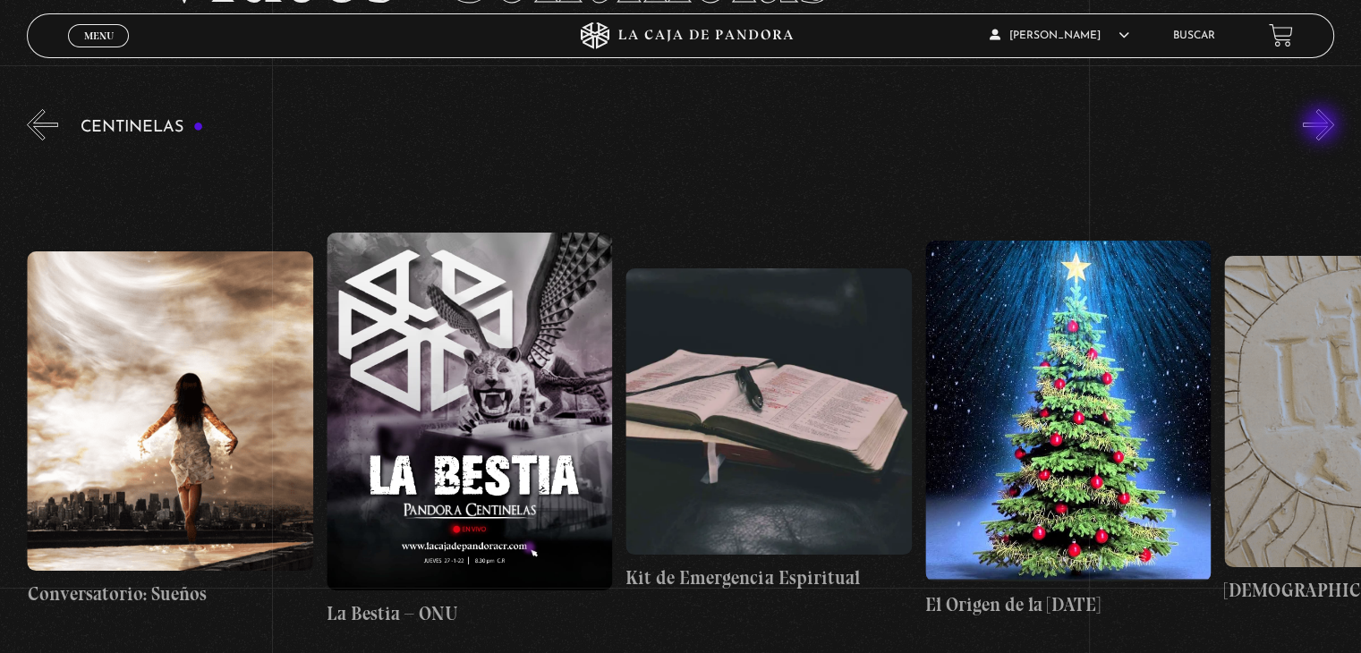
click at [1322, 126] on button "»" at bounding box center [1318, 124] width 31 height 31
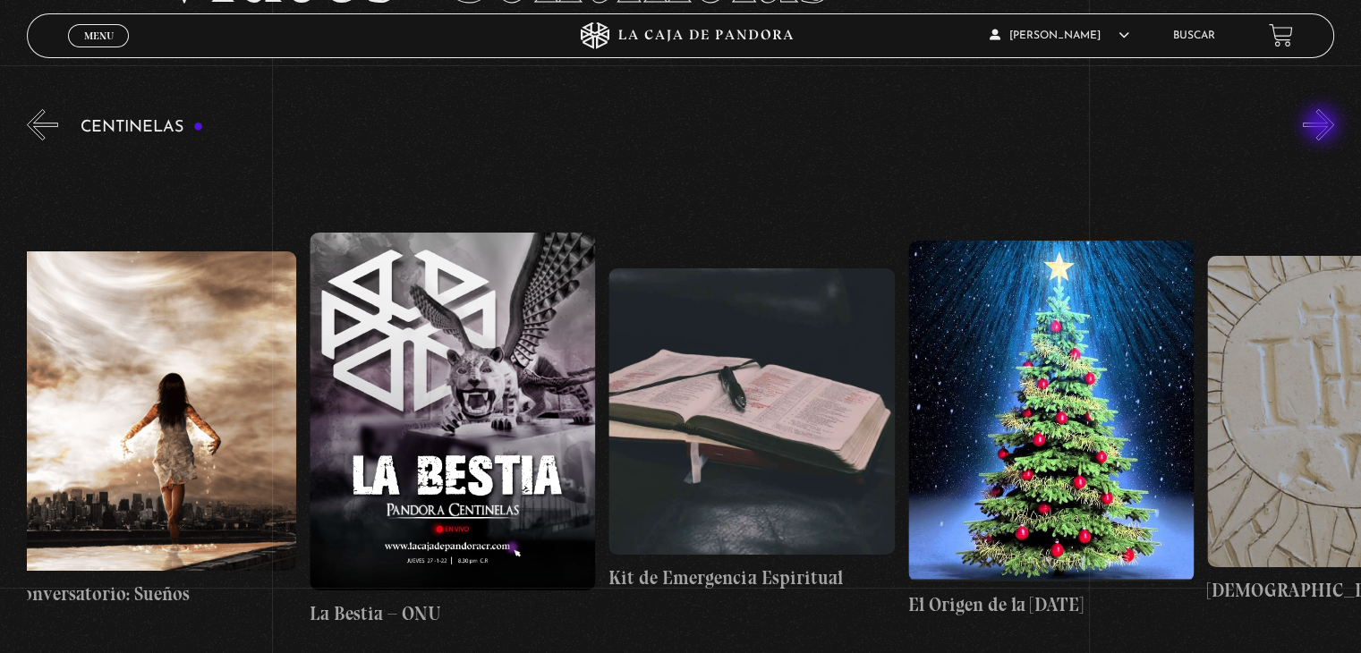
click at [1322, 126] on button "»" at bounding box center [1318, 124] width 31 height 31
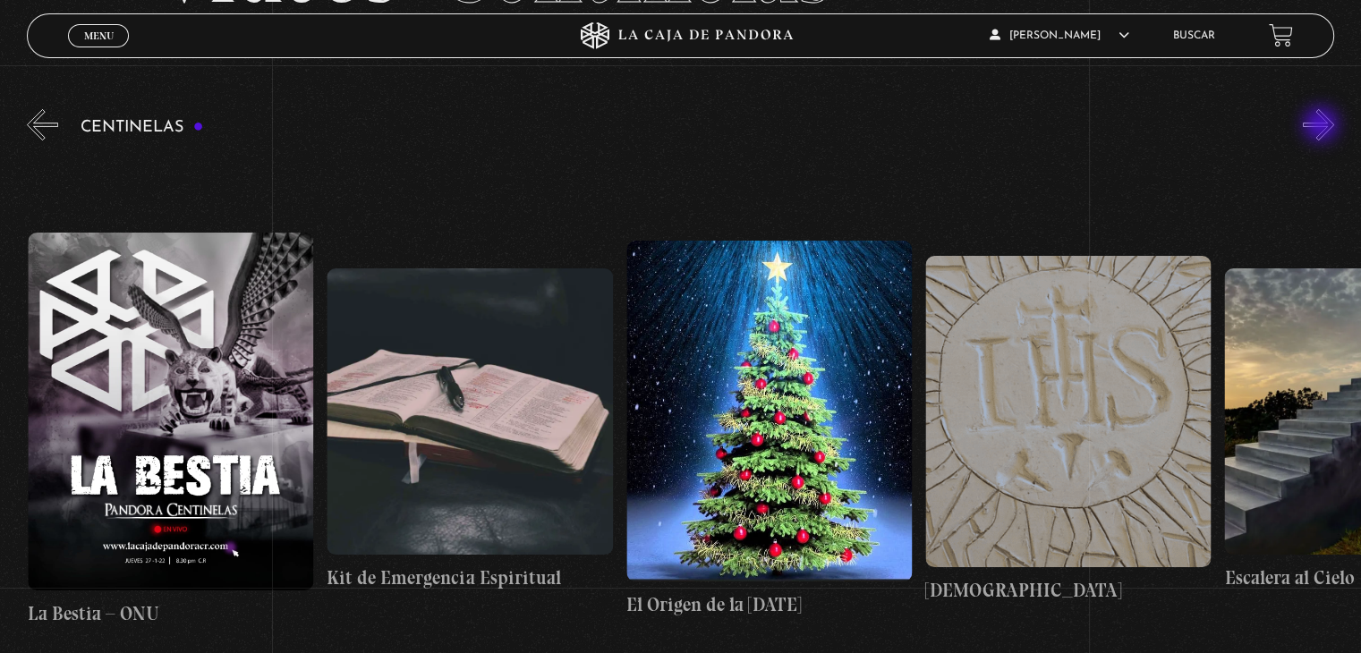
click at [1322, 126] on button "»" at bounding box center [1318, 124] width 31 height 31
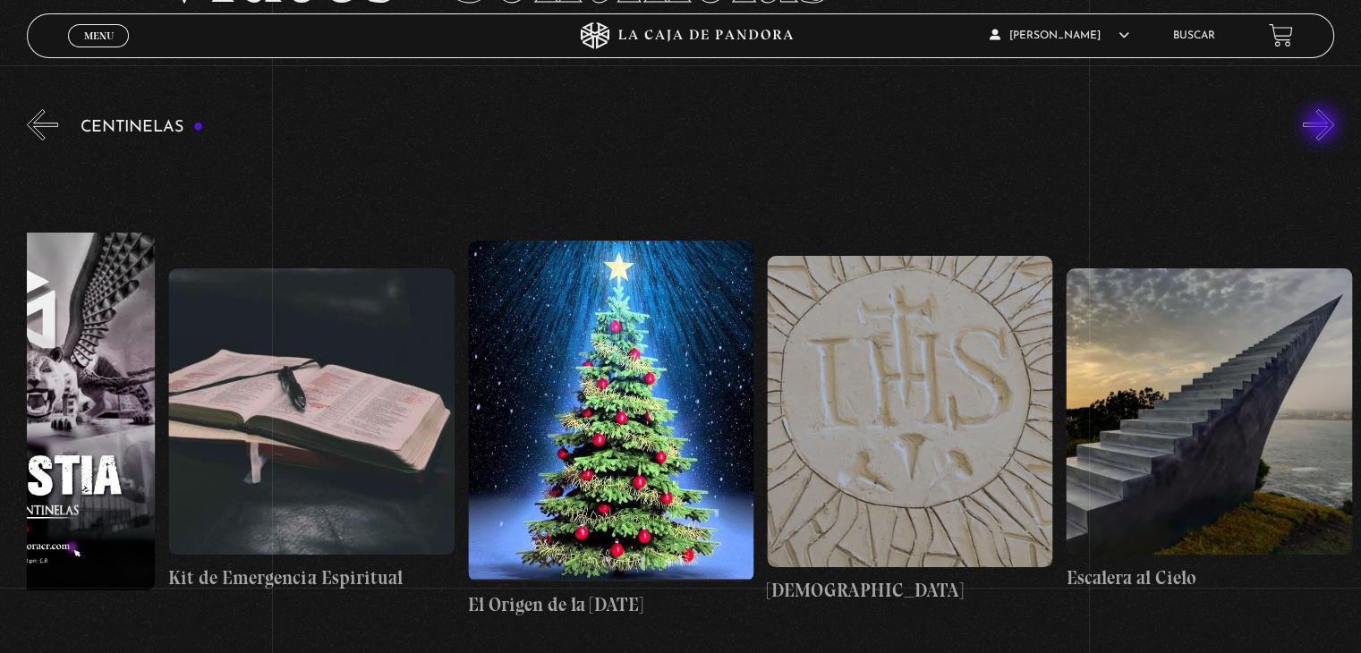
click at [1322, 126] on button "»" at bounding box center [1318, 124] width 31 height 31
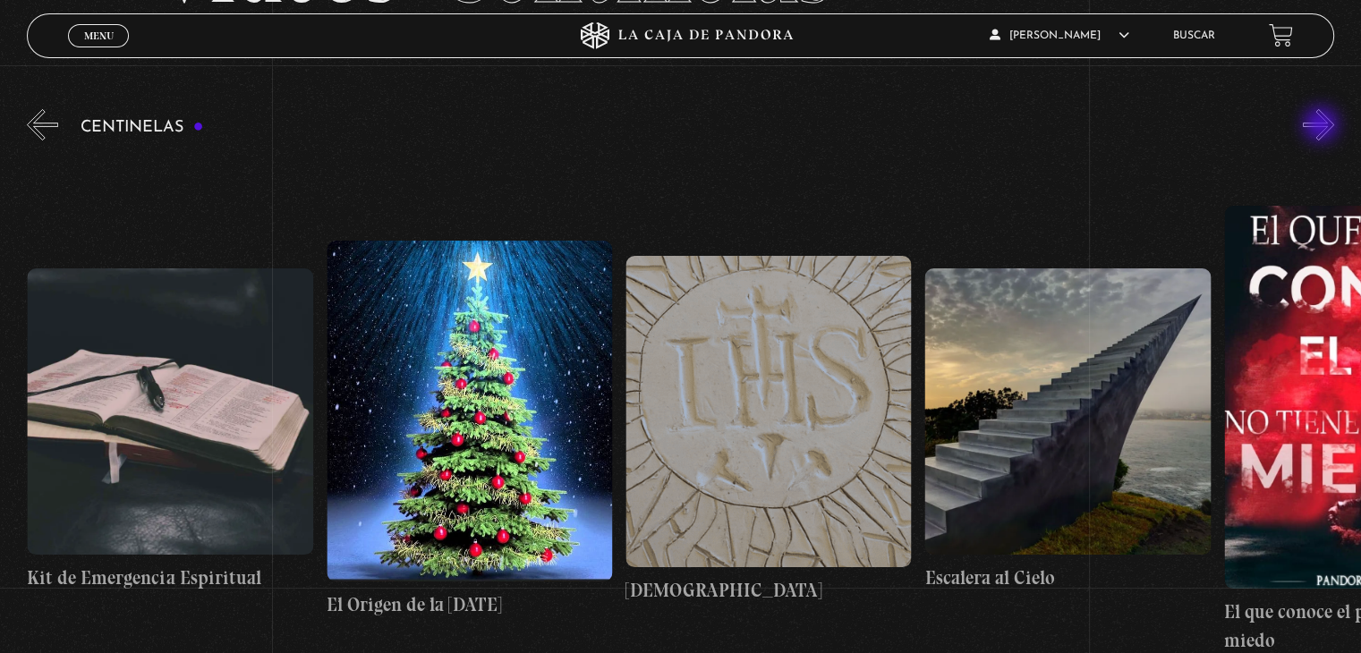
click at [1322, 126] on button "»" at bounding box center [1318, 124] width 31 height 31
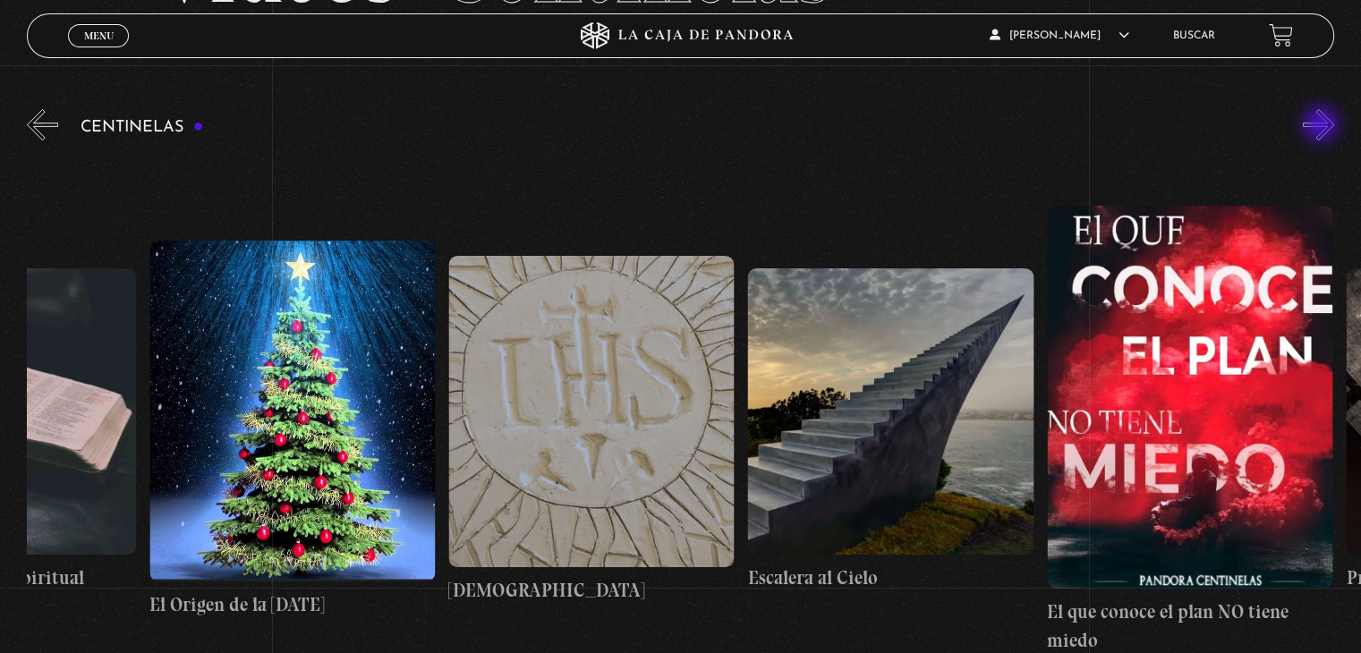
click at [1322, 126] on button "»" at bounding box center [1318, 124] width 31 height 31
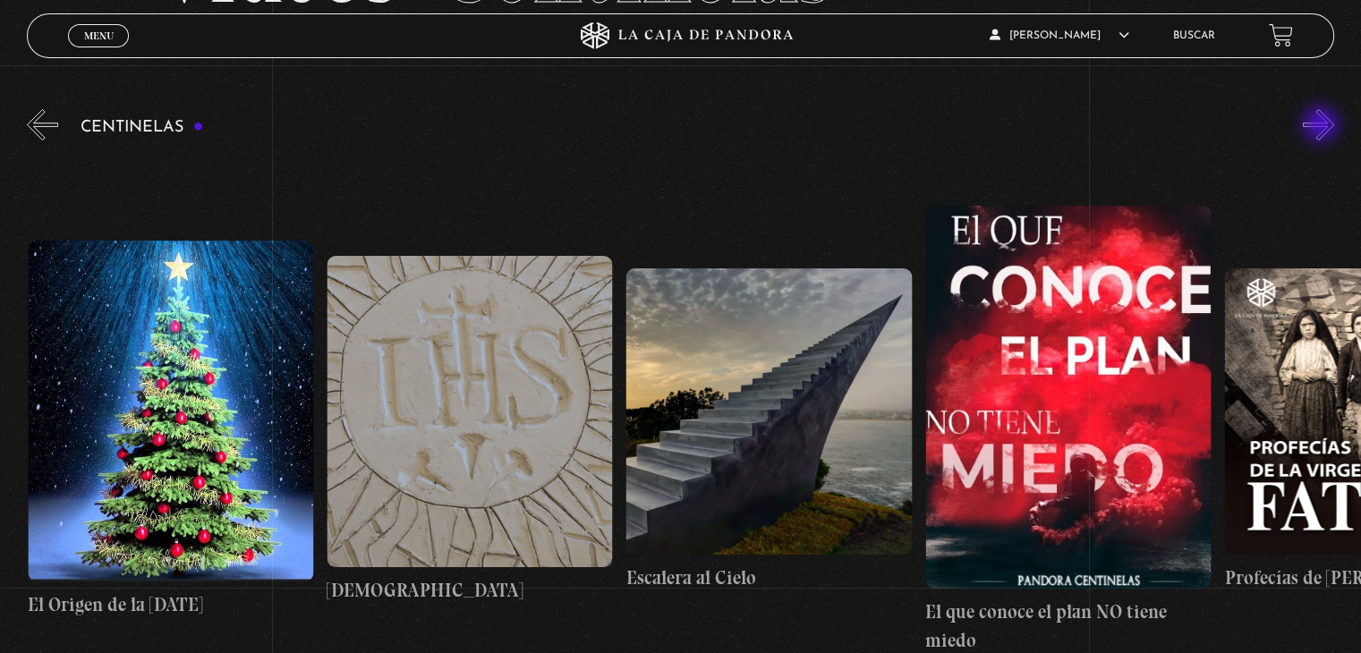
click at [1322, 126] on button "»" at bounding box center [1318, 124] width 31 height 31
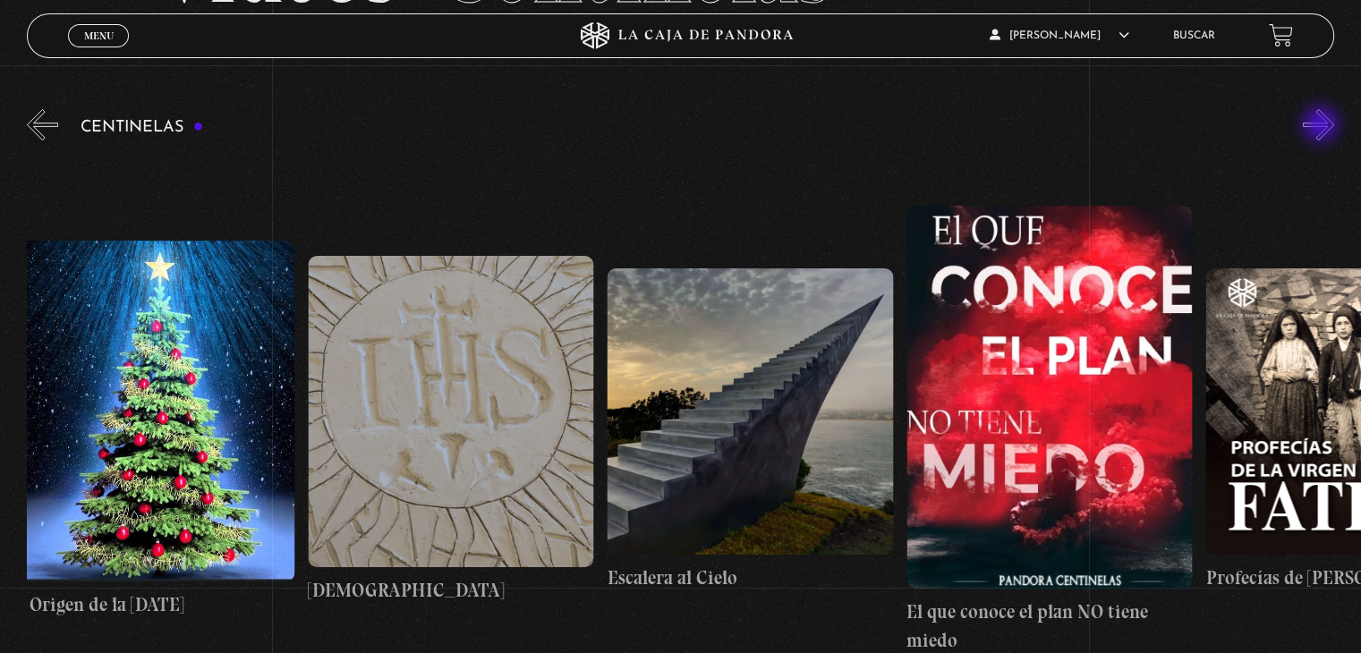
click at [1322, 126] on button "»" at bounding box center [1318, 124] width 31 height 31
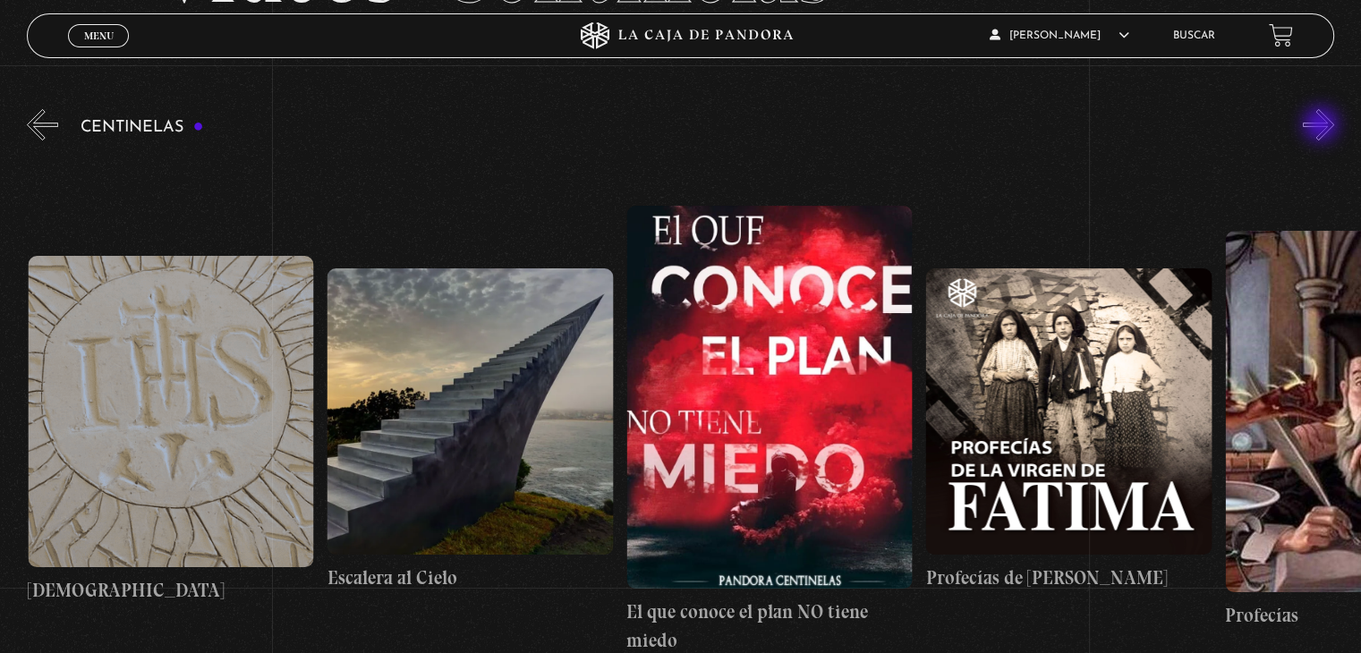
click at [1322, 126] on button "»" at bounding box center [1318, 124] width 31 height 31
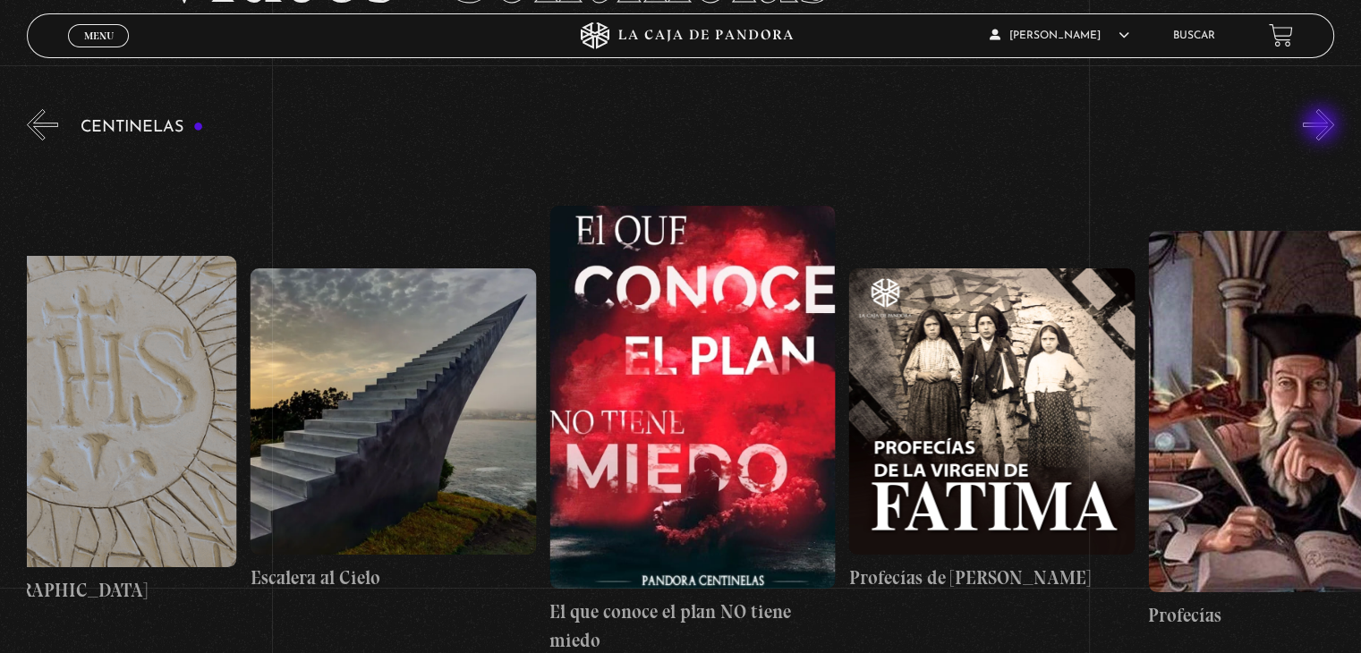
click at [1322, 126] on button "»" at bounding box center [1318, 124] width 31 height 31
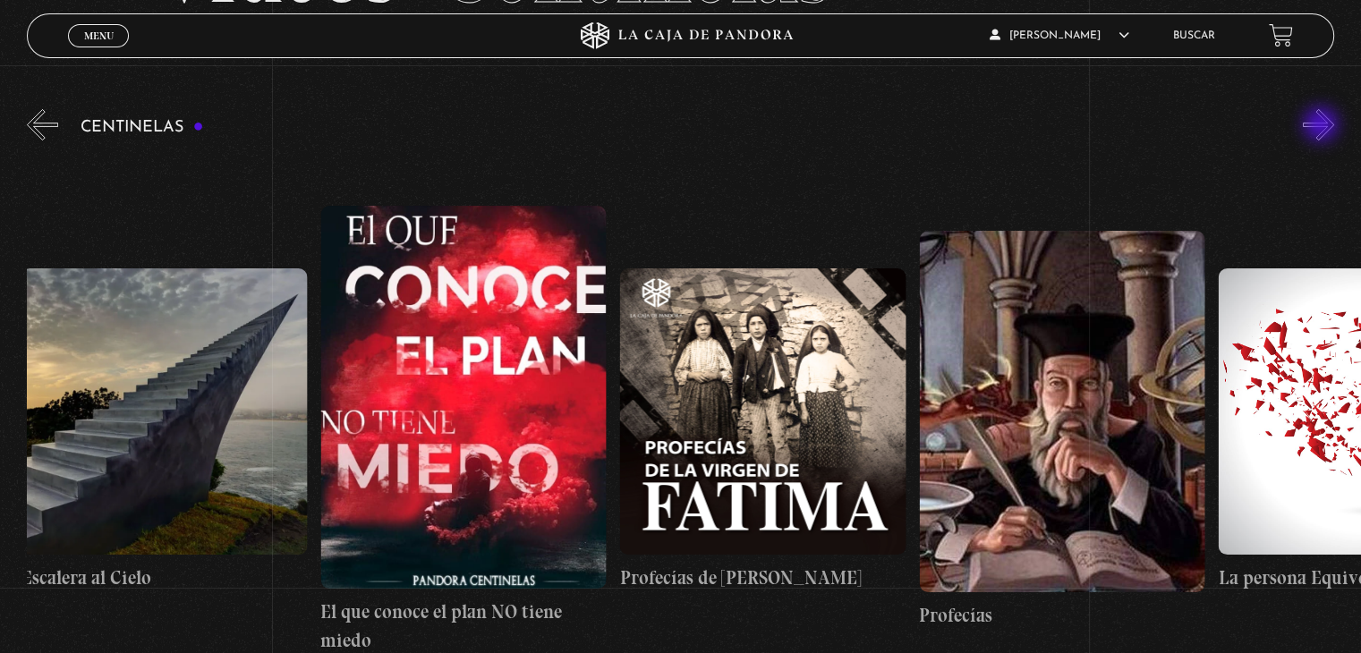
click at [1322, 126] on button "»" at bounding box center [1318, 124] width 31 height 31
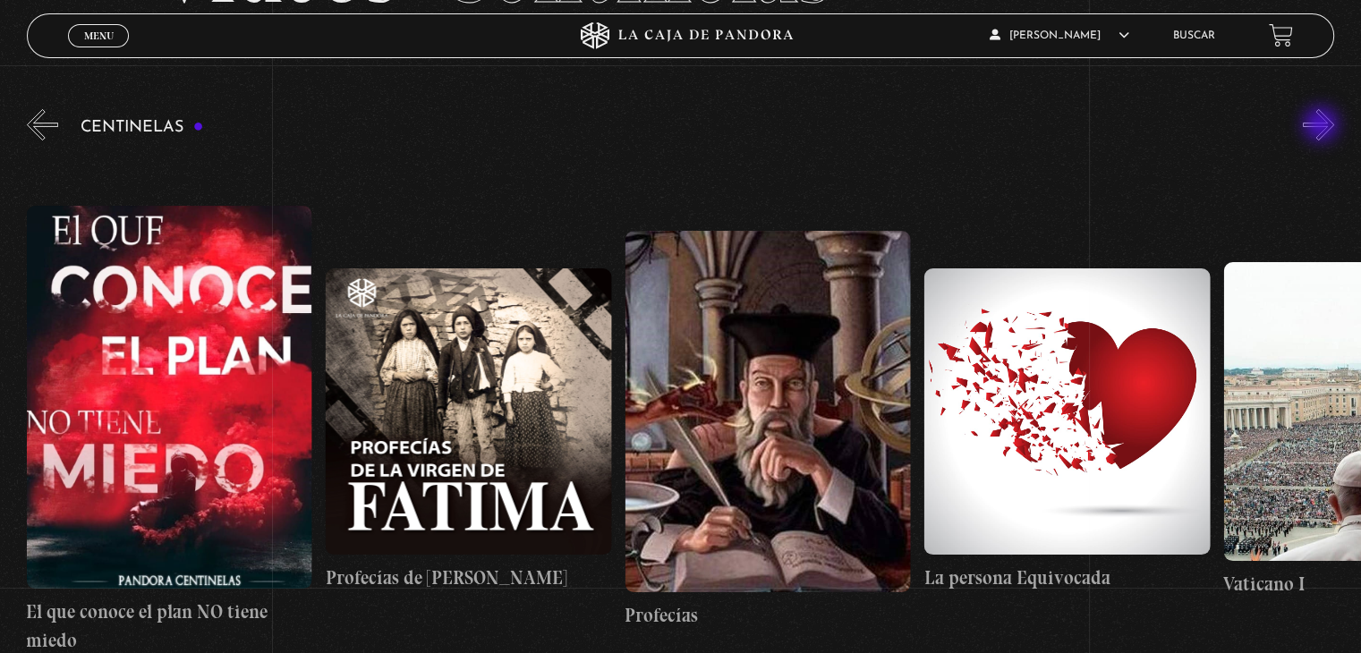
click at [1322, 126] on button "»" at bounding box center [1318, 124] width 31 height 31
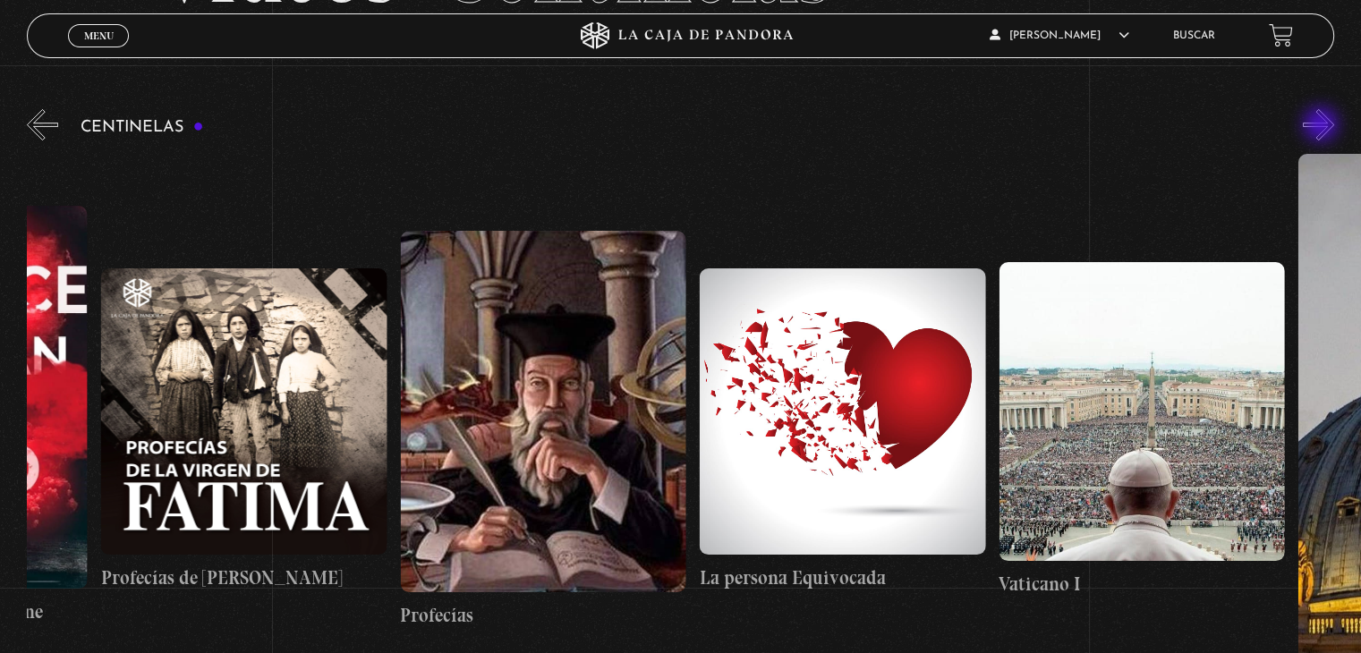
click at [1322, 126] on button "»" at bounding box center [1318, 124] width 31 height 31
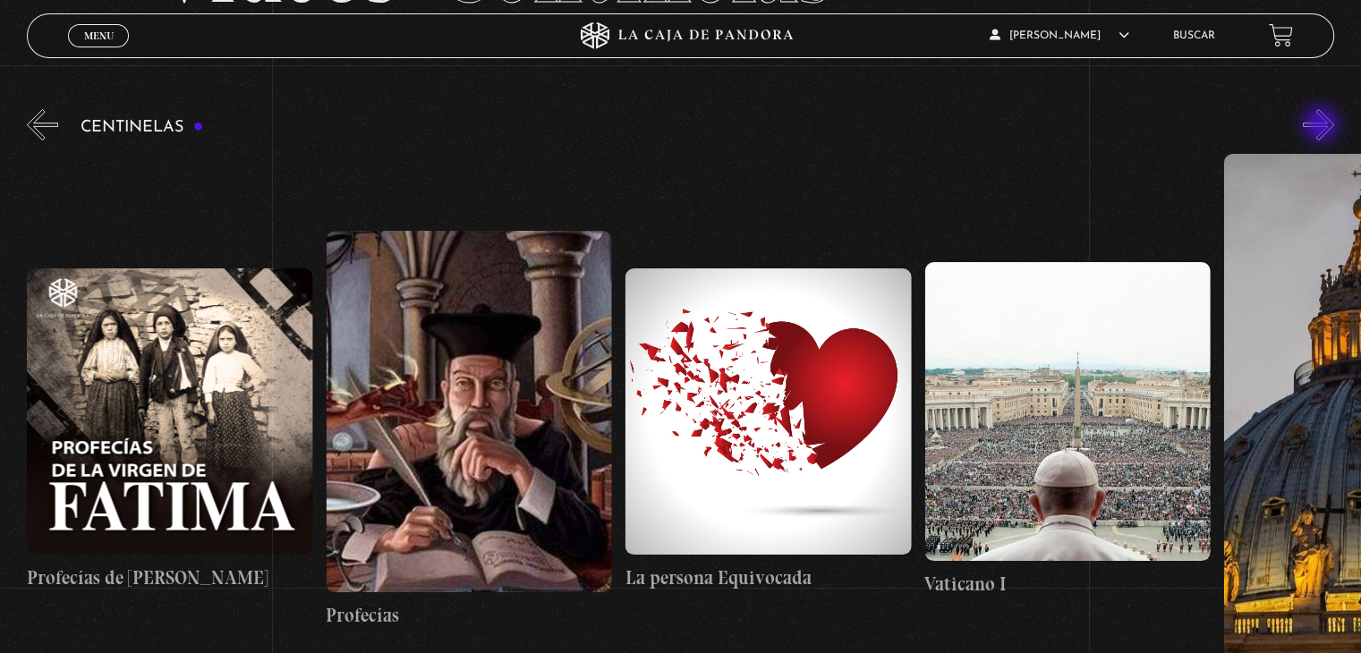
click at [1322, 126] on button "»" at bounding box center [1318, 124] width 31 height 31
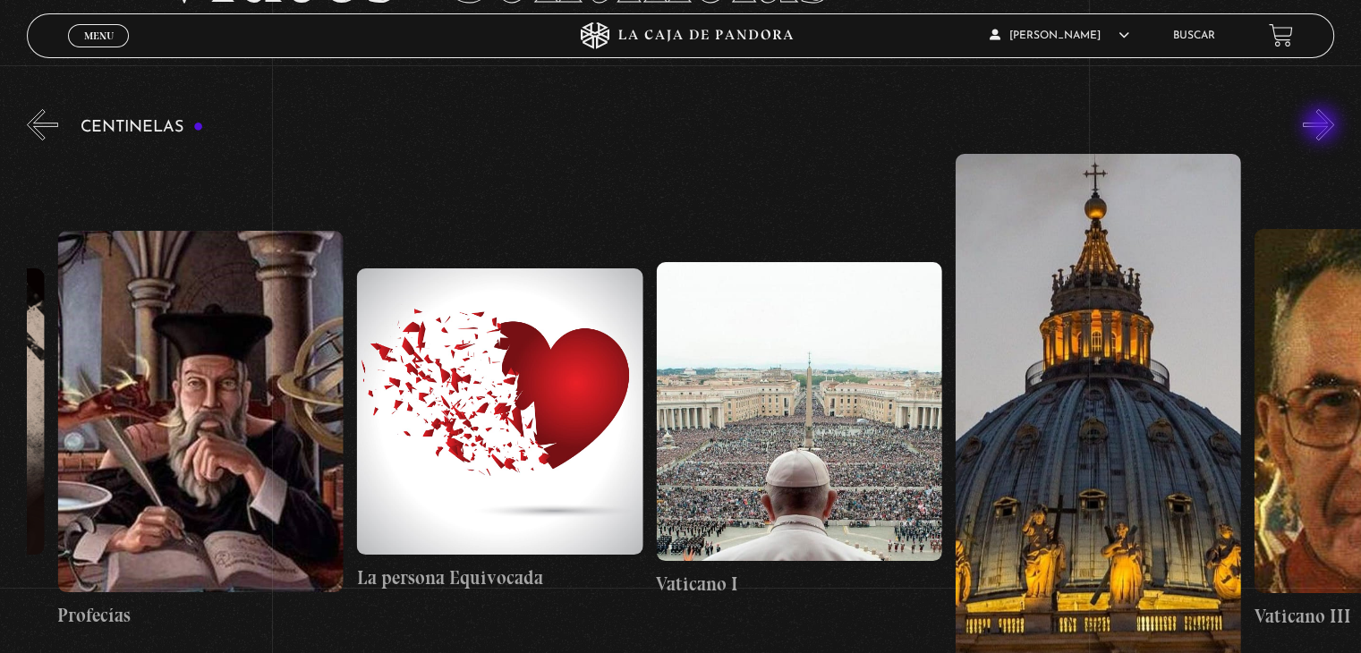
click at [1322, 126] on button "»" at bounding box center [1318, 124] width 31 height 31
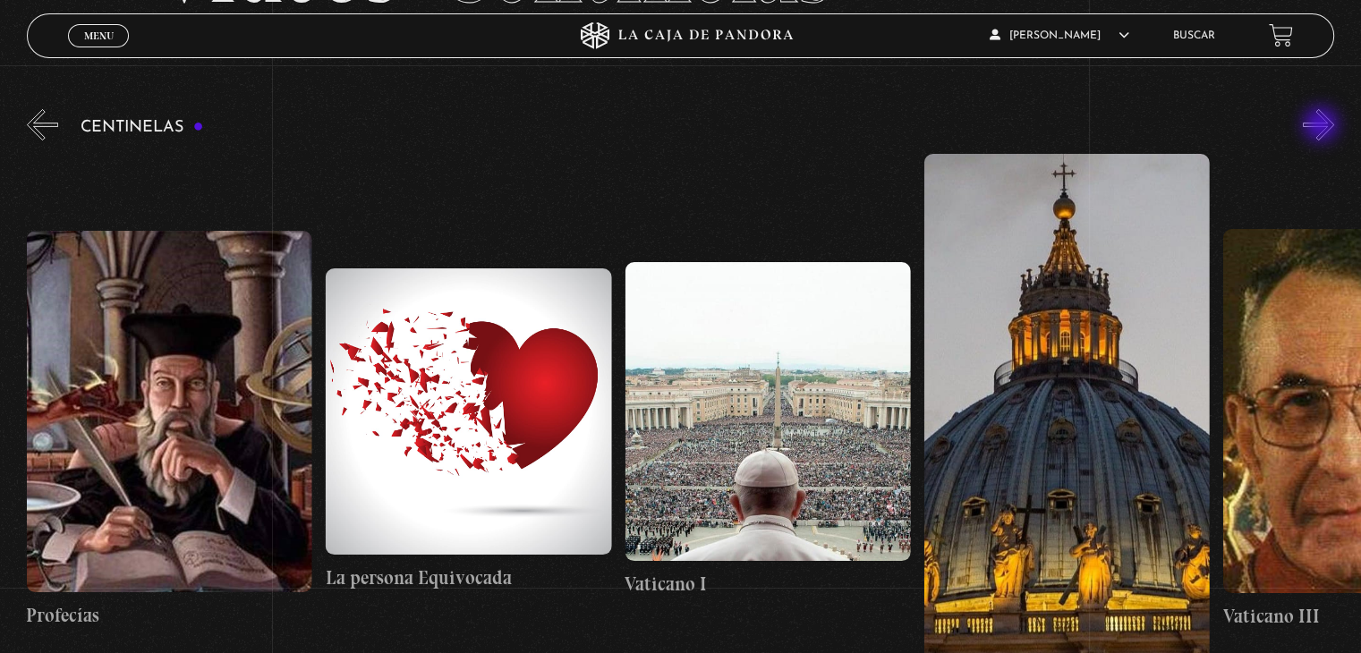
click at [1322, 126] on button "»" at bounding box center [1318, 124] width 31 height 31
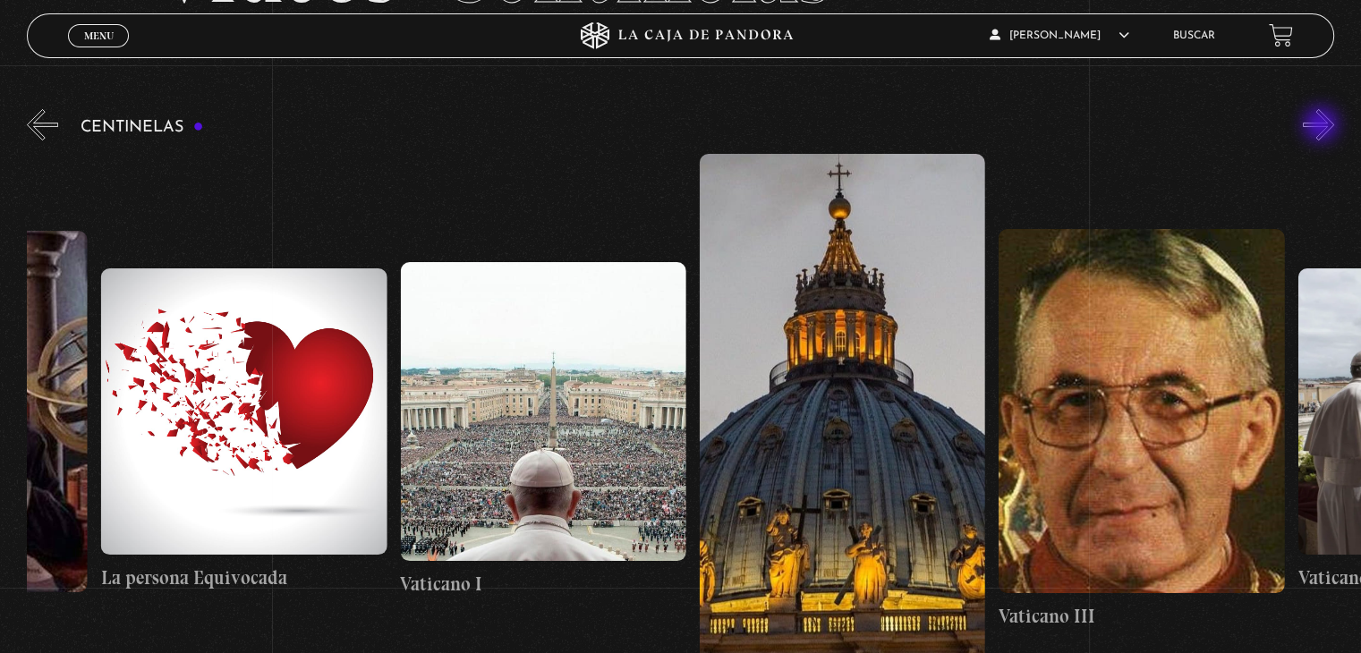
click at [1322, 126] on button "»" at bounding box center [1318, 124] width 31 height 31
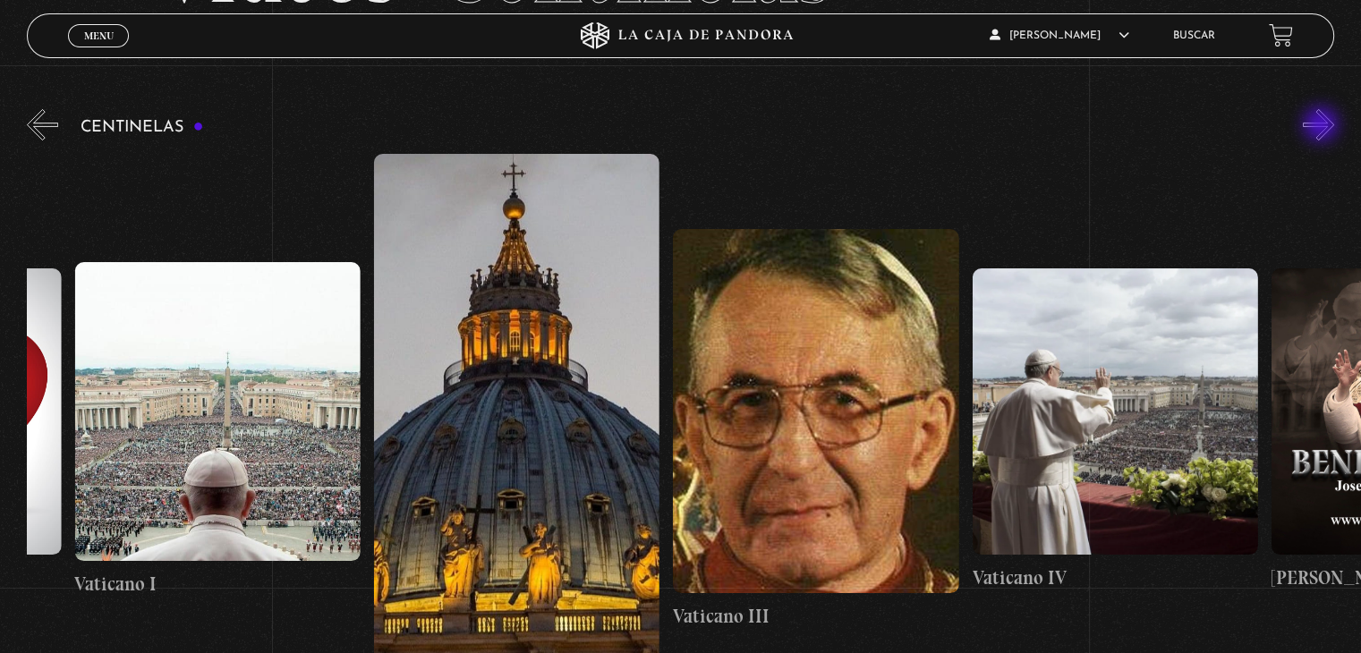
click at [1322, 126] on button "»" at bounding box center [1318, 124] width 31 height 31
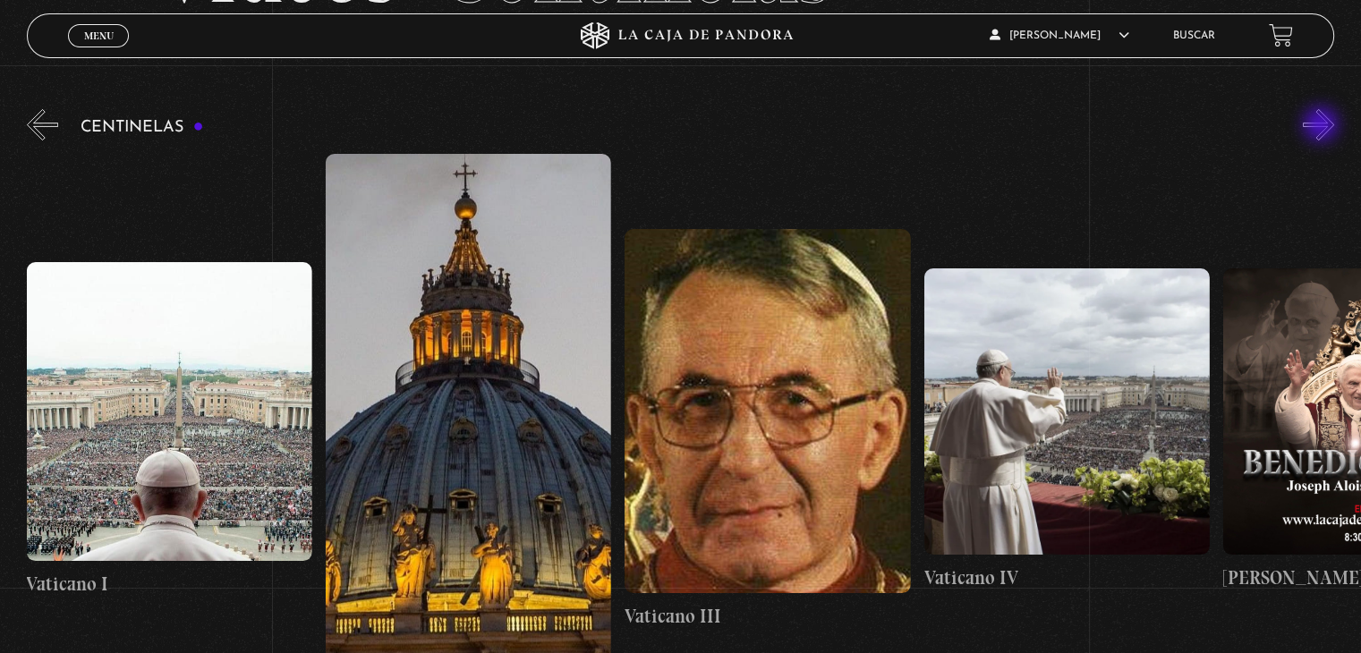
click at [1322, 126] on button "»" at bounding box center [1318, 124] width 31 height 31
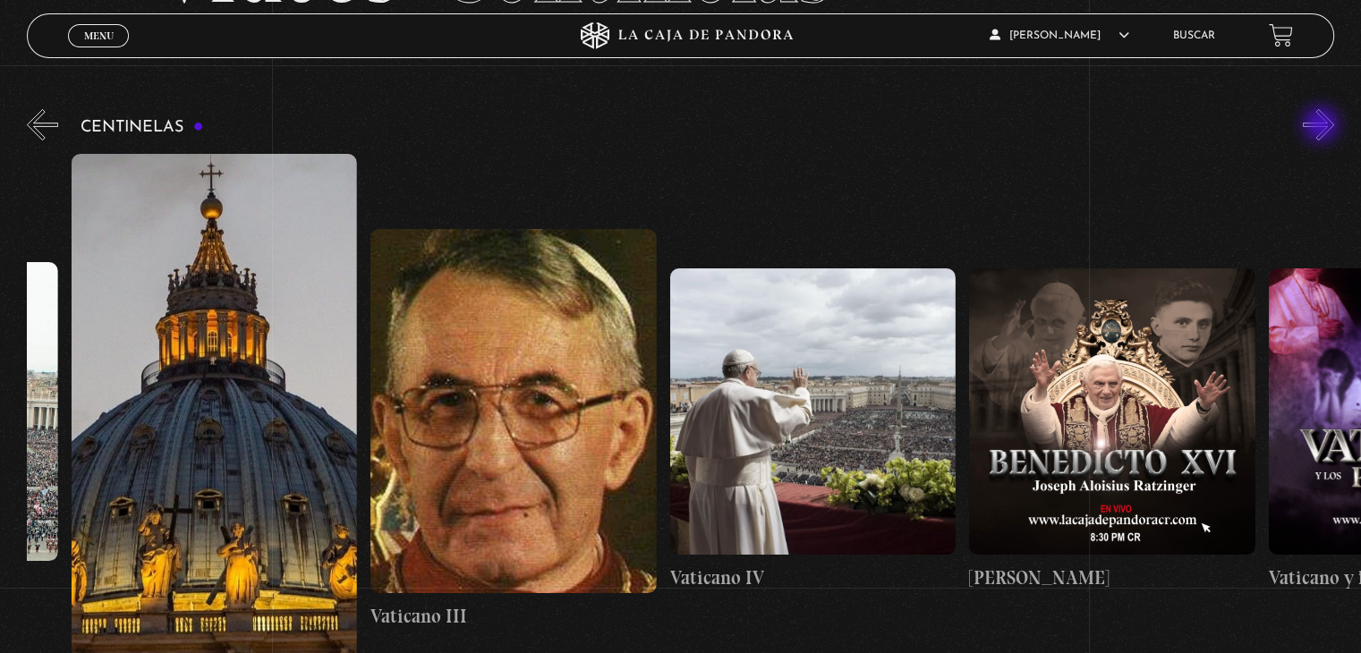
click at [1322, 126] on button "»" at bounding box center [1318, 124] width 31 height 31
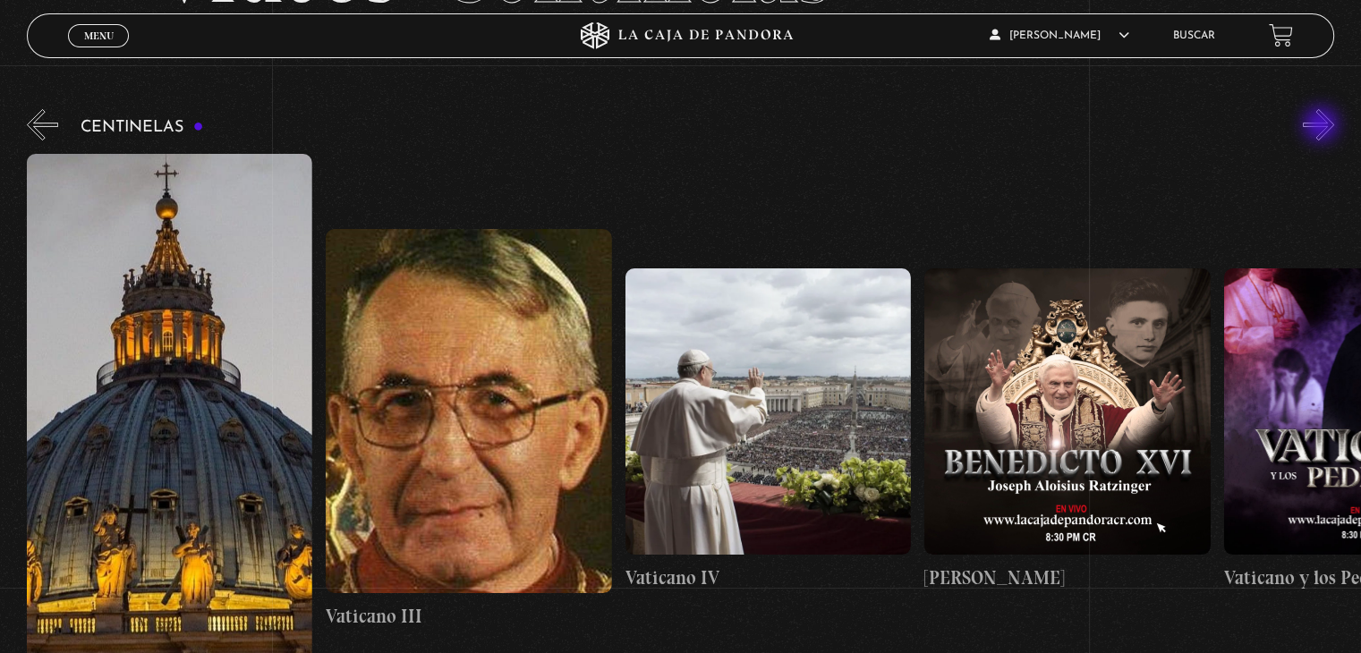
click at [1322, 126] on button "»" at bounding box center [1318, 124] width 31 height 31
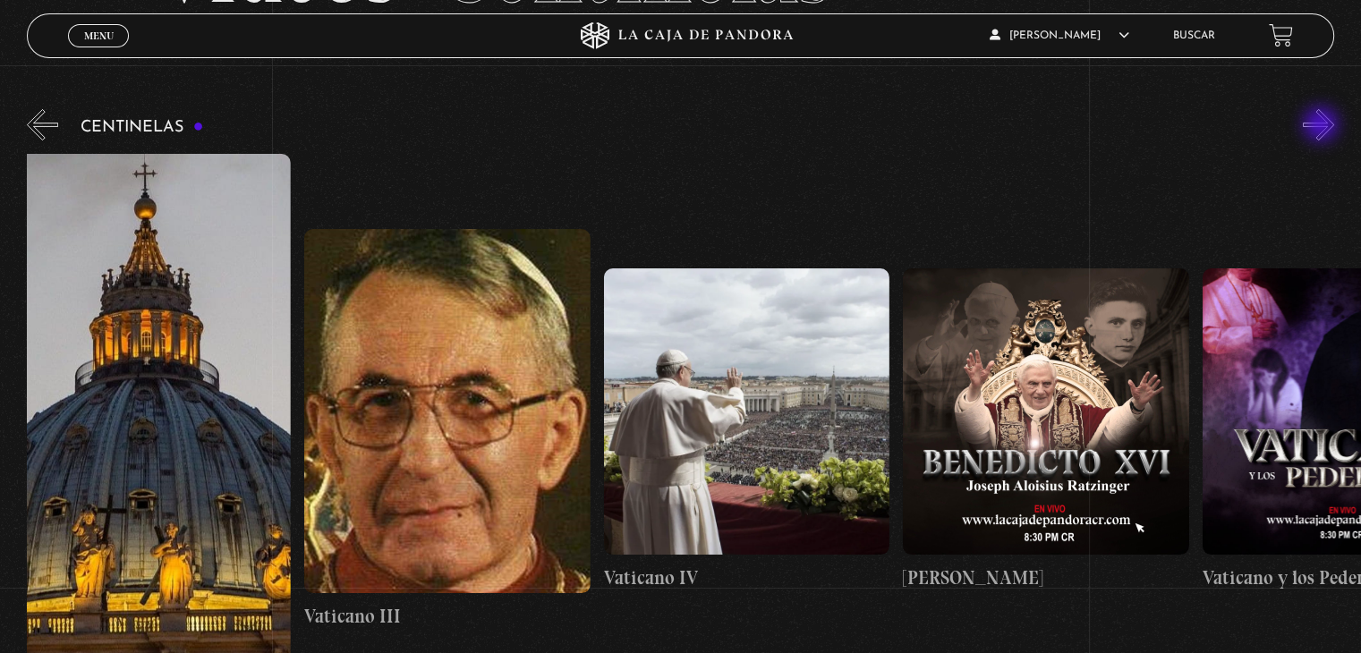
click at [1322, 126] on button "»" at bounding box center [1318, 124] width 31 height 31
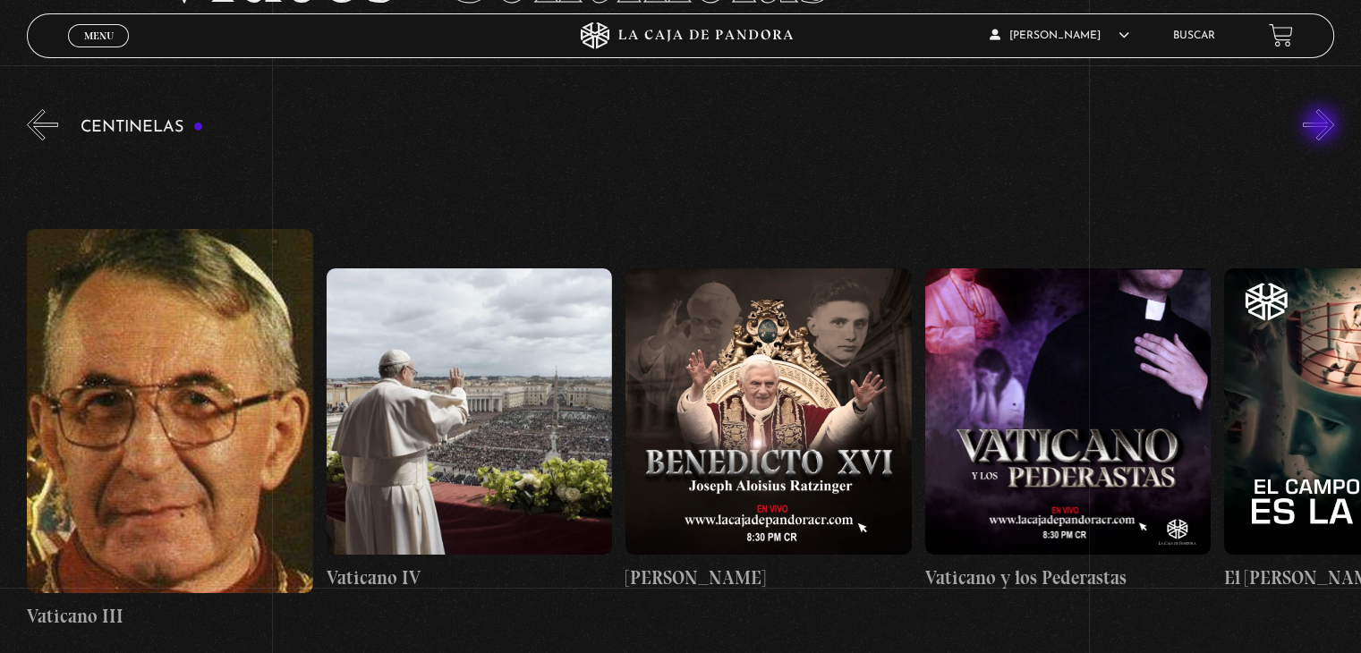
click at [1322, 126] on button "»" at bounding box center [1318, 124] width 31 height 31
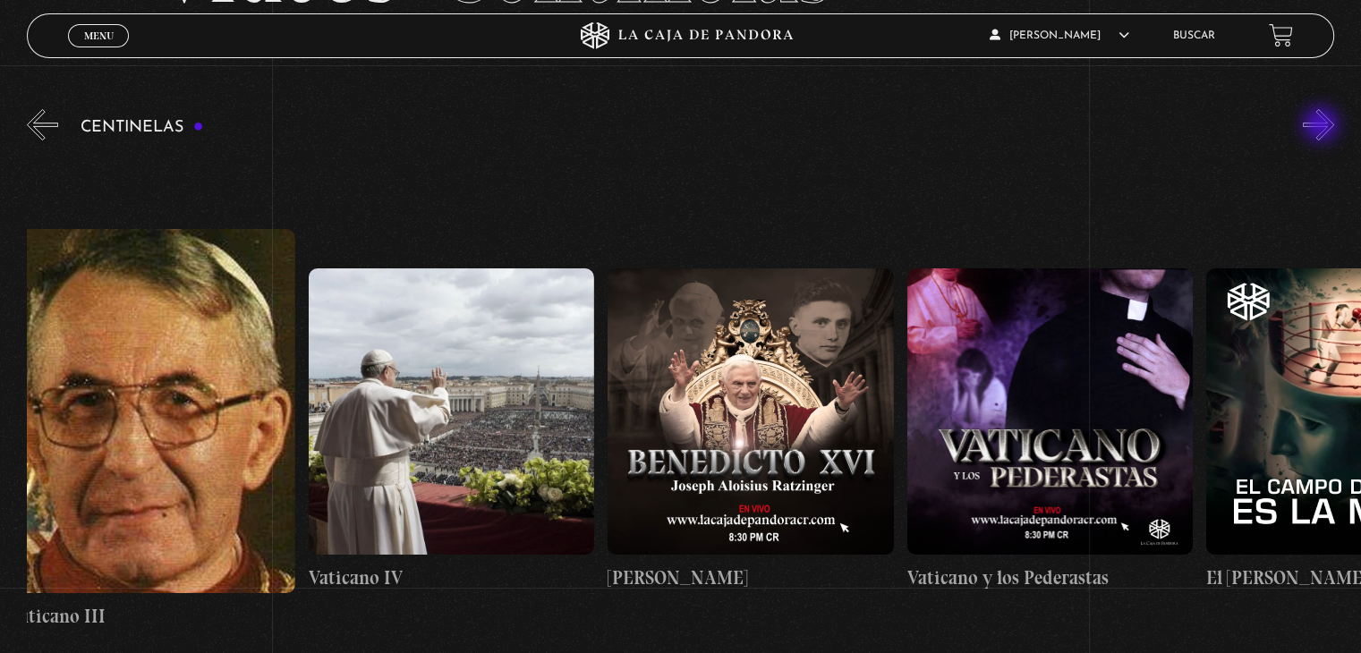
click at [1322, 126] on button "»" at bounding box center [1318, 124] width 31 height 31
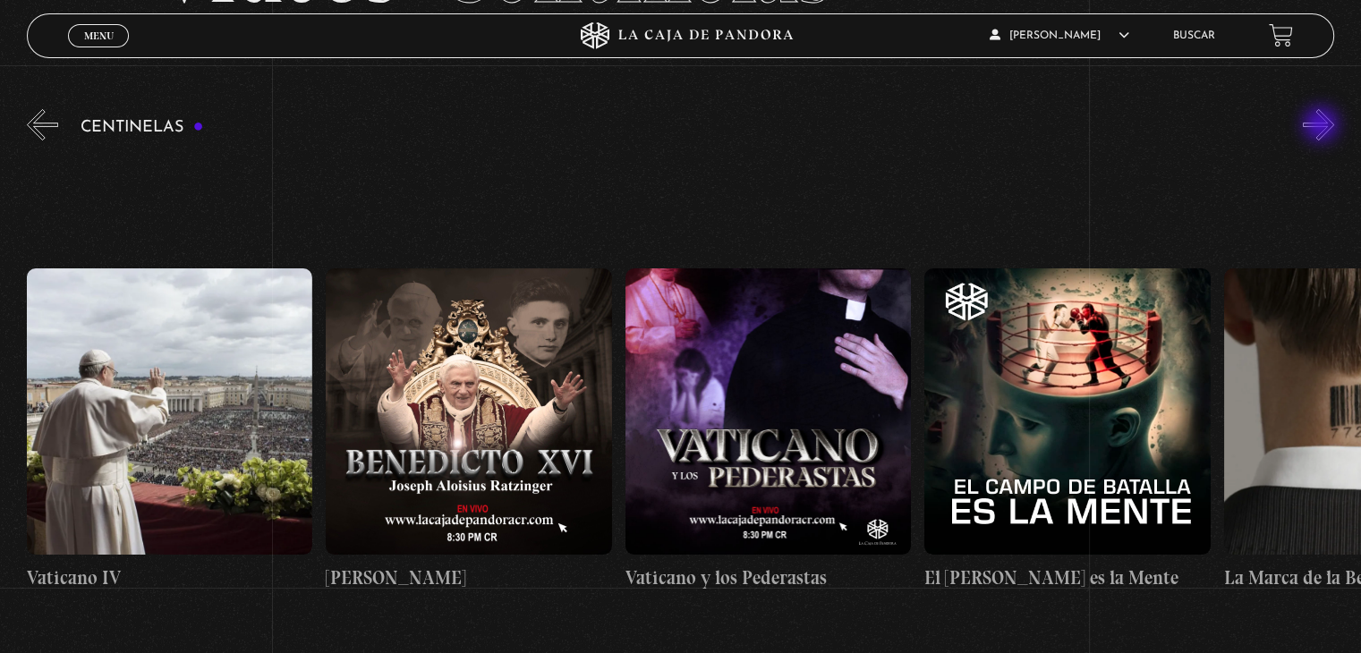
click at [1322, 126] on button "»" at bounding box center [1318, 124] width 31 height 31
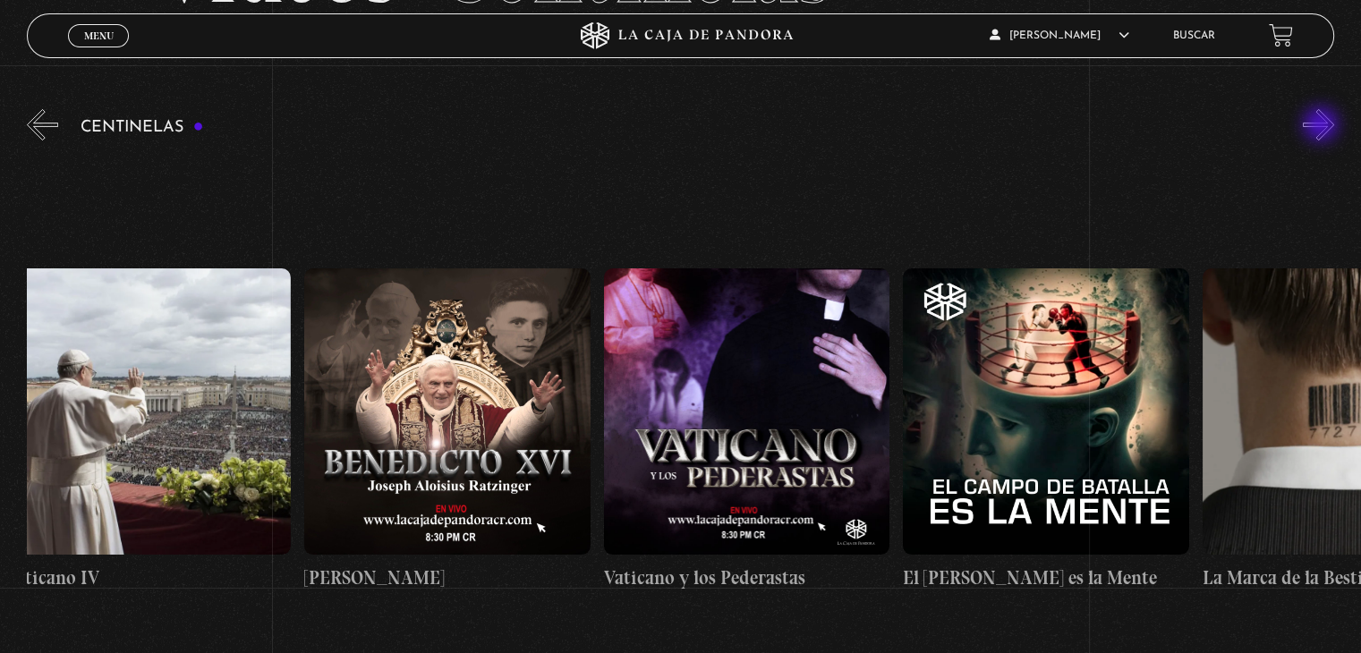
click at [1322, 126] on button "»" at bounding box center [1318, 124] width 31 height 31
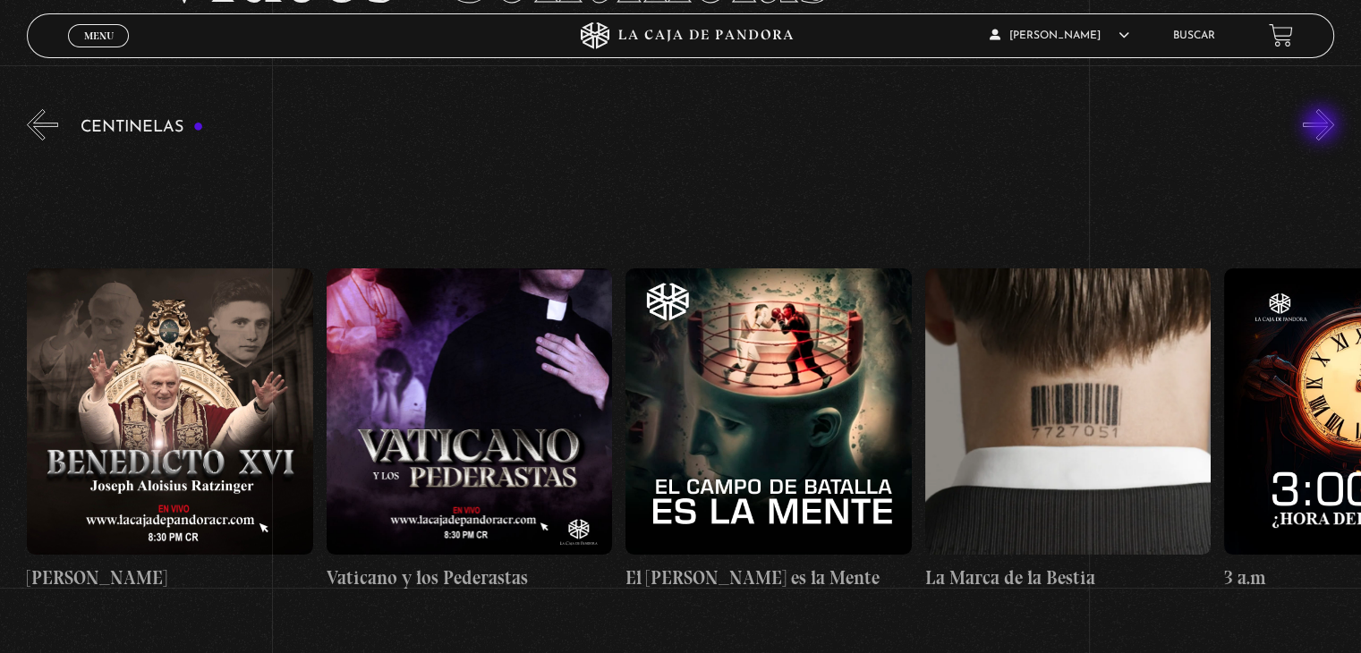
click at [1322, 126] on button "»" at bounding box center [1318, 124] width 31 height 31
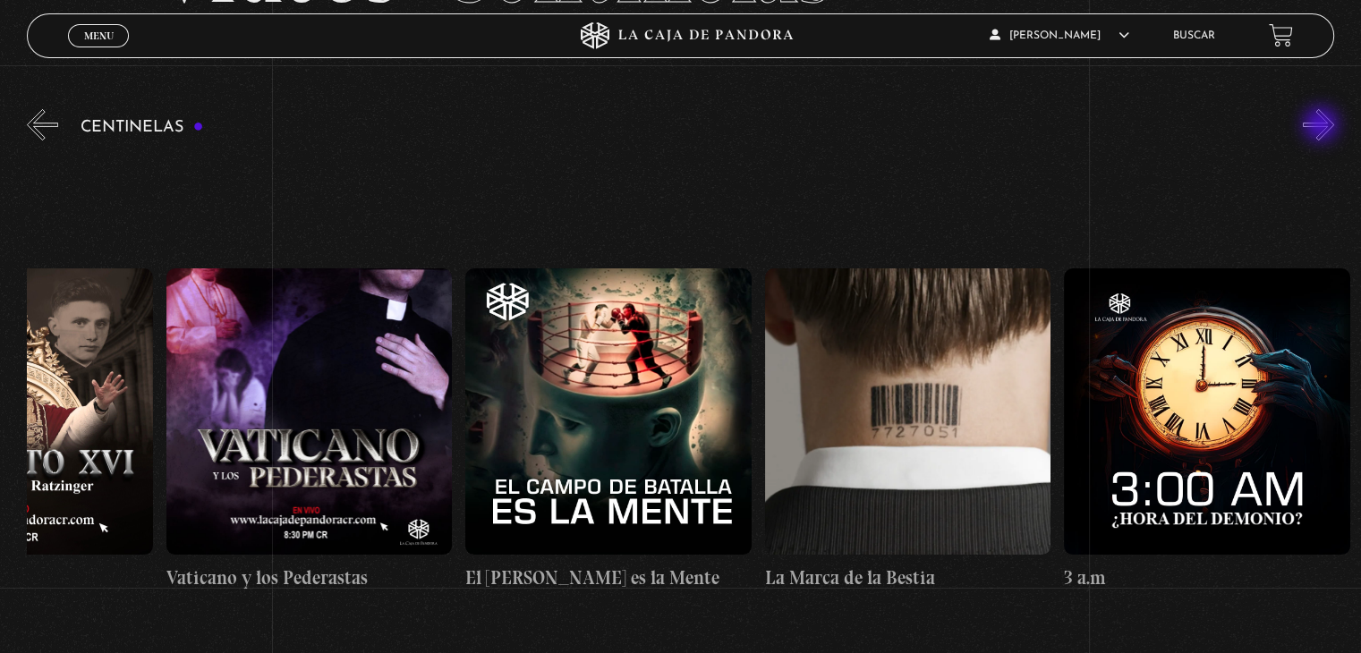
click at [1322, 126] on button "»" at bounding box center [1318, 124] width 31 height 31
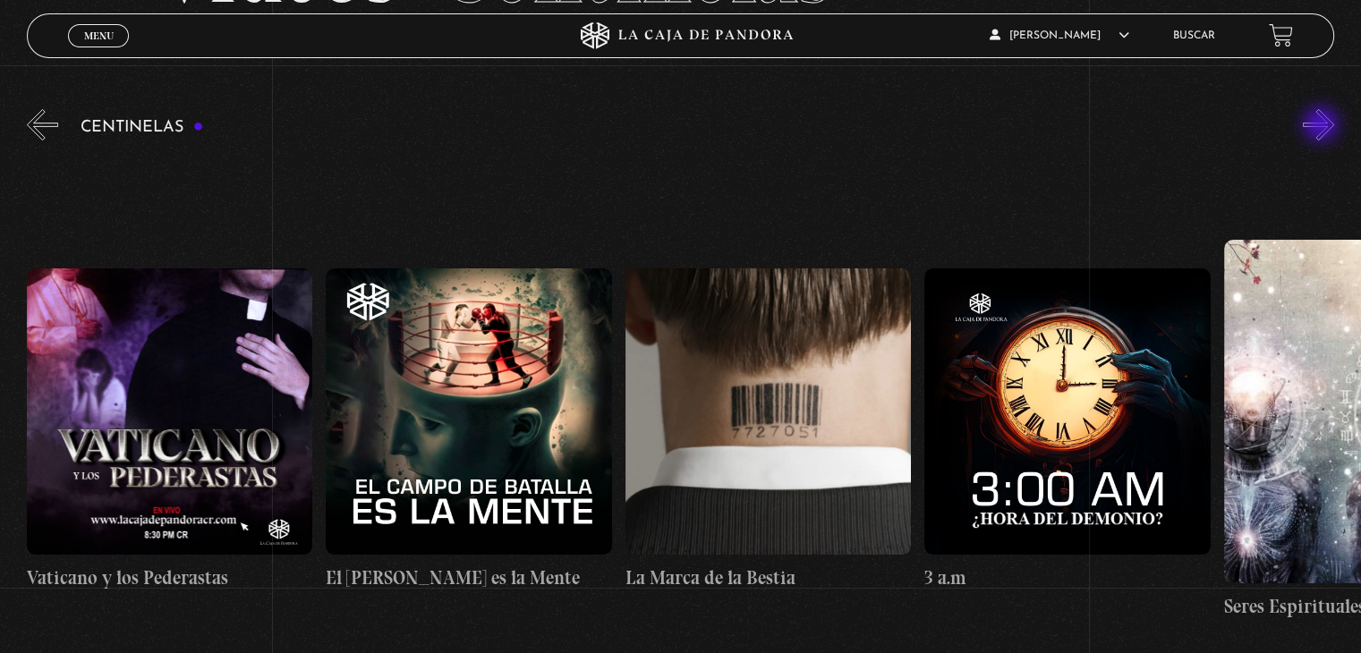
click at [1322, 126] on button "»" at bounding box center [1318, 124] width 31 height 31
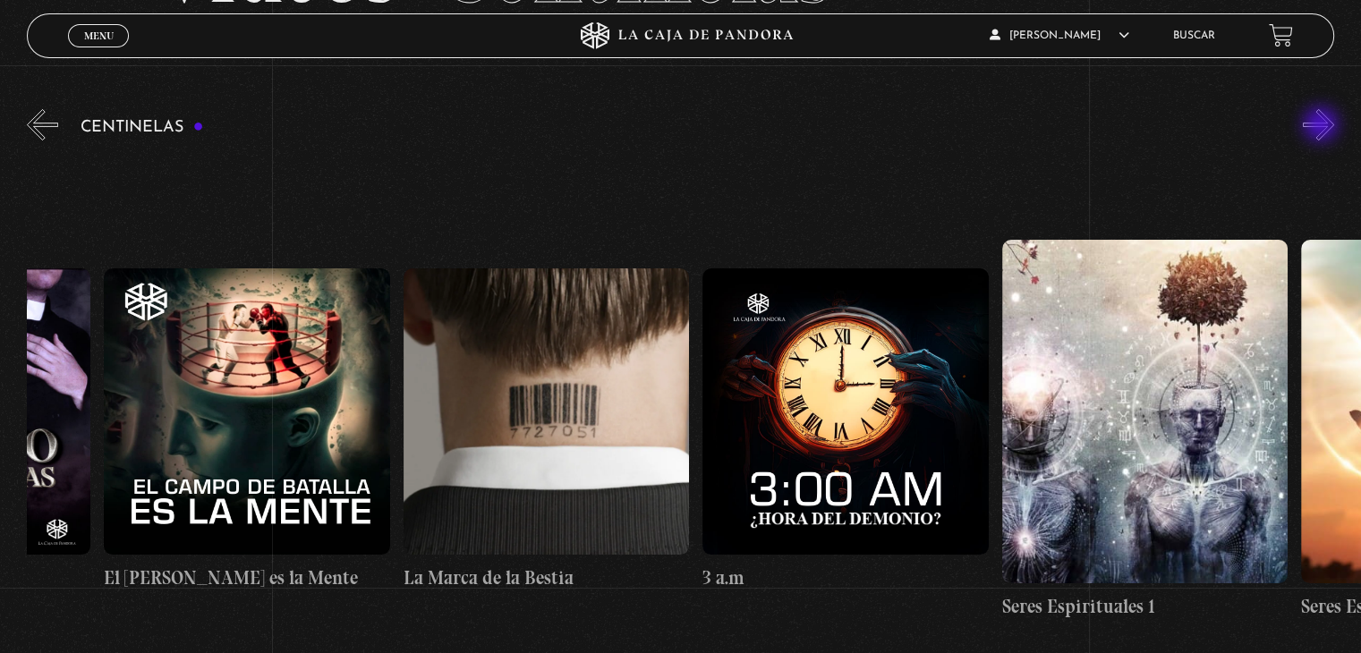
click at [1322, 126] on button "»" at bounding box center [1318, 124] width 31 height 31
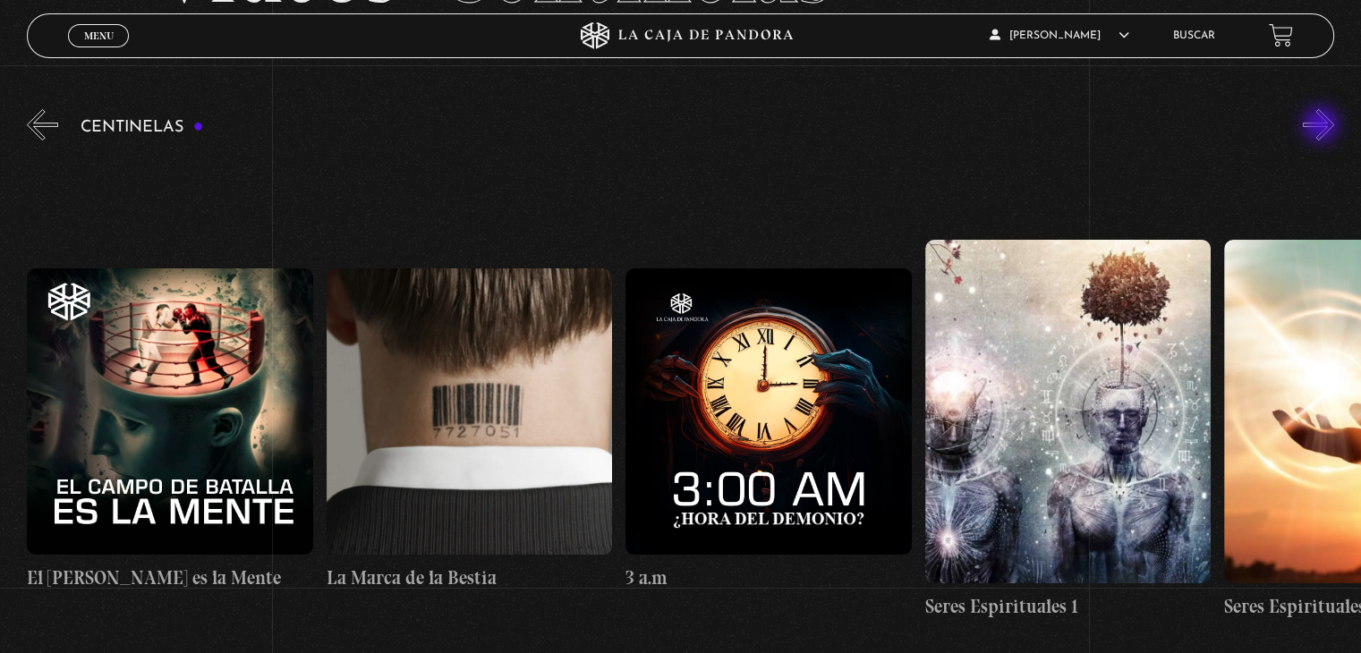
click at [1322, 126] on button "»" at bounding box center [1318, 124] width 31 height 31
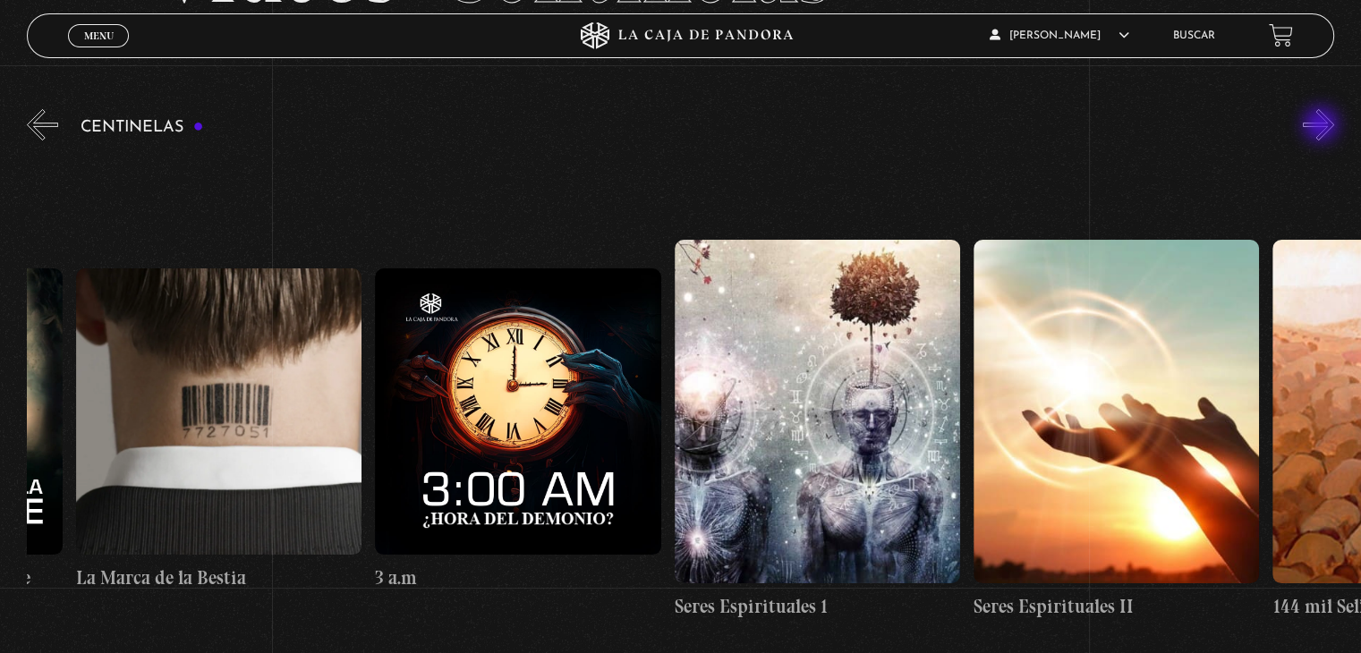
click at [1322, 126] on button "»" at bounding box center [1318, 124] width 31 height 31
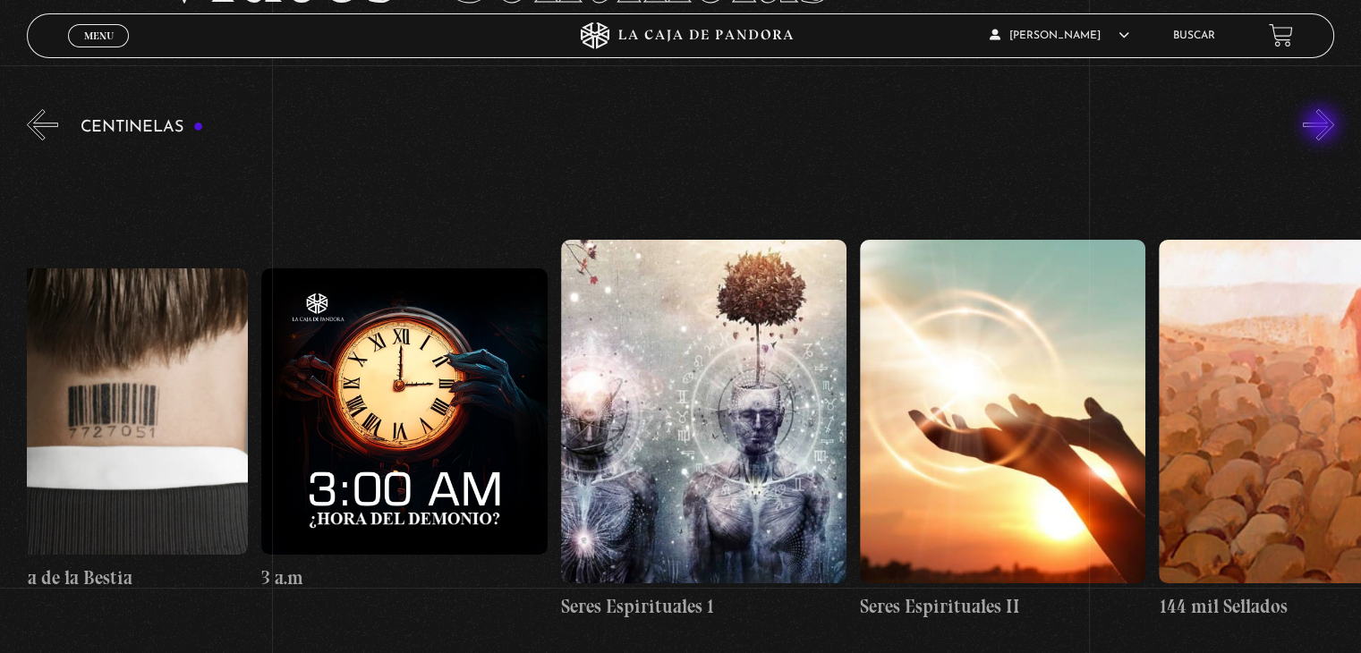
click at [1322, 126] on button "»" at bounding box center [1318, 124] width 31 height 31
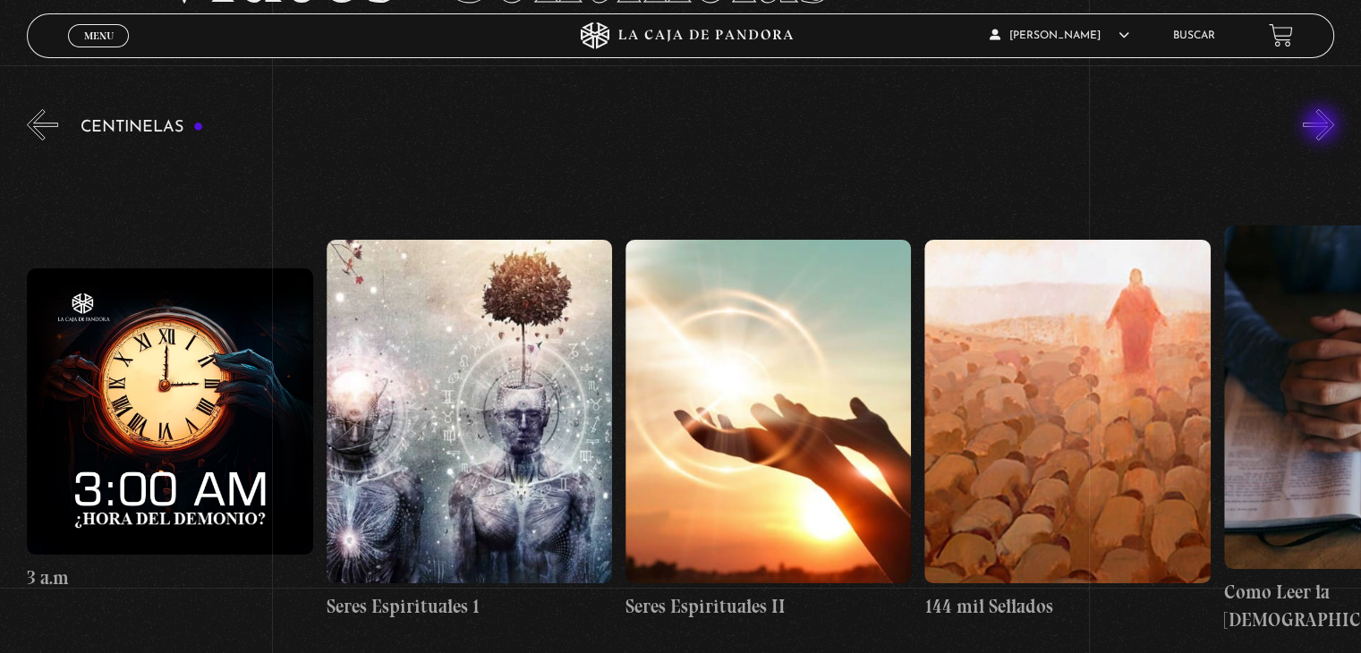
click at [1322, 126] on button "»" at bounding box center [1318, 124] width 31 height 31
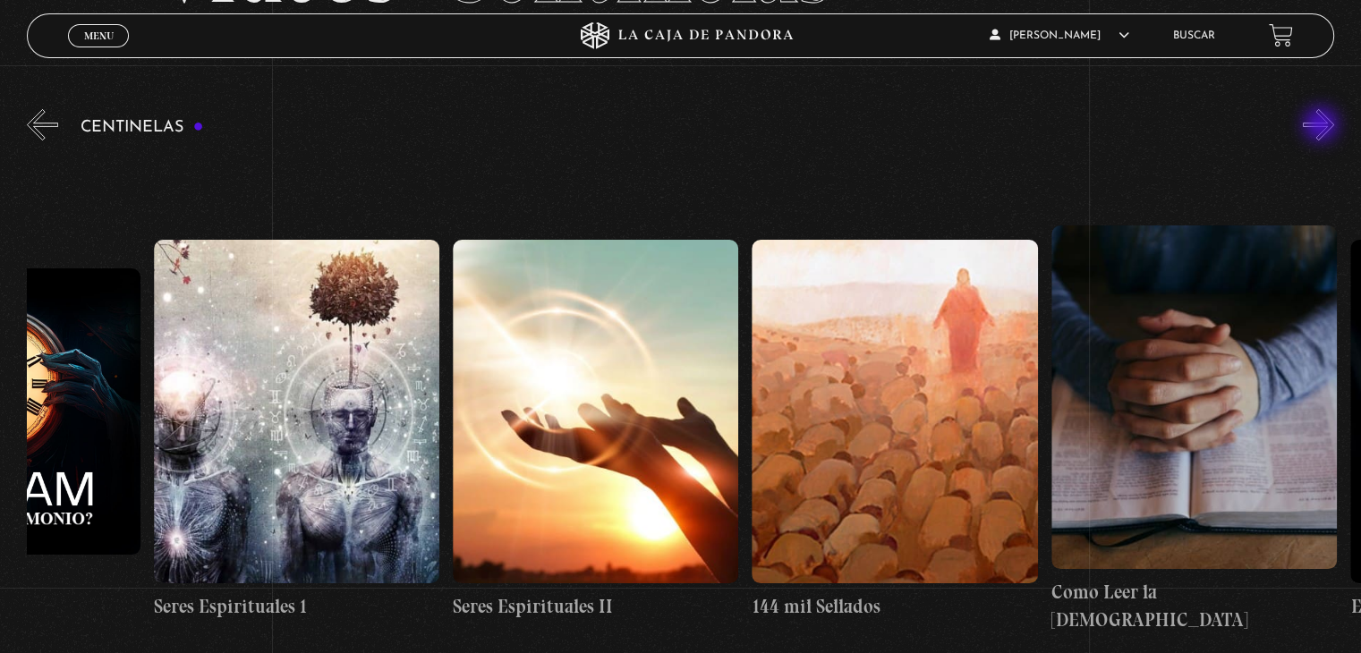
click at [1322, 126] on button "»" at bounding box center [1318, 124] width 31 height 31
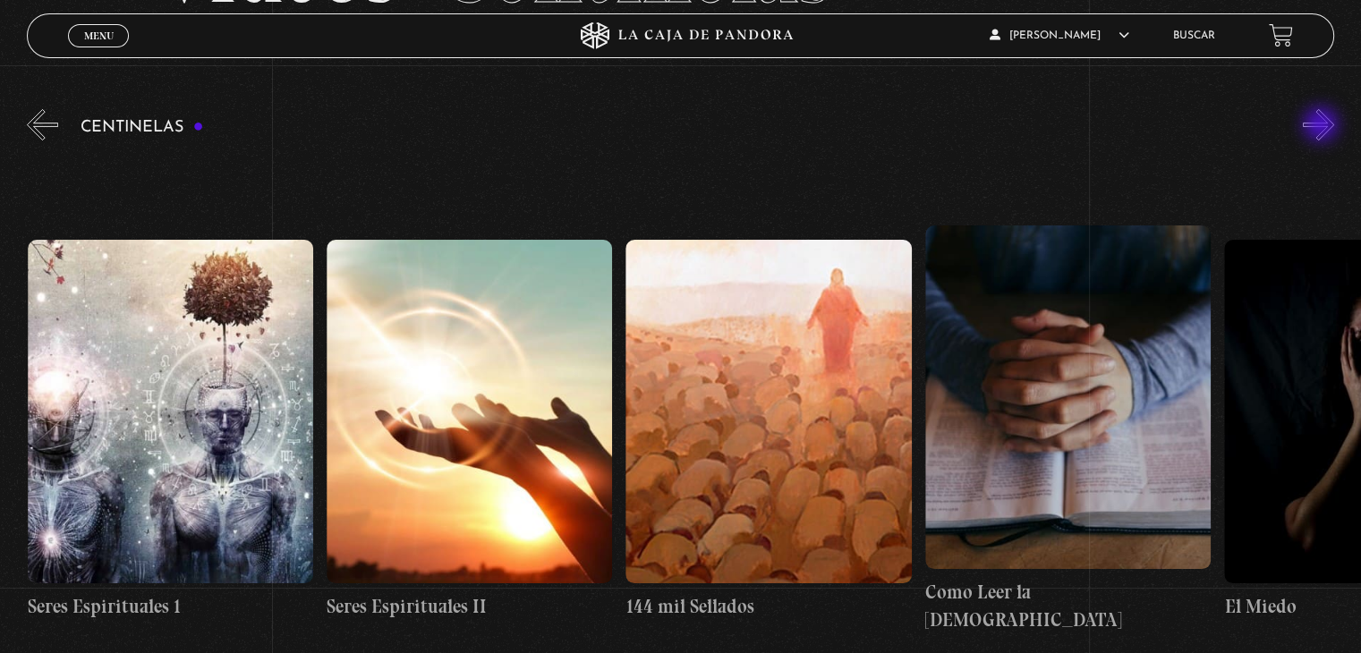
click at [1322, 126] on button "»" at bounding box center [1318, 124] width 31 height 31
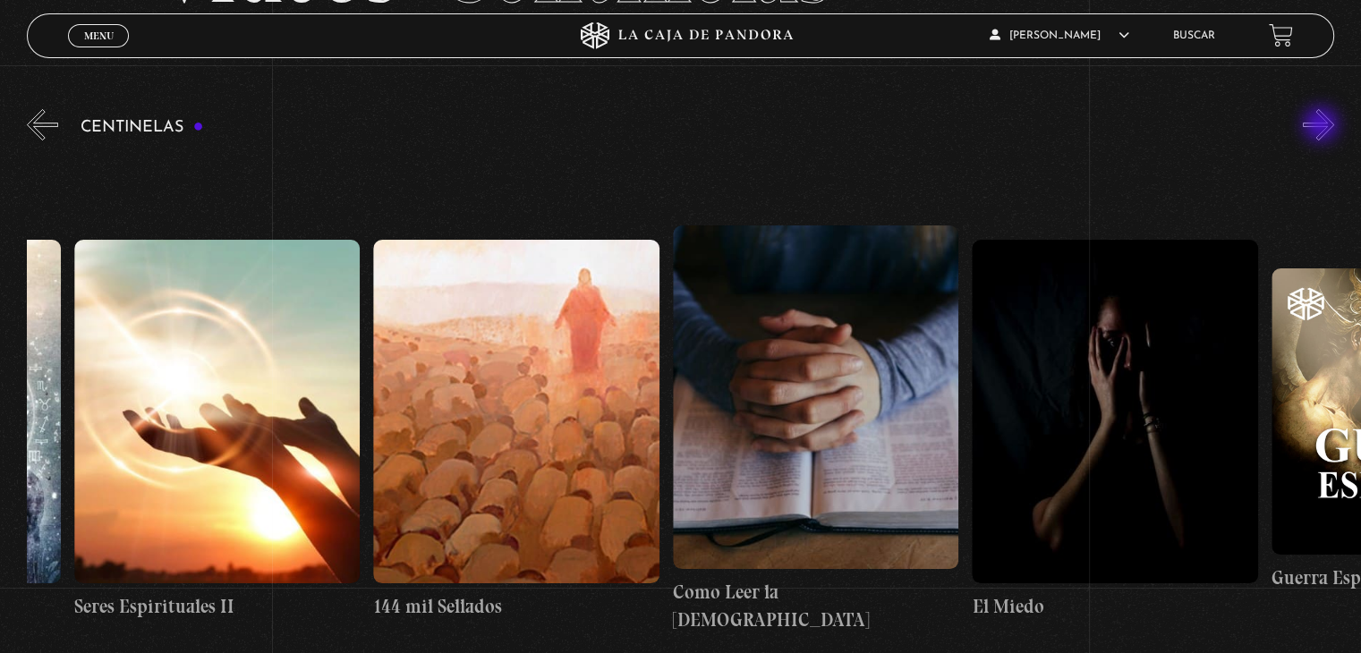
click at [1322, 126] on button "»" at bounding box center [1318, 124] width 31 height 31
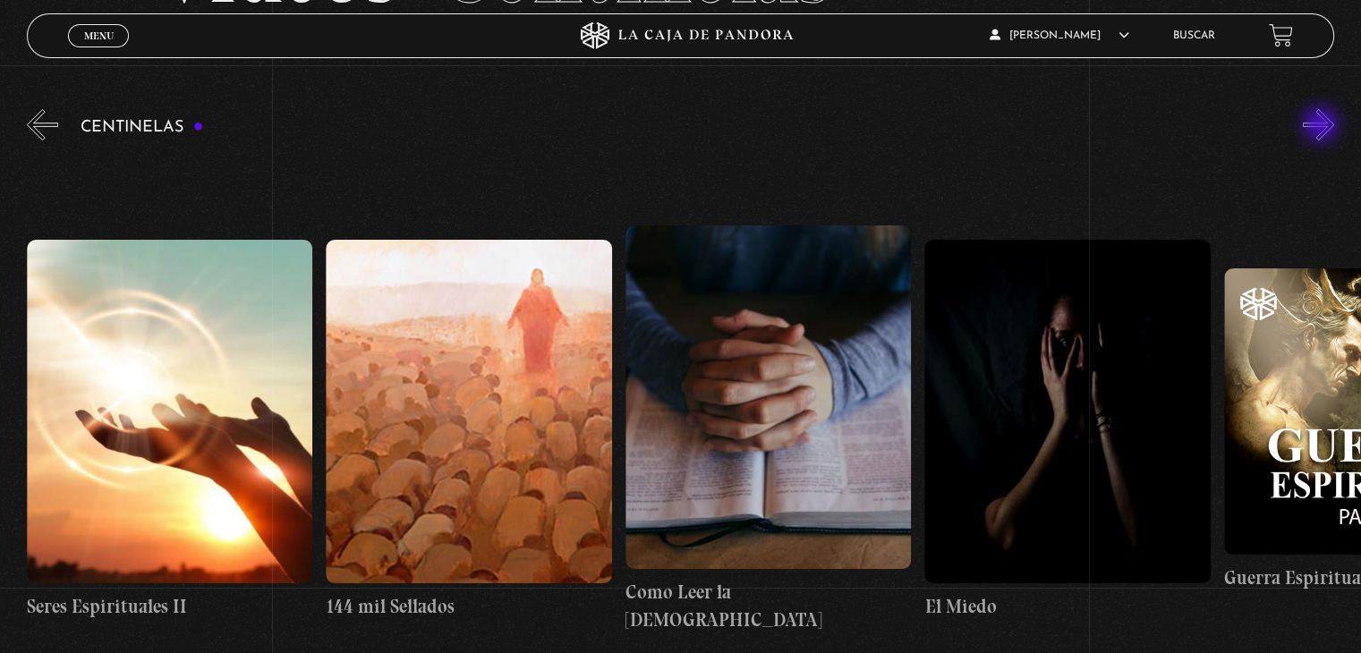
click at [1322, 126] on button "»" at bounding box center [1318, 124] width 31 height 31
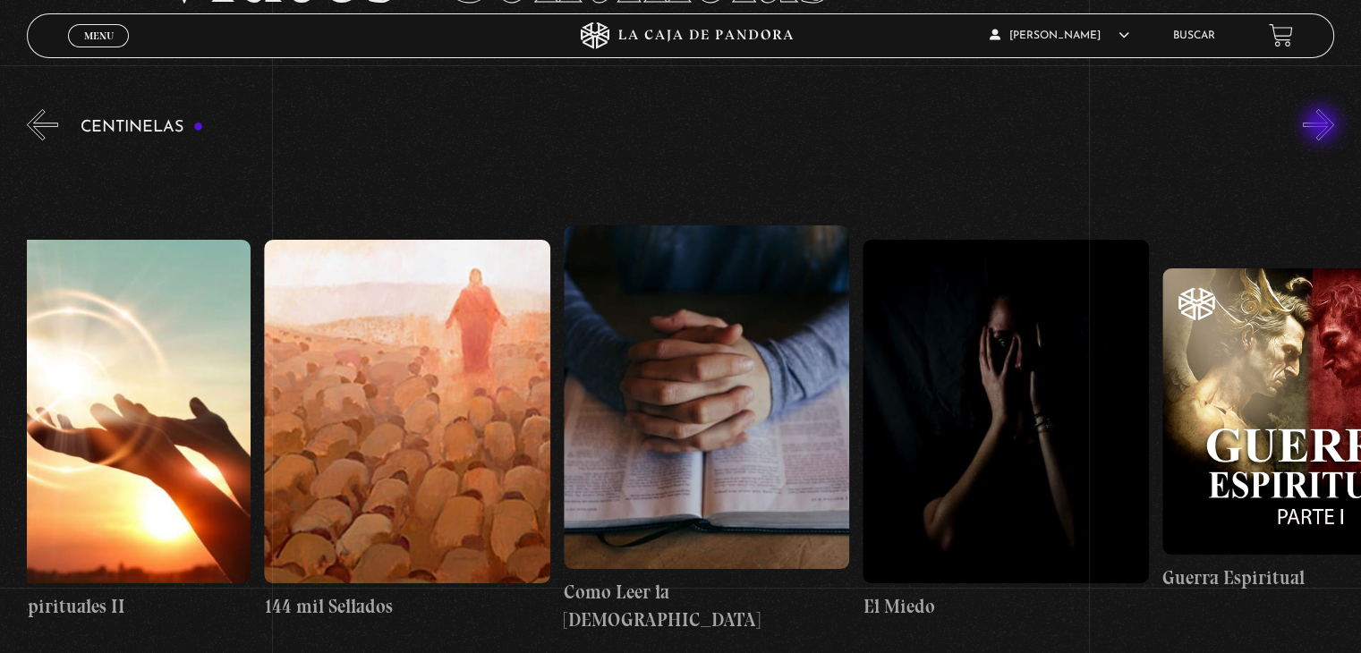
click at [1322, 126] on button "»" at bounding box center [1318, 124] width 31 height 31
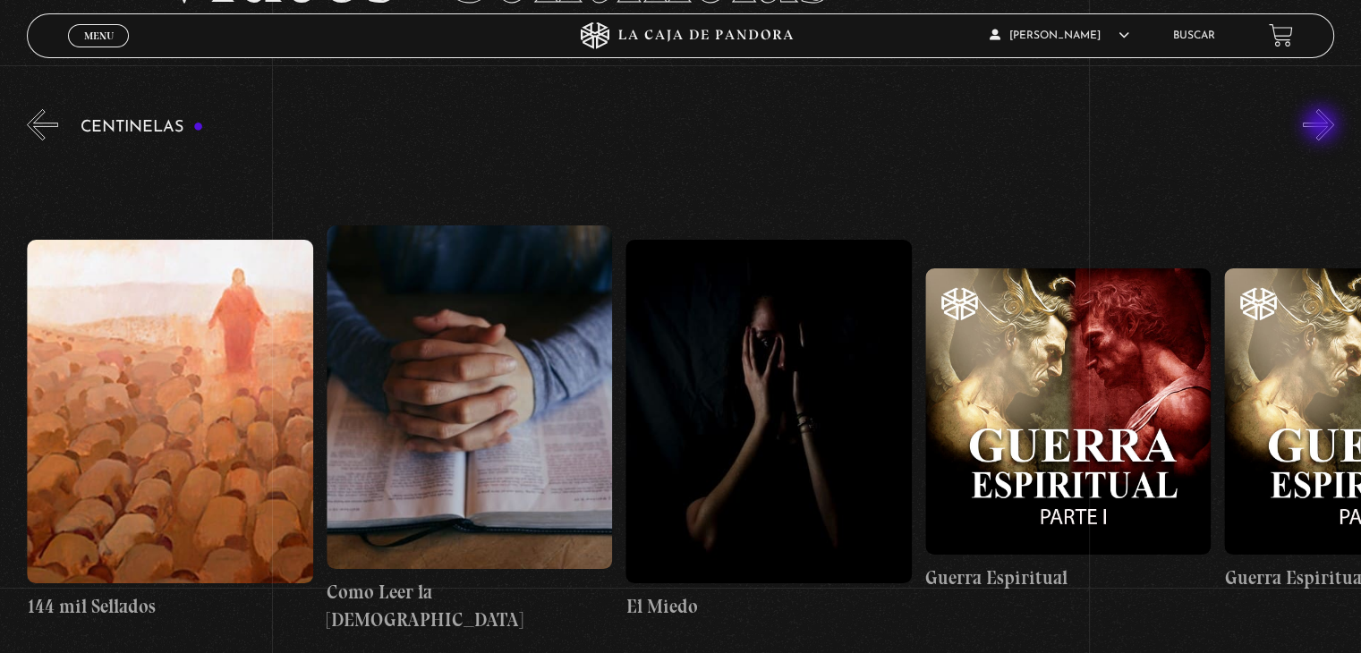
click at [1322, 126] on button "»" at bounding box center [1318, 124] width 31 height 31
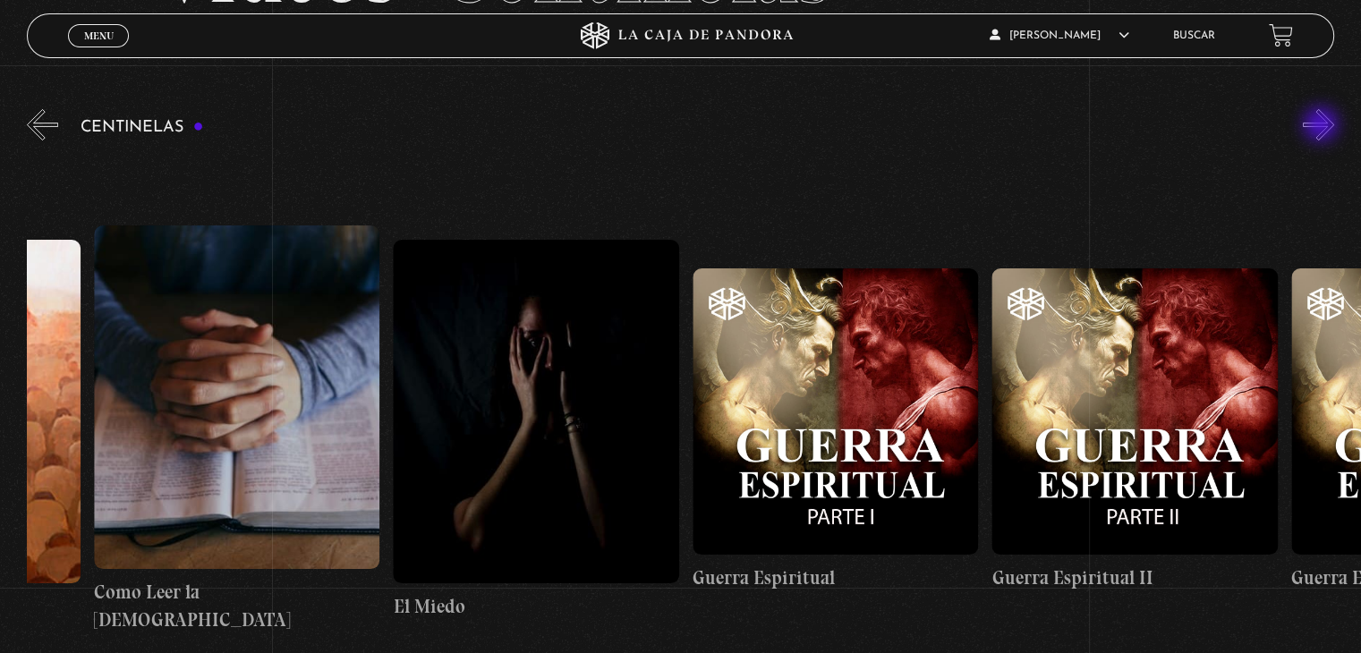
click at [1322, 126] on button "»" at bounding box center [1318, 124] width 31 height 31
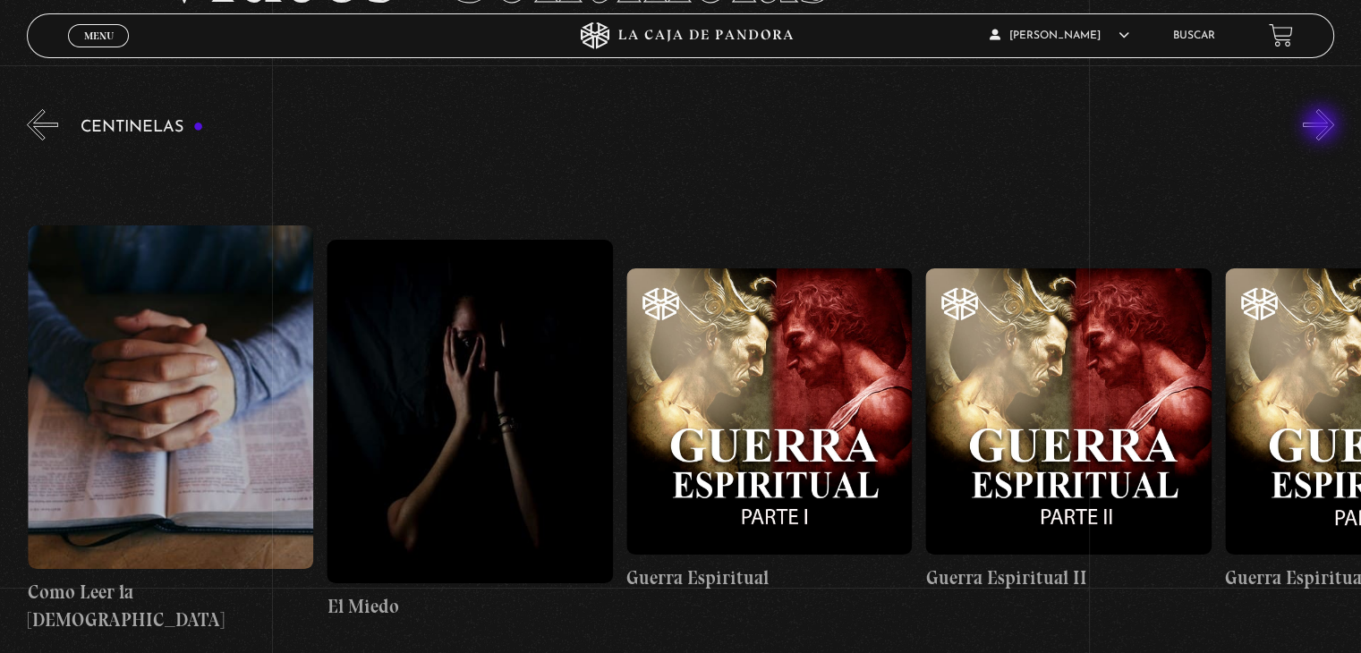
click at [1322, 126] on button "»" at bounding box center [1318, 124] width 31 height 31
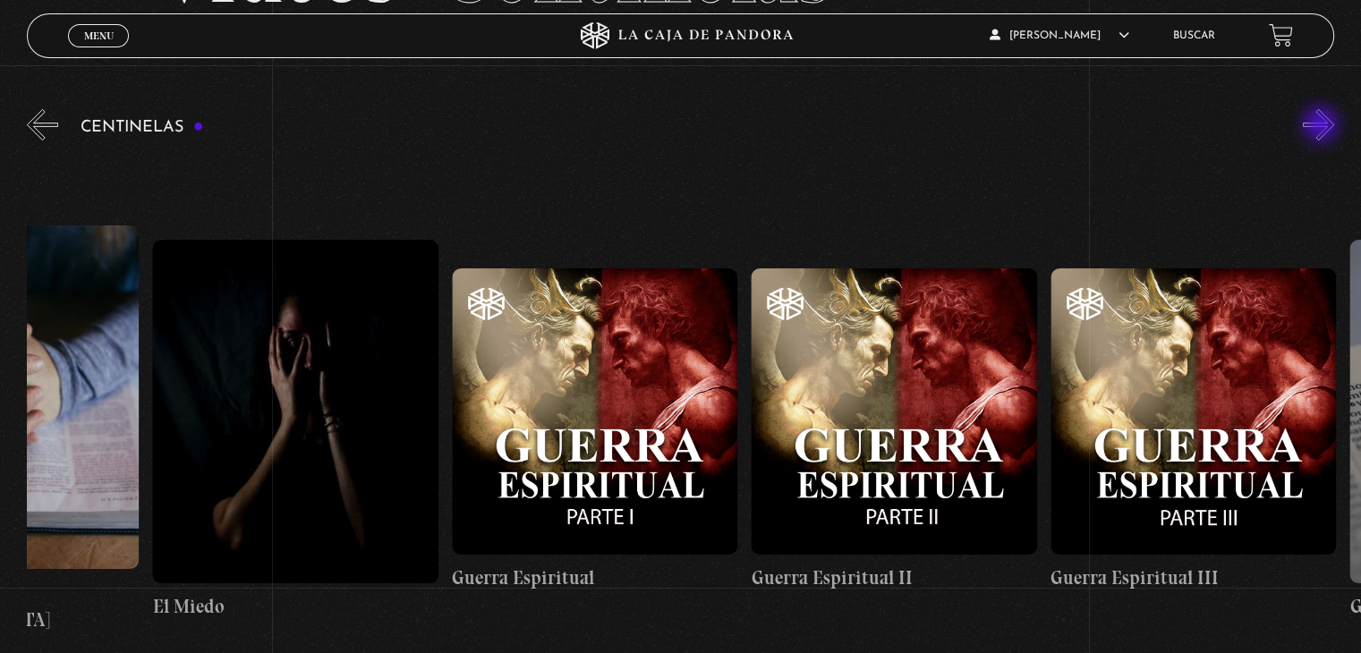
click at [1322, 126] on button "»" at bounding box center [1318, 124] width 31 height 31
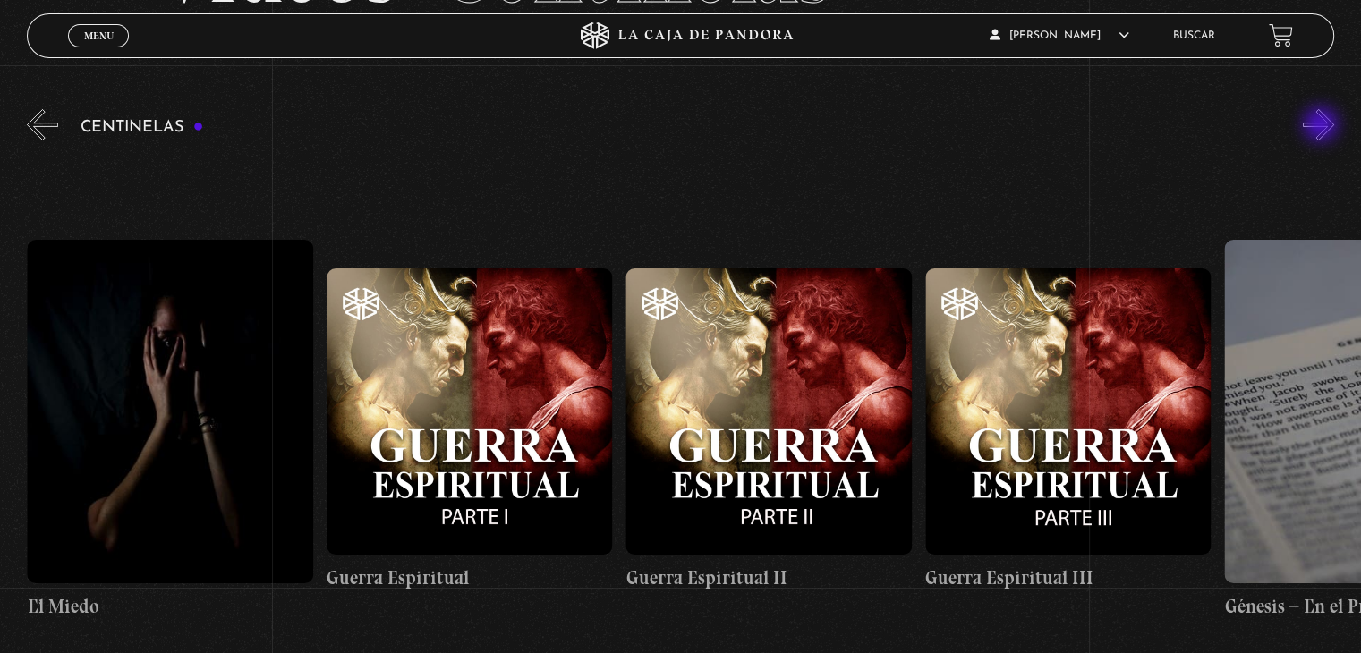
click at [1322, 126] on button "»" at bounding box center [1318, 124] width 31 height 31
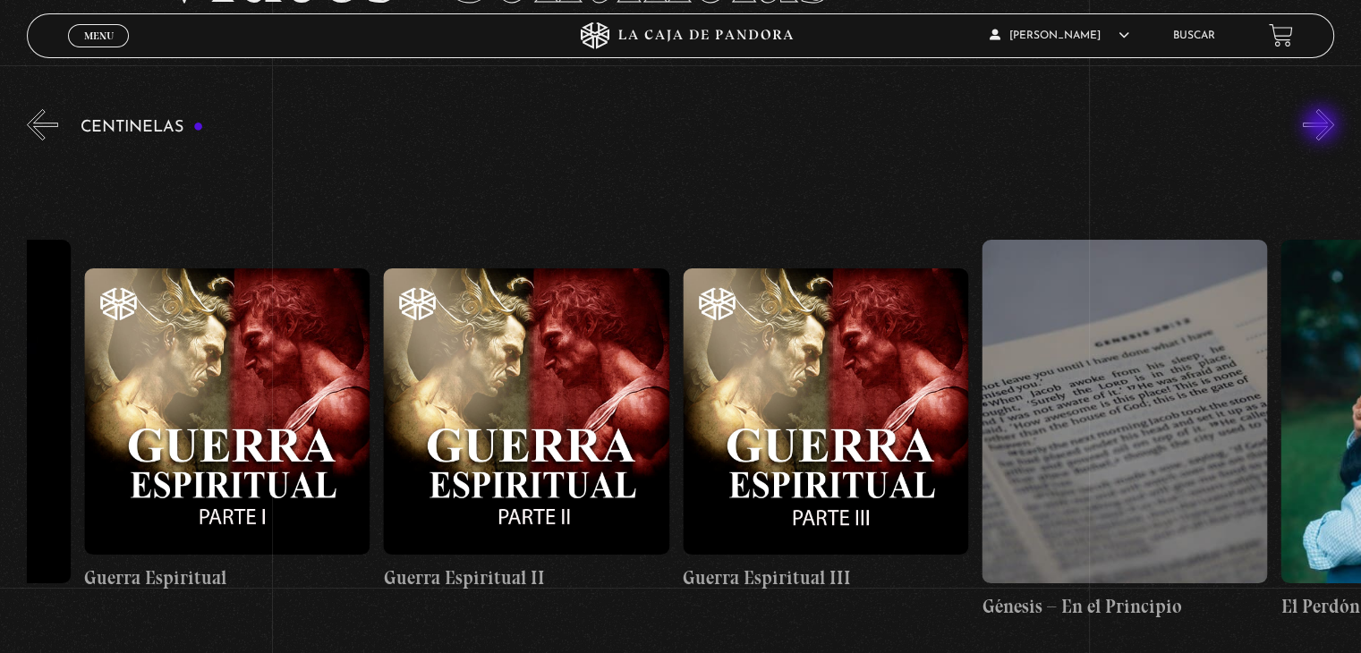
click at [1322, 126] on button "»" at bounding box center [1318, 124] width 31 height 31
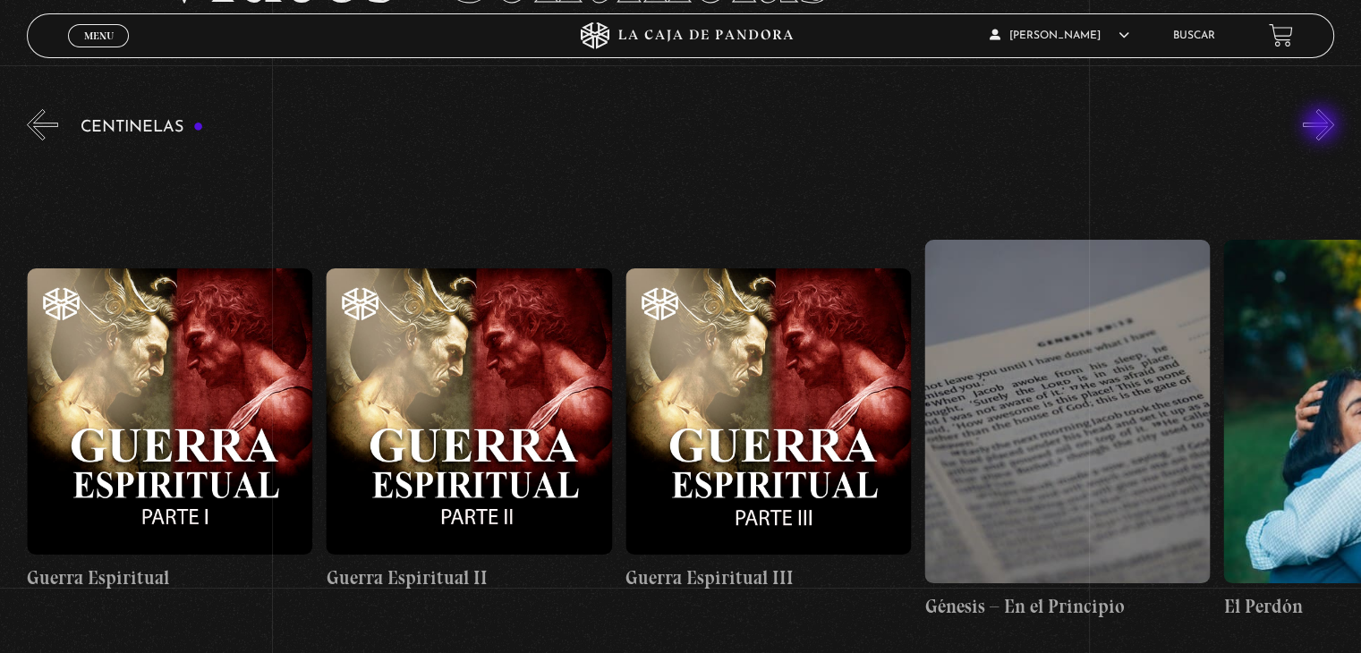
click at [1322, 126] on button "»" at bounding box center [1318, 124] width 31 height 31
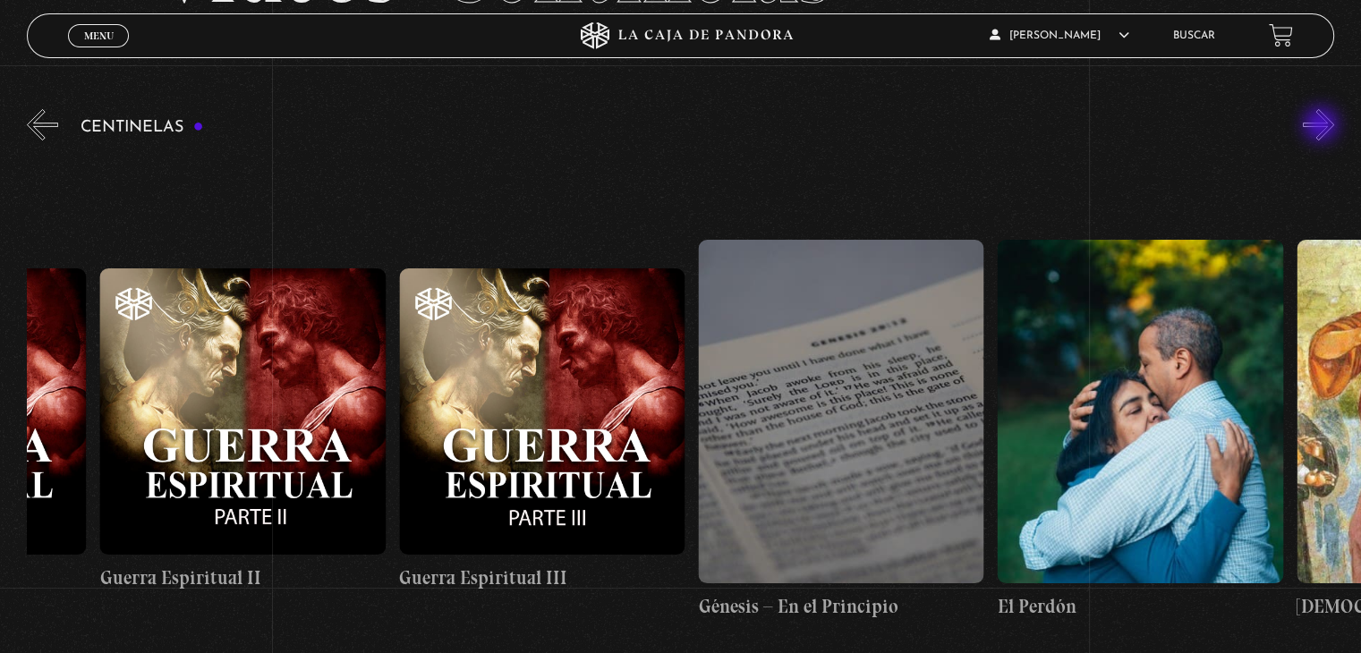
click at [1322, 126] on button "»" at bounding box center [1318, 124] width 31 height 31
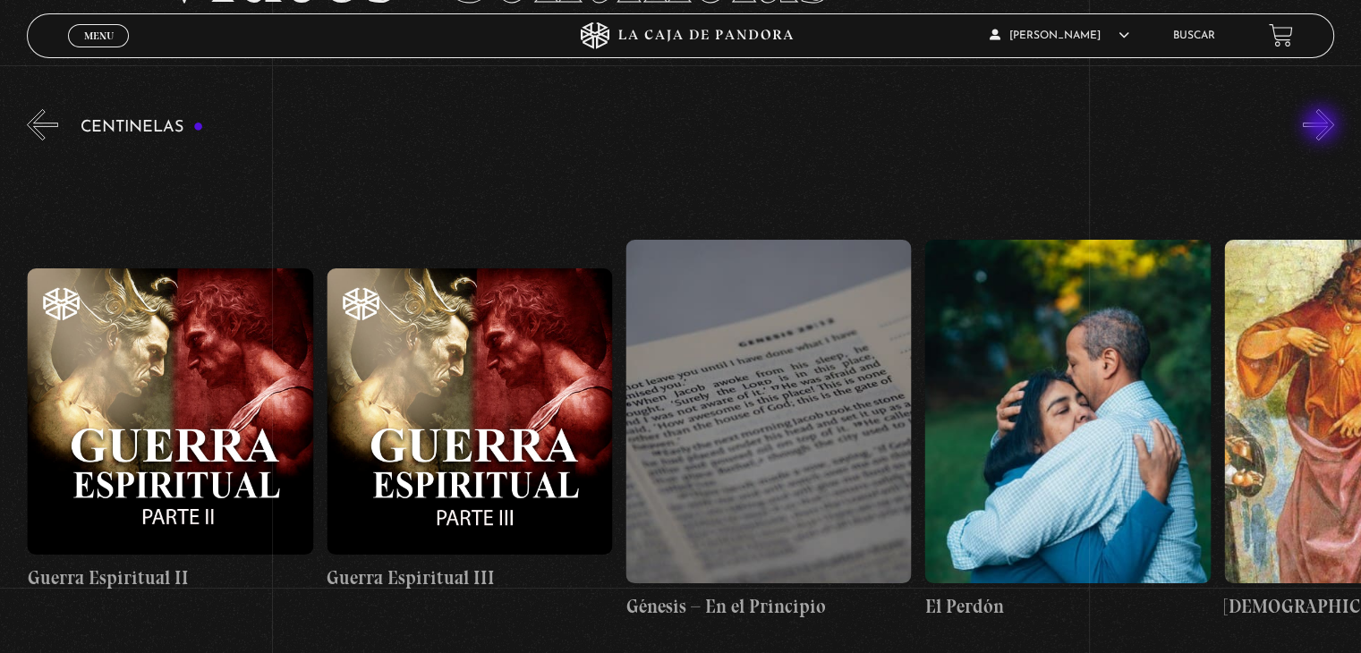
click at [1322, 126] on button "»" at bounding box center [1318, 124] width 31 height 31
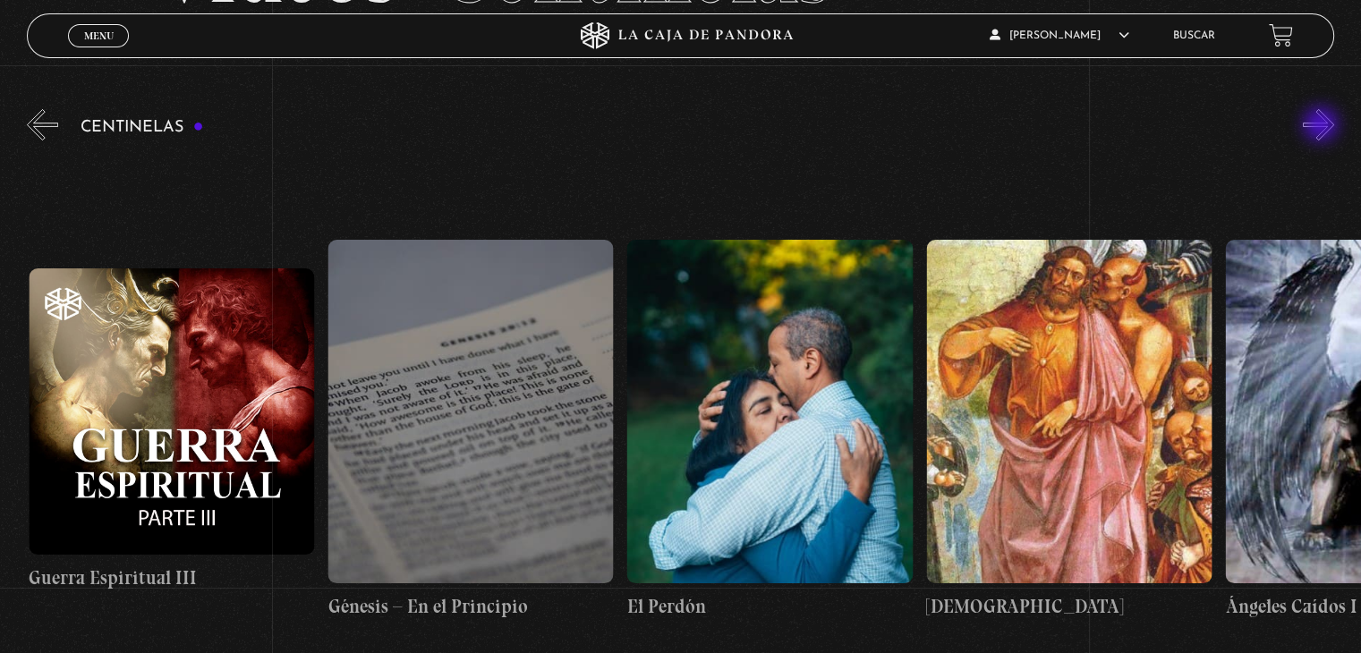
click at [1322, 126] on button "»" at bounding box center [1318, 124] width 31 height 31
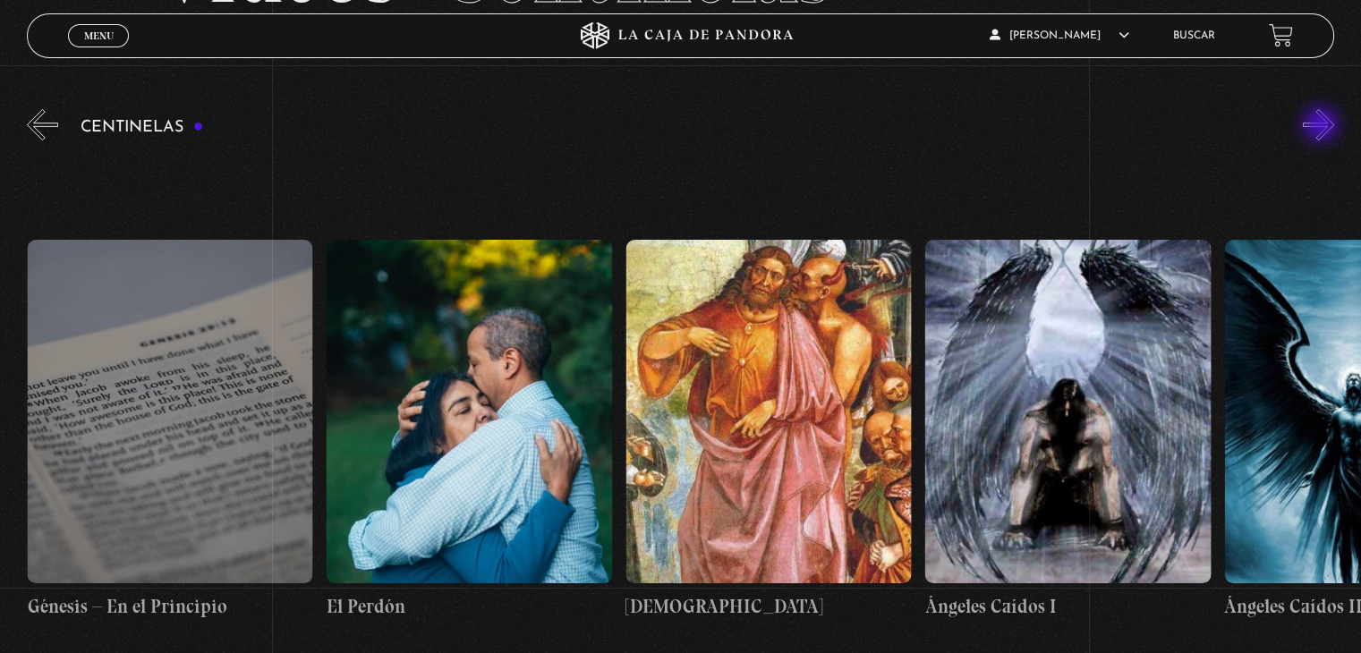
click at [1322, 126] on button "»" at bounding box center [1318, 124] width 31 height 31
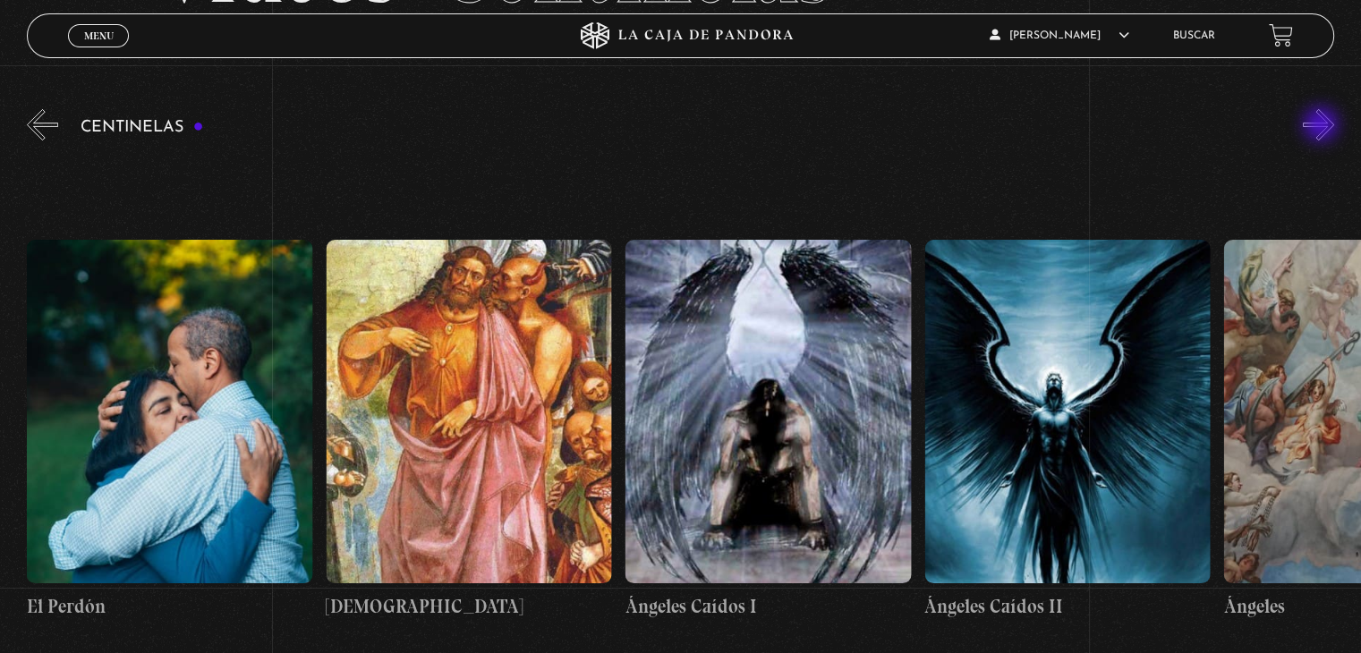
click at [1322, 126] on button "»" at bounding box center [1318, 124] width 31 height 31
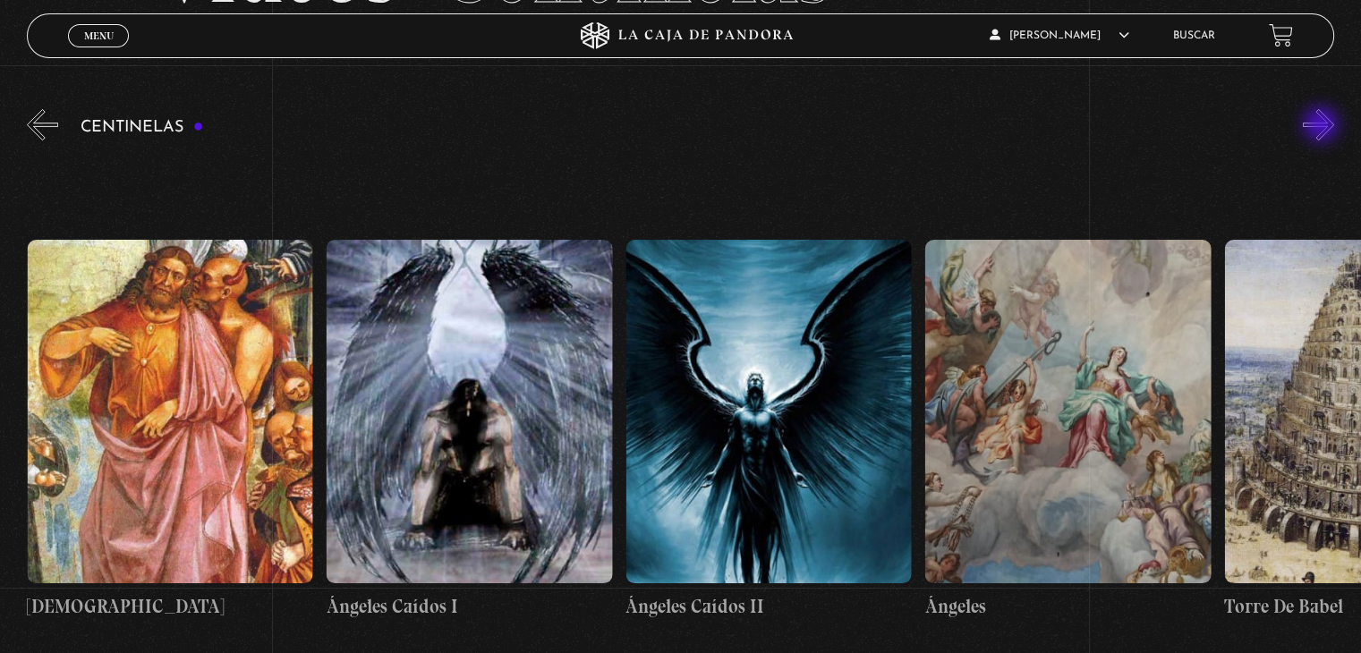
click at [1322, 126] on button "»" at bounding box center [1318, 124] width 31 height 31
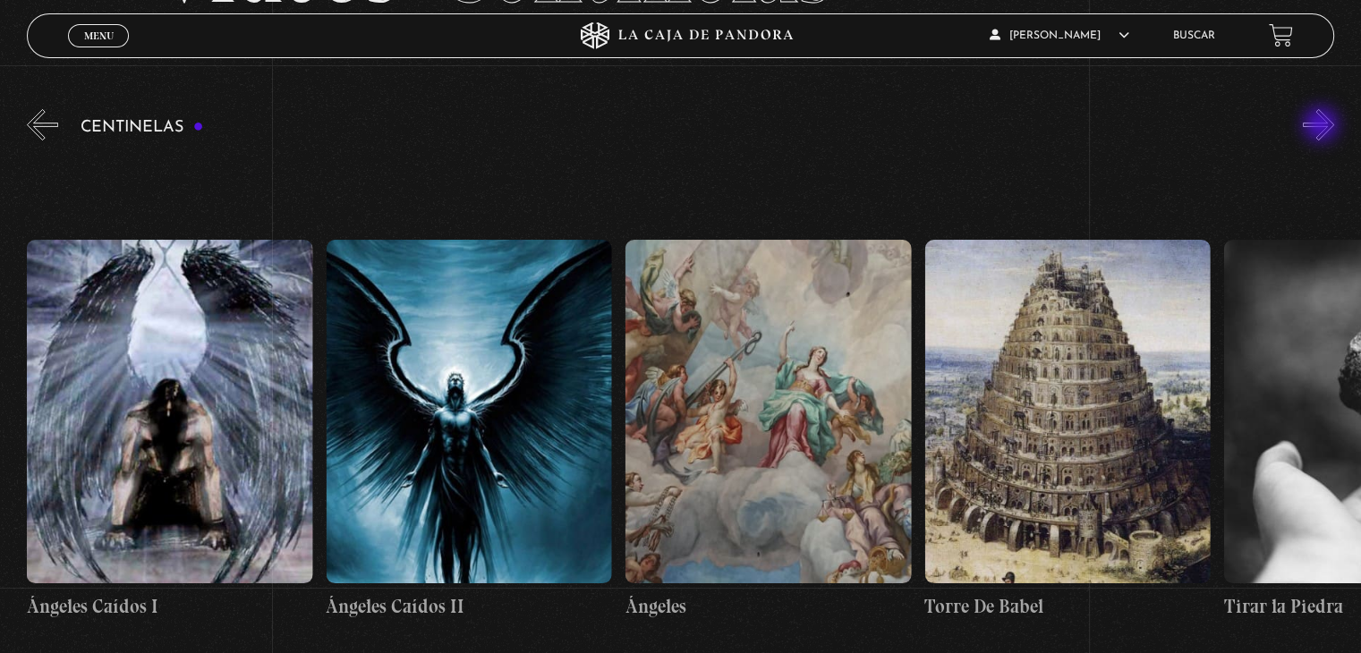
click at [1322, 126] on button "»" at bounding box center [1318, 124] width 31 height 31
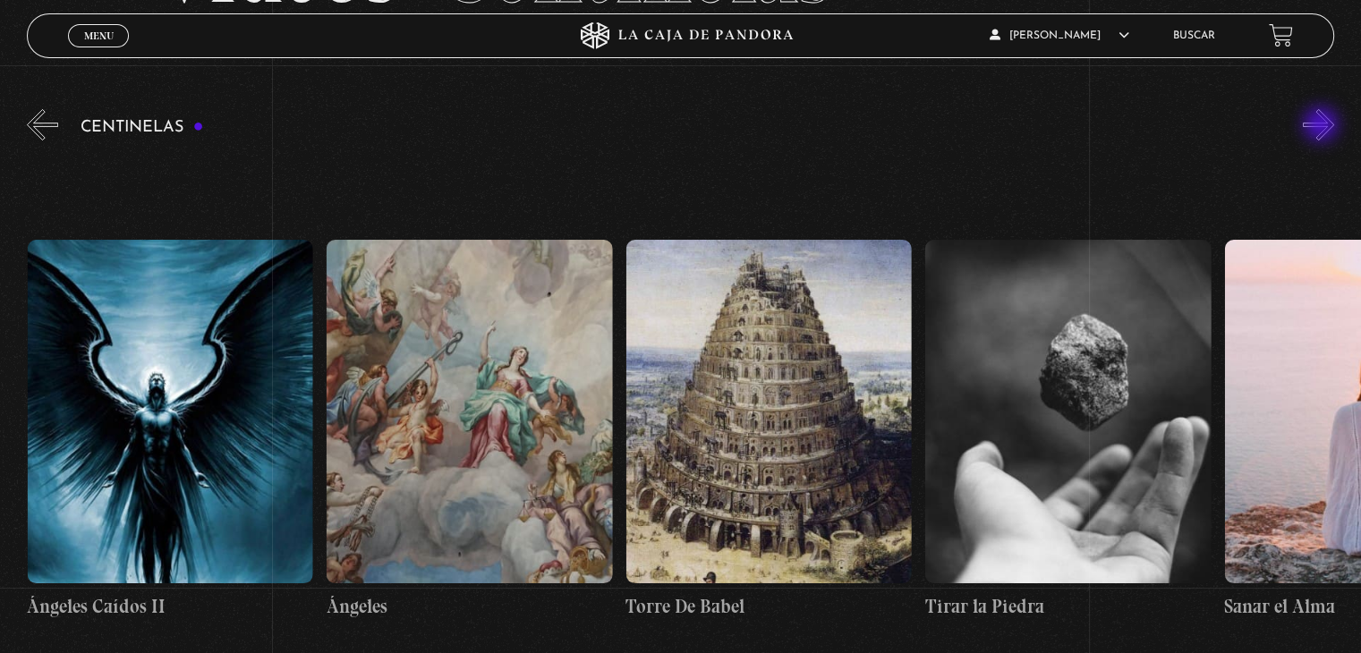
click at [1322, 126] on button "»" at bounding box center [1318, 124] width 31 height 31
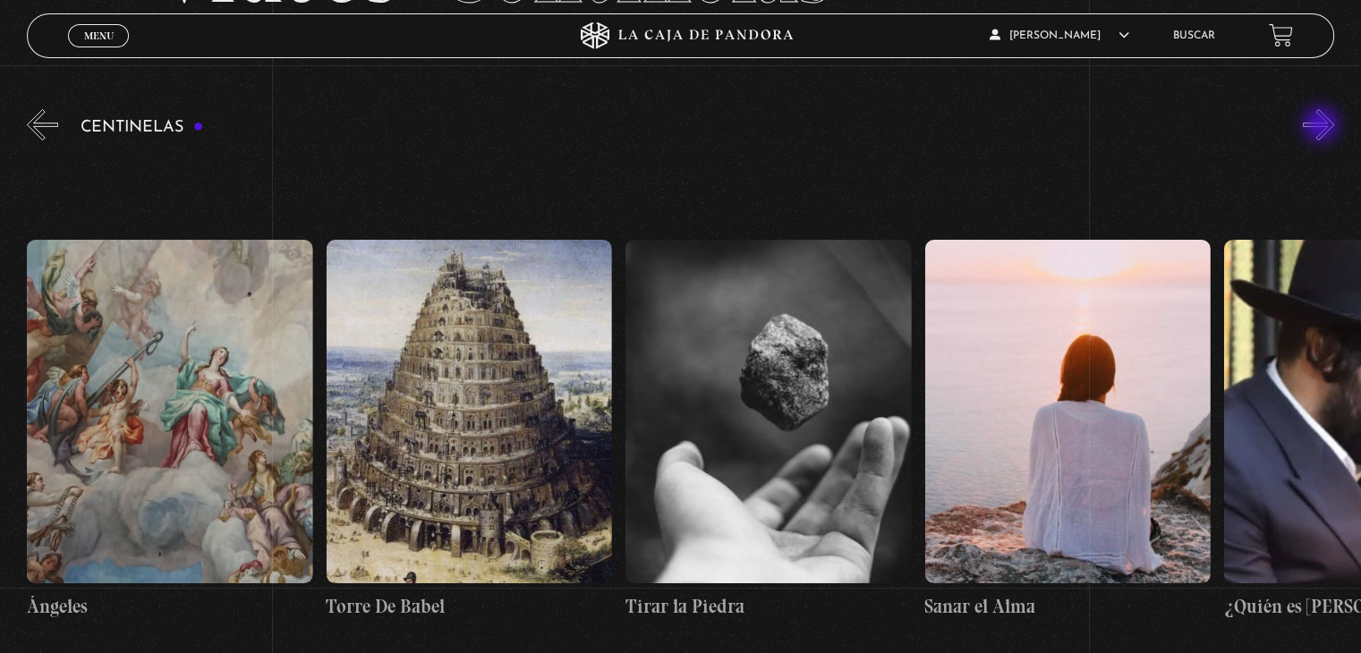
click at [1322, 126] on button "»" at bounding box center [1318, 124] width 31 height 31
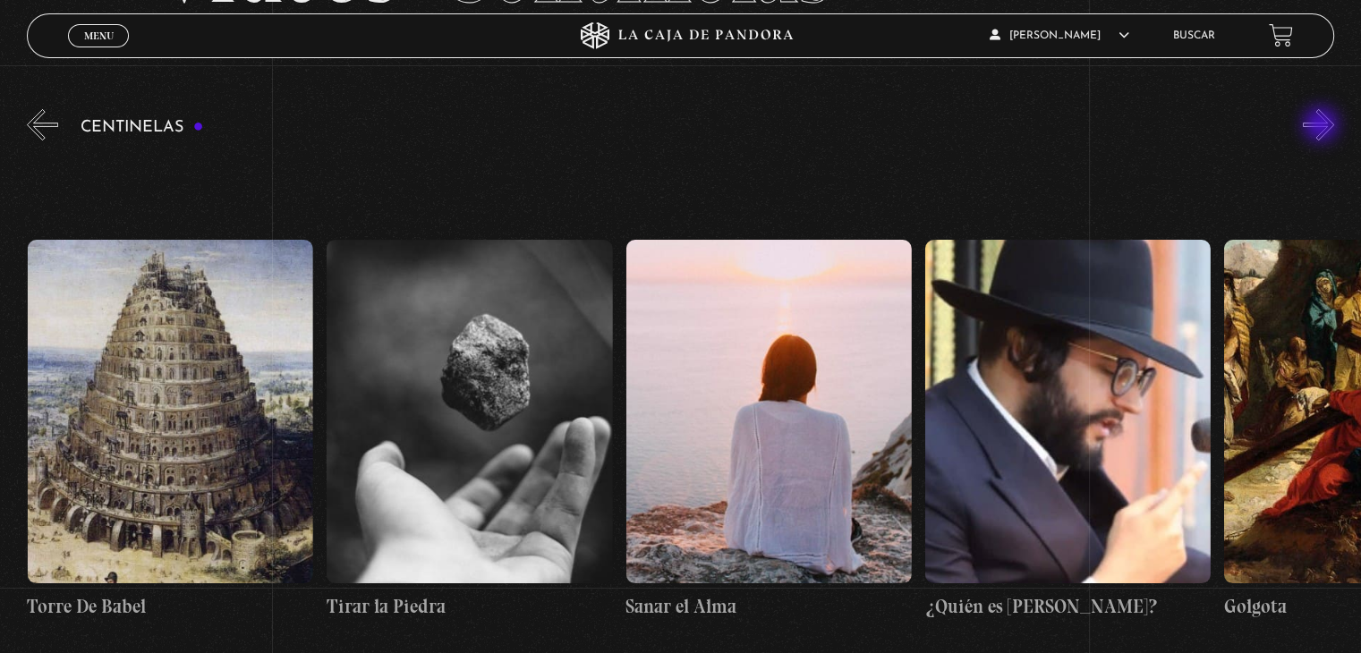
scroll to position [0, 32316]
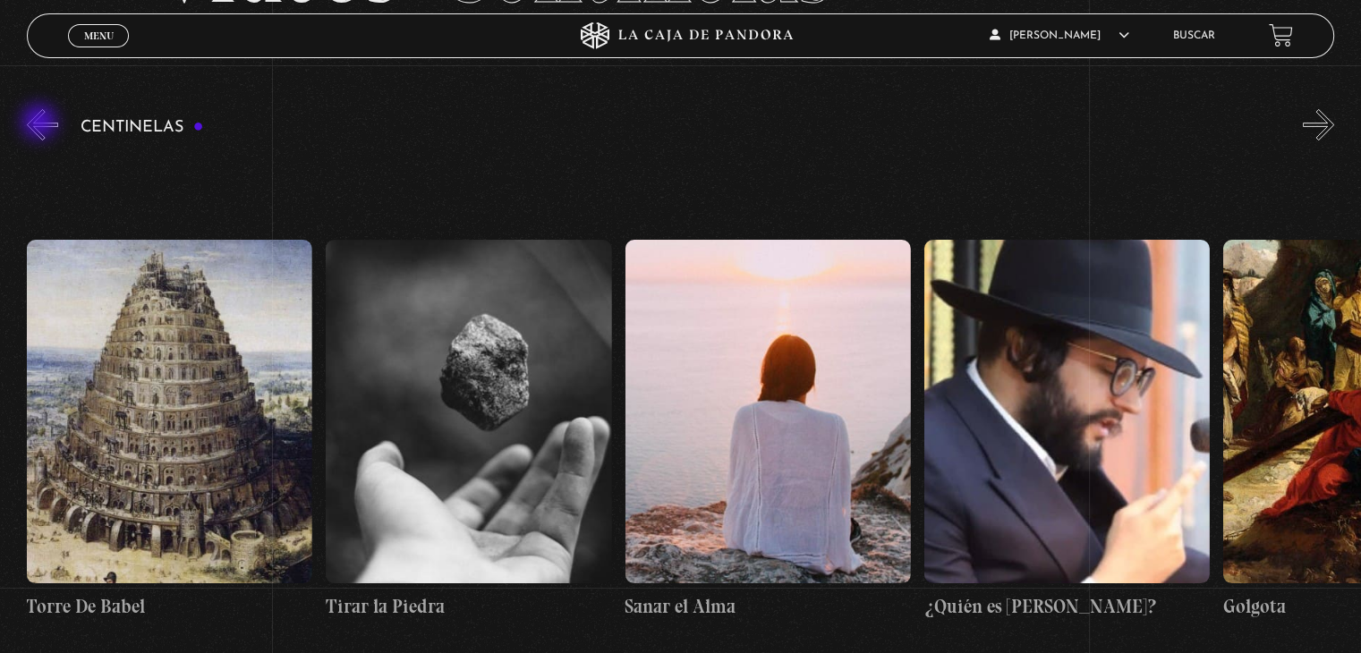
click at [41, 123] on button "«" at bounding box center [42, 124] width 31 height 31
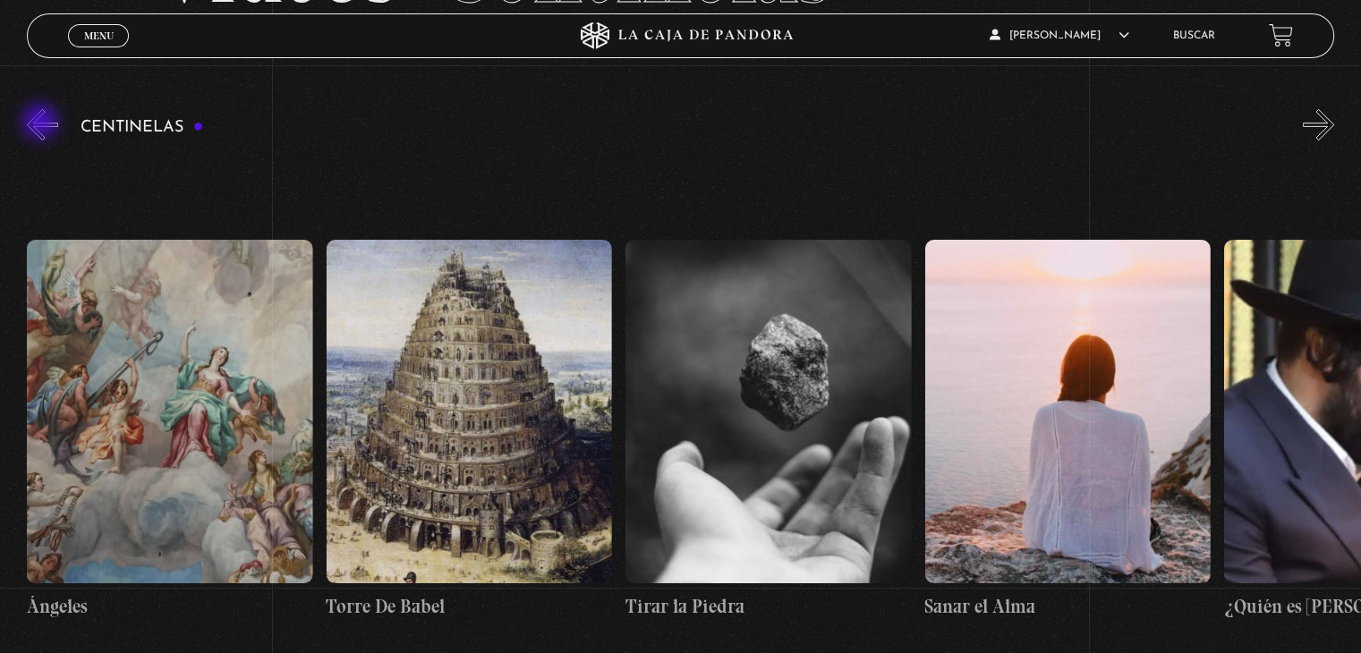
click at [42, 123] on button "«" at bounding box center [42, 124] width 31 height 31
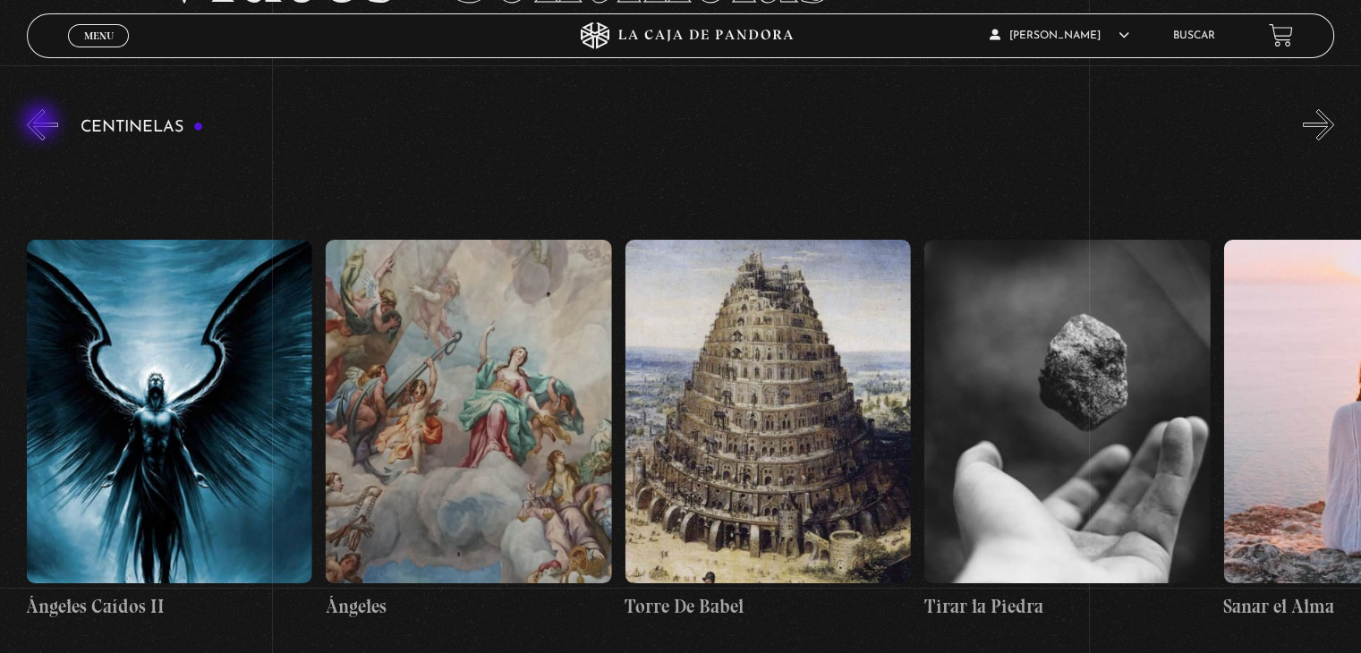
click at [42, 123] on button "«" at bounding box center [42, 124] width 31 height 31
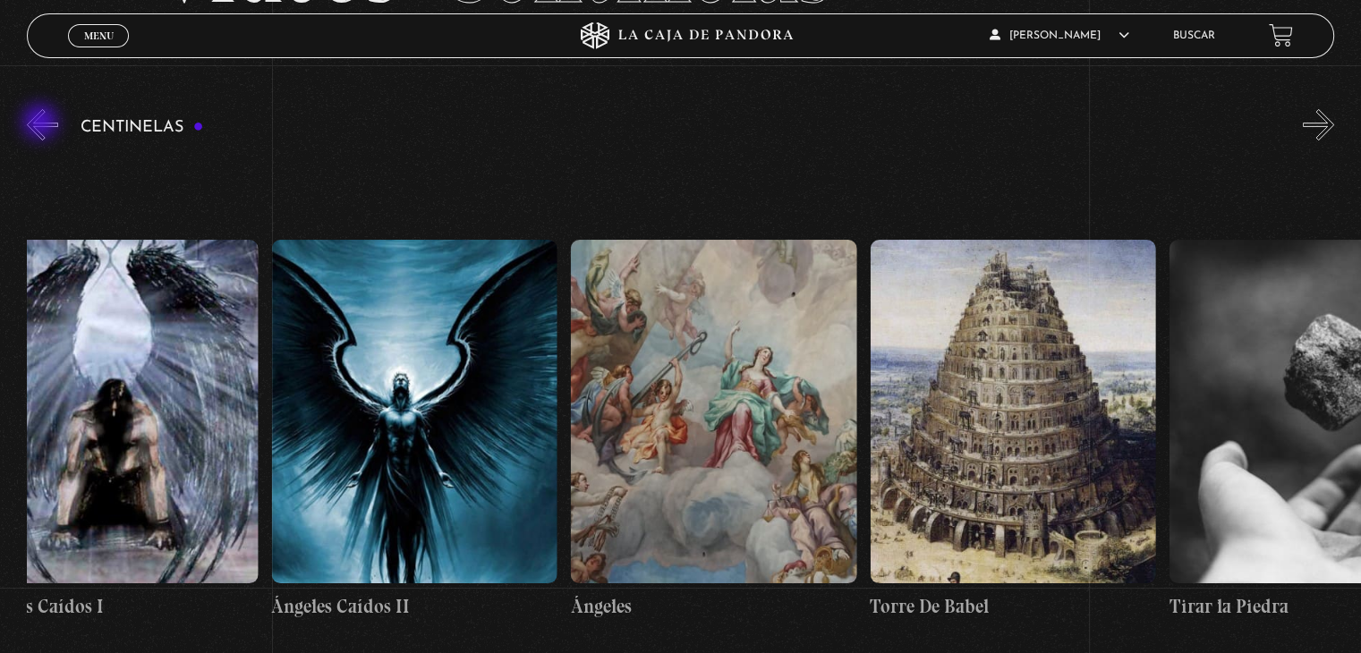
click at [42, 123] on button "«" at bounding box center [42, 124] width 31 height 31
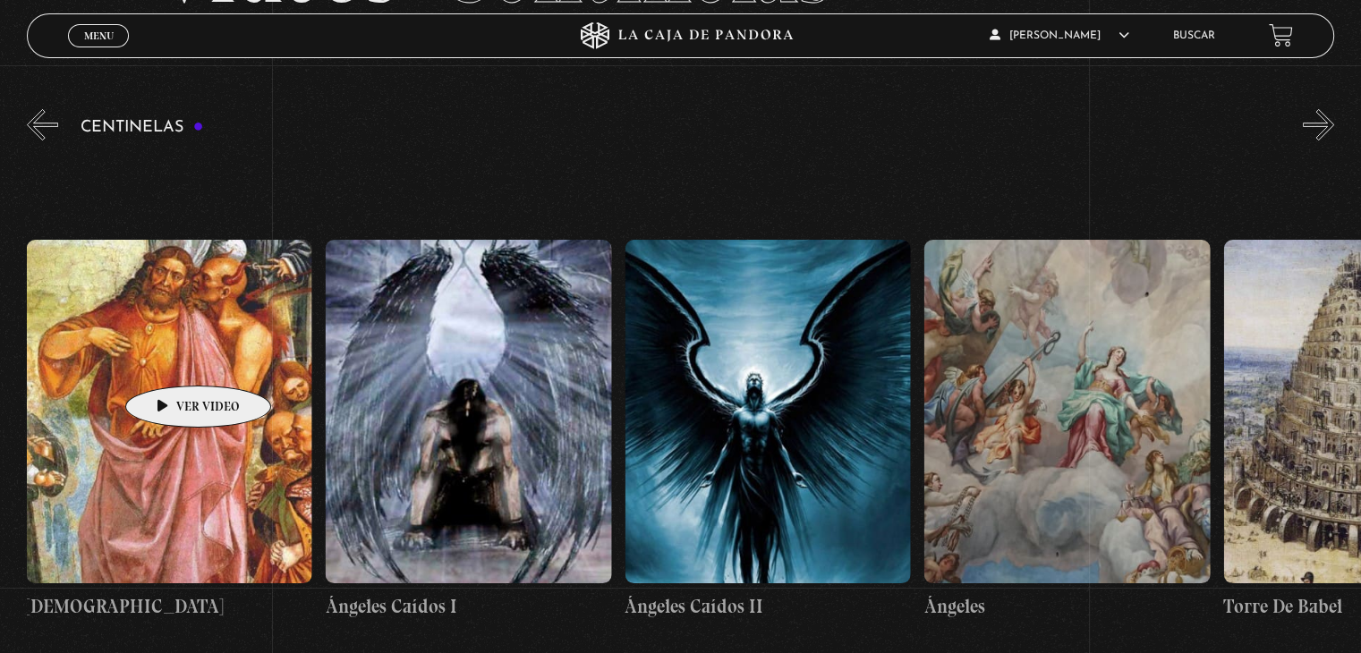
click at [171, 359] on figure at bounding box center [169, 411] width 285 height 343
